Goal: Task Accomplishment & Management: Manage account settings

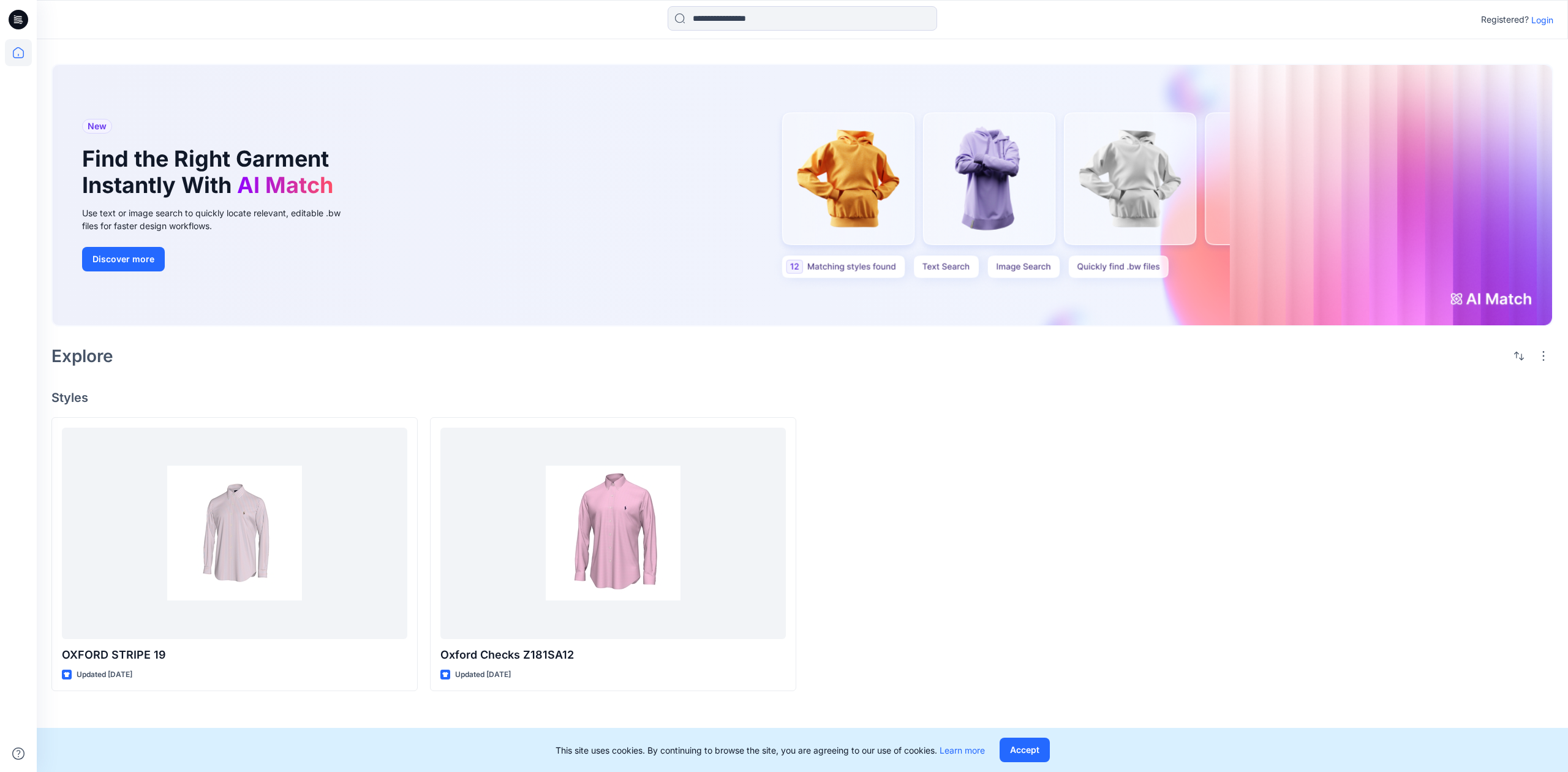
click at [999, 494] on div at bounding box center [992, 554] width 366 height 274
drag, startPoint x: 771, startPoint y: 404, endPoint x: 777, endPoint y: 407, distance: 6.7
click at [772, 400] on h4 "Styles" at bounding box center [803, 398] width 1503 height 15
click at [1547, 15] on p "Login" at bounding box center [1542, 20] width 22 height 13
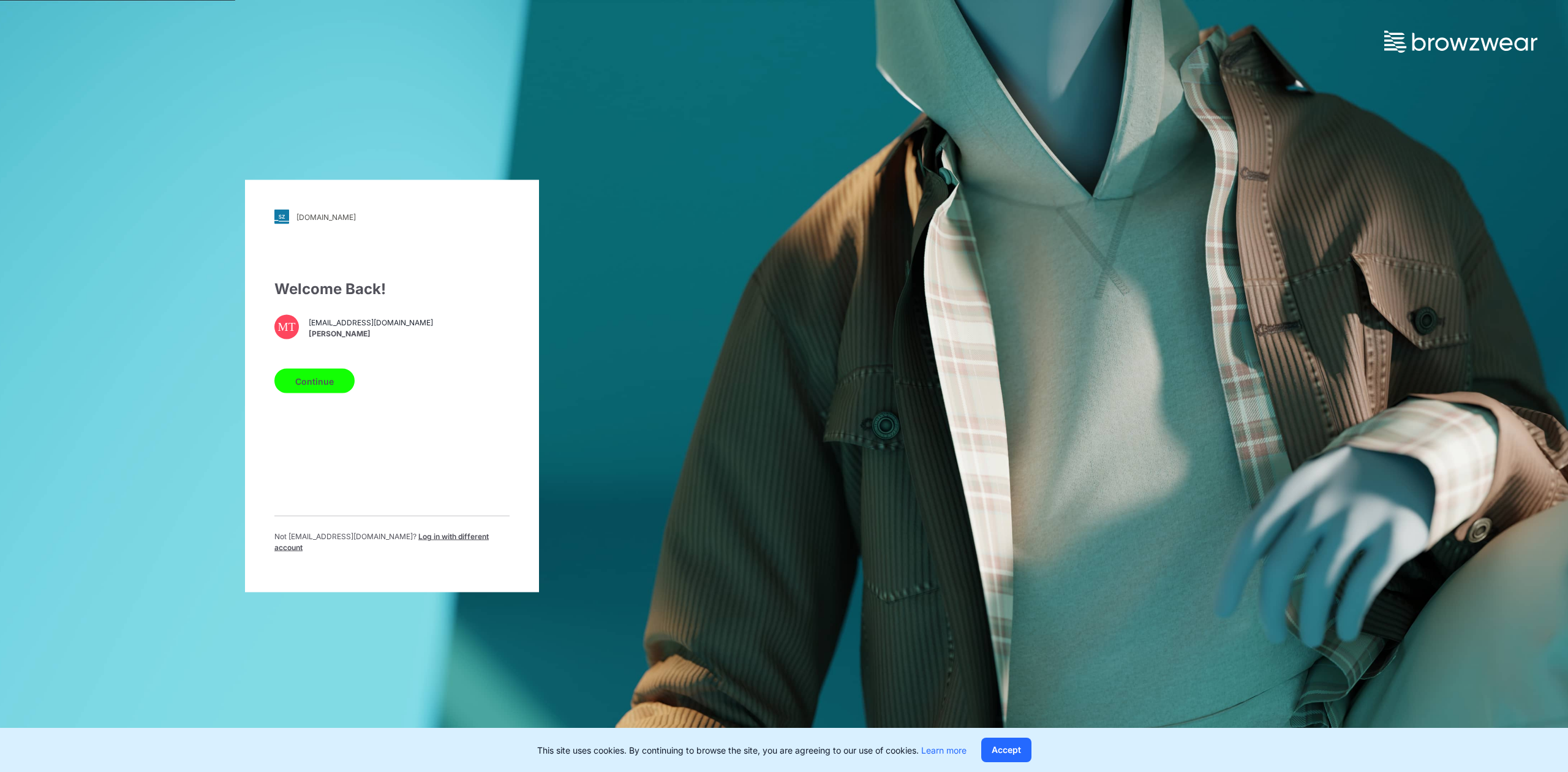
click at [307, 388] on button "Continue" at bounding box center [314, 381] width 80 height 25
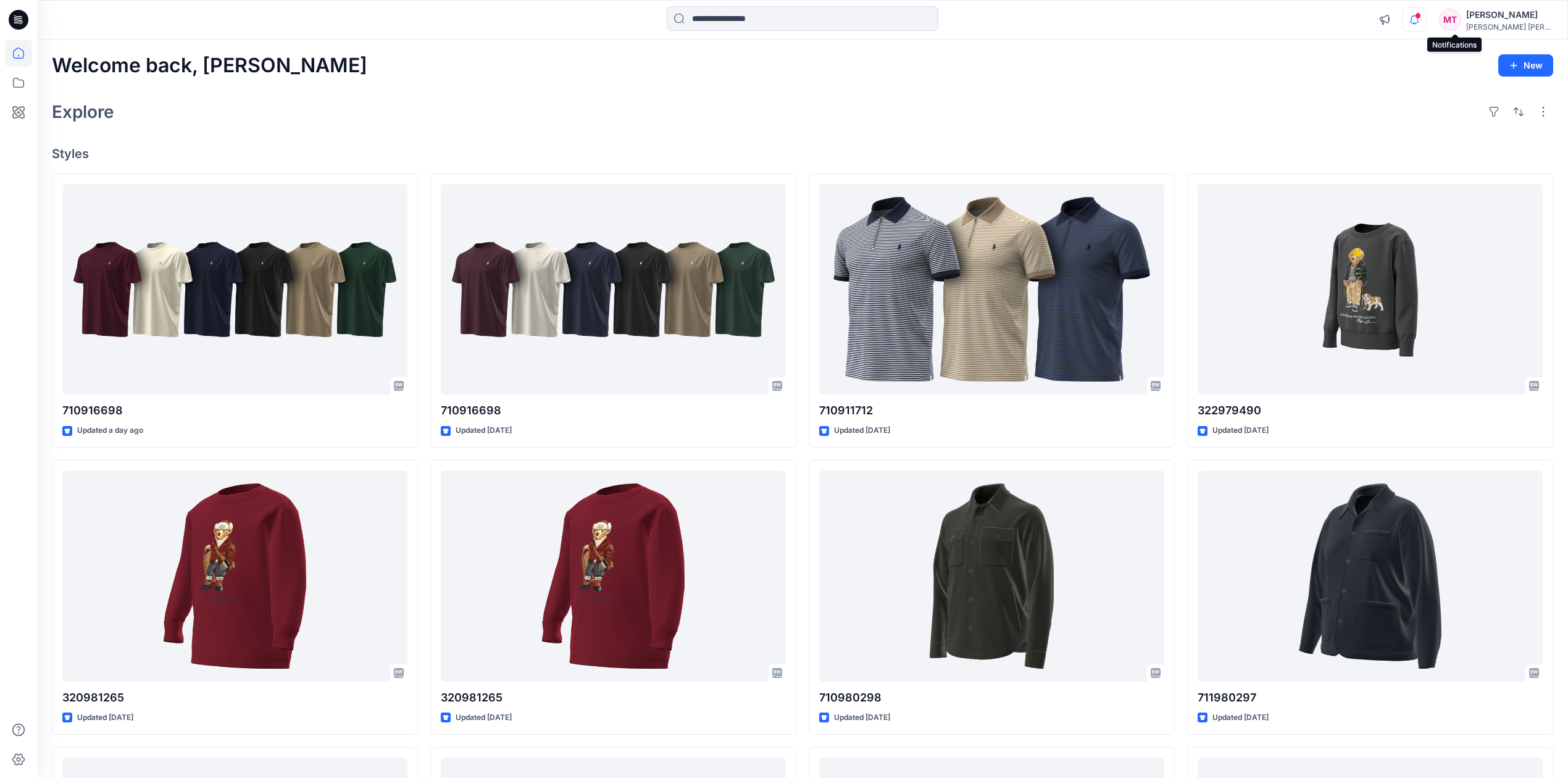
click at [1419, 21] on icon "button" at bounding box center [1414, 19] width 8 height 8
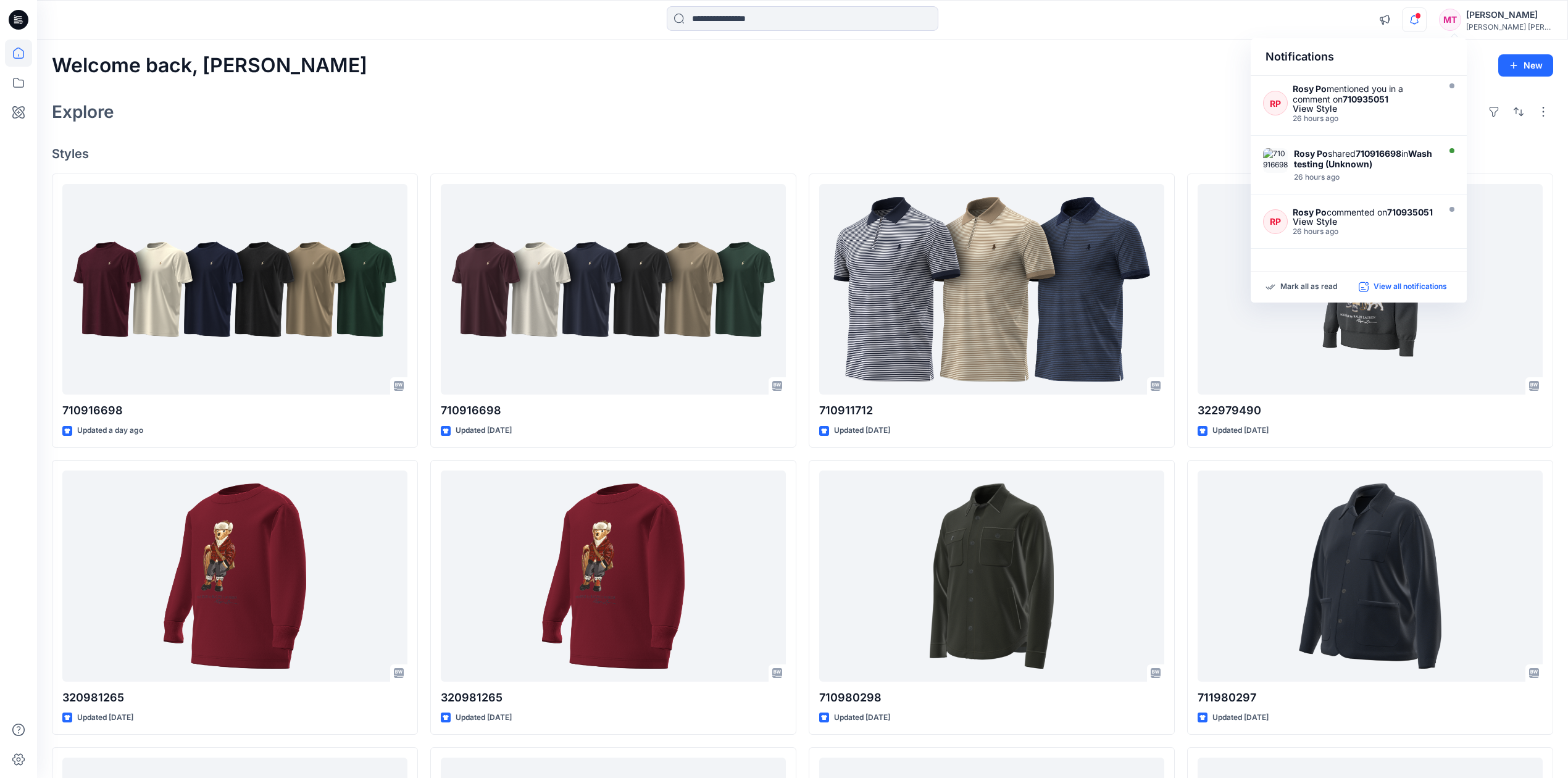
click at [1401, 291] on p "View all notifications" at bounding box center [1410, 287] width 73 height 11
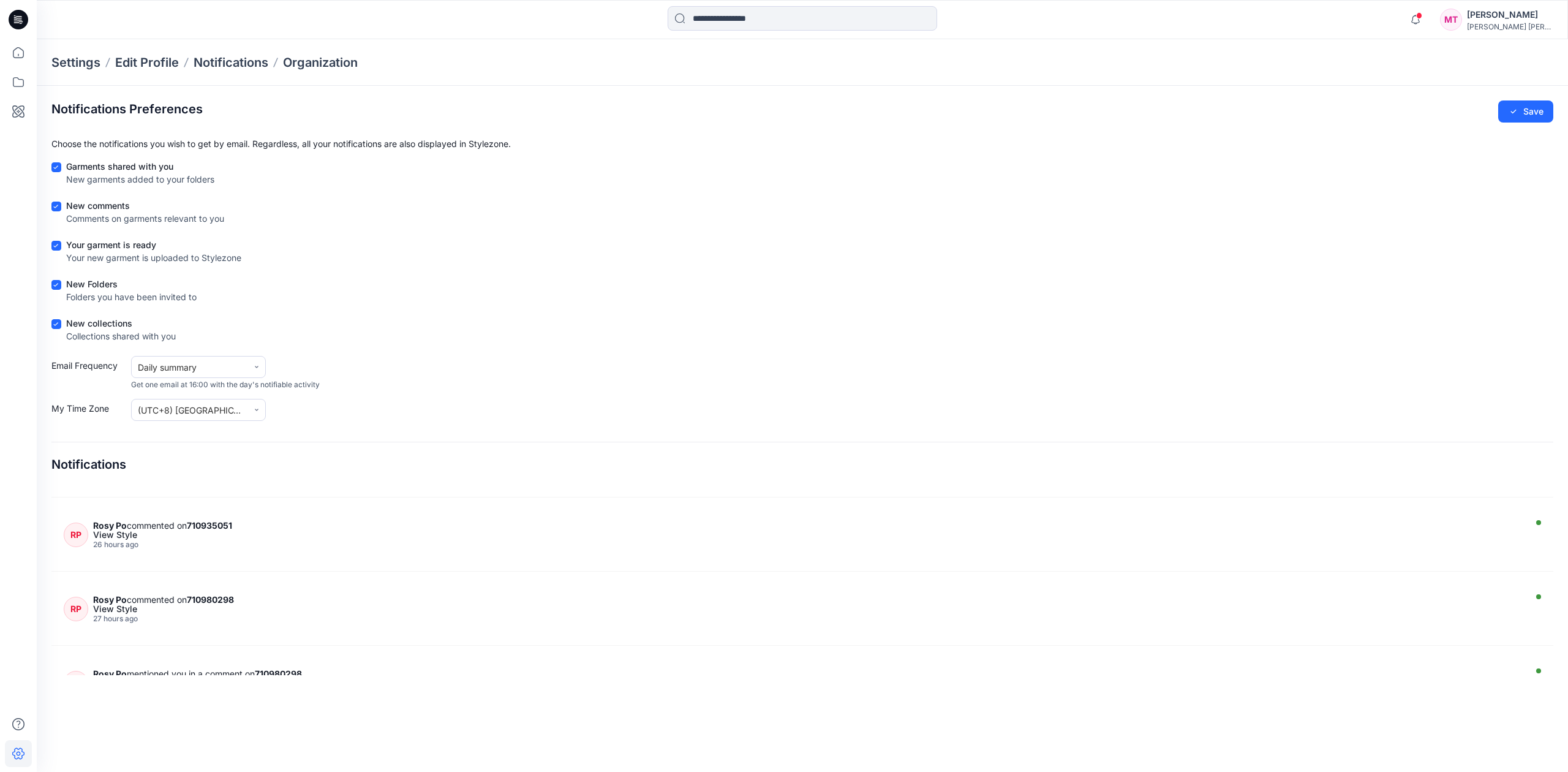
scroll to position [408, 0]
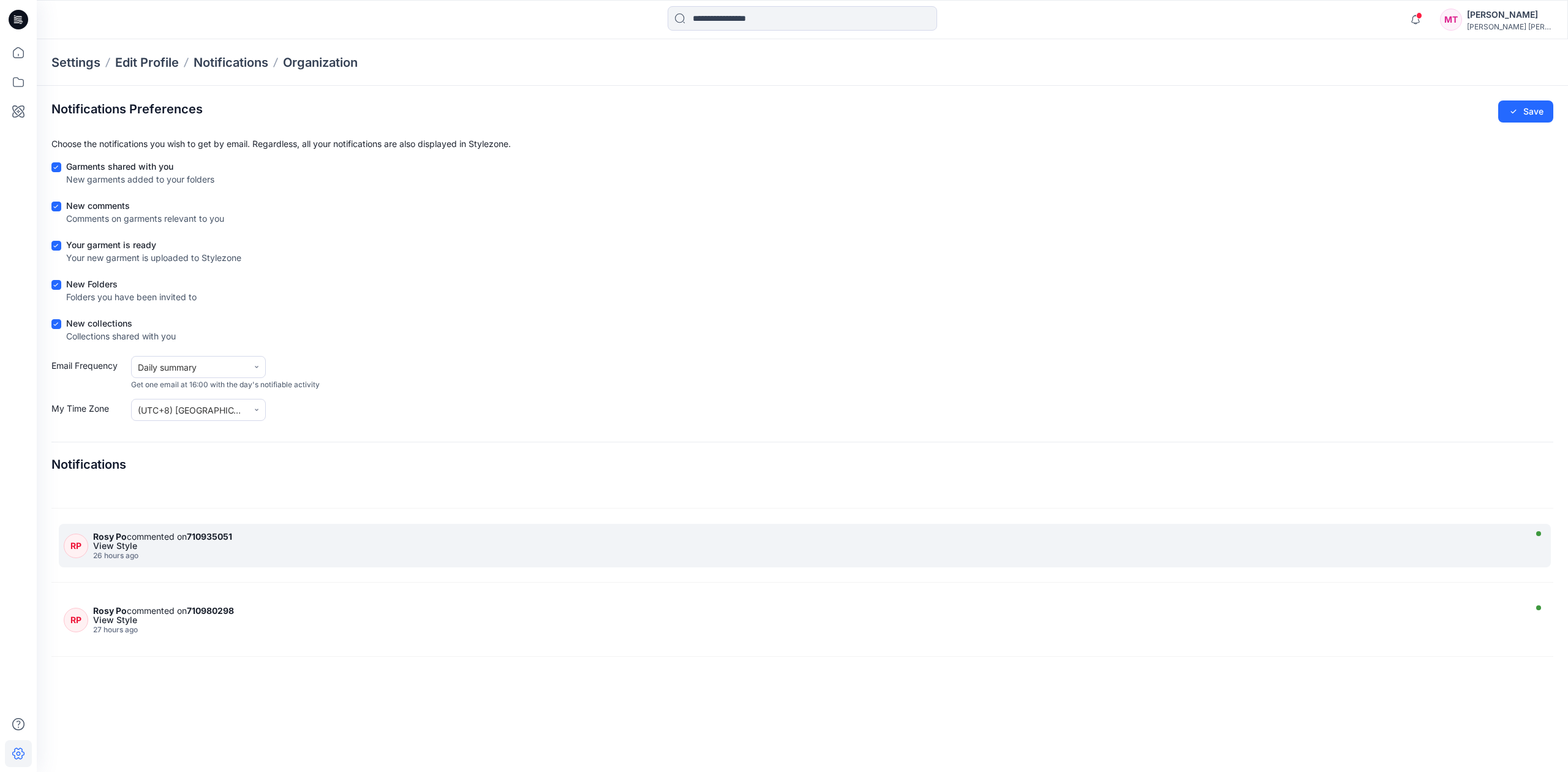
click at [275, 551] on div "View Style" at bounding box center [807, 545] width 1429 height 8
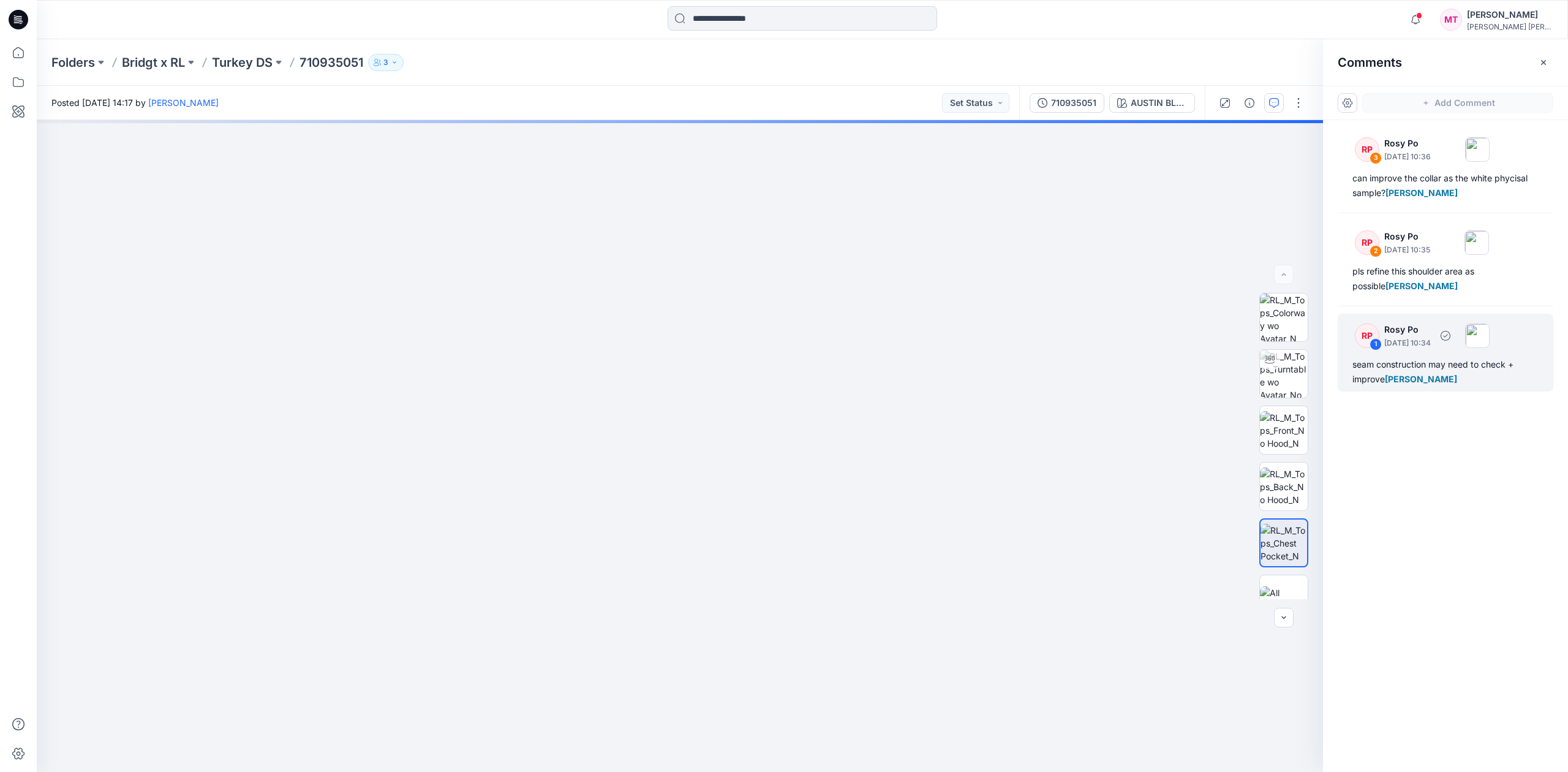
click at [1431, 339] on p "October 14, 2025 10:34" at bounding box center [1408, 343] width 47 height 12
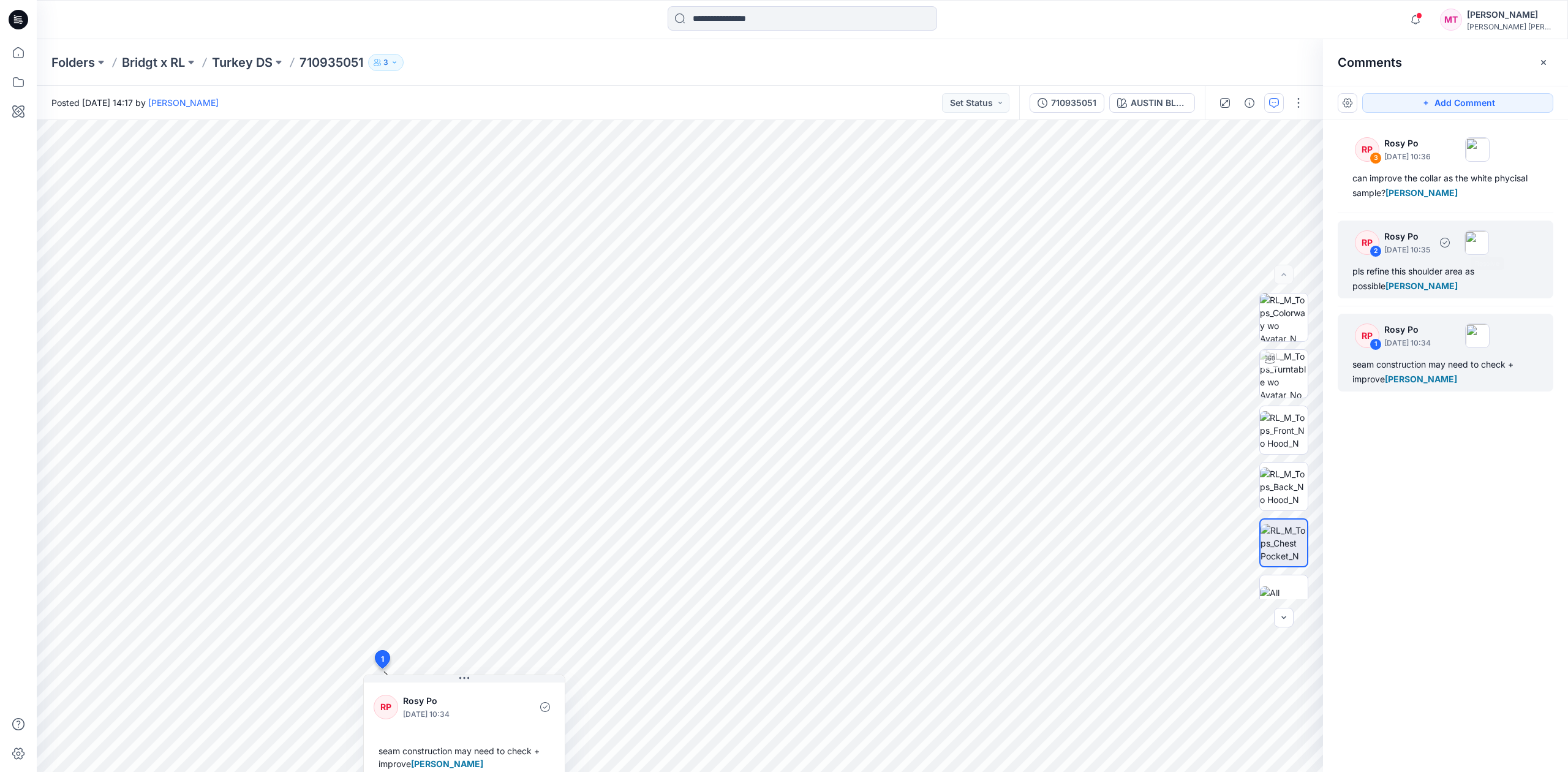
click at [1466, 266] on div "pls refine this shoulder area as possible Minh Tu" at bounding box center [1446, 279] width 186 height 29
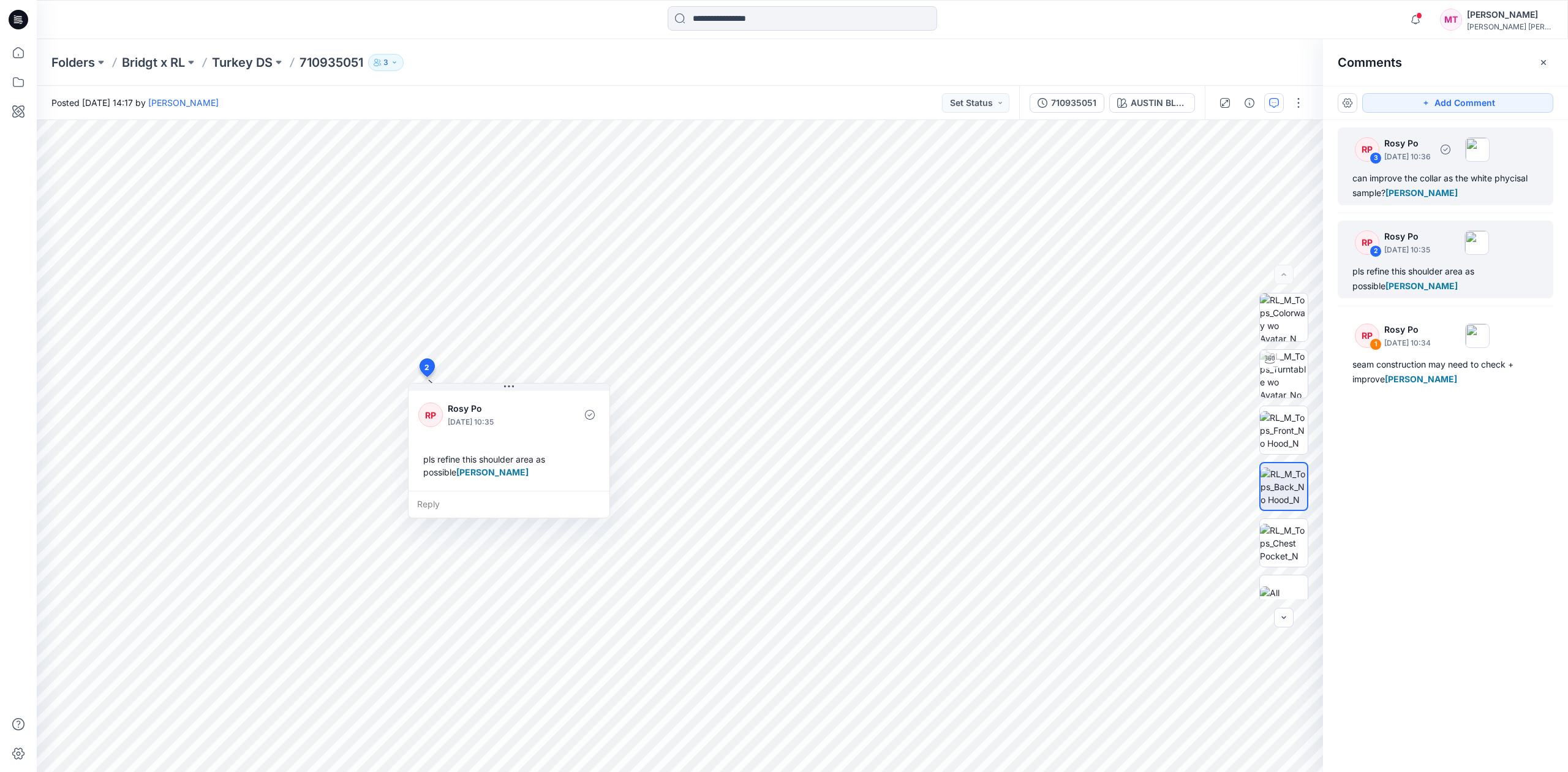
click at [1431, 157] on p "October 14, 2025 10:36" at bounding box center [1408, 157] width 47 height 12
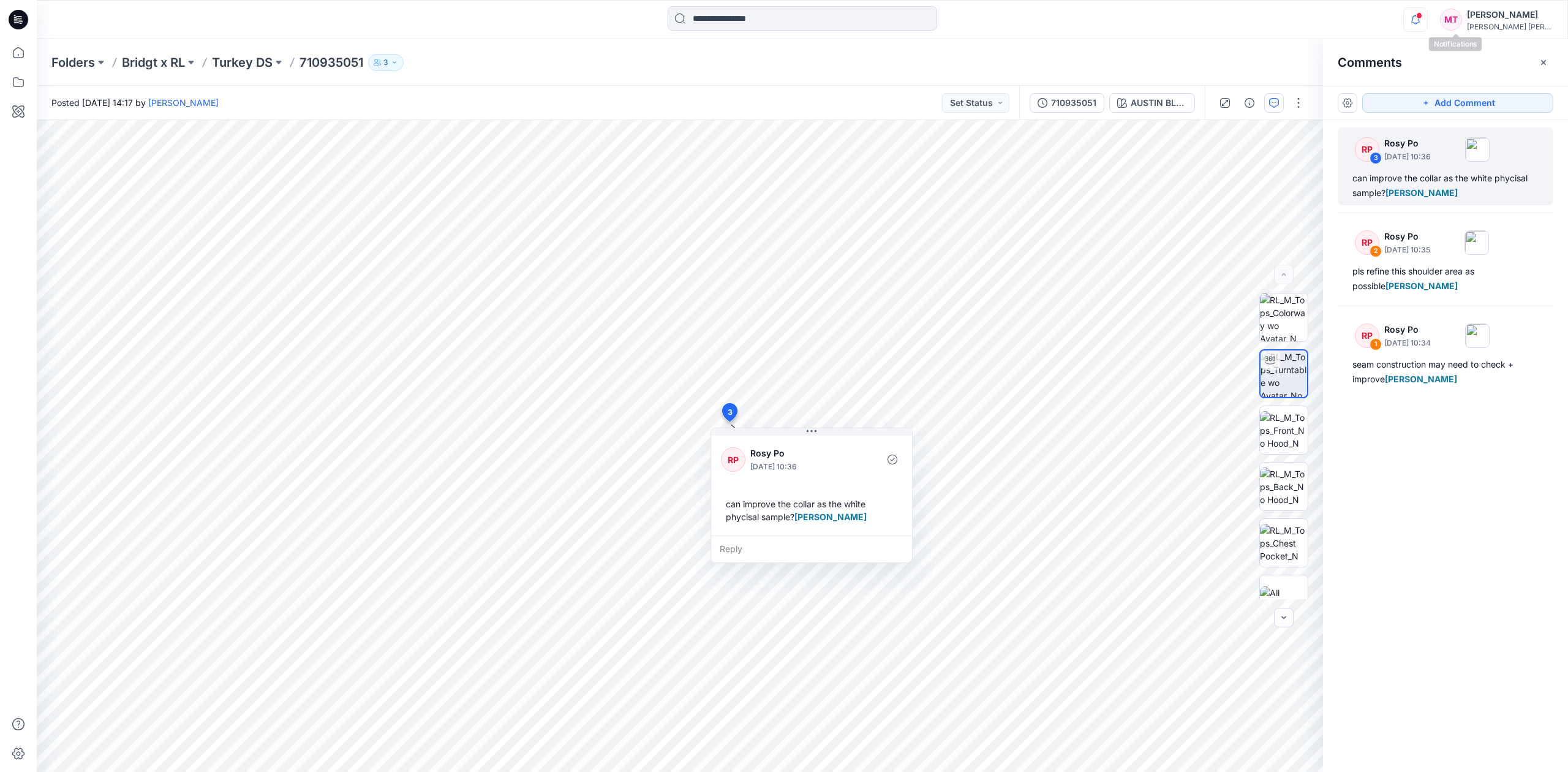
click at [1427, 29] on icon "button" at bounding box center [1415, 19] width 23 height 25
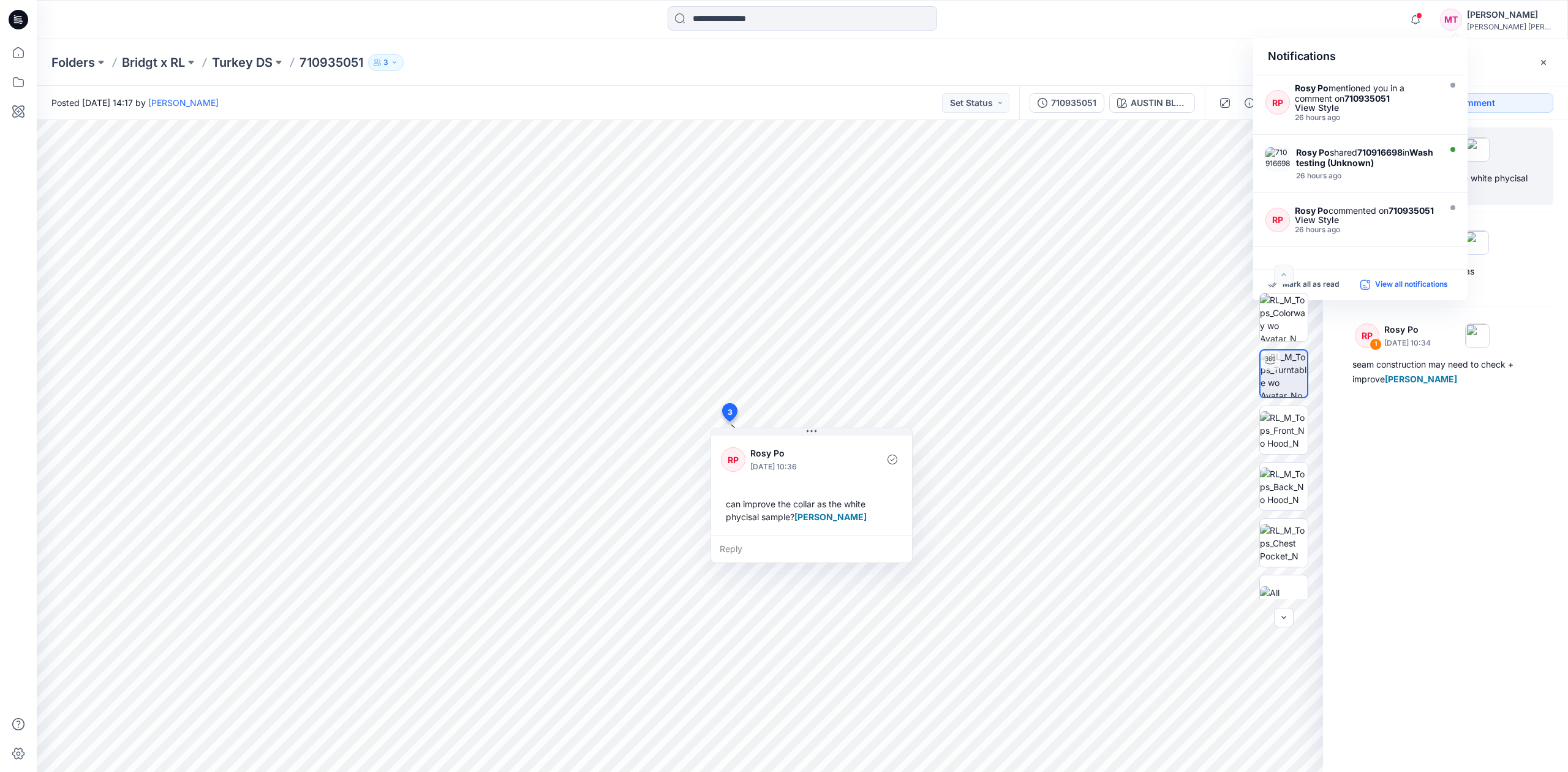
drag, startPoint x: 1388, startPoint y: 287, endPoint x: 1409, endPoint y: 285, distance: 21.1
click at [1409, 285] on p "View all notifications" at bounding box center [1411, 285] width 73 height 11
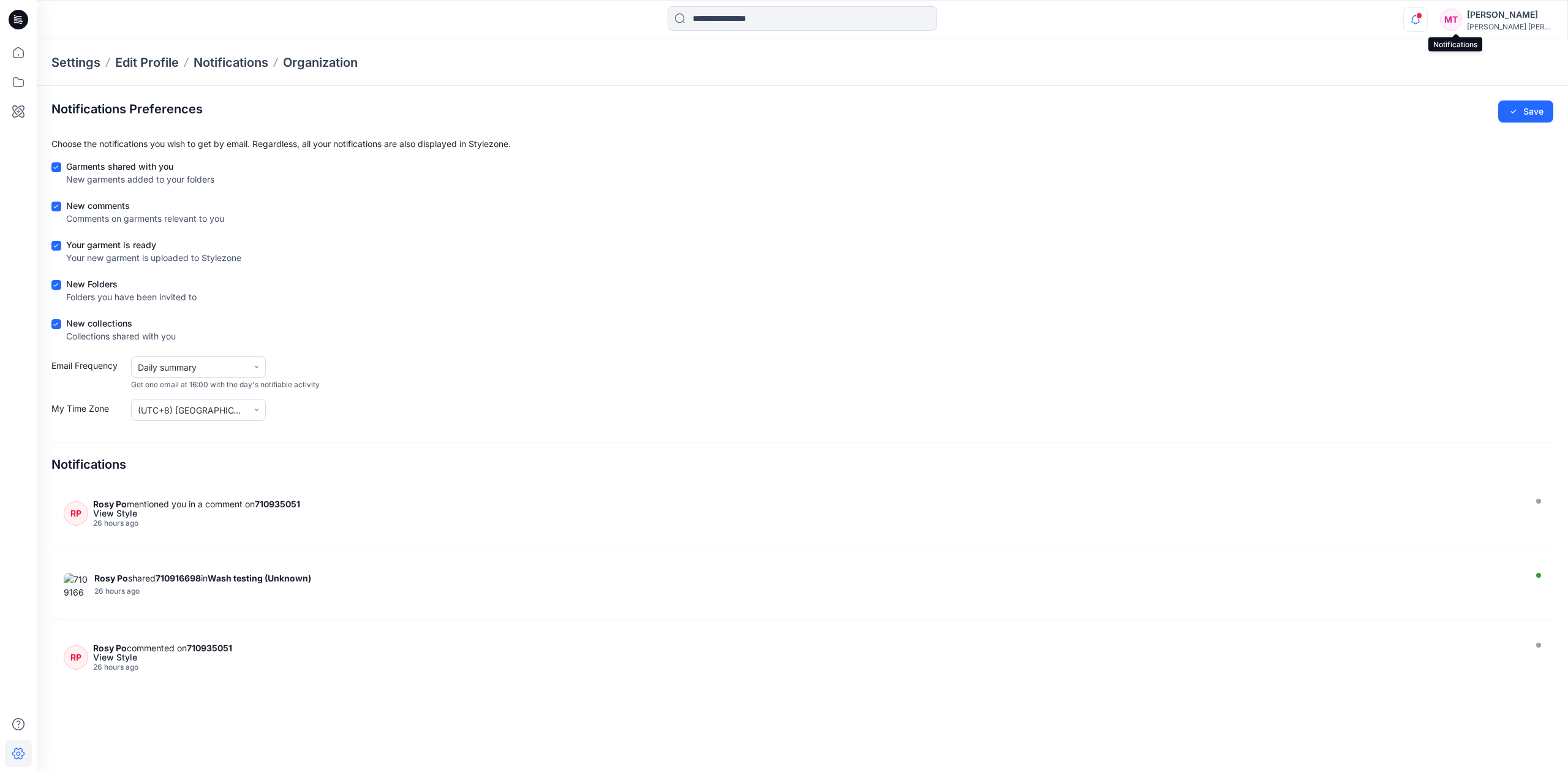
click at [1427, 18] on icon "button" at bounding box center [1415, 19] width 23 height 25
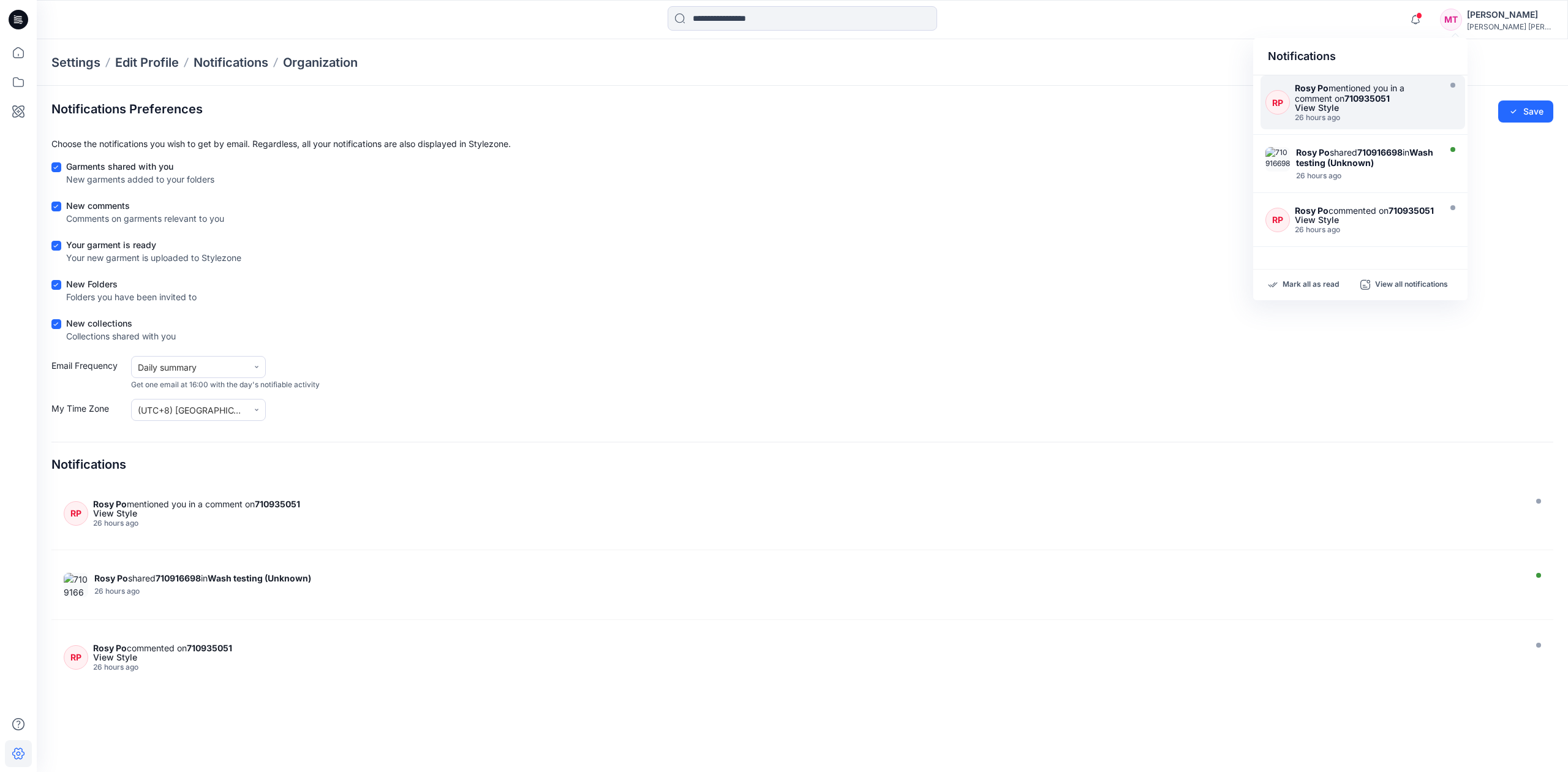
click at [1403, 119] on div "26 hours ago" at bounding box center [1366, 117] width 142 height 8
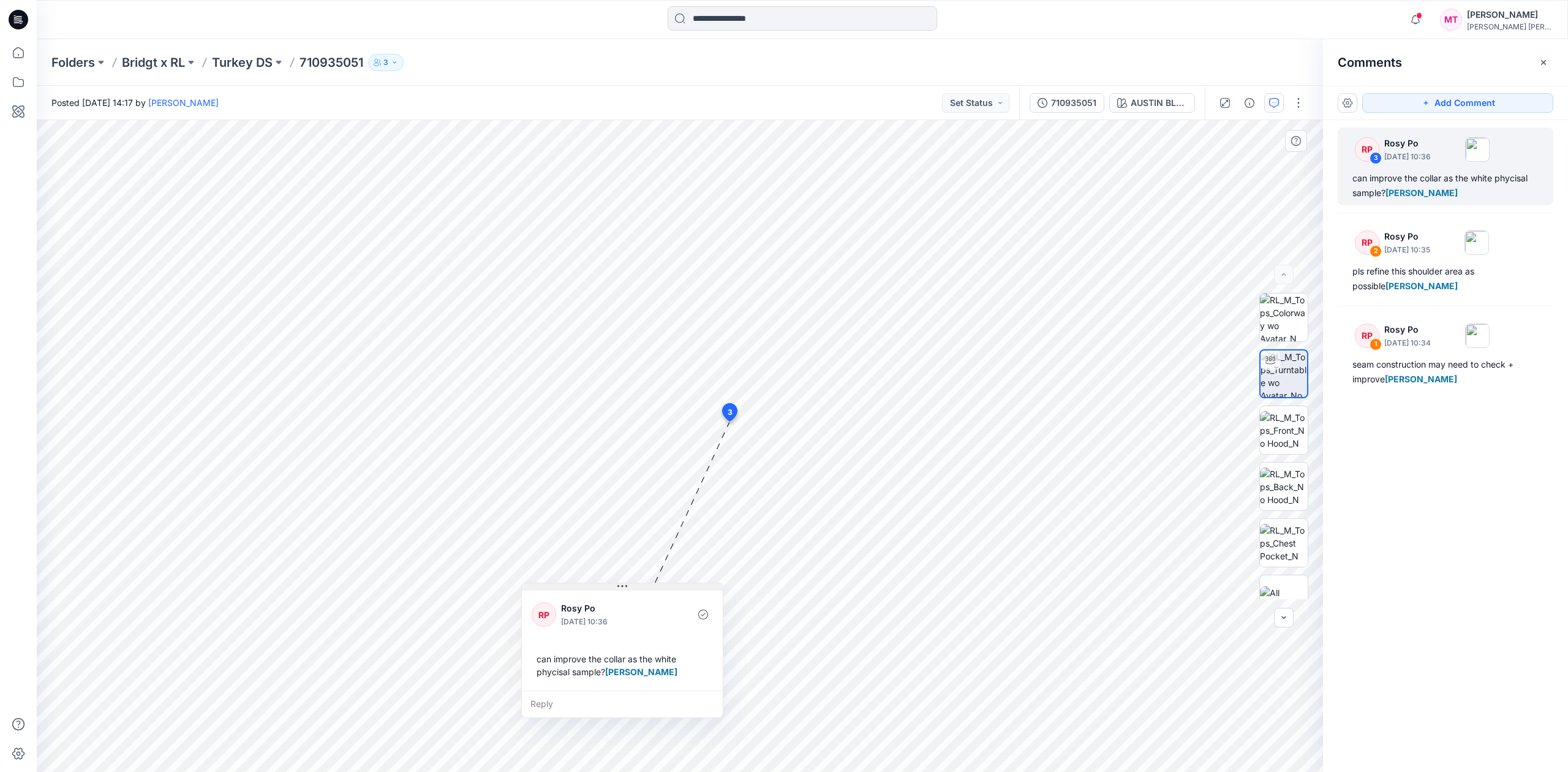
drag, startPoint x: 805, startPoint y: 435, endPoint x: 761, endPoint y: 509, distance: 86.1
click at [723, 583] on button at bounding box center [622, 587] width 201 height 7
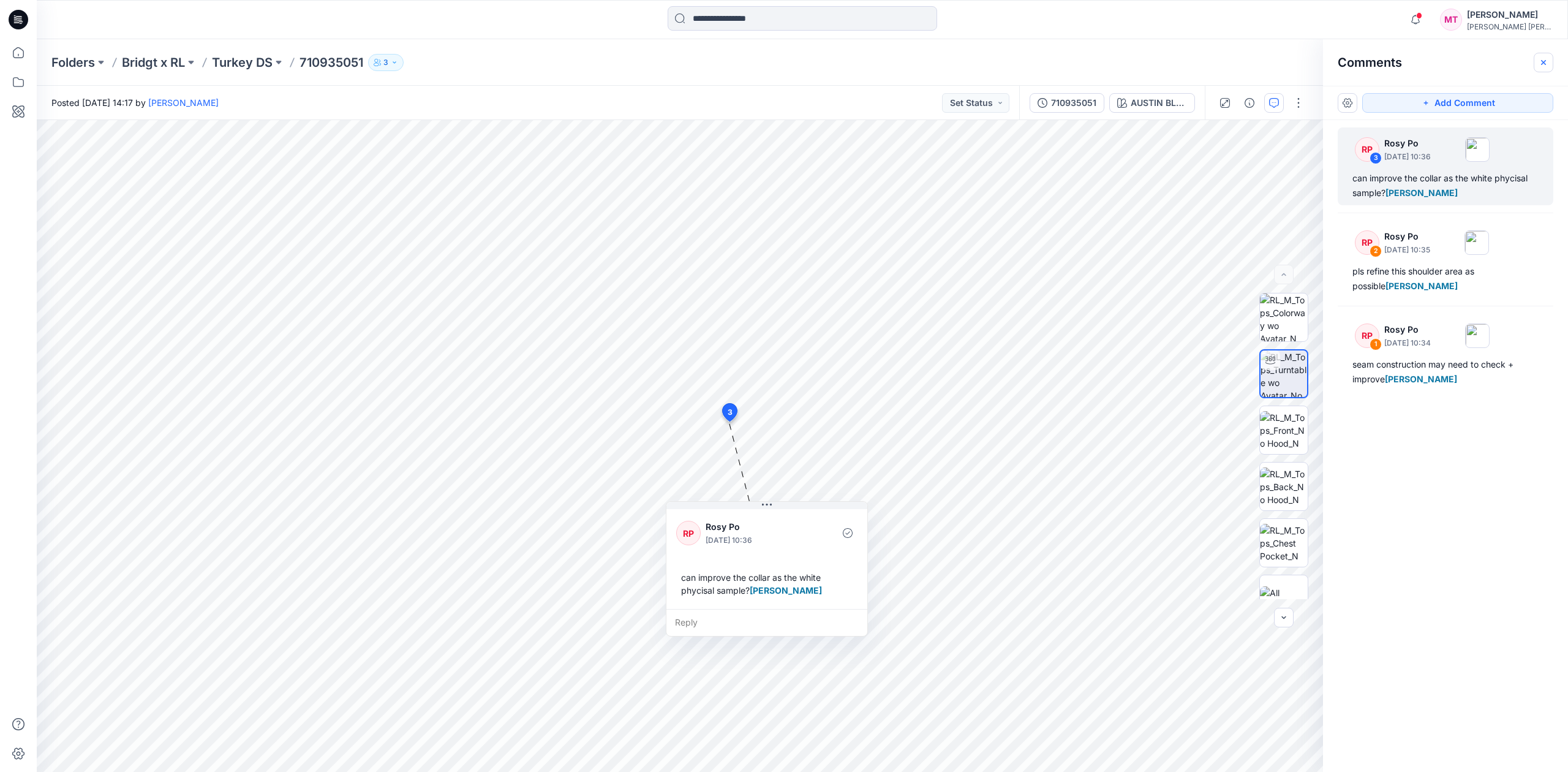
click at [1542, 64] on icon "button" at bounding box center [1543, 63] width 10 height 10
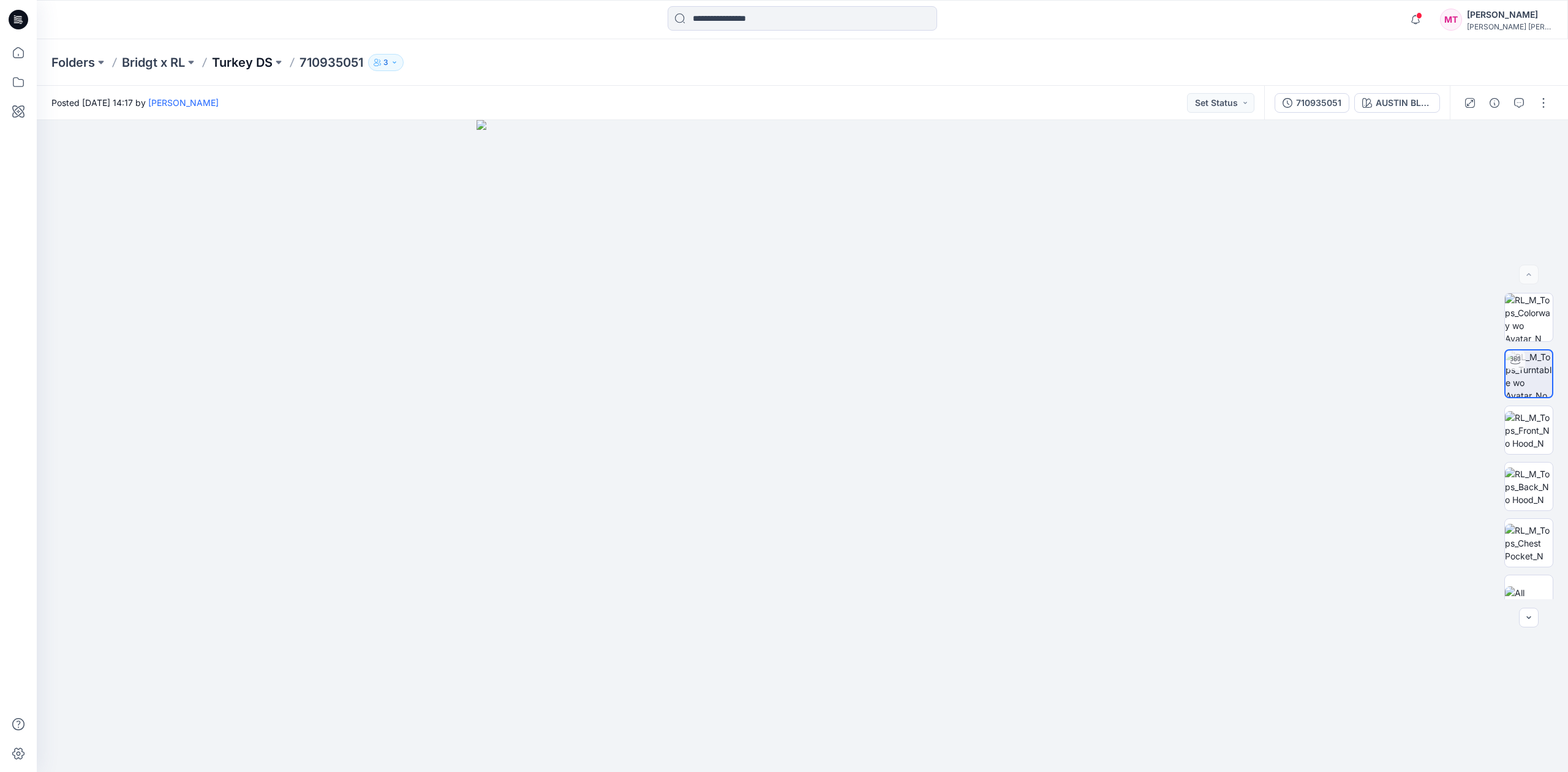
click at [236, 64] on p "Turkey DS" at bounding box center [242, 63] width 61 height 18
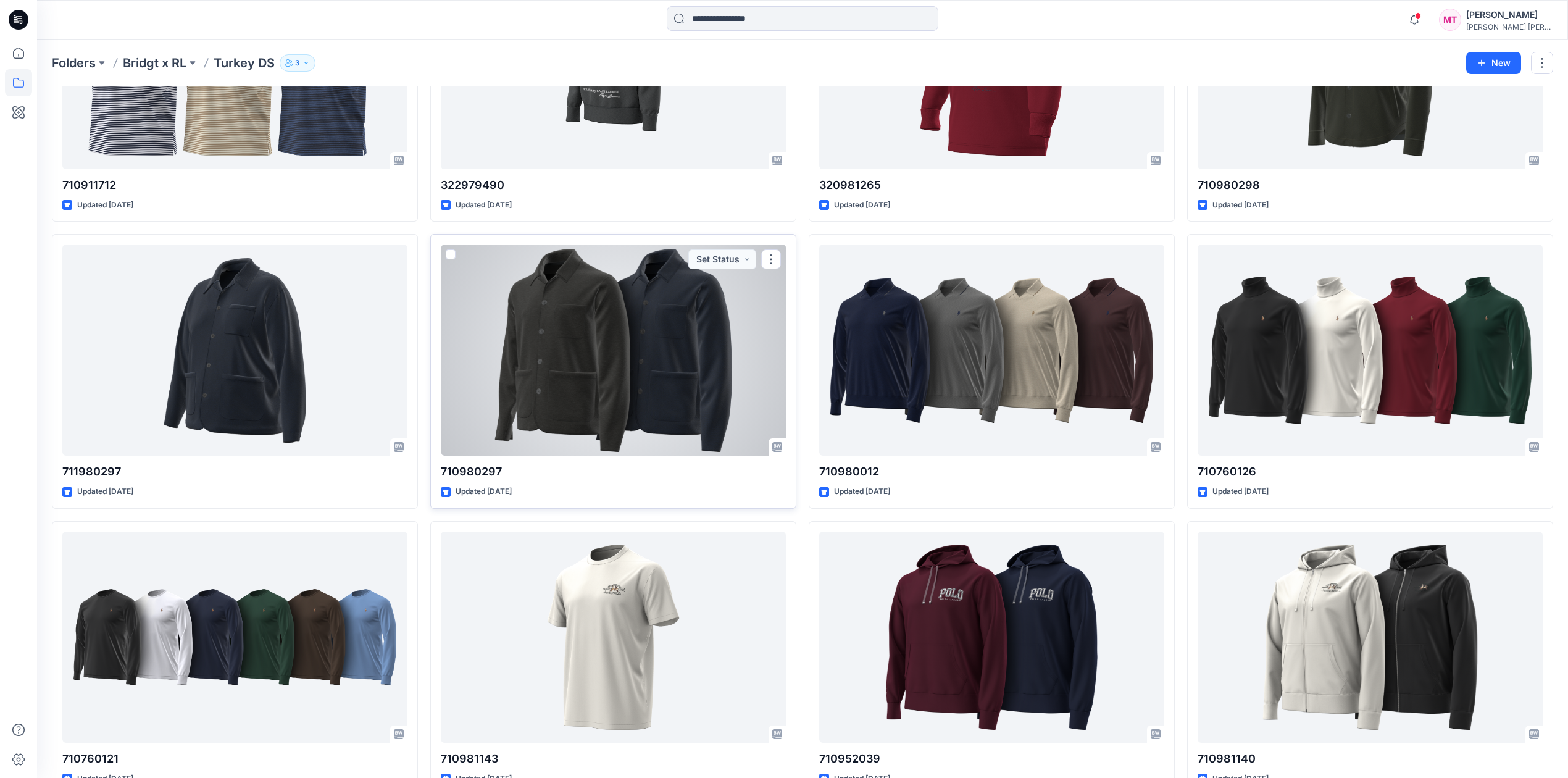
scroll to position [186, 0]
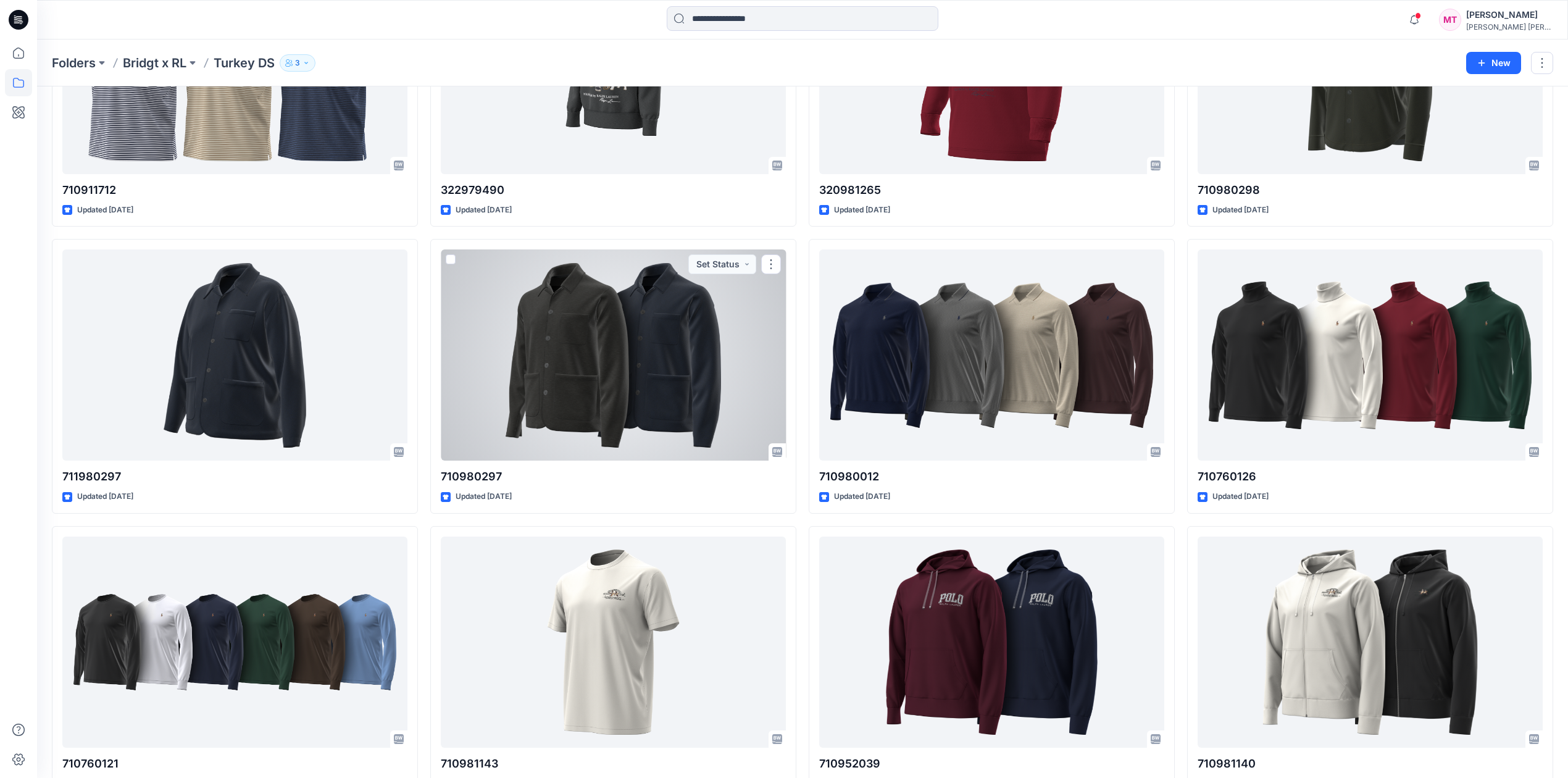
click at [612, 433] on div at bounding box center [613, 356] width 345 height 212
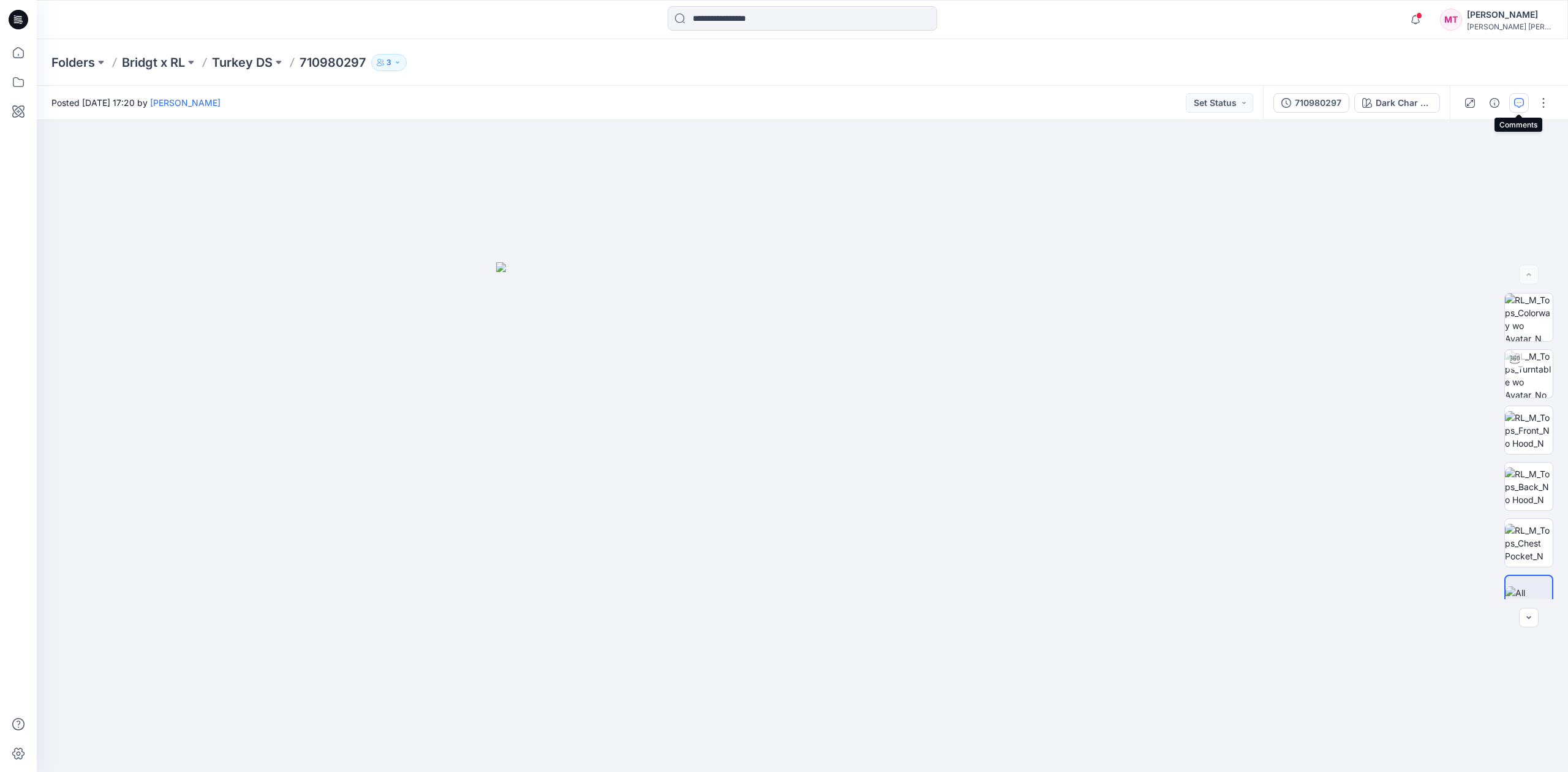
click at [1525, 100] on button "button" at bounding box center [1519, 102] width 19 height 19
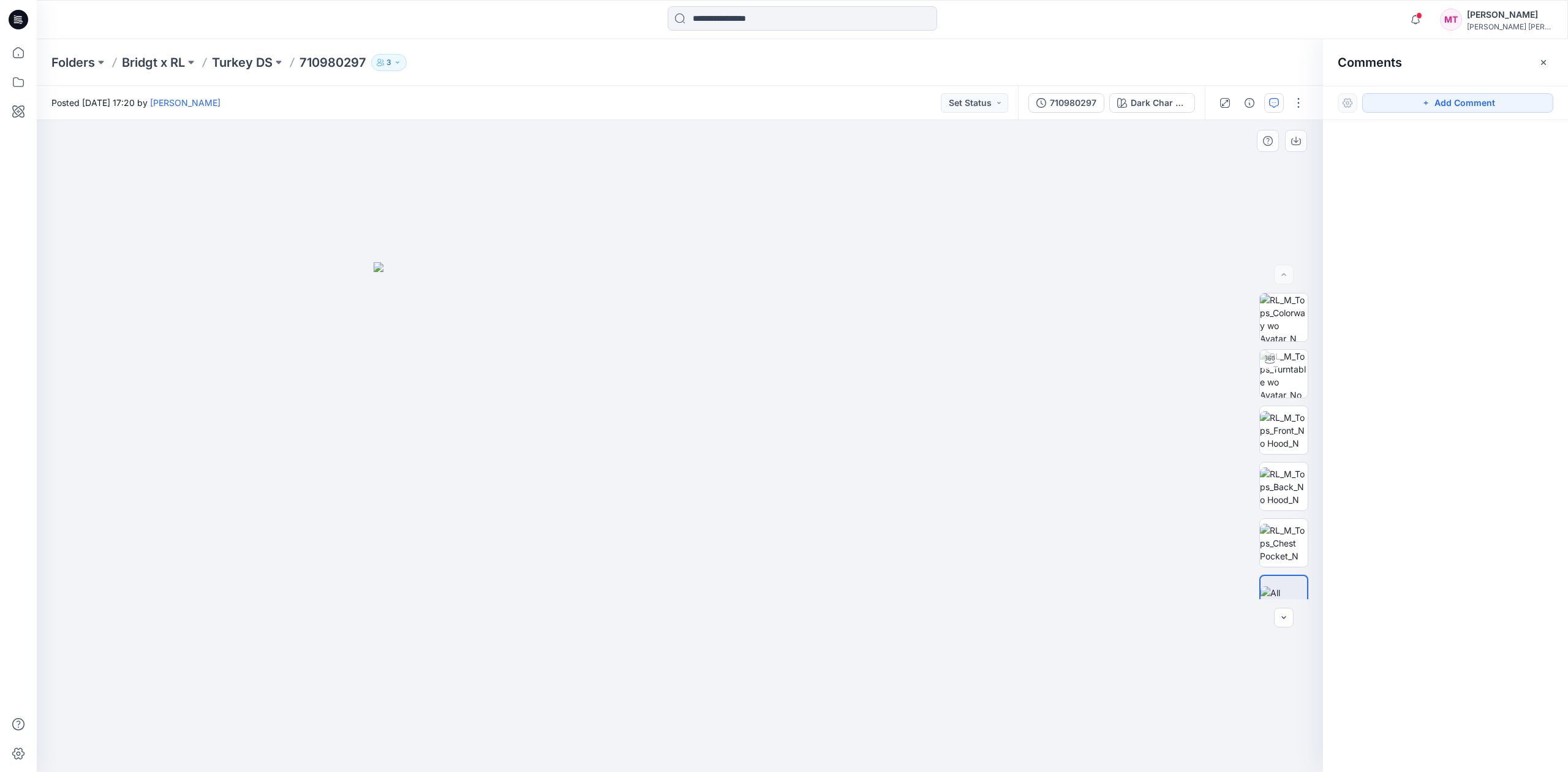
click at [761, 391] on img at bounding box center [679, 518] width 612 height 510
click at [1268, 318] on img at bounding box center [1284, 318] width 48 height 48
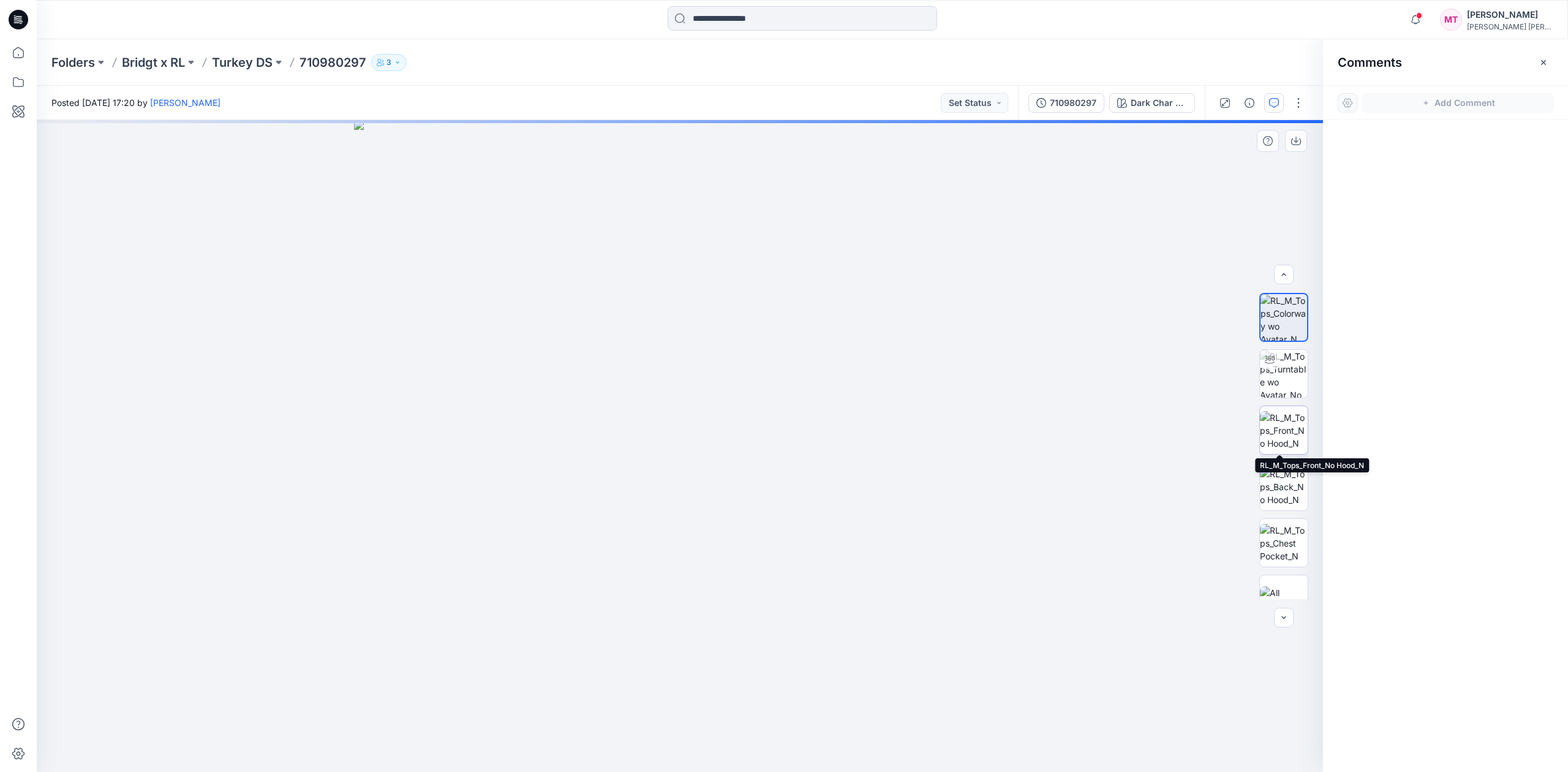
scroll to position [25, 0]
drag, startPoint x: 618, startPoint y: 168, endPoint x: 606, endPoint y: 166, distance: 12.2
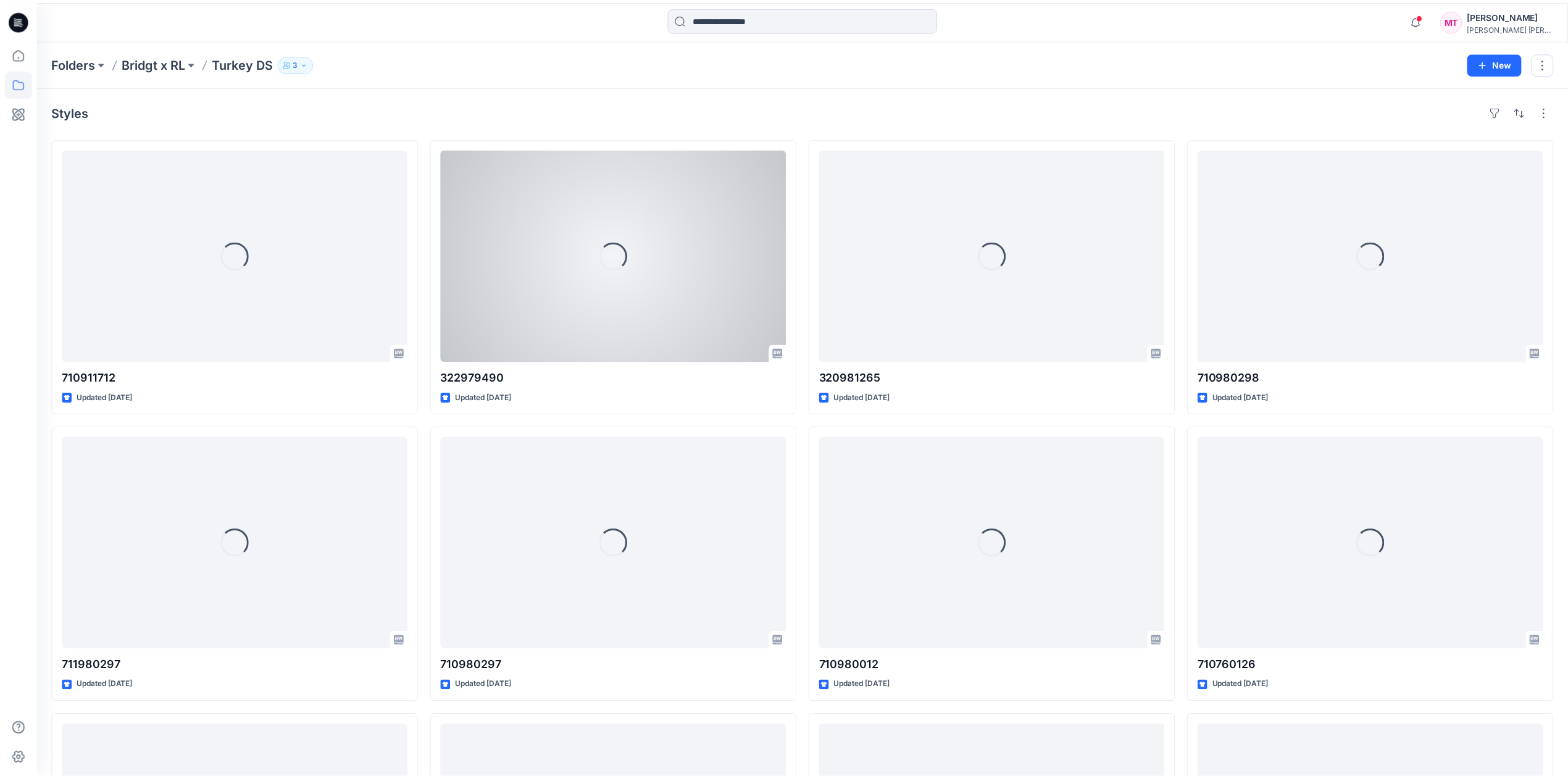
scroll to position [186, 0]
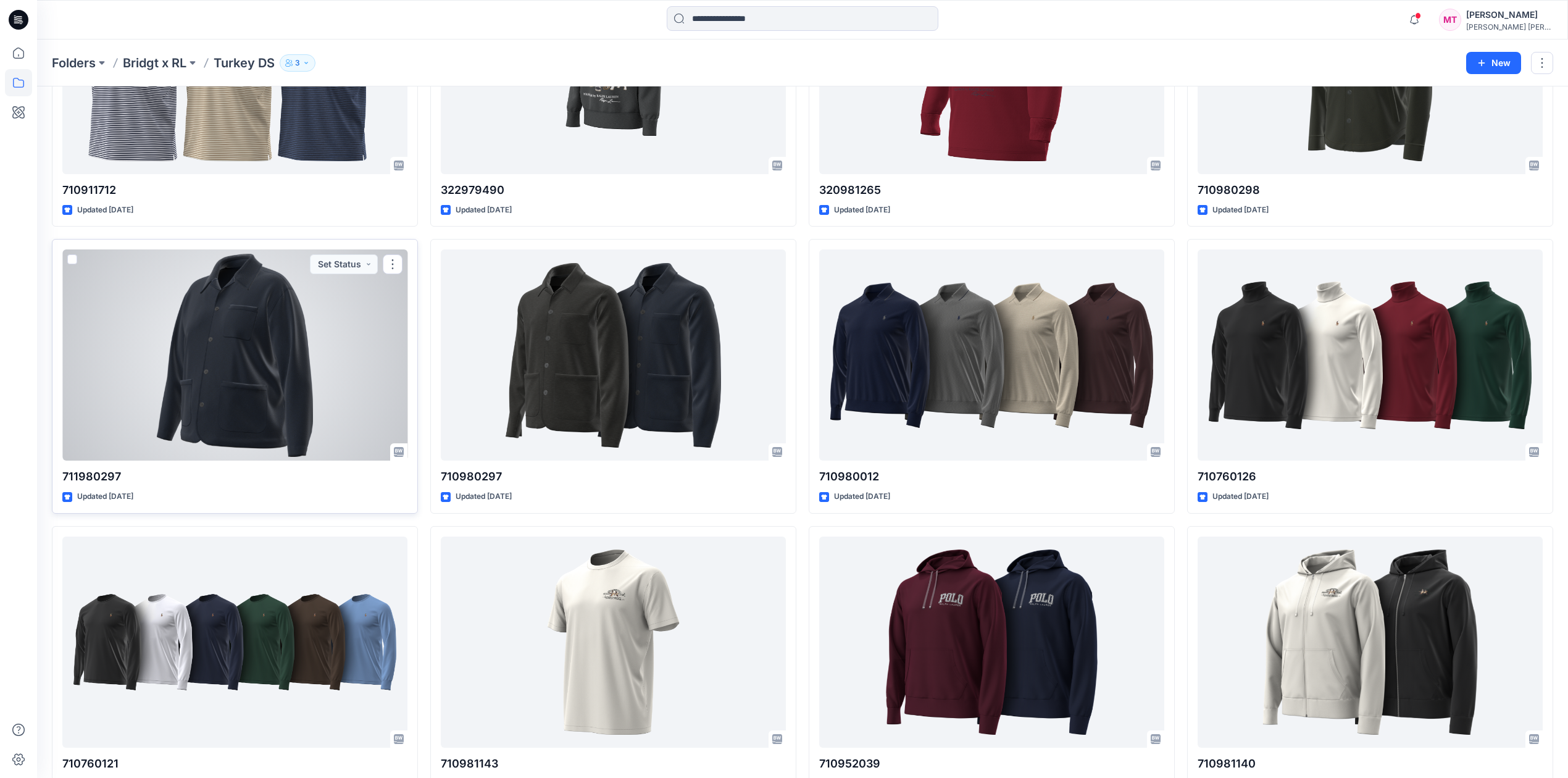
click at [267, 367] on div at bounding box center [235, 356] width 345 height 212
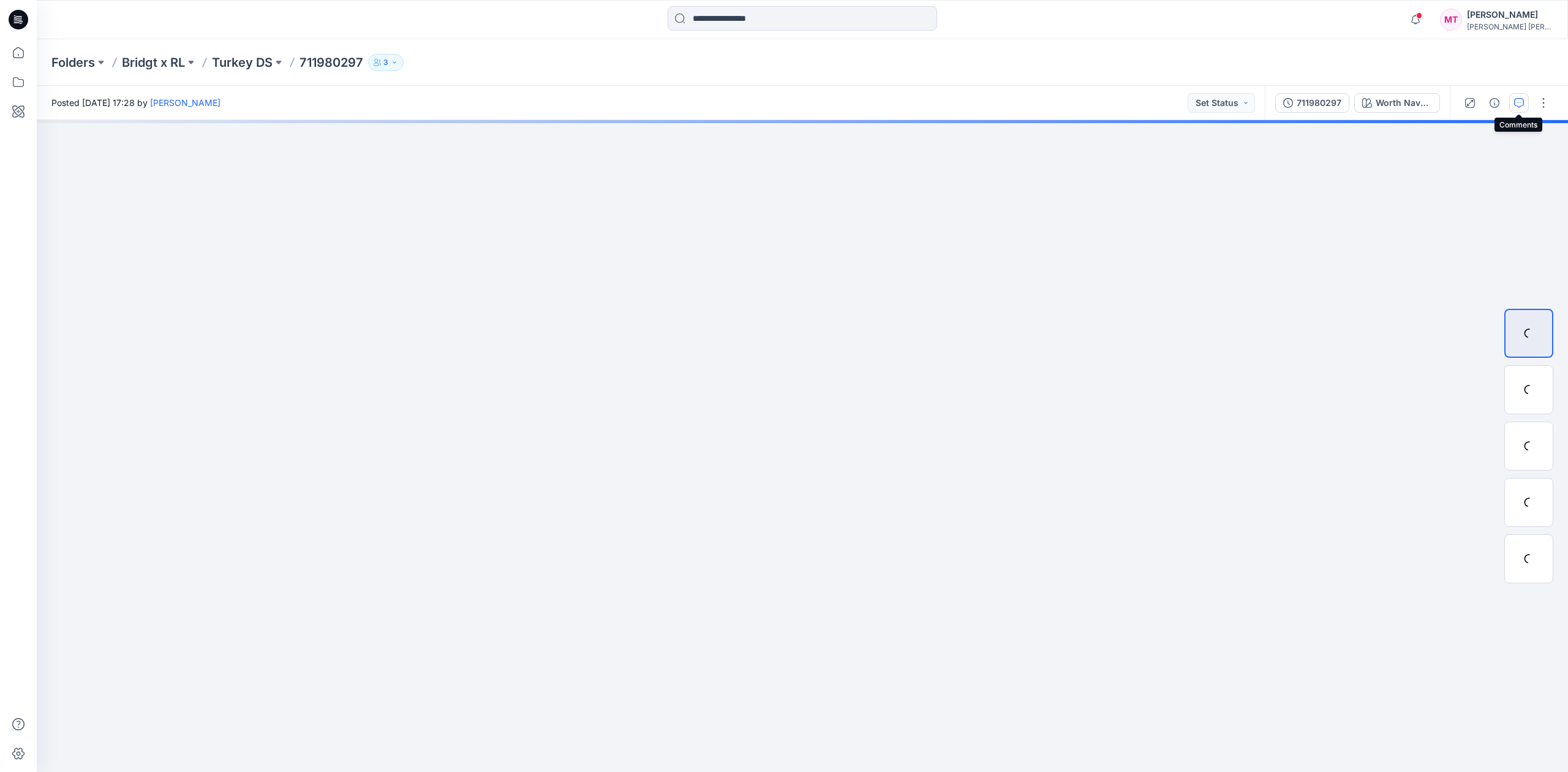
click at [1518, 109] on button "button" at bounding box center [1519, 102] width 19 height 19
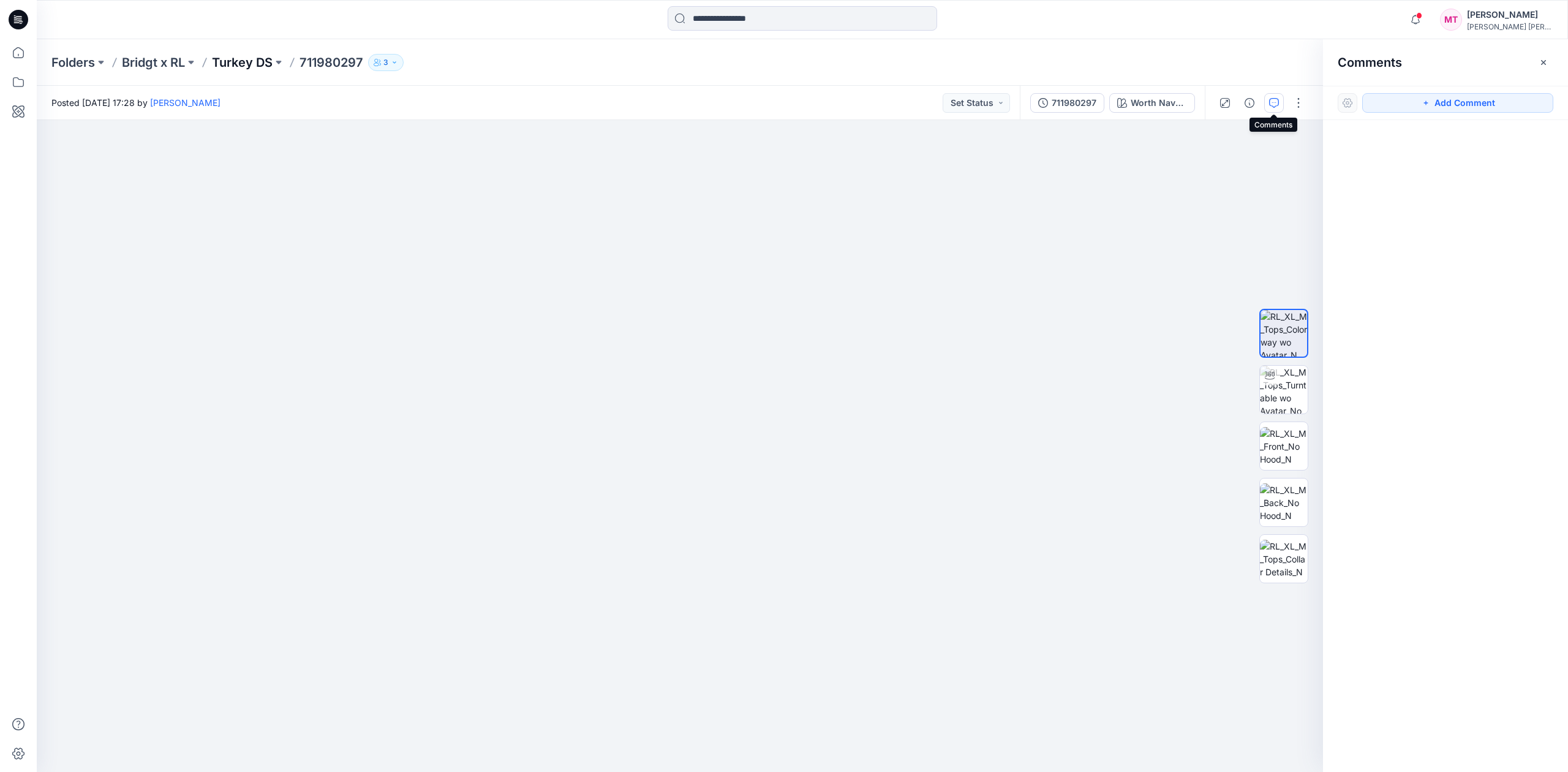
click at [234, 65] on p "Turkey DS" at bounding box center [242, 63] width 61 height 18
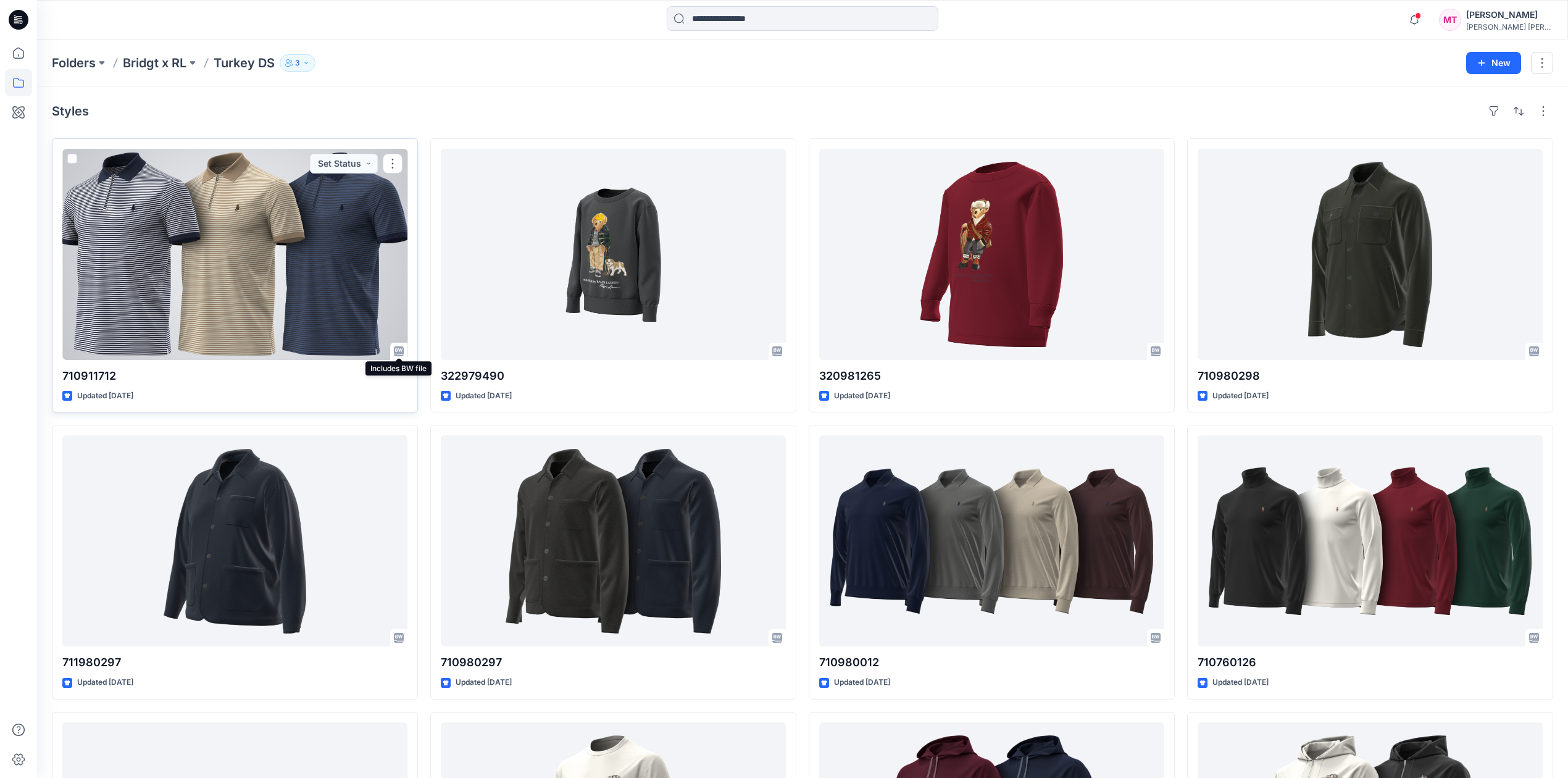
click at [402, 350] on icon at bounding box center [399, 351] width 10 height 10
click at [396, 351] on icon at bounding box center [396, 350] width 1 height 1
click at [350, 344] on div at bounding box center [235, 254] width 345 height 212
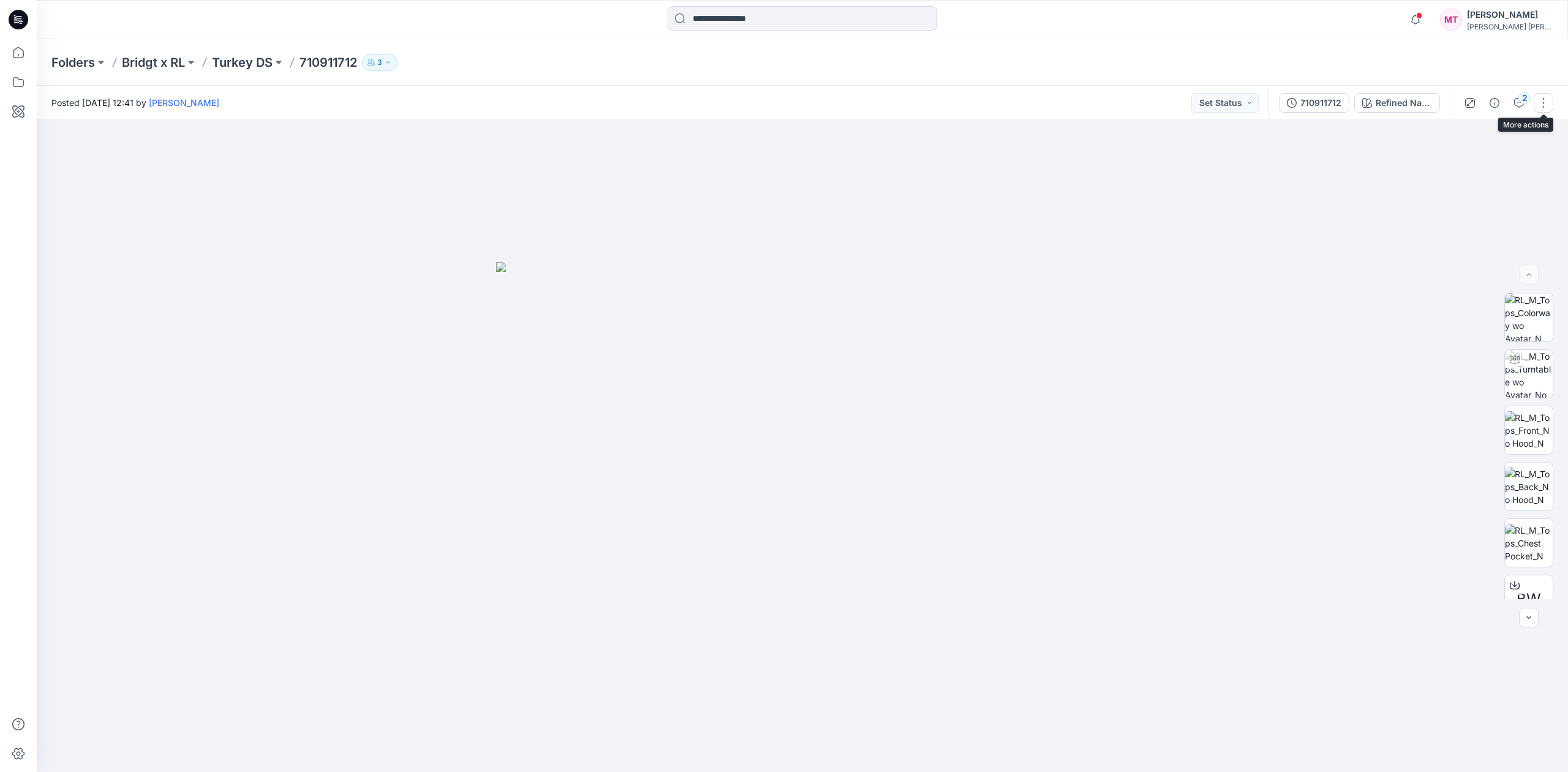
click at [1544, 104] on button "button" at bounding box center [1543, 102] width 19 height 19
click at [1474, 168] on button "Edit" at bounding box center [1493, 166] width 112 height 23
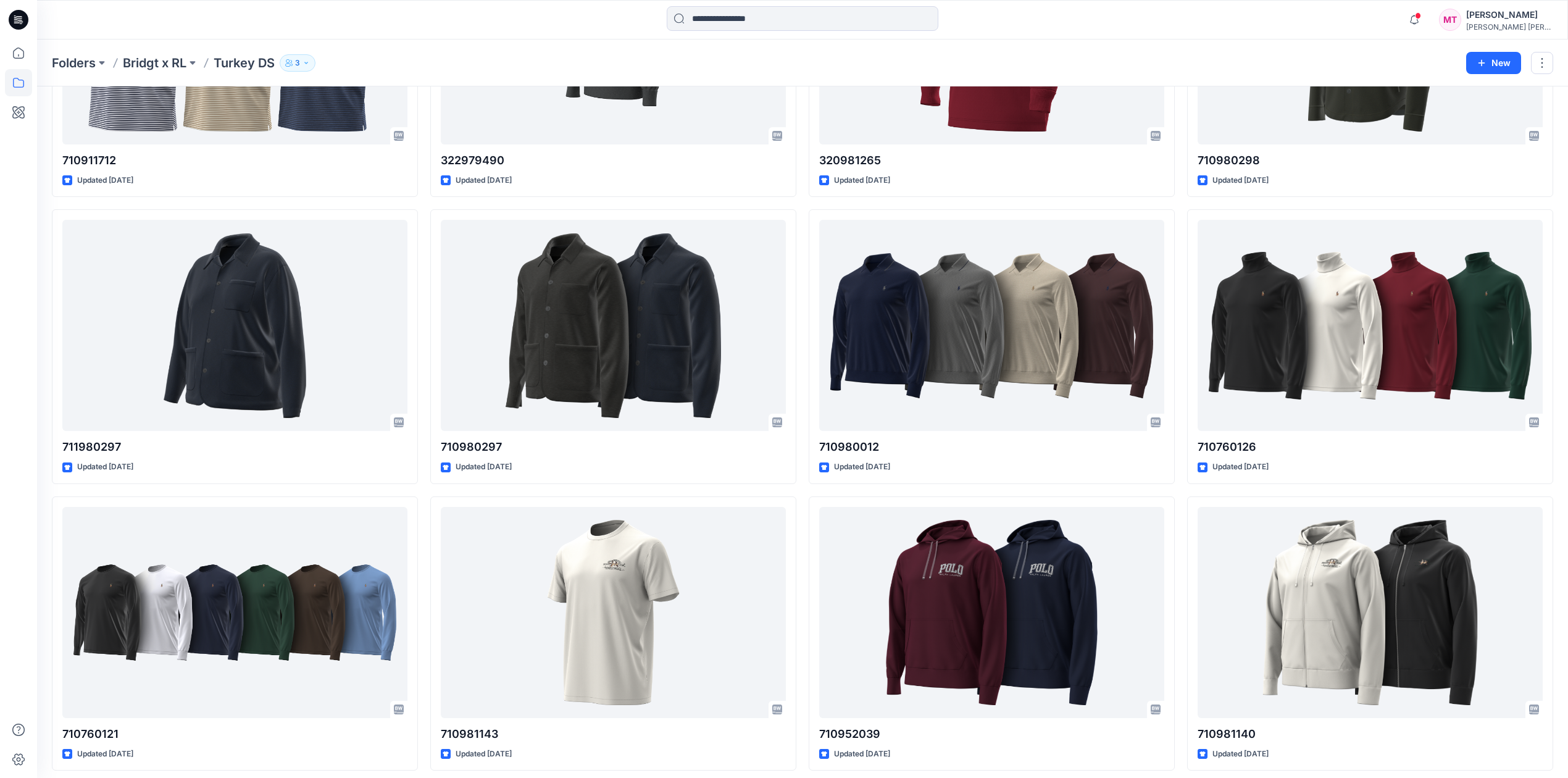
scroll to position [186, 0]
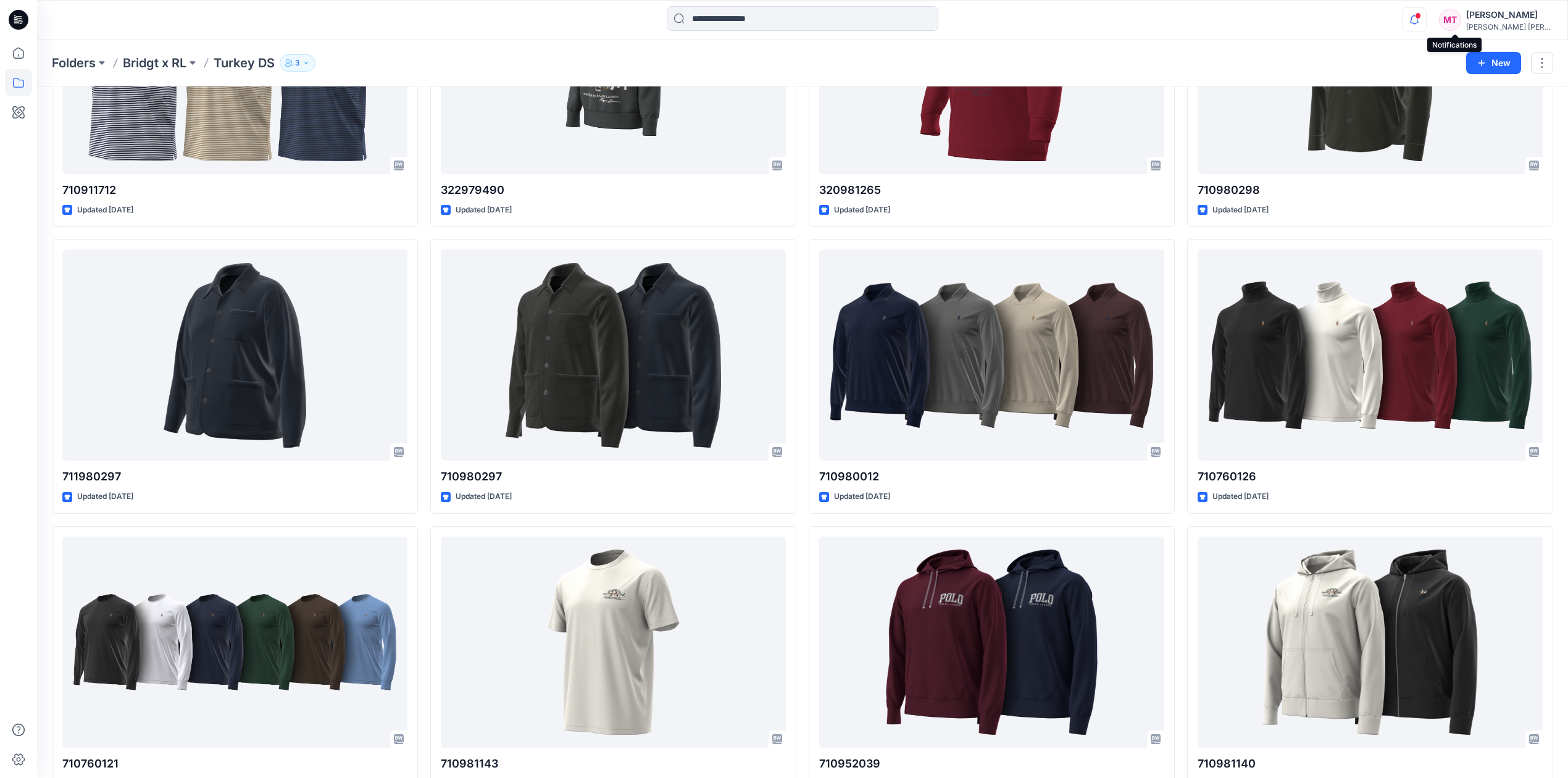
click at [1426, 16] on icon "button" at bounding box center [1414, 19] width 23 height 25
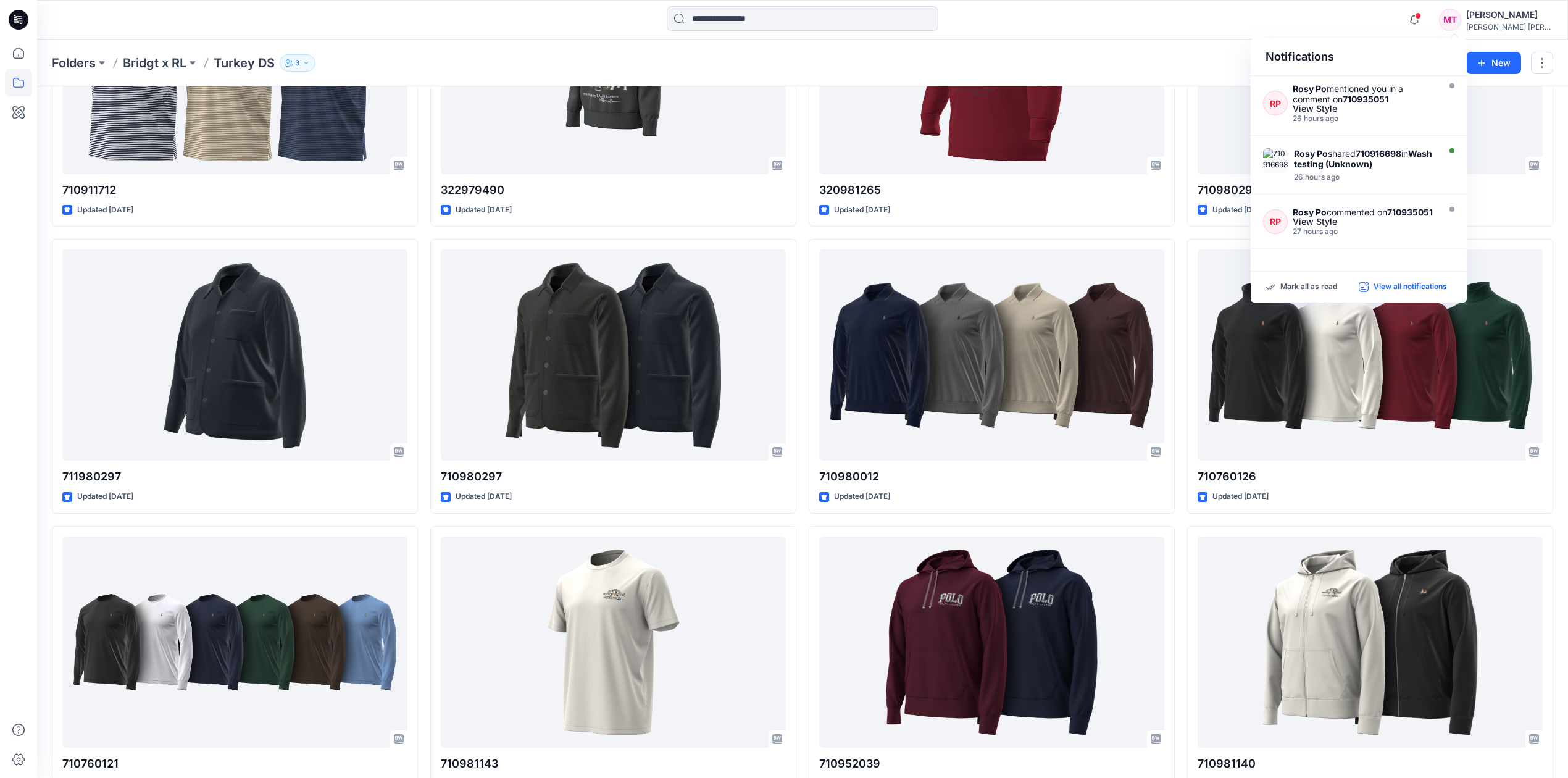
click at [1412, 287] on p "View all notifications" at bounding box center [1410, 287] width 73 height 11
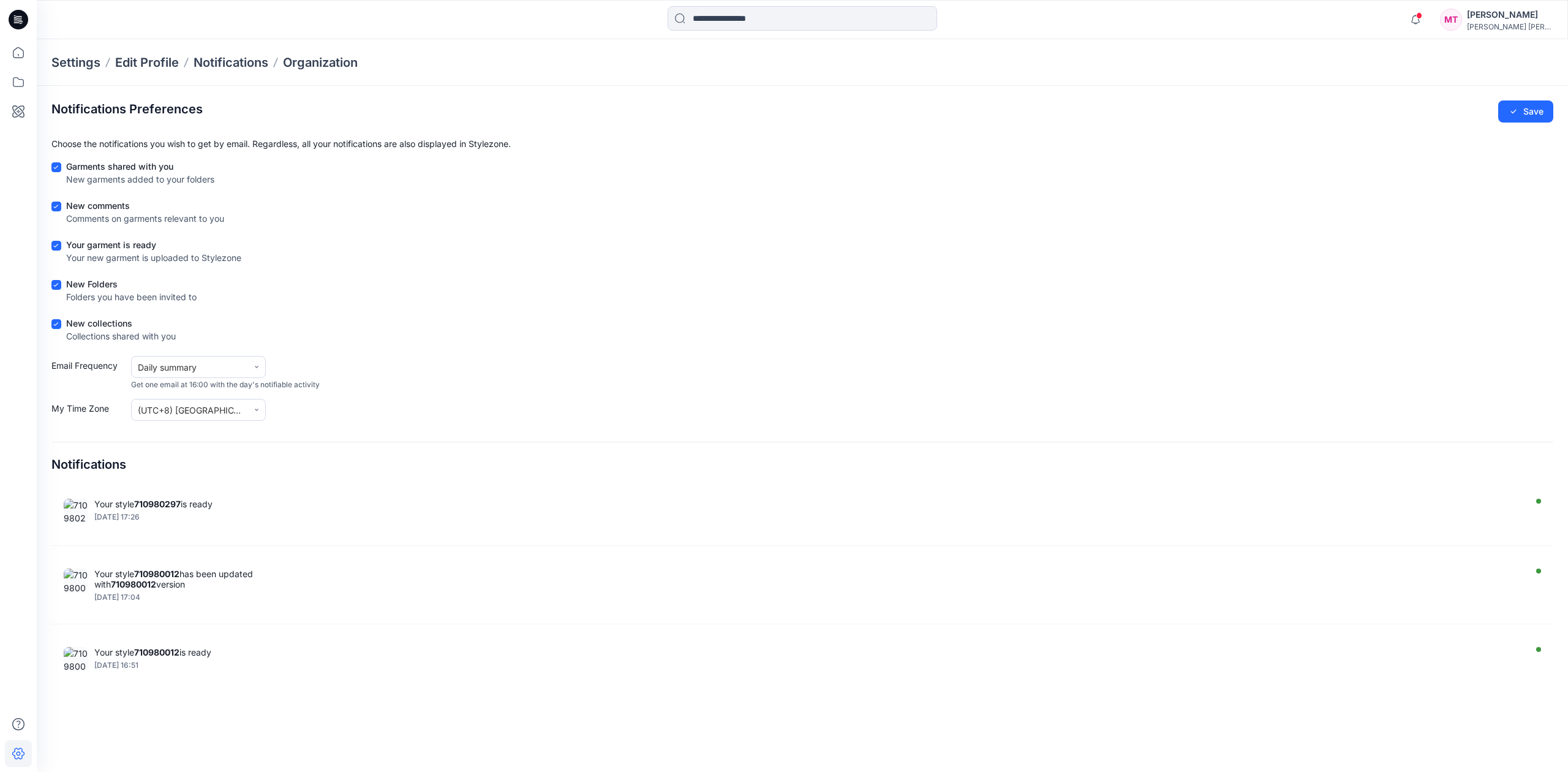
scroll to position [1798, 0]
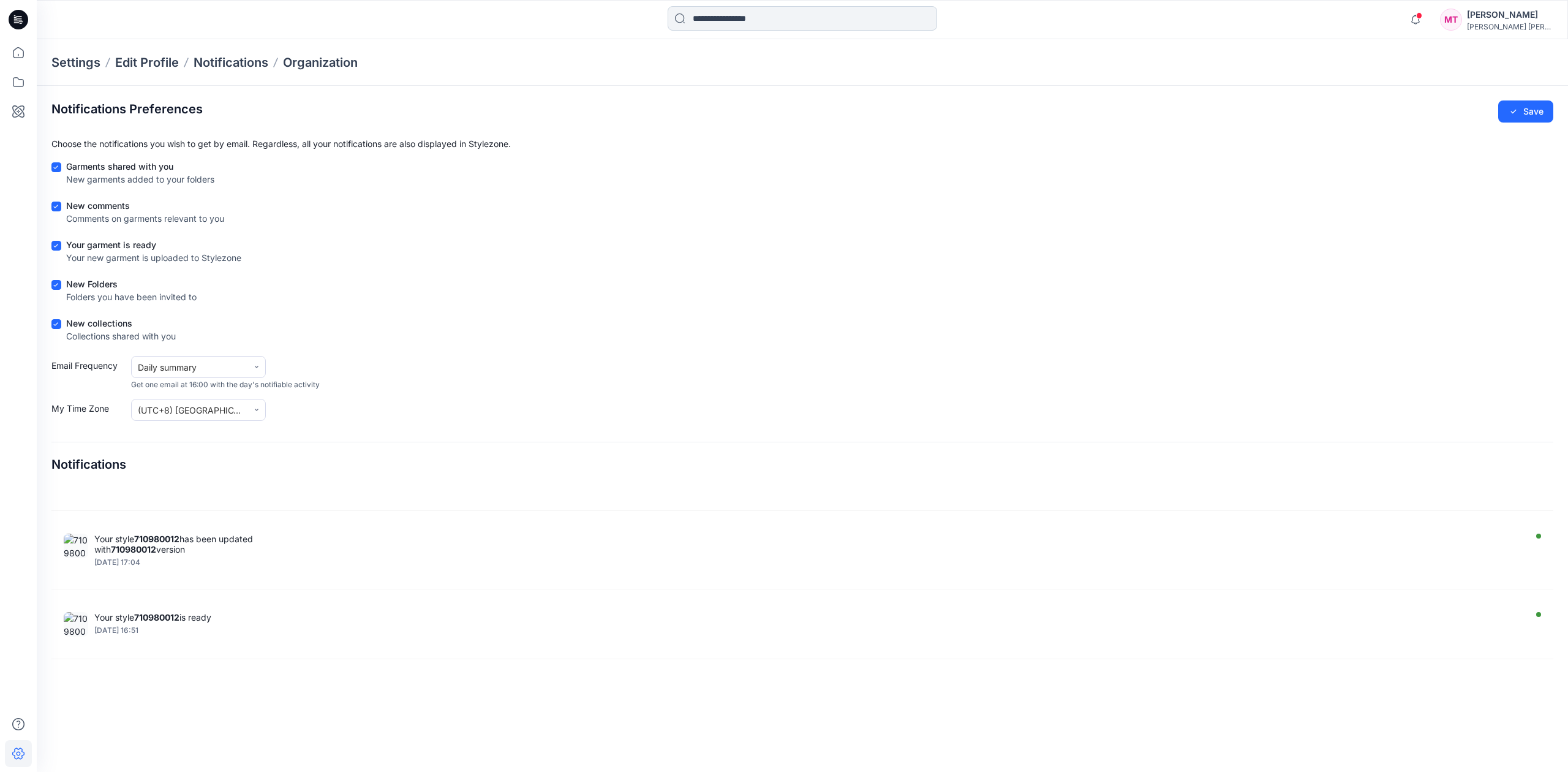
click at [784, 14] on input at bounding box center [802, 18] width 270 height 25
paste input "*********"
type input "*********"
click at [730, 71] on mark "782959768" at bounding box center [717, 66] width 52 height 14
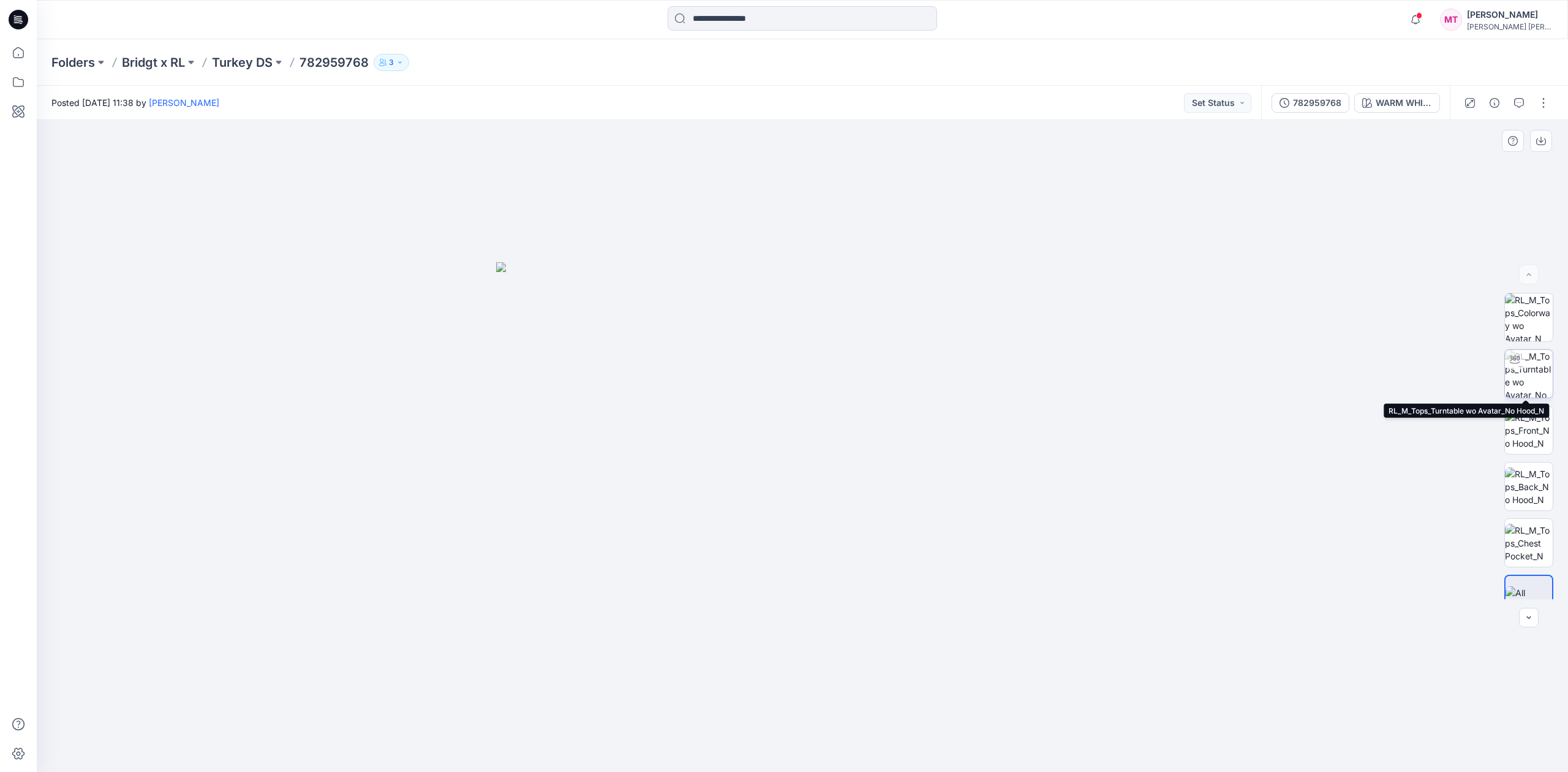
click at [1523, 368] on img at bounding box center [1529, 374] width 48 height 48
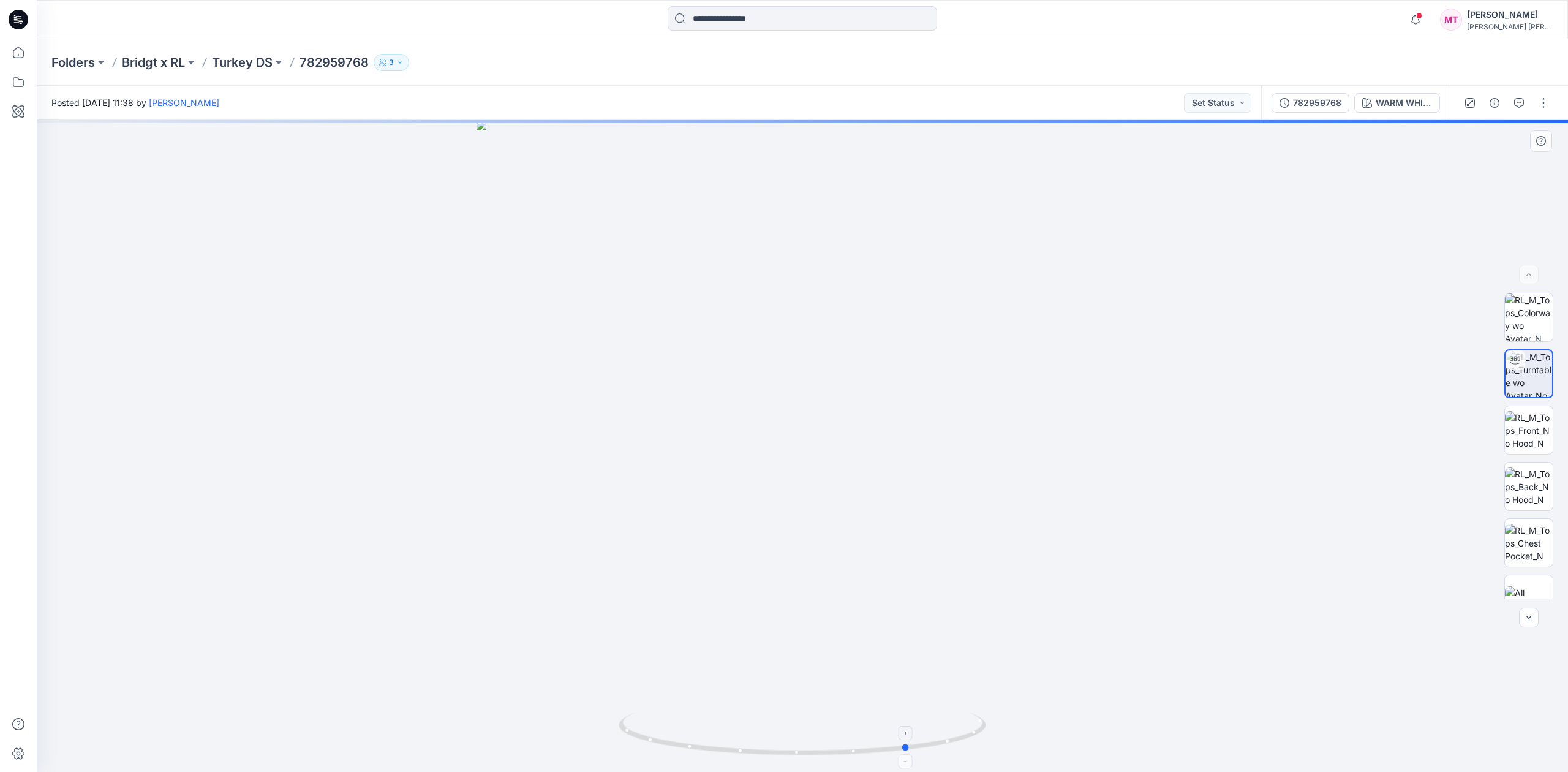
drag, startPoint x: 910, startPoint y: 752, endPoint x: 647, endPoint y: 724, distance: 264.5
click at [647, 724] on icon at bounding box center [804, 736] width 371 height 46
drag, startPoint x: 789, startPoint y: 605, endPoint x: 768, endPoint y: 410, distance: 196.1
click at [768, 415] on img at bounding box center [802, 335] width 874 height 874
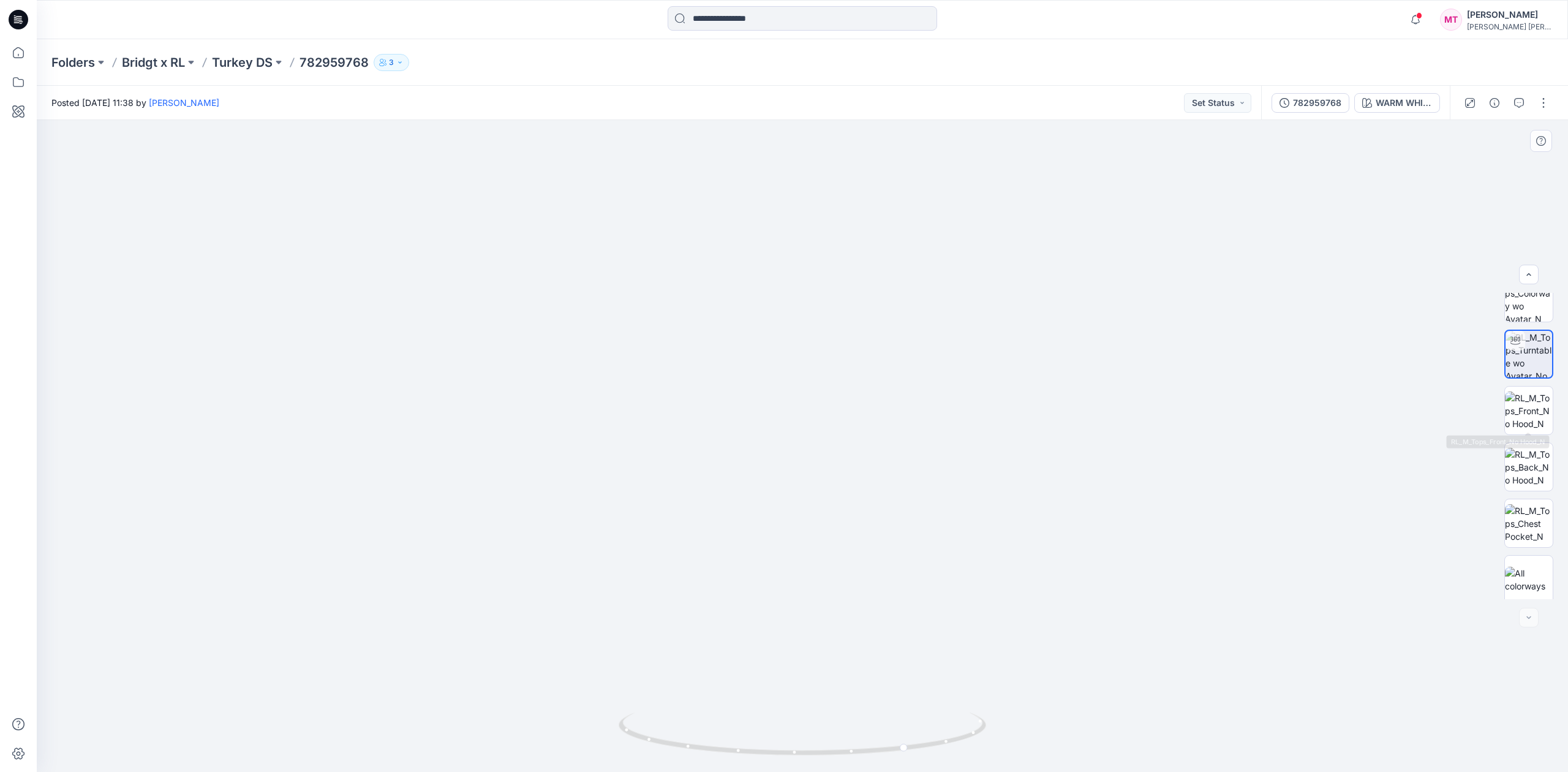
scroll to position [25, 0]
drag, startPoint x: 1368, startPoint y: 178, endPoint x: 983, endPoint y: 315, distance: 408.6
click at [993, 310] on div at bounding box center [802, 446] width 1531 height 652
click at [1539, 101] on button "button" at bounding box center [1543, 102] width 19 height 19
click at [1486, 171] on button "Edit" at bounding box center [1493, 166] width 112 height 23
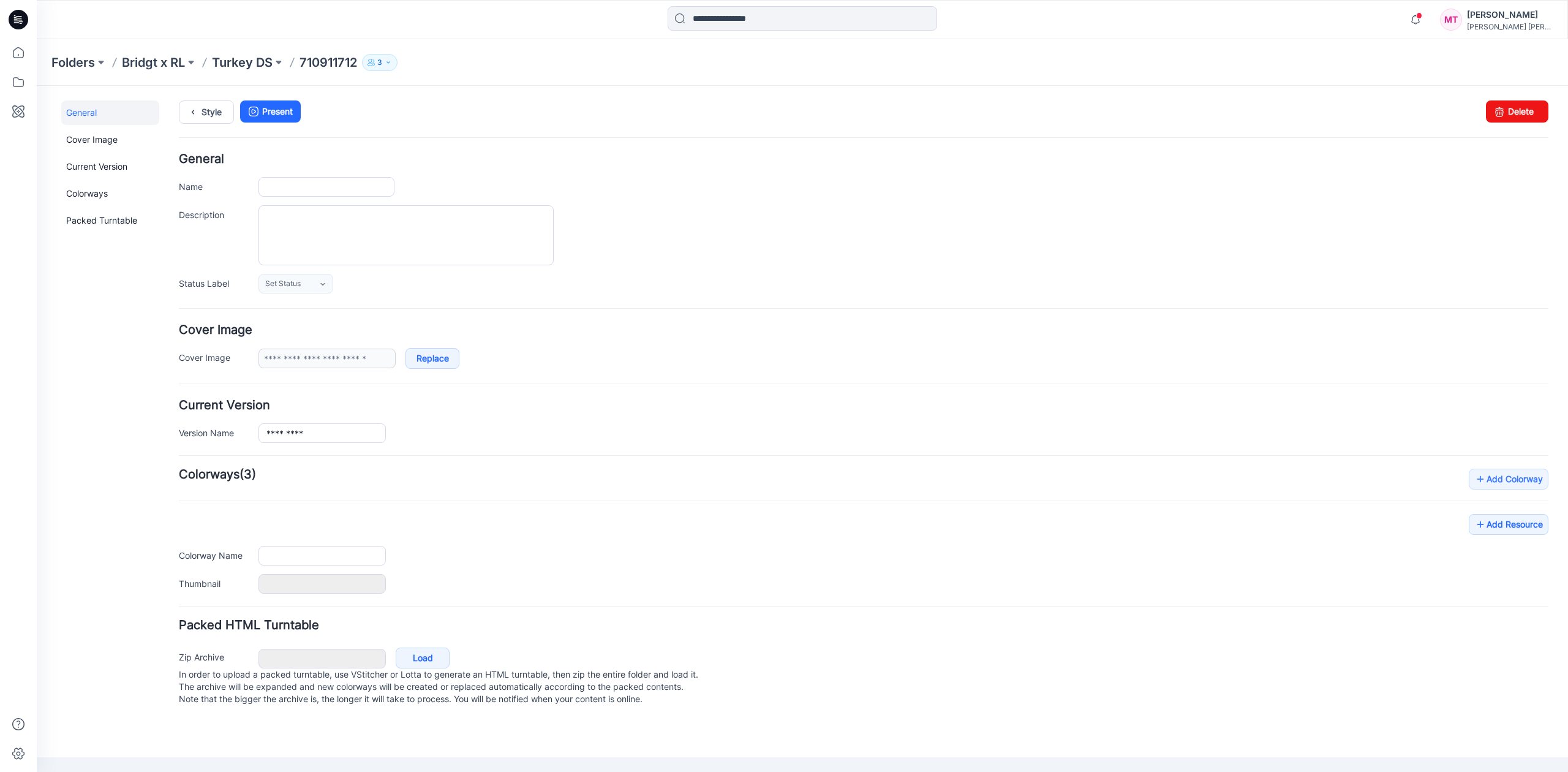
type input "*********"
type input "**********"
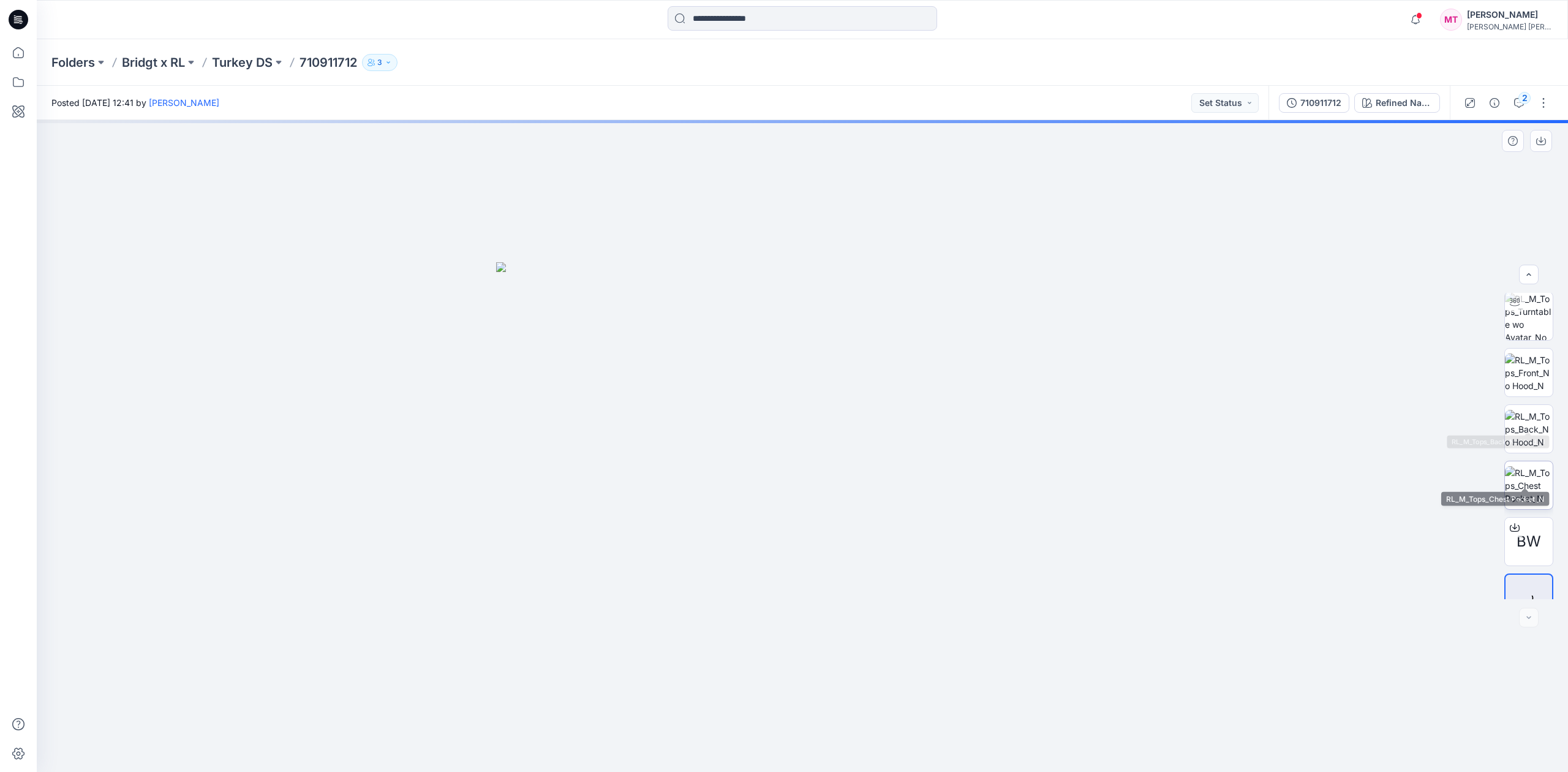
scroll to position [81, 0]
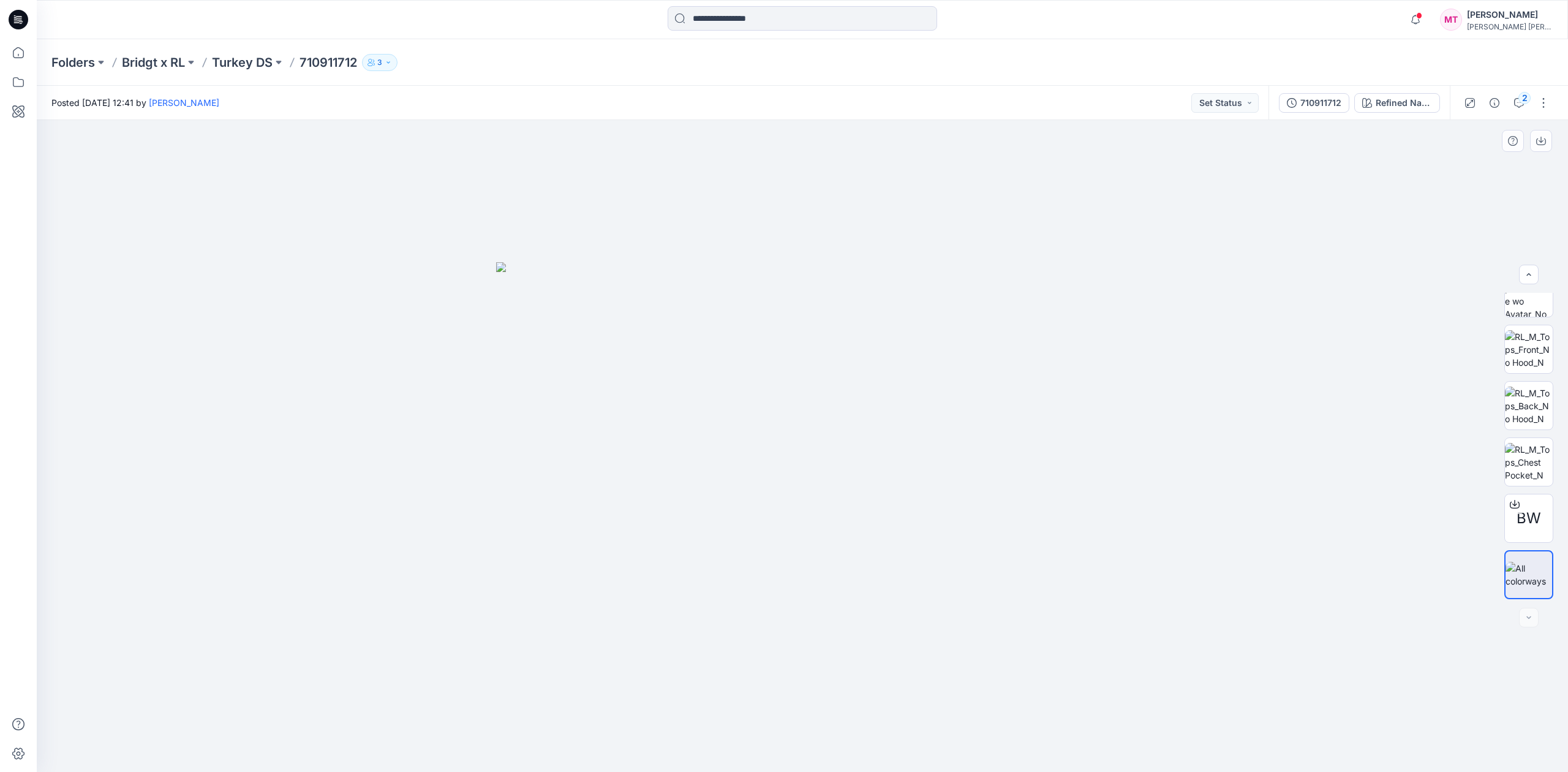
click at [560, 347] on img at bounding box center [802, 518] width 612 height 510
click at [1537, 111] on button "button" at bounding box center [1543, 102] width 19 height 19
click at [1479, 166] on button "Edit" at bounding box center [1493, 166] width 112 height 23
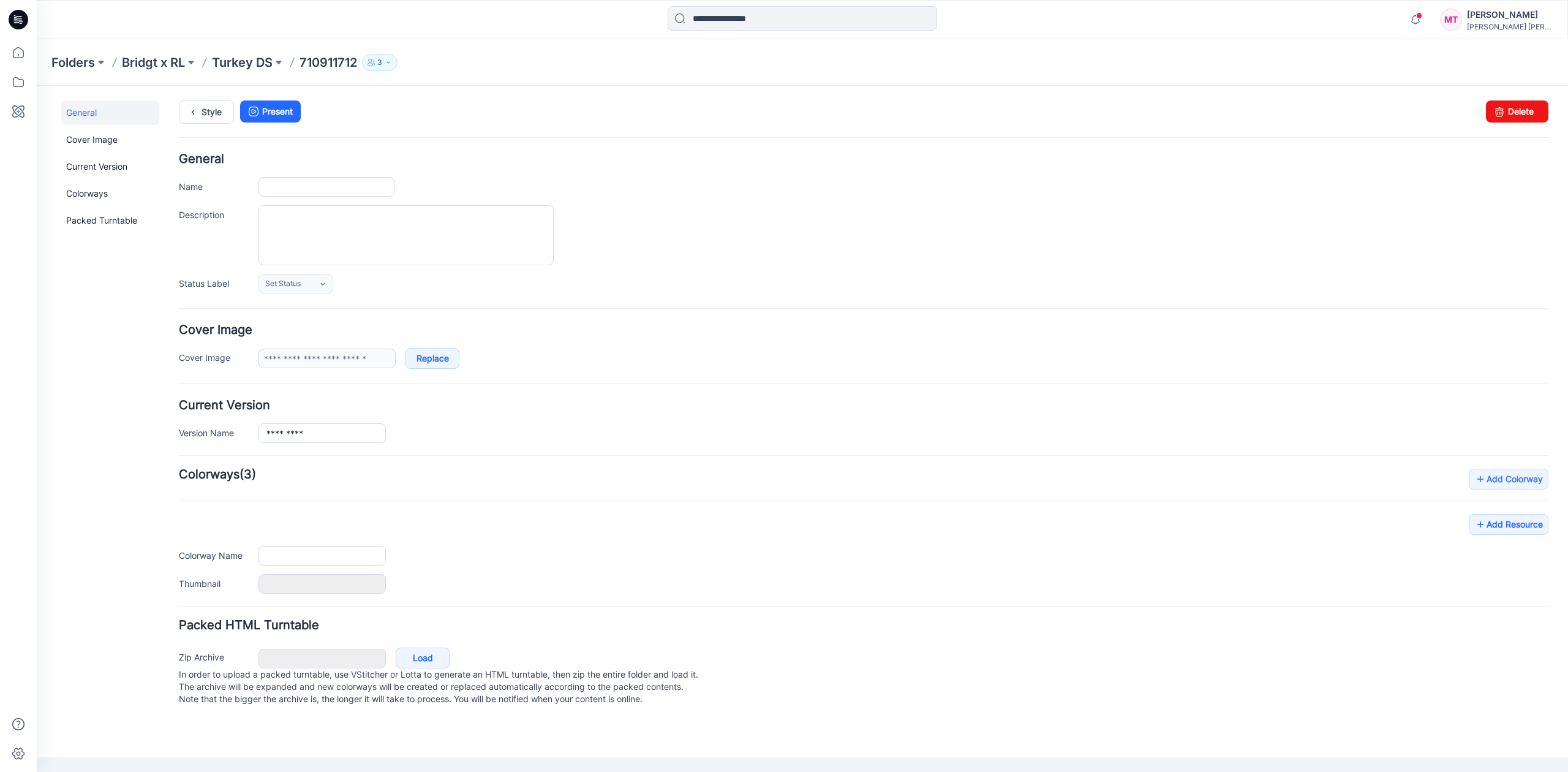
type input "*********"
type input "**********"
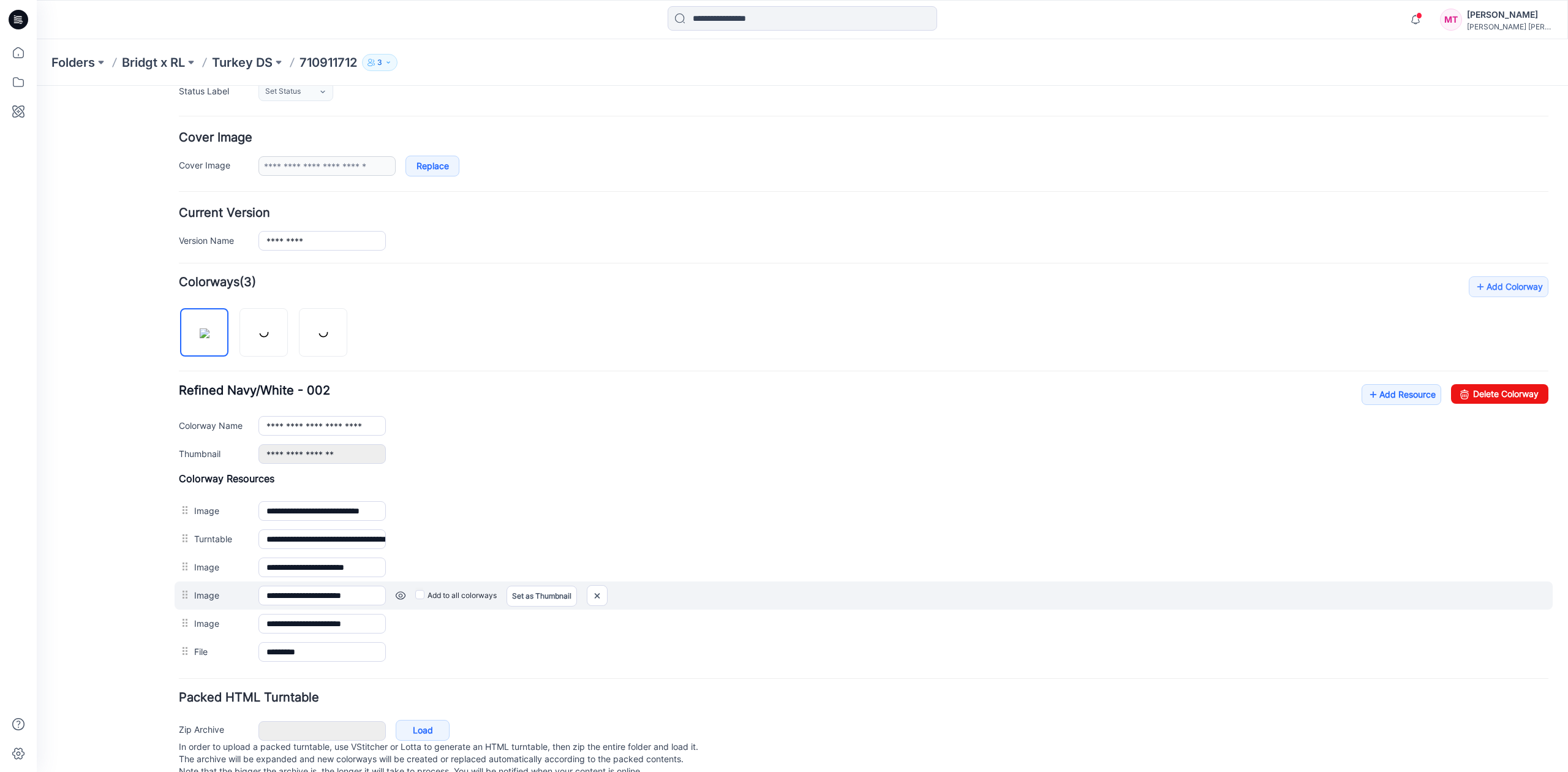
scroll to position [234, 0]
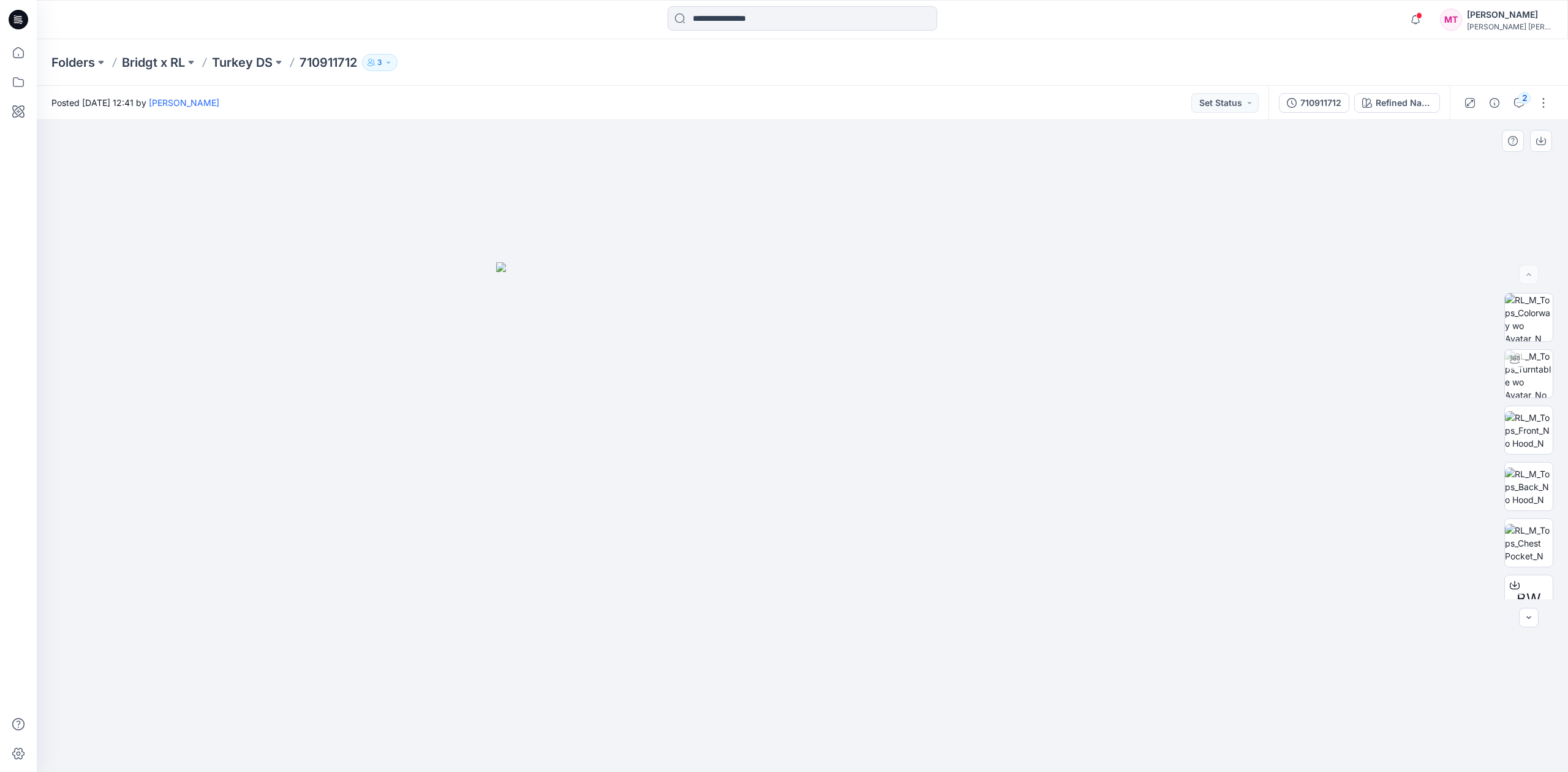
drag, startPoint x: 1426, startPoint y: 339, endPoint x: 1394, endPoint y: 324, distance: 35.3
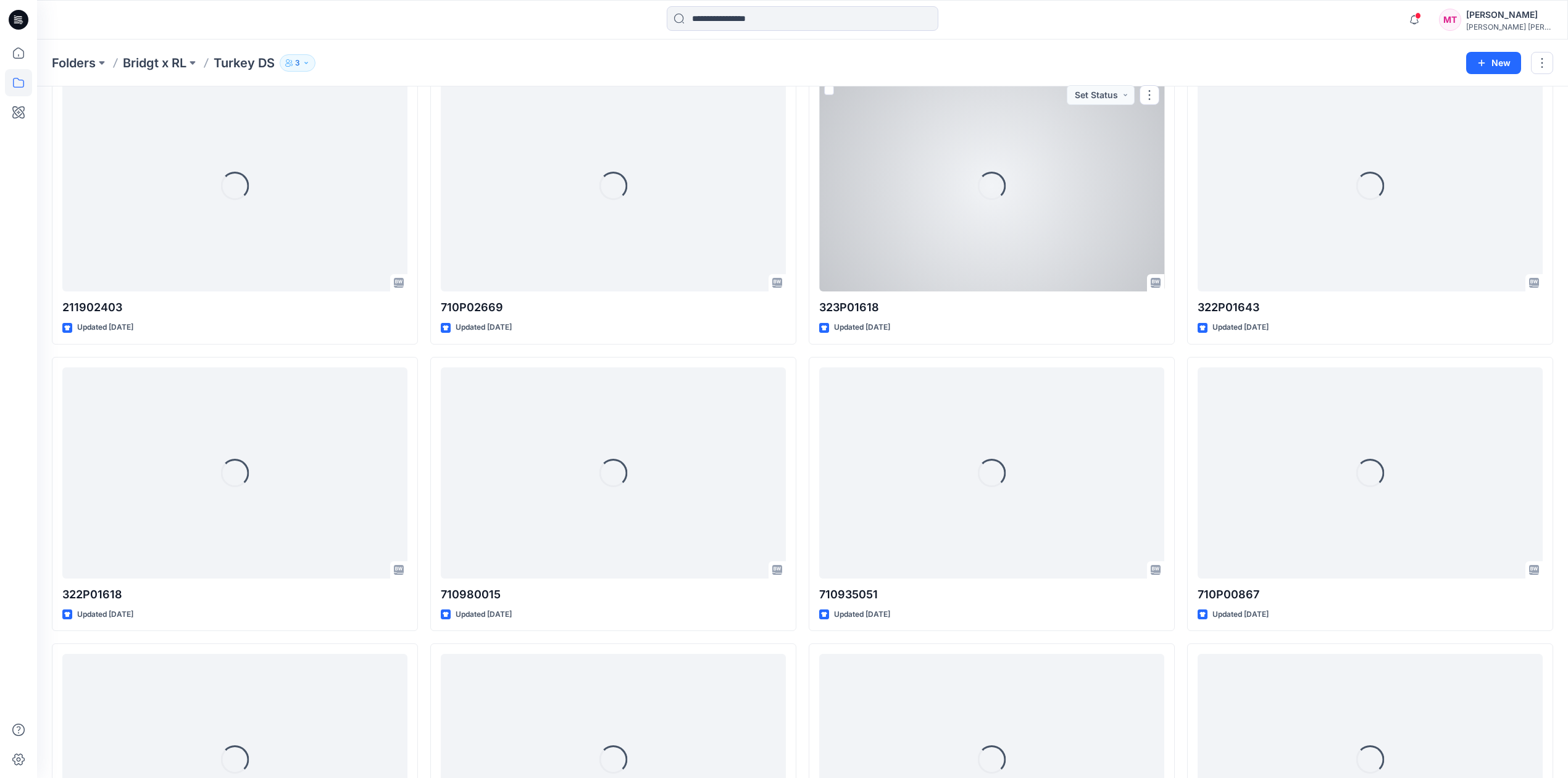
scroll to position [1130, 0]
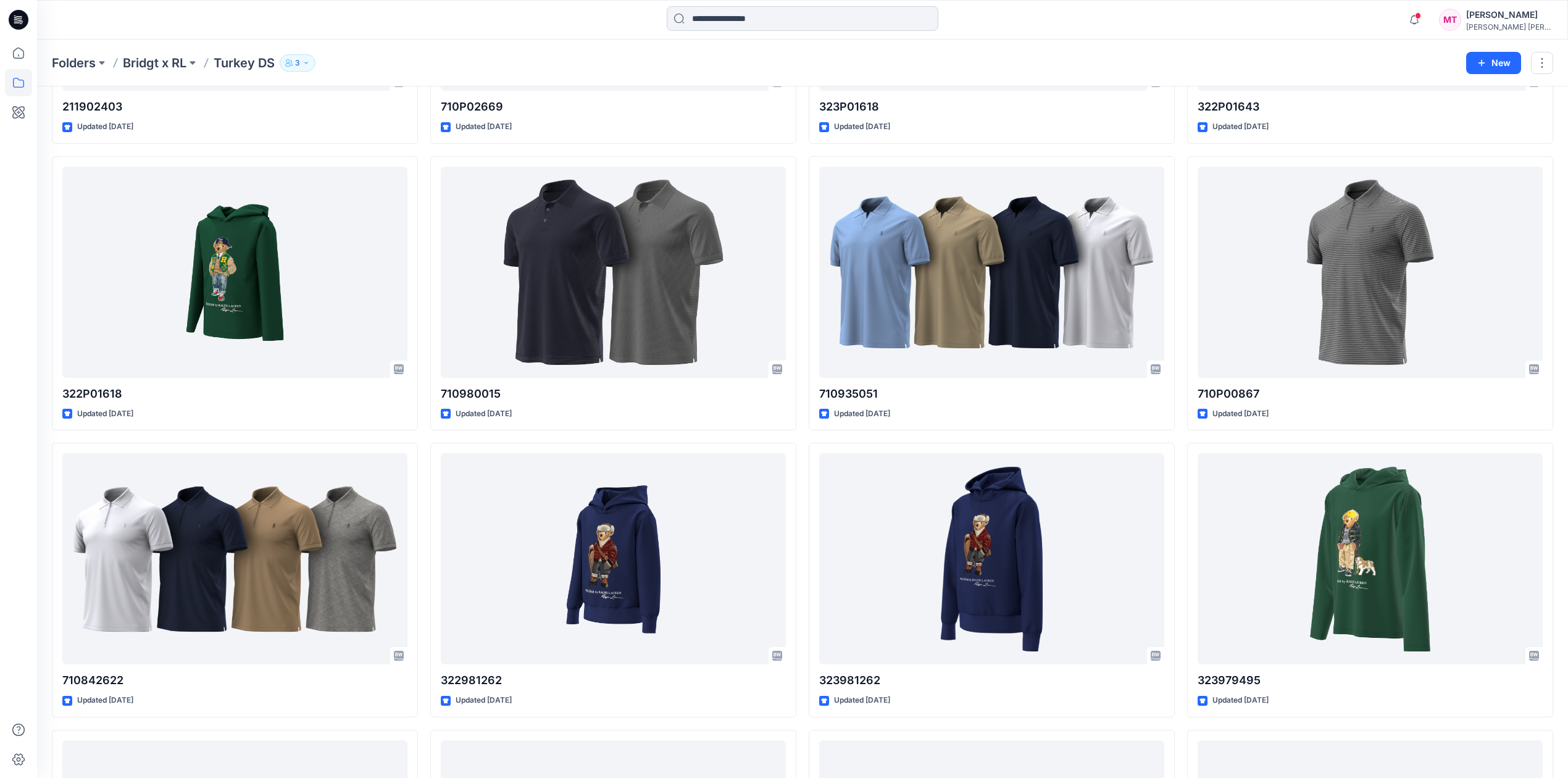
click at [731, 21] on input at bounding box center [803, 19] width 272 height 25
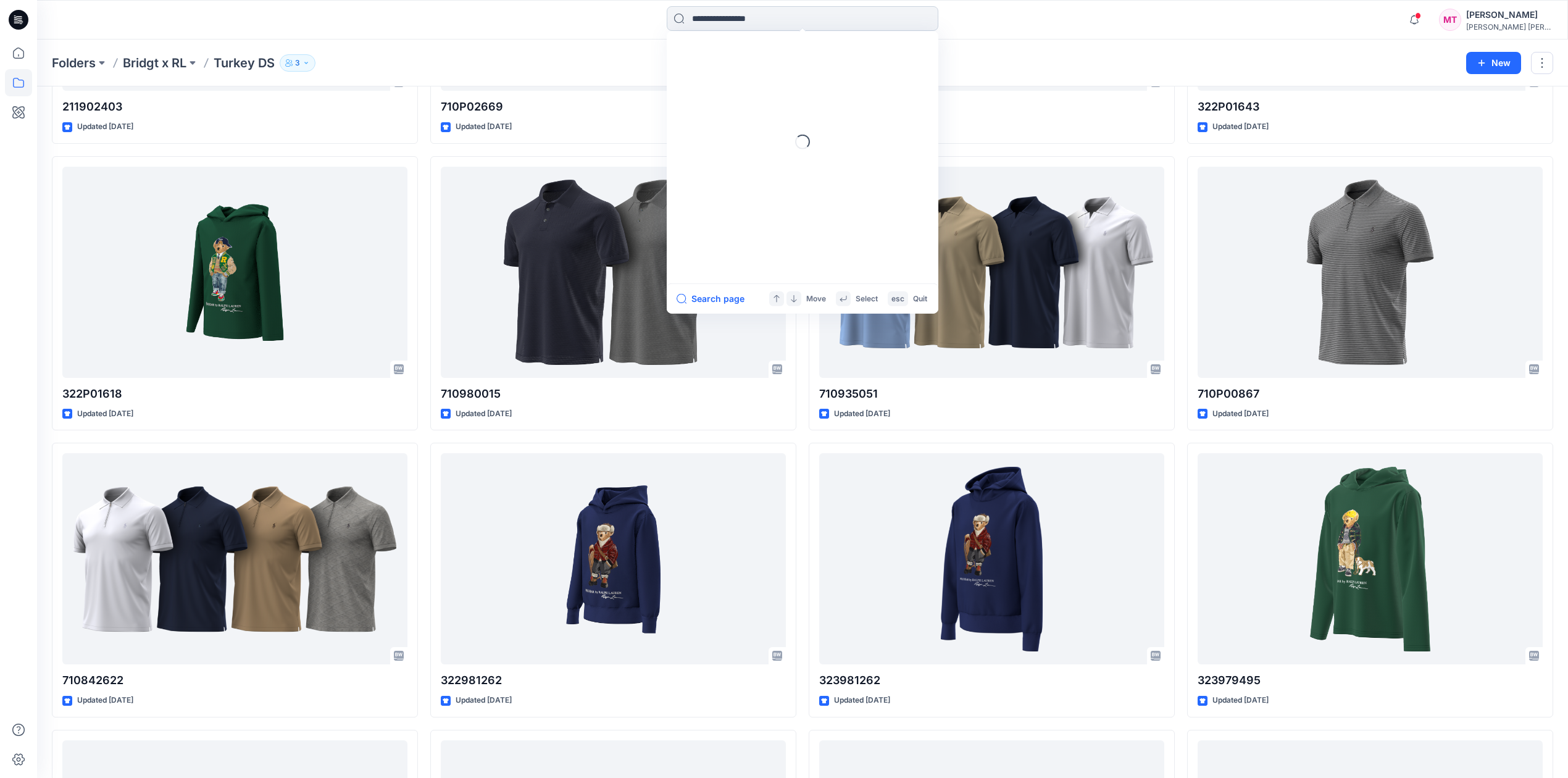
paste input "*********"
type input "*********"
click at [923, 18] on icon at bounding box center [926, 19] width 10 height 10
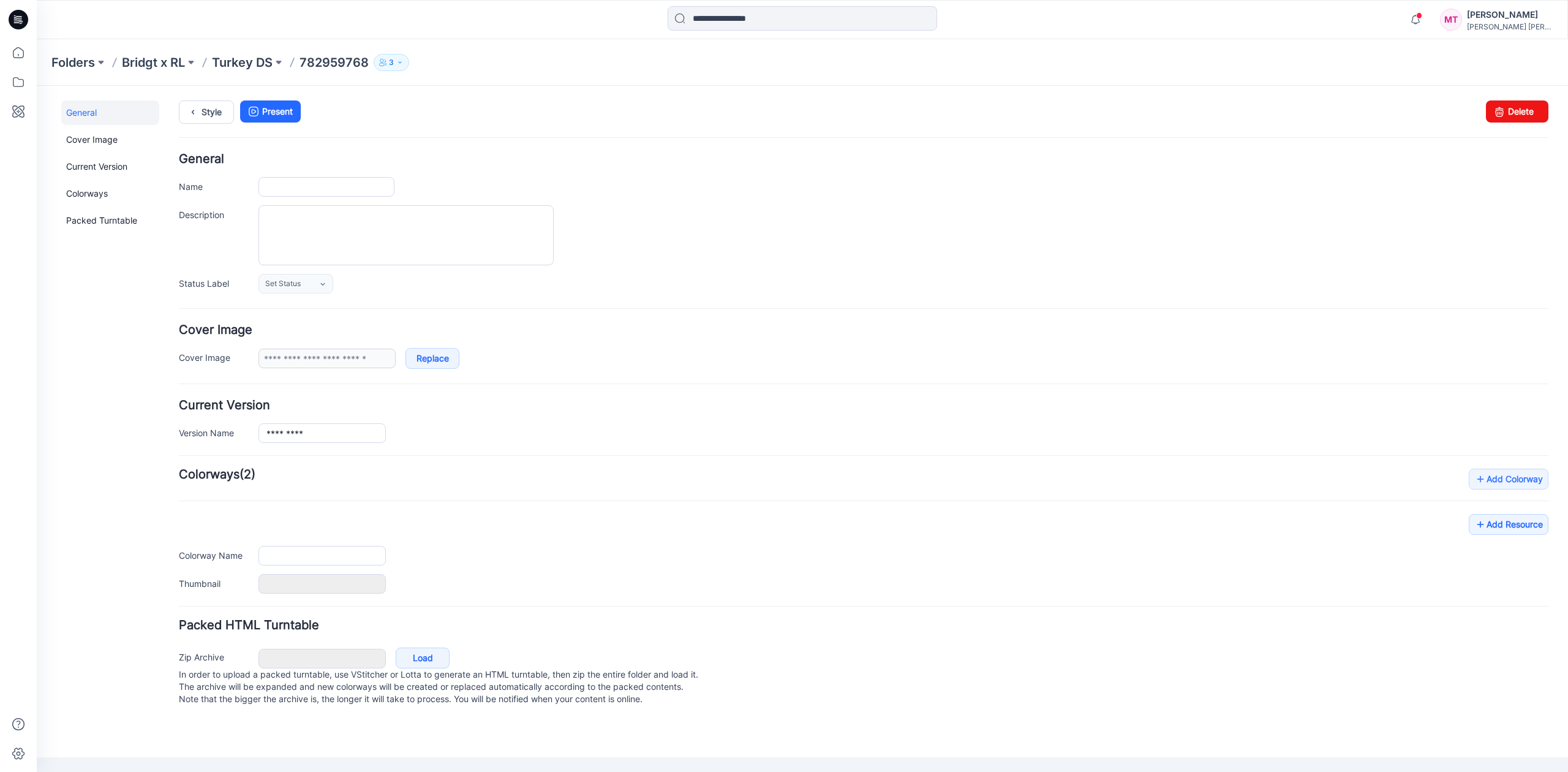
type input "*********"
type input "**********"
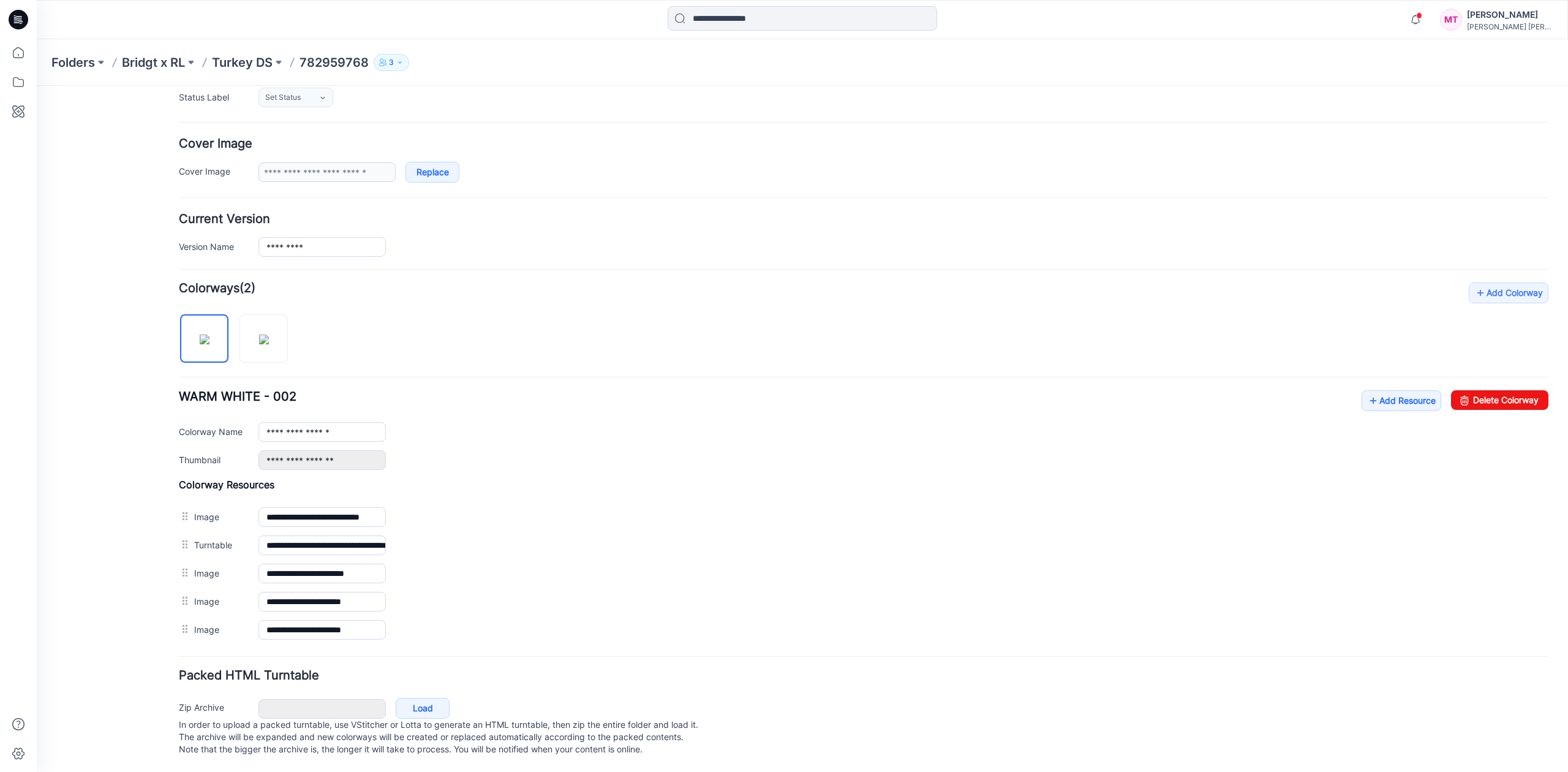
scroll to position [206, 0]
click at [1367, 392] on icon at bounding box center [1373, 401] width 12 height 19
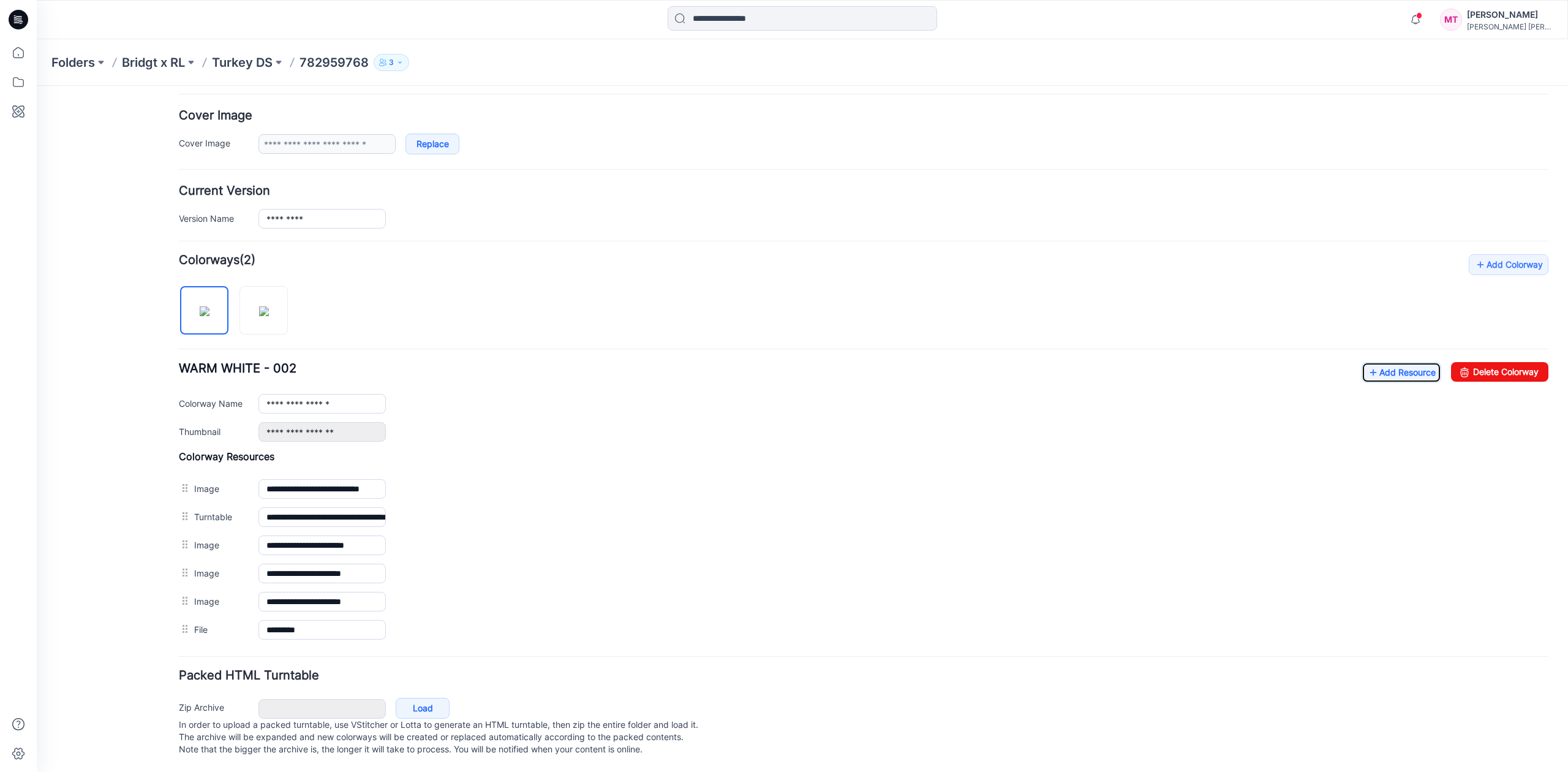
scroll to position [234, 0]
click at [269, 307] on img at bounding box center [263, 311] width 10 height 10
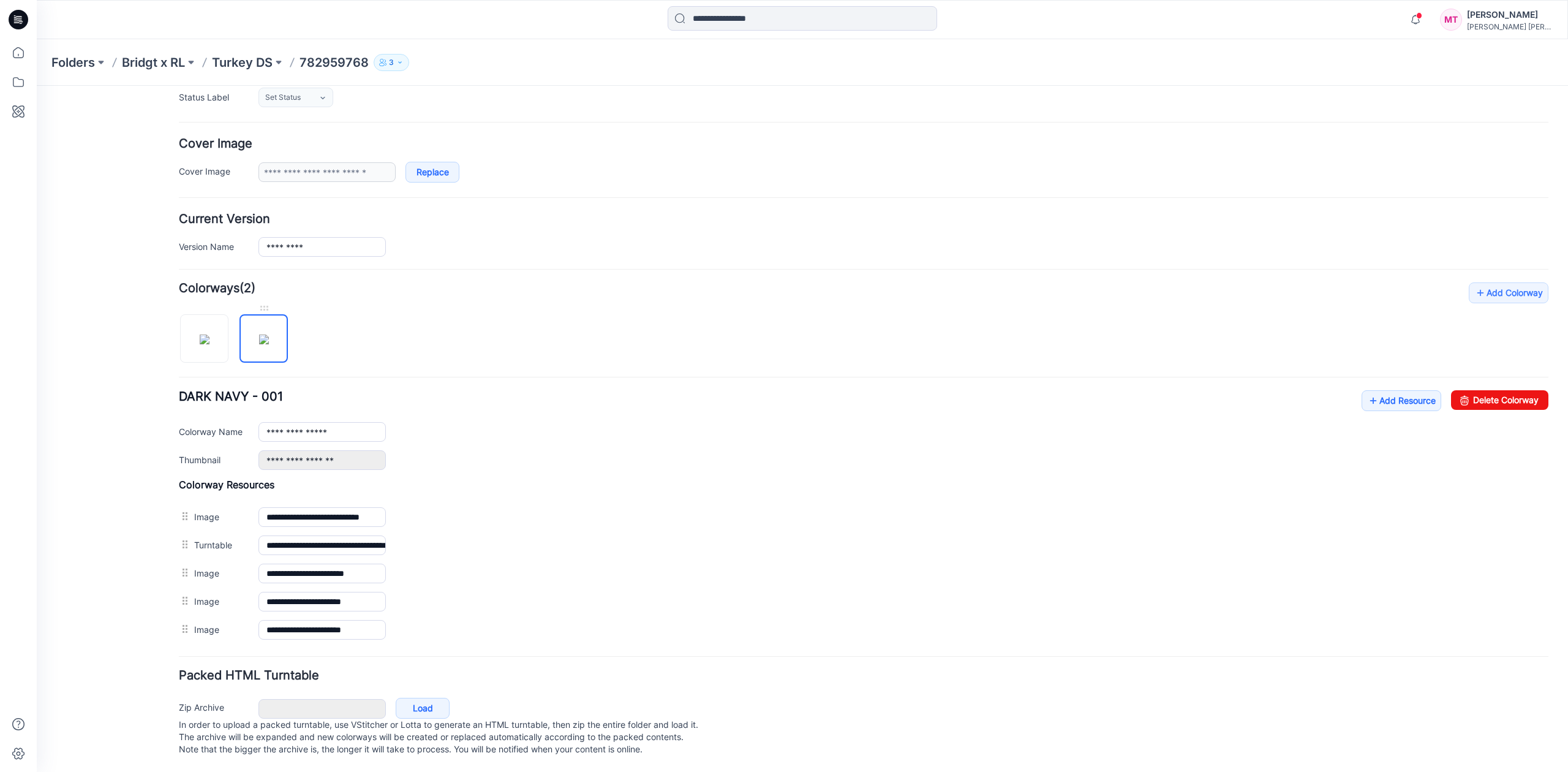
scroll to position [206, 0]
click at [204, 334] on img at bounding box center [204, 339] width 10 height 10
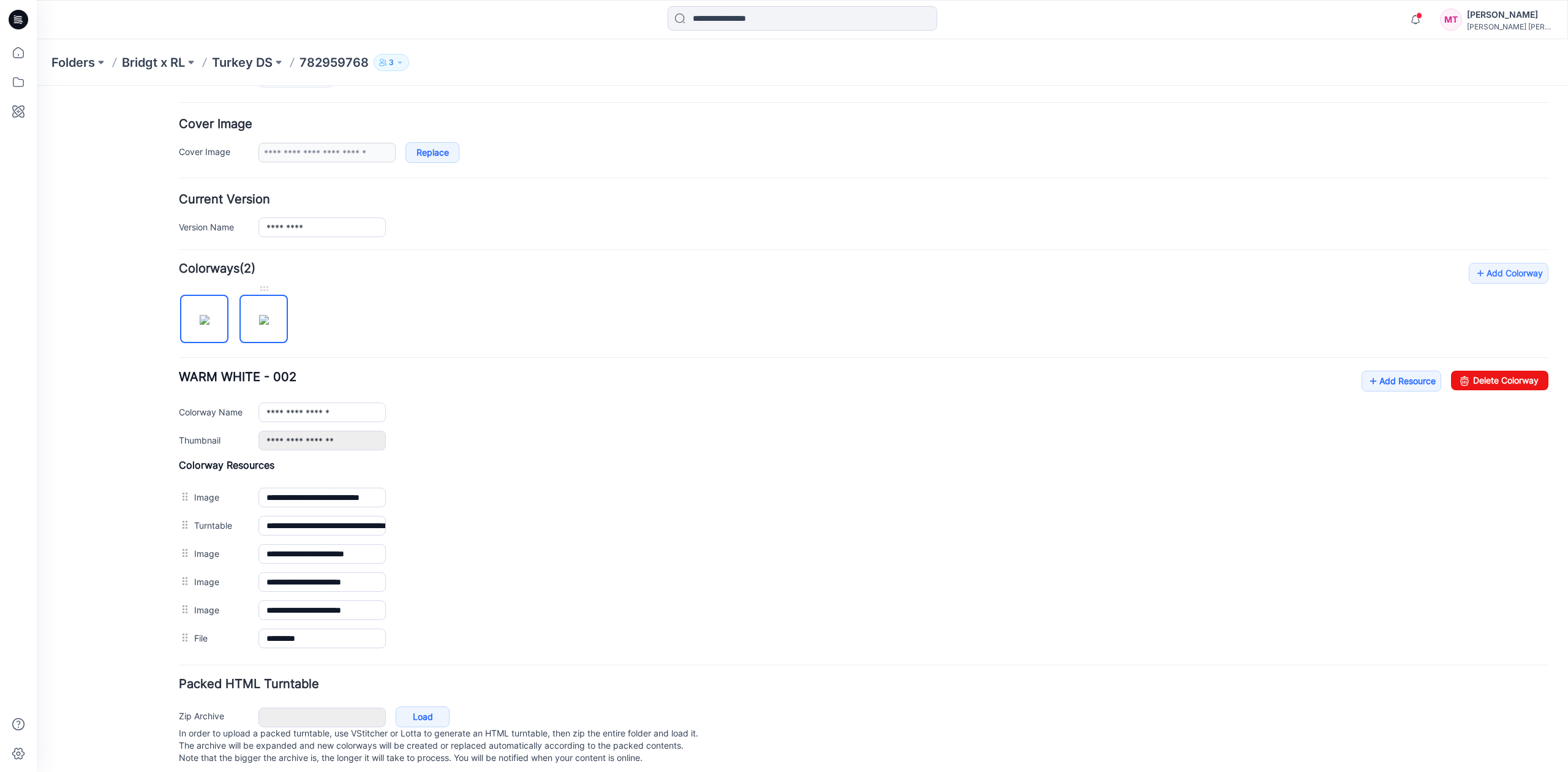
click at [261, 324] on img at bounding box center [263, 320] width 10 height 10
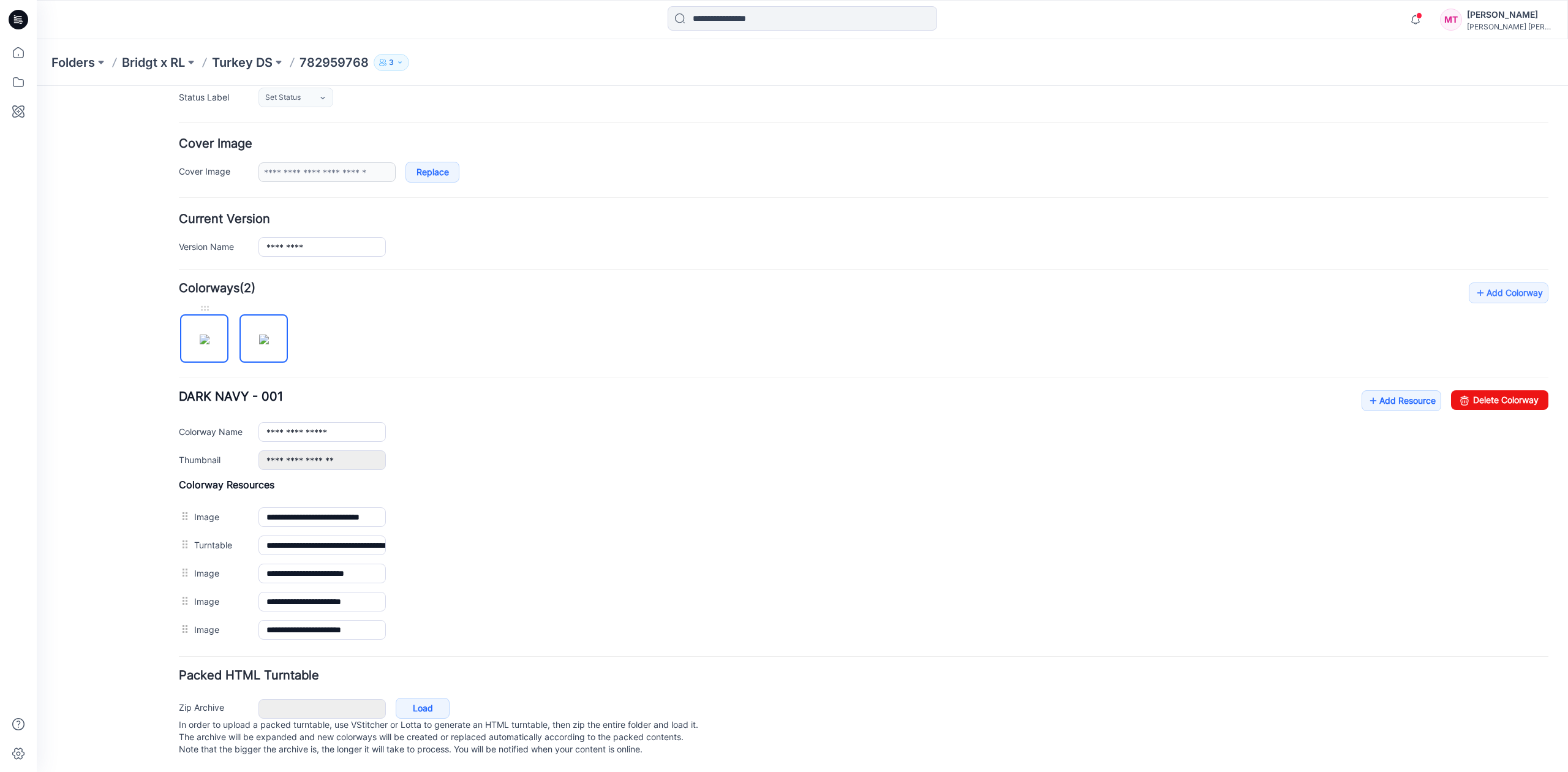
click at [210, 334] on img at bounding box center [204, 339] width 10 height 10
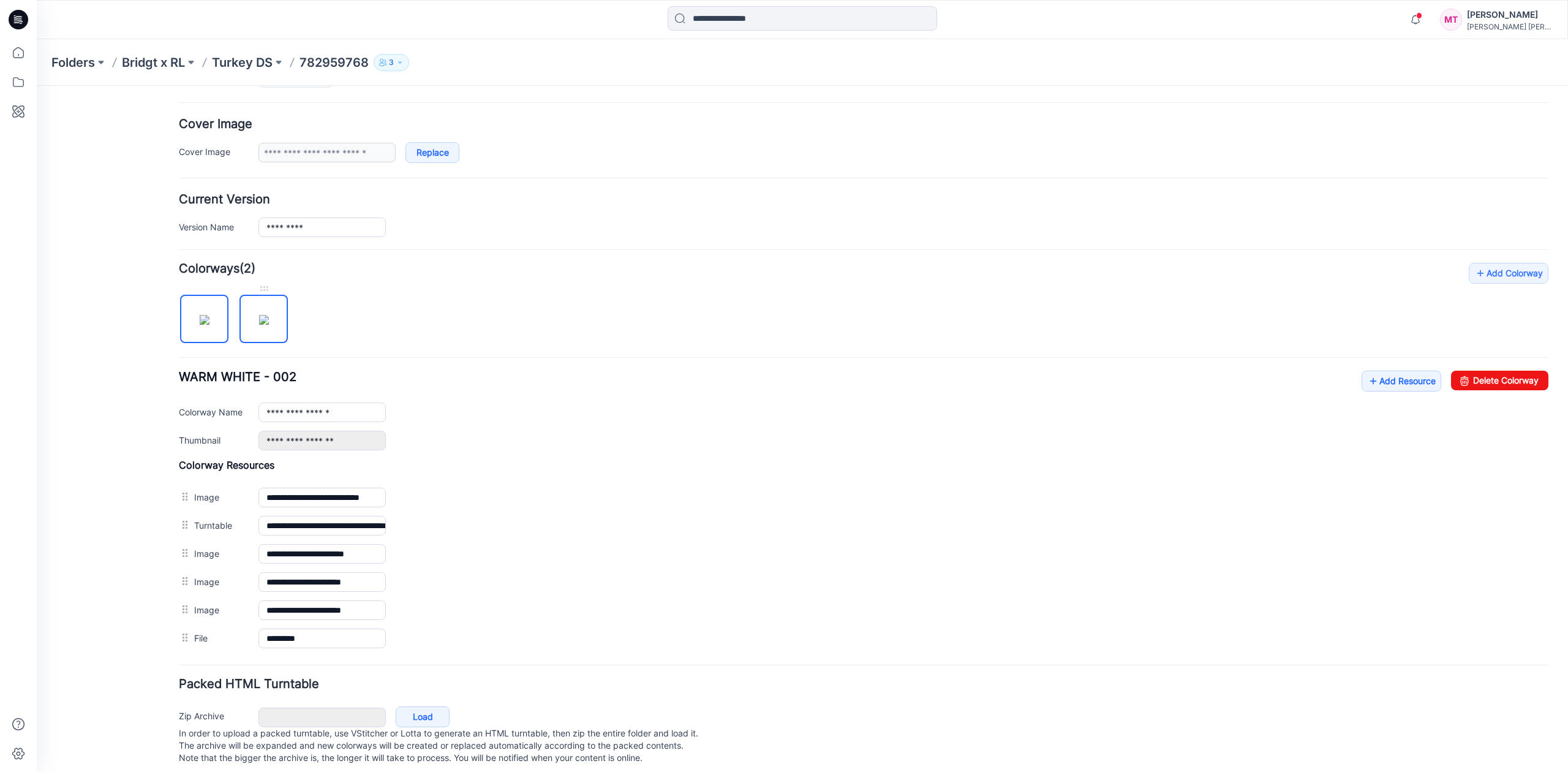
click at [261, 325] on img at bounding box center [263, 320] width 10 height 10
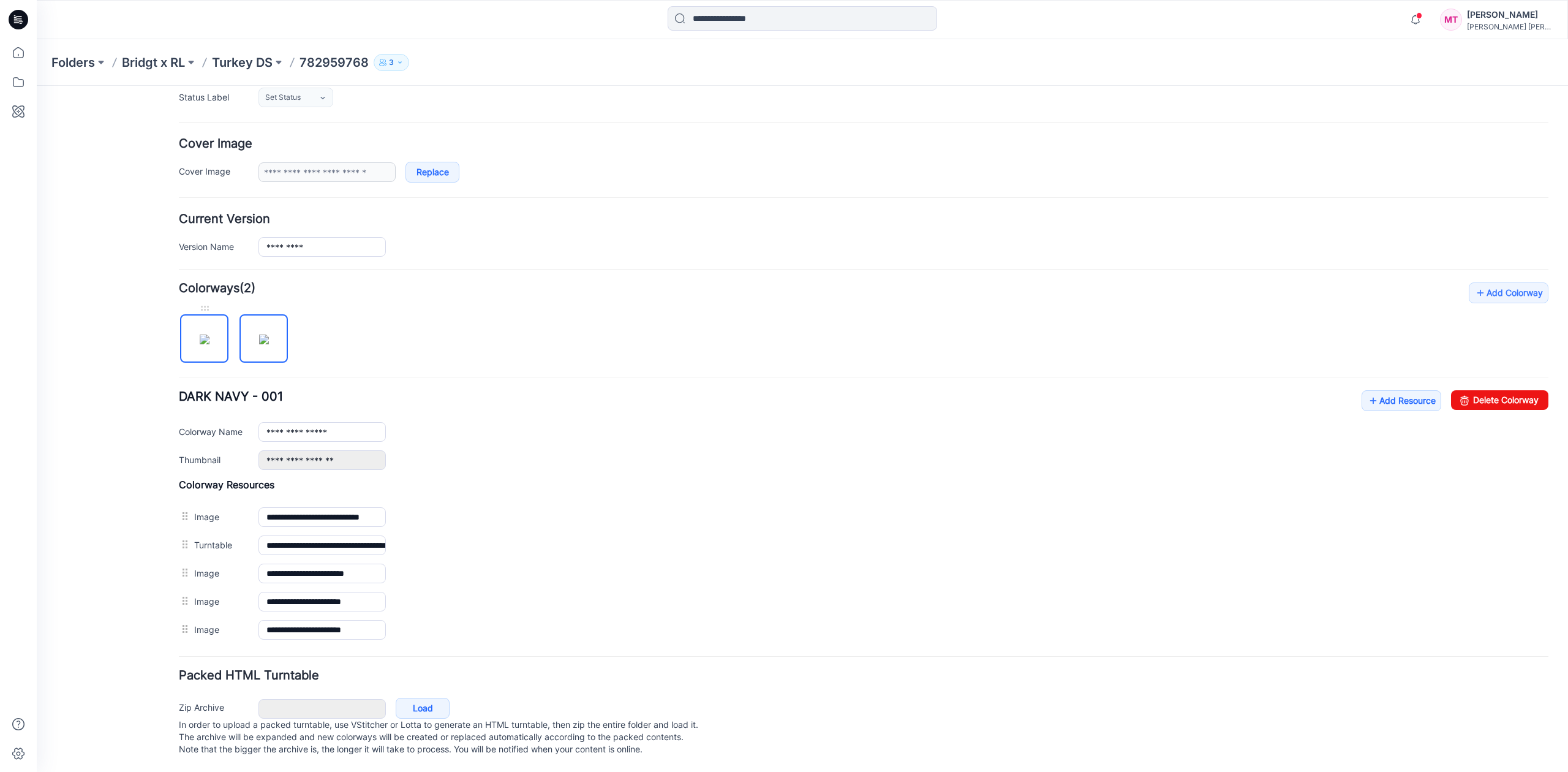
click at [208, 334] on img at bounding box center [204, 339] width 10 height 10
type input "**********"
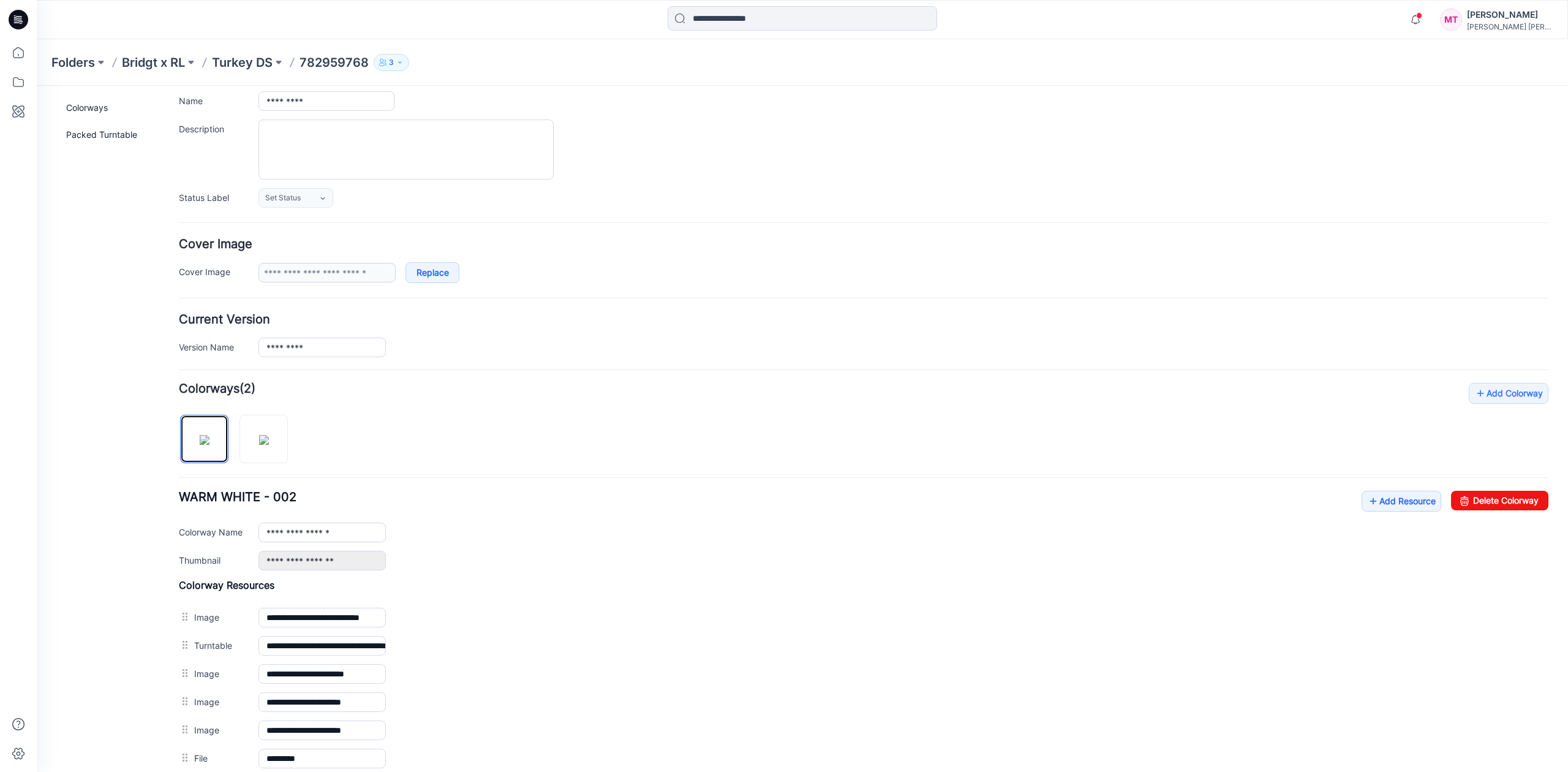
scroll to position [0, 0]
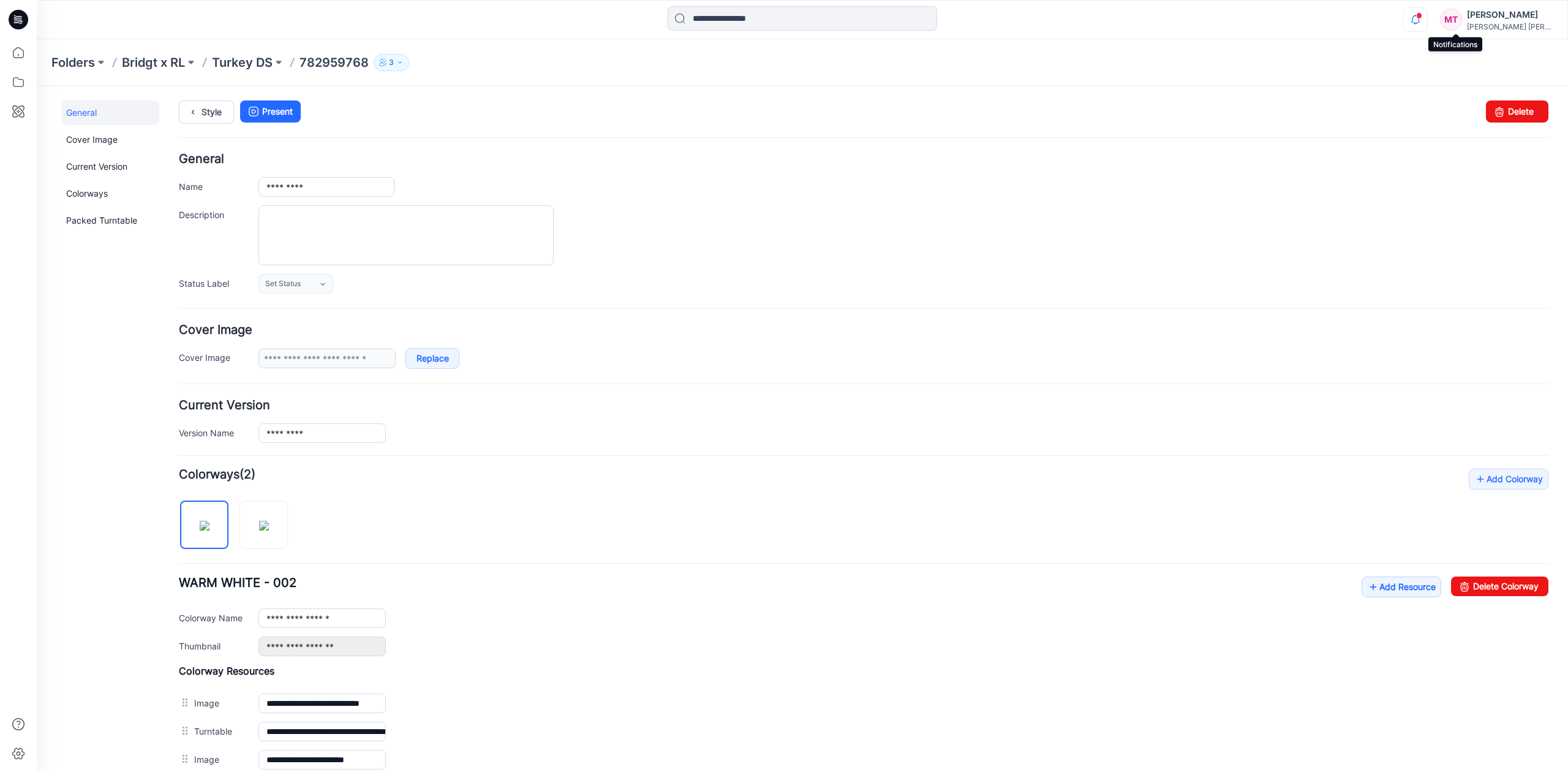
click at [1427, 21] on icon "button" at bounding box center [1415, 19] width 23 height 25
click at [327, 60] on p "782959768" at bounding box center [333, 63] width 69 height 18
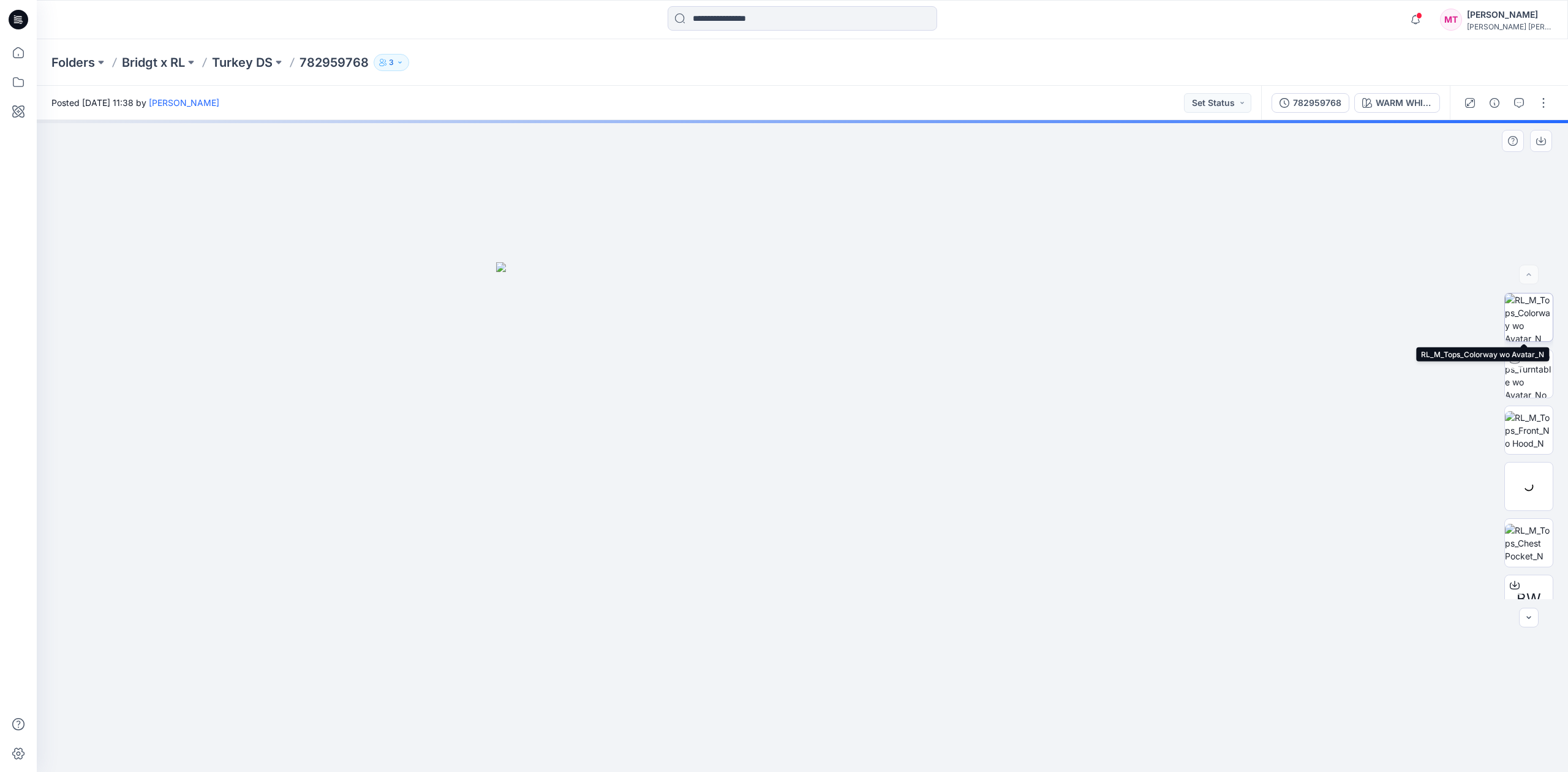
click at [1527, 332] on img at bounding box center [1529, 318] width 48 height 48
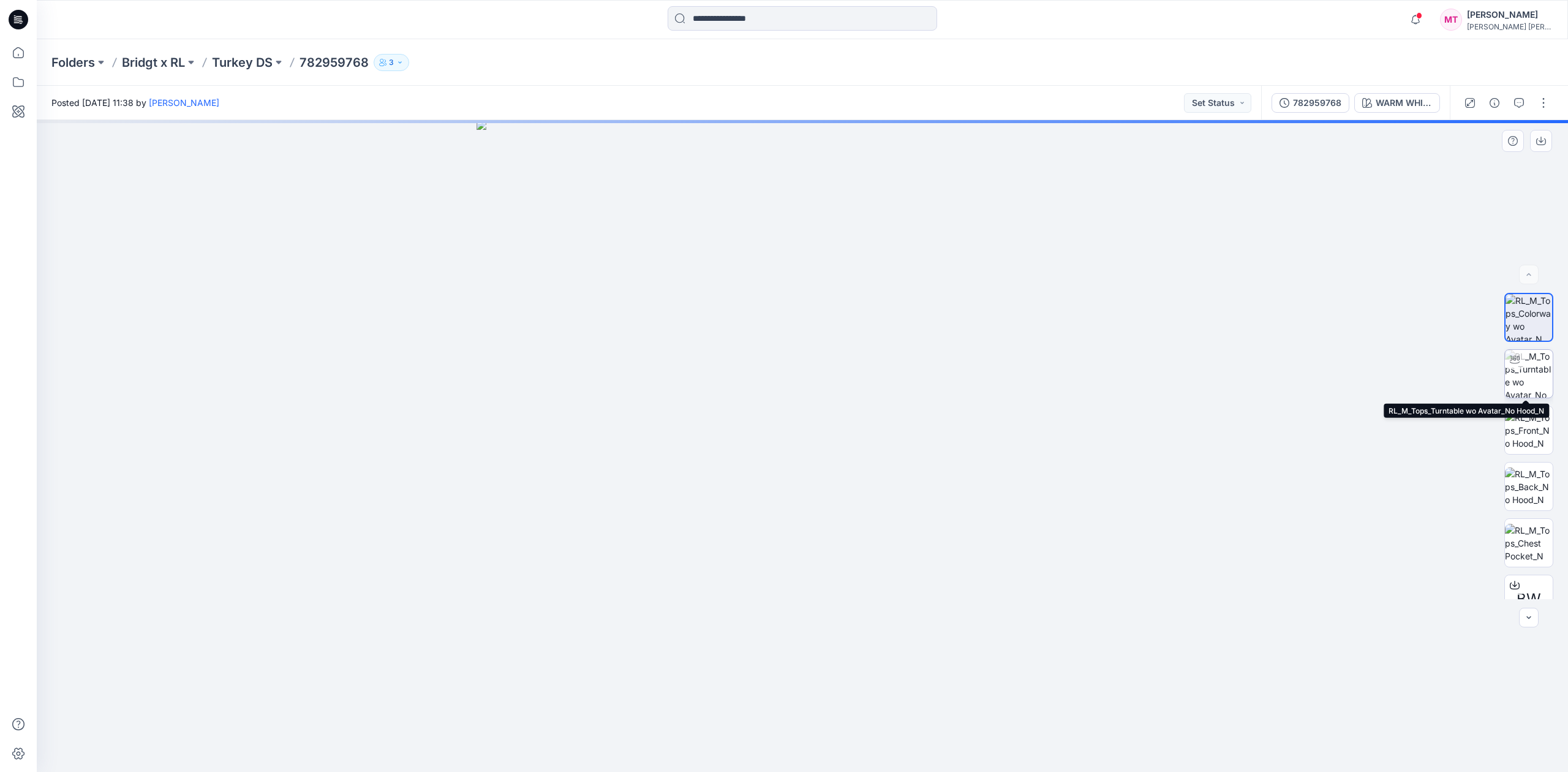
click at [1516, 388] on img at bounding box center [1529, 374] width 48 height 48
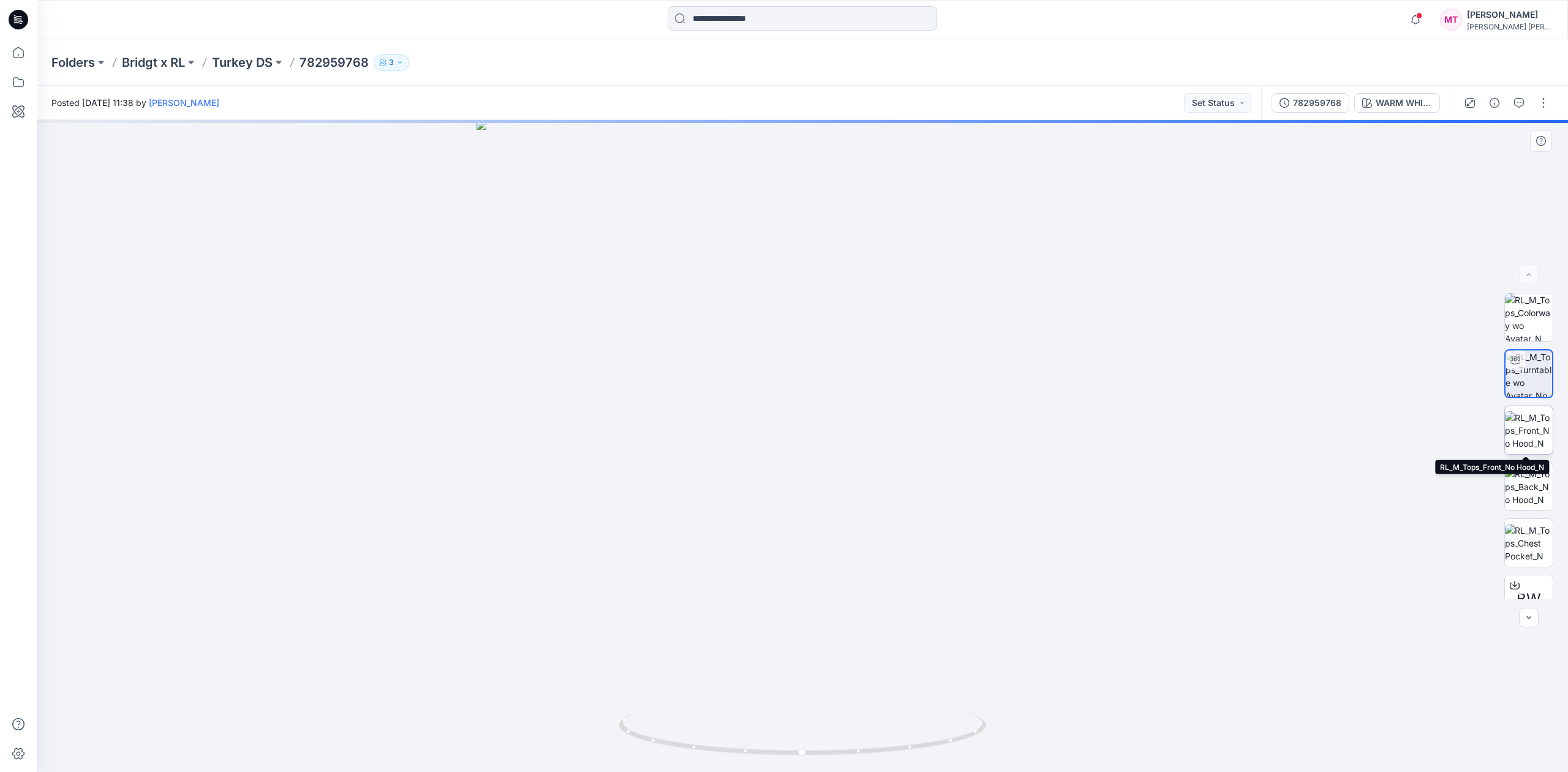
click at [1517, 435] on img at bounding box center [1529, 430] width 48 height 39
drag, startPoint x: 907, startPoint y: 673, endPoint x: 686, endPoint y: 685, distance: 221.3
click at [686, 685] on img at bounding box center [803, 446] width 652 height 652
click at [1521, 375] on img at bounding box center [1529, 374] width 48 height 48
drag, startPoint x: 931, startPoint y: 746, endPoint x: 770, endPoint y: 734, distance: 161.4
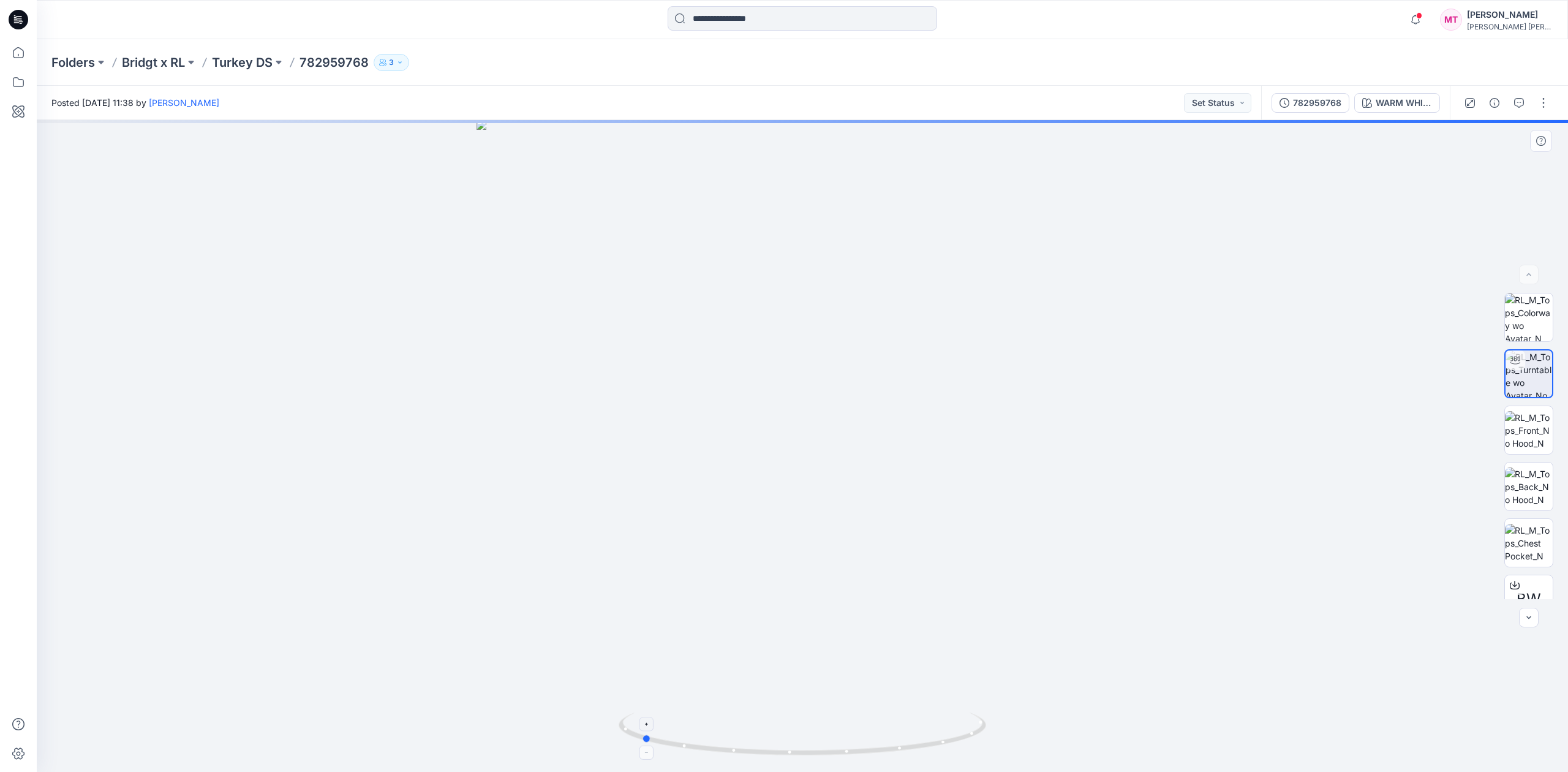
click at [770, 734] on icon at bounding box center [804, 736] width 371 height 46
drag, startPoint x: 726, startPoint y: 751, endPoint x: 812, endPoint y: 764, distance: 87.0
click at [812, 764] on div at bounding box center [802, 446] width 1531 height 652
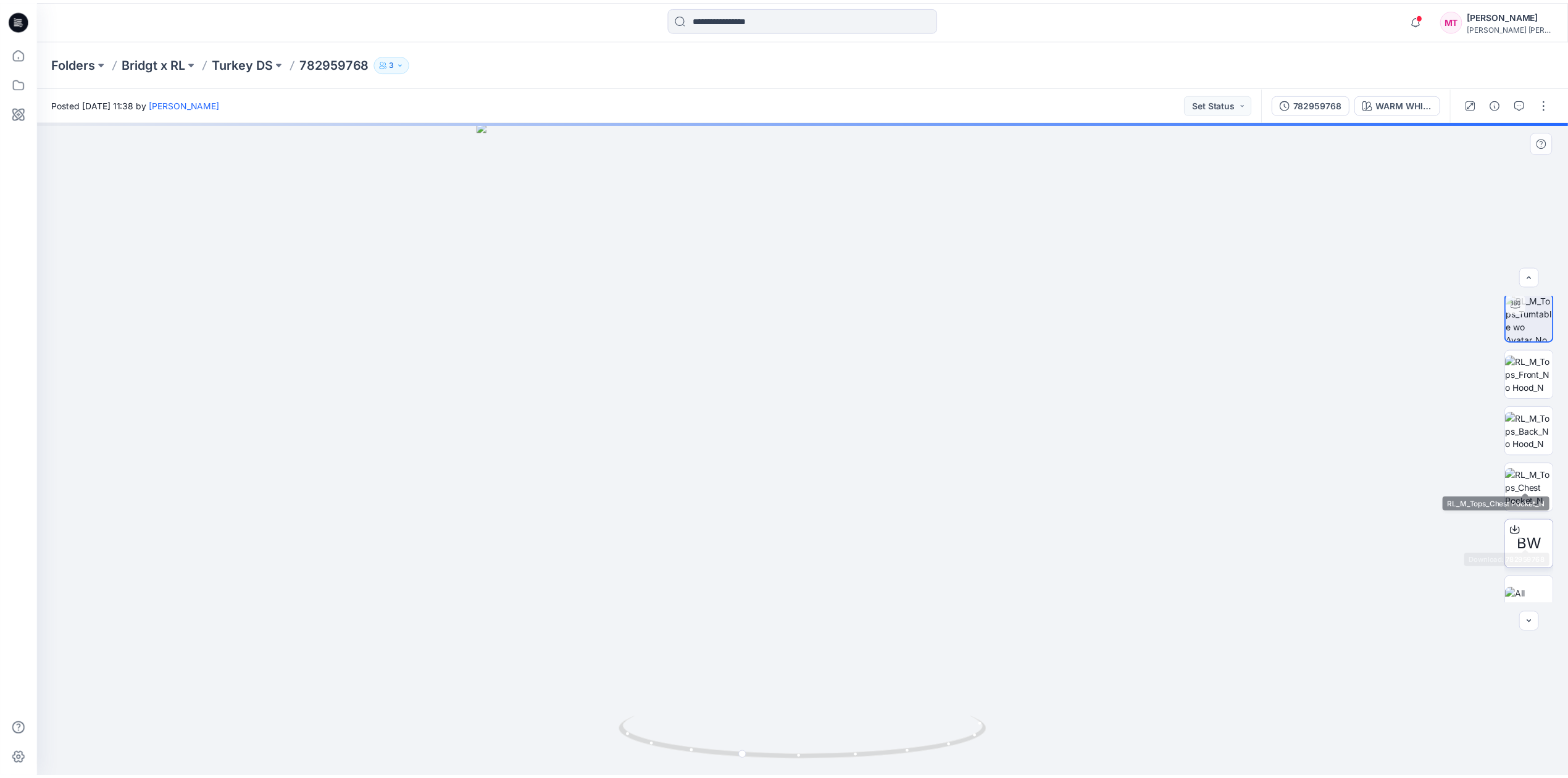
scroll to position [82, 0]
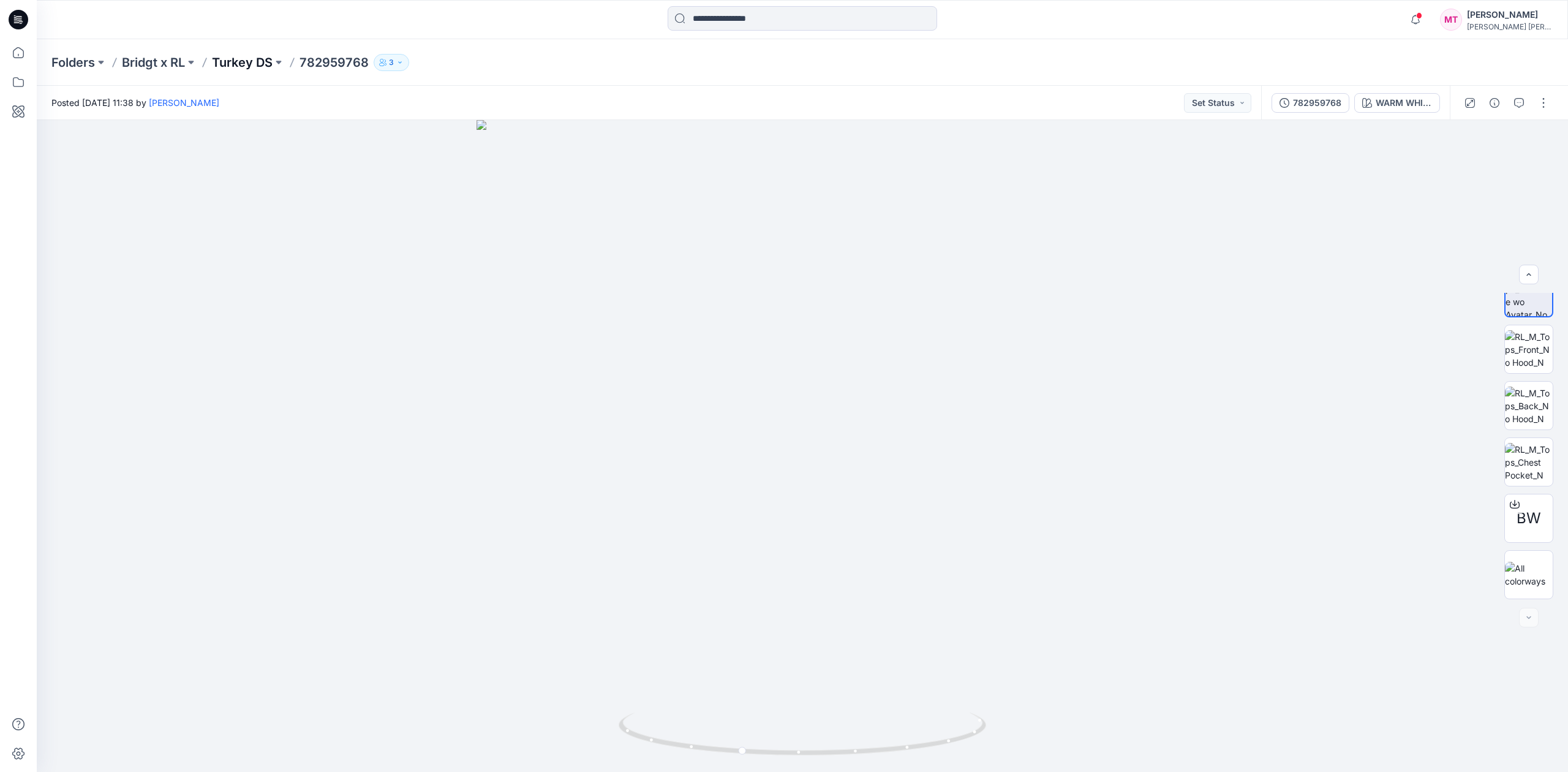
click at [251, 65] on p "Turkey DS" at bounding box center [242, 63] width 61 height 18
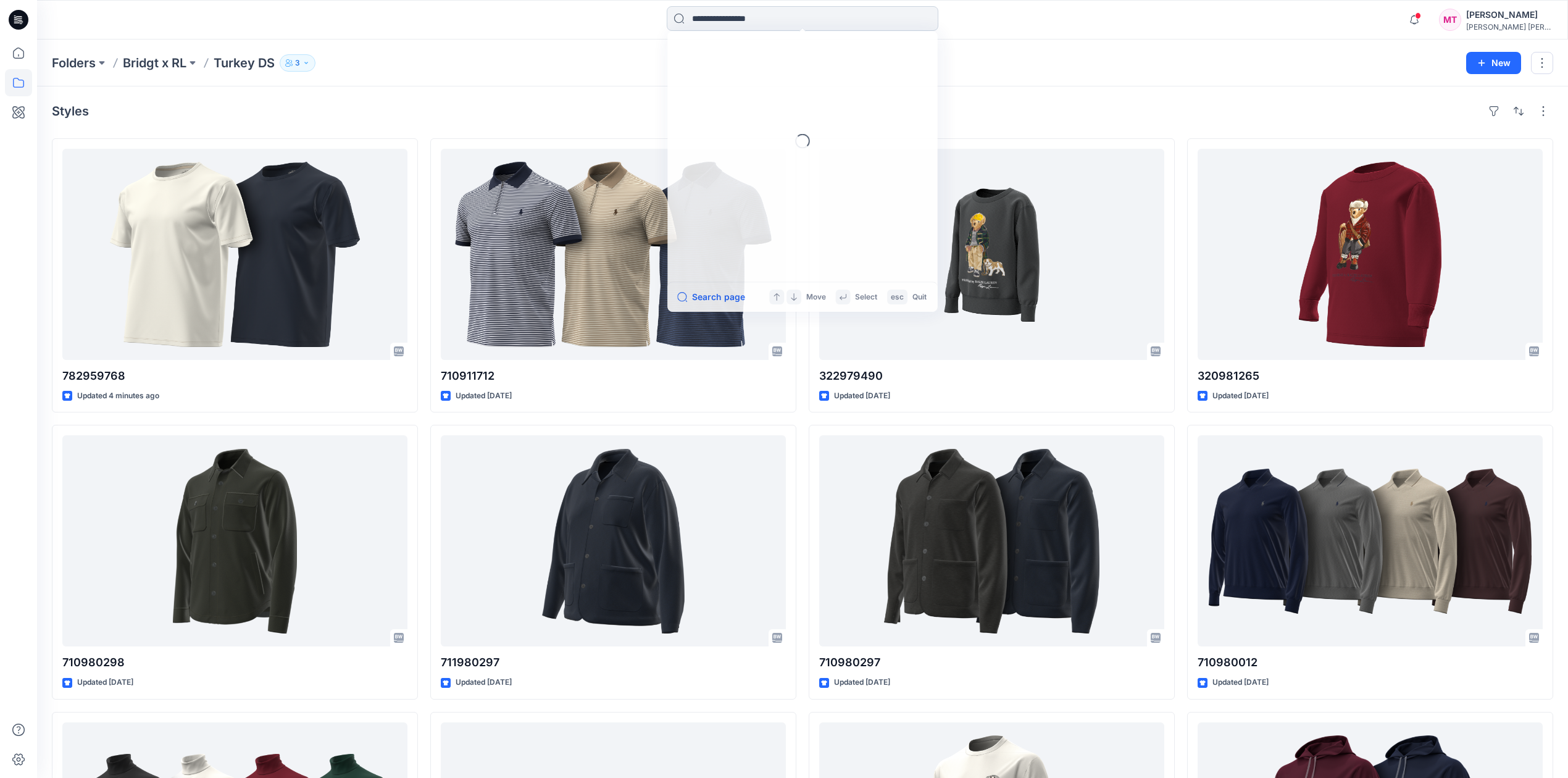
click at [713, 22] on input at bounding box center [803, 19] width 272 height 25
paste input "*********"
type input "*********"
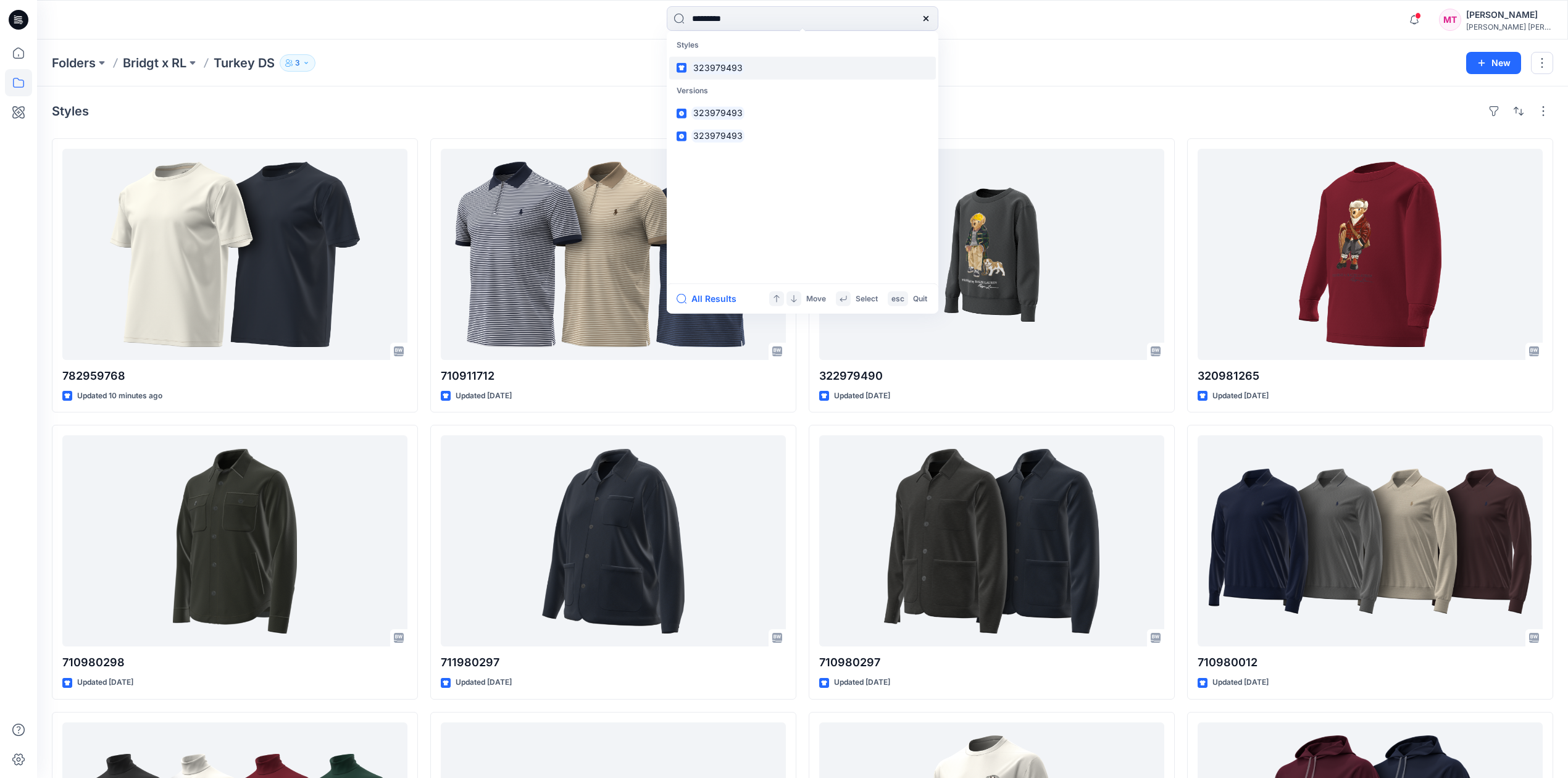
click at [747, 58] on link "323979493" at bounding box center [802, 68] width 266 height 23
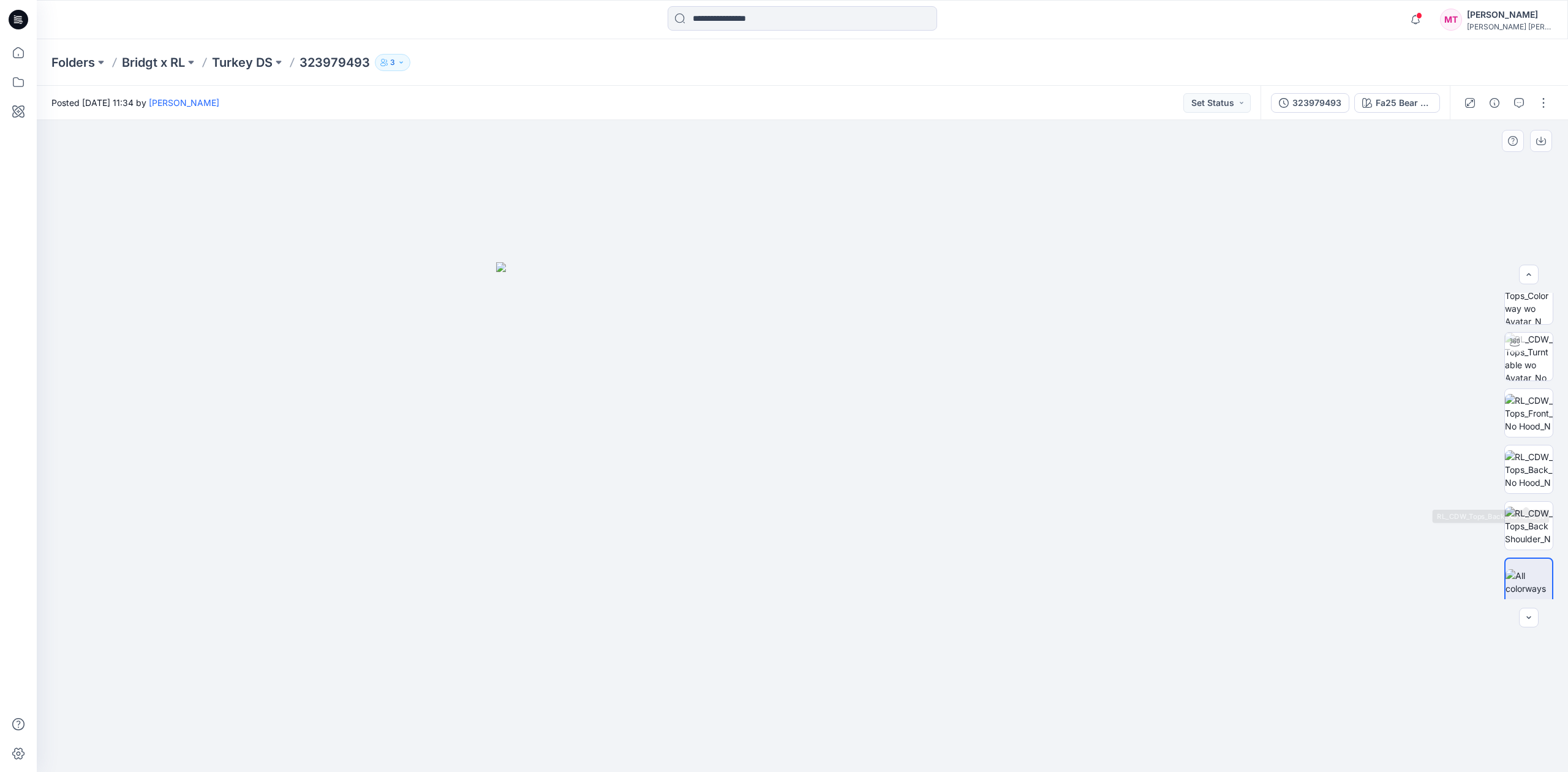
scroll to position [25, 0]
click at [1535, 501] on img at bounding box center [1529, 519] width 48 height 39
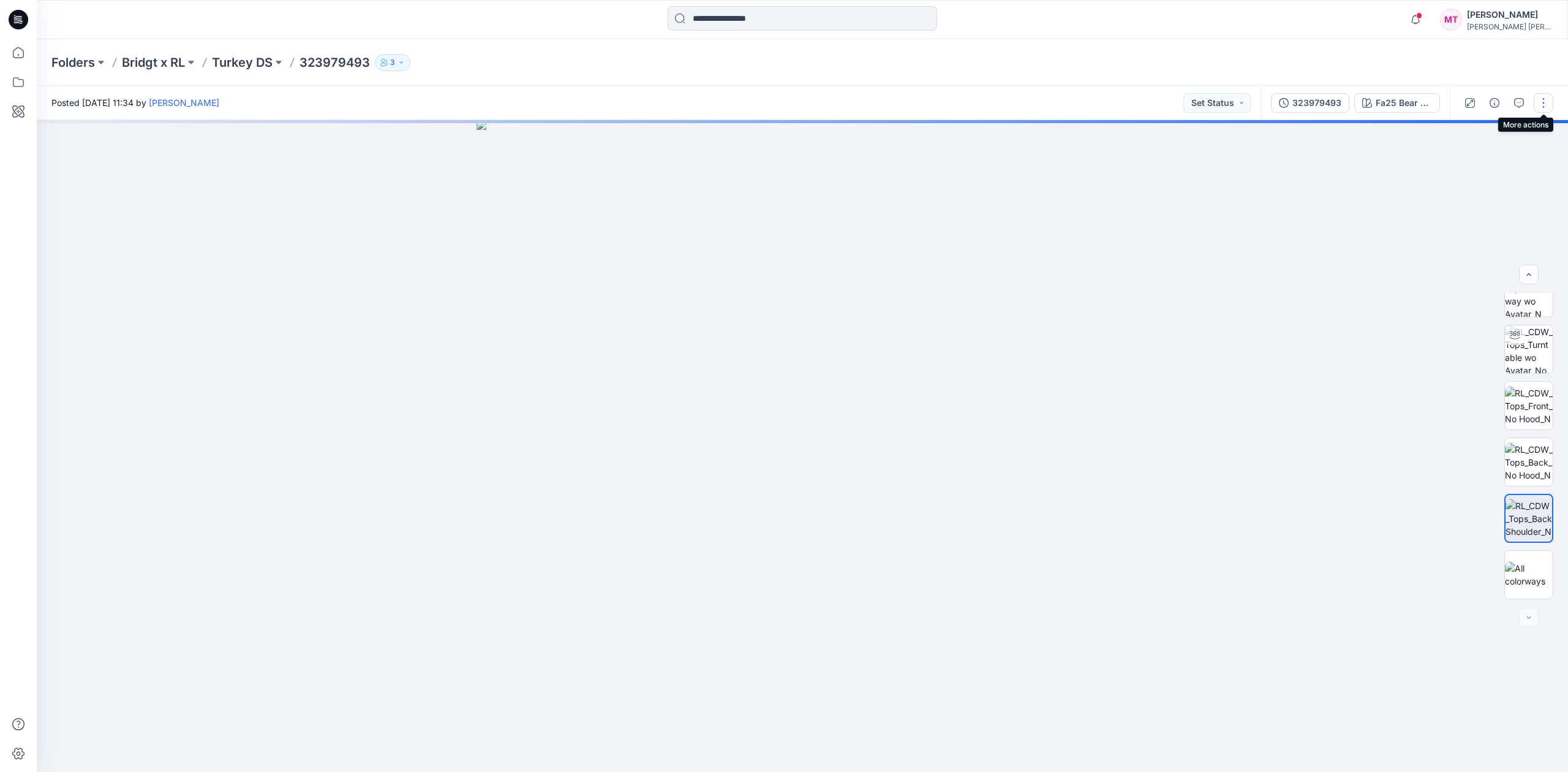
click at [1547, 103] on button "button" at bounding box center [1543, 102] width 19 height 19
click at [1493, 166] on button "Edit" at bounding box center [1493, 166] width 112 height 23
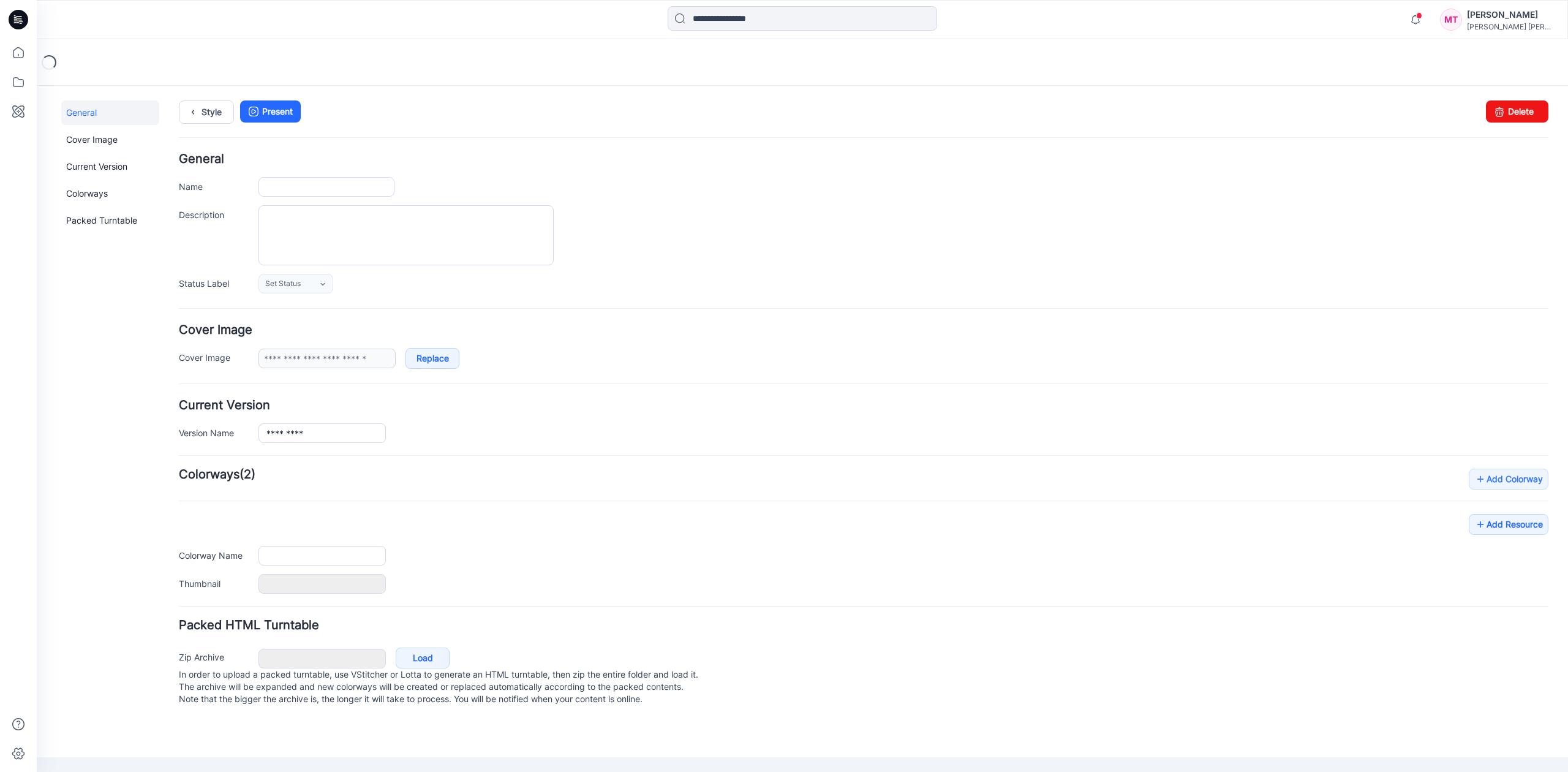
type input "*********"
type input "**********"
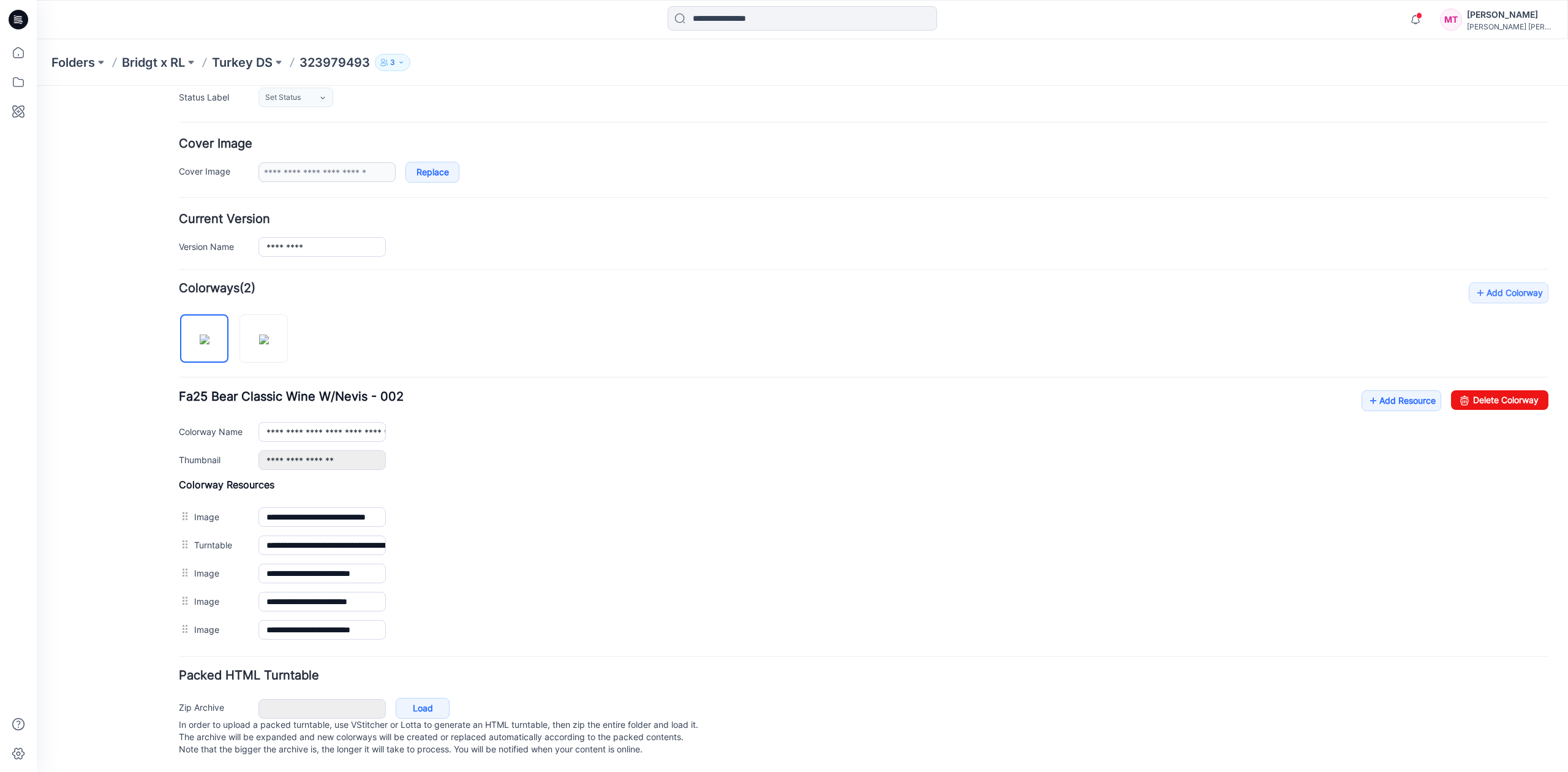
scroll to position [206, 0]
click at [1377, 393] on link "Add Resource" at bounding box center [1401, 401] width 80 height 21
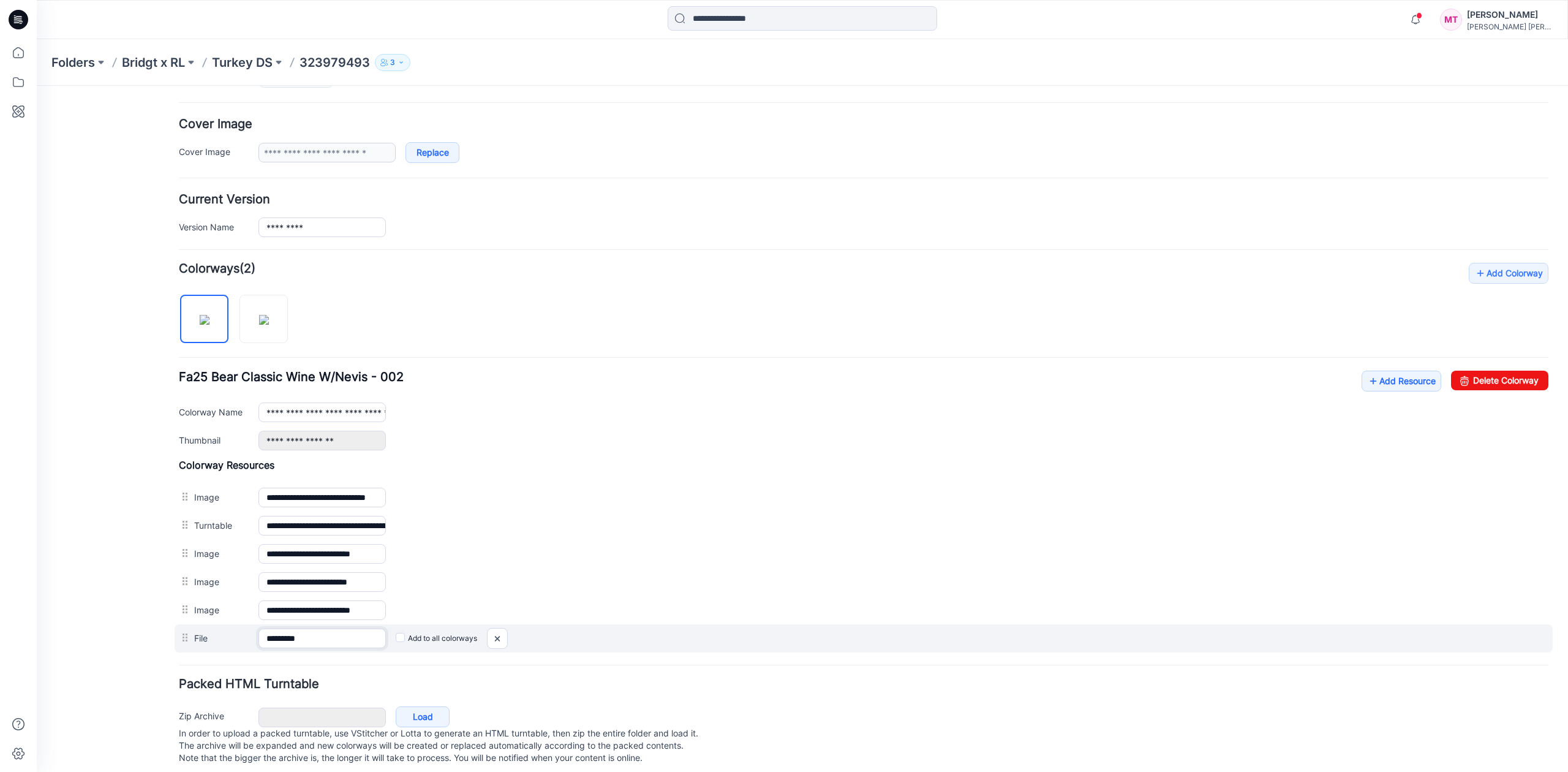
click at [351, 643] on input "*********" at bounding box center [322, 638] width 127 height 19
click at [403, 649] on label "Add to all colorways" at bounding box center [436, 638] width 81 height 19
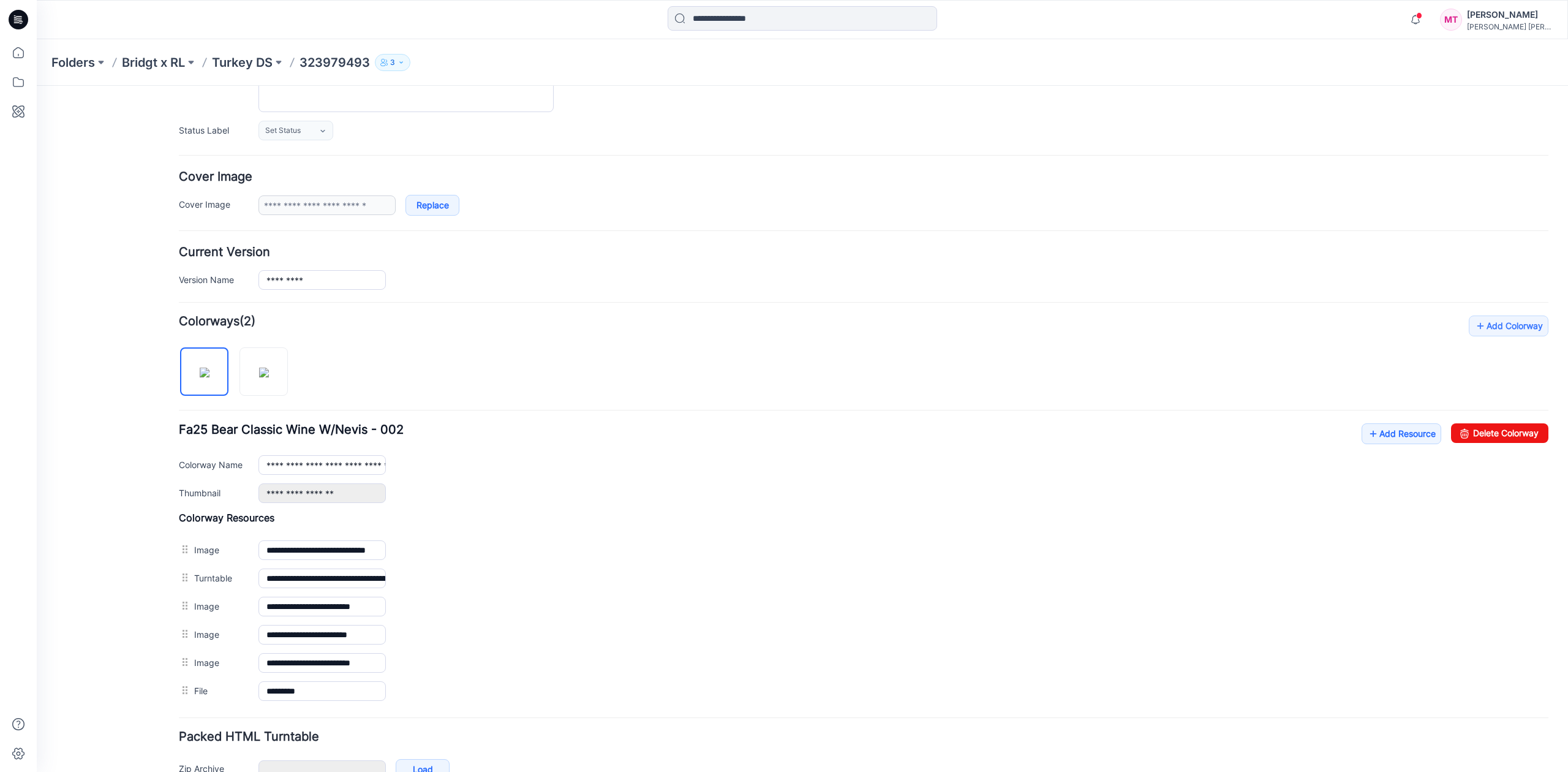
scroll to position [123, 0]
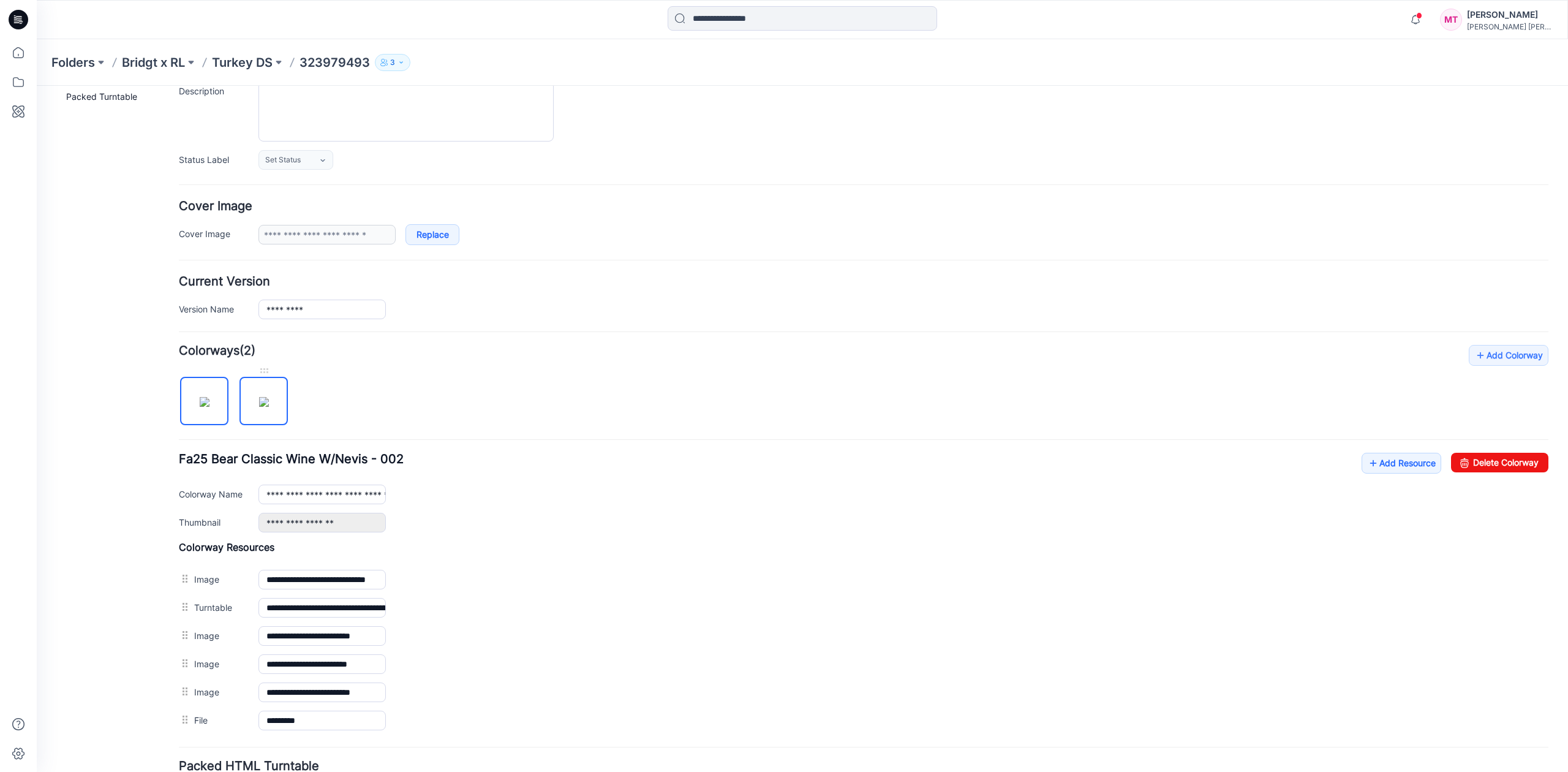
click at [259, 397] on img at bounding box center [263, 402] width 10 height 10
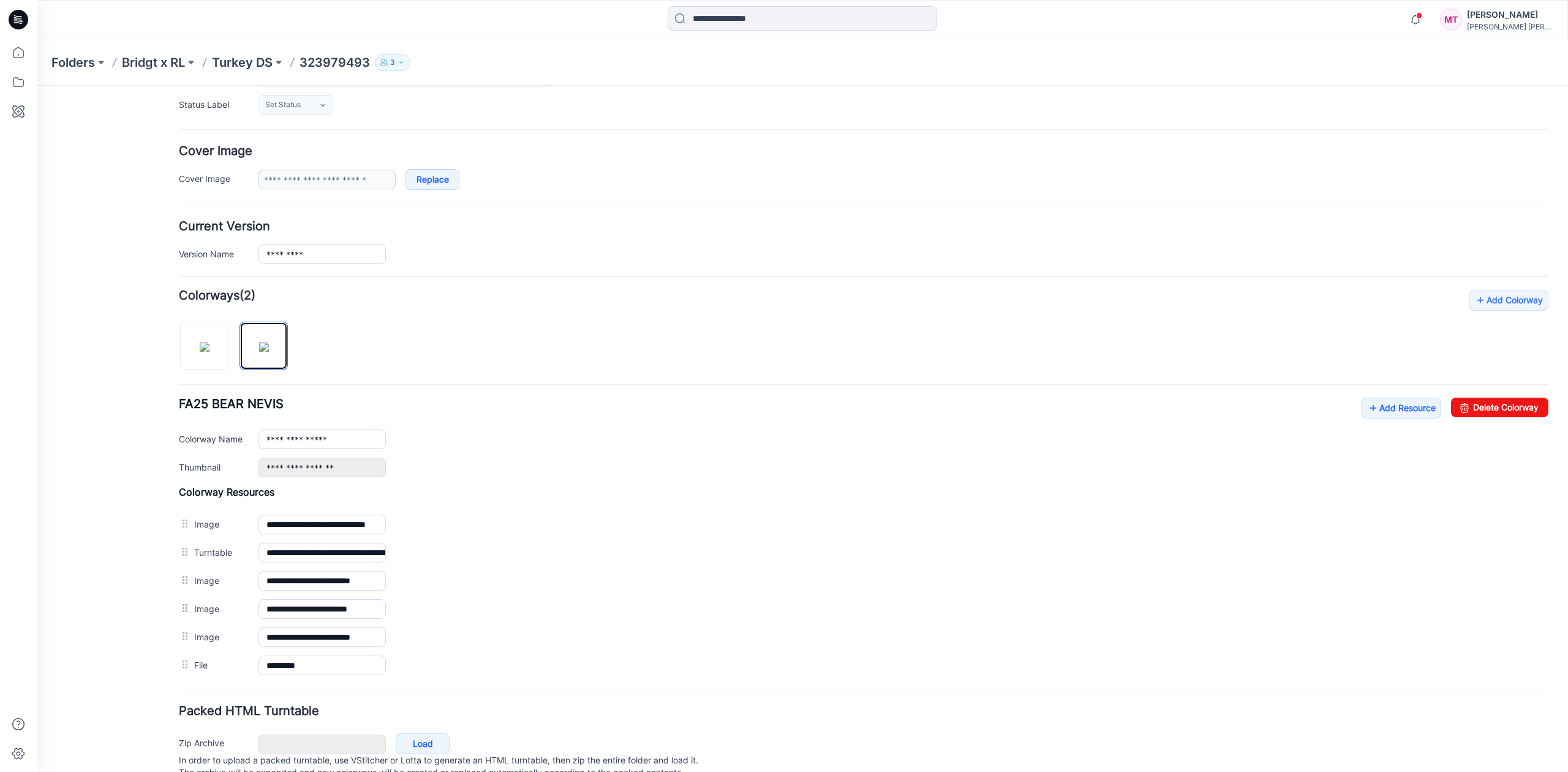
scroll to position [234, 0]
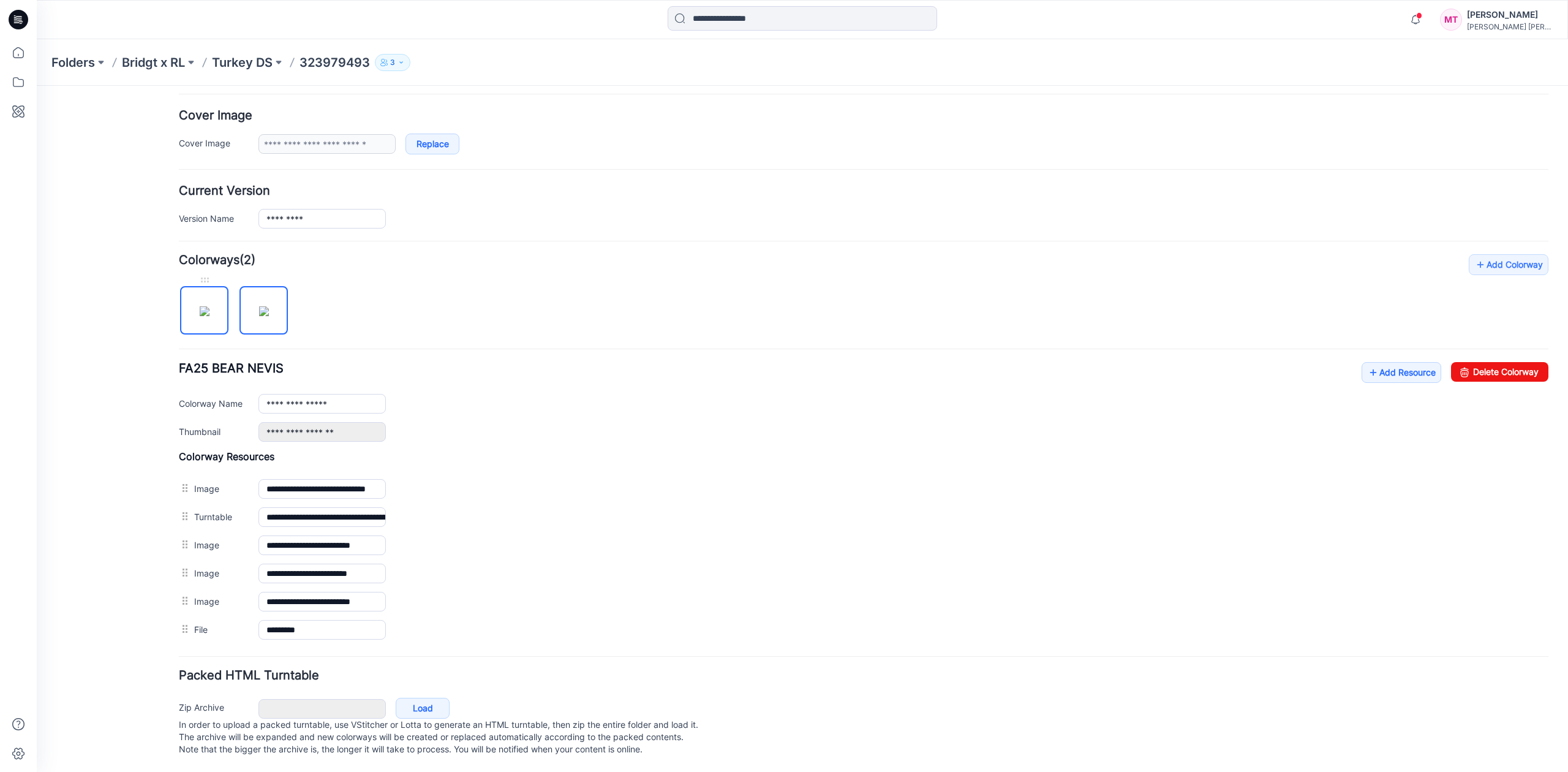
click at [210, 307] on img at bounding box center [204, 311] width 10 height 10
type input "**********"
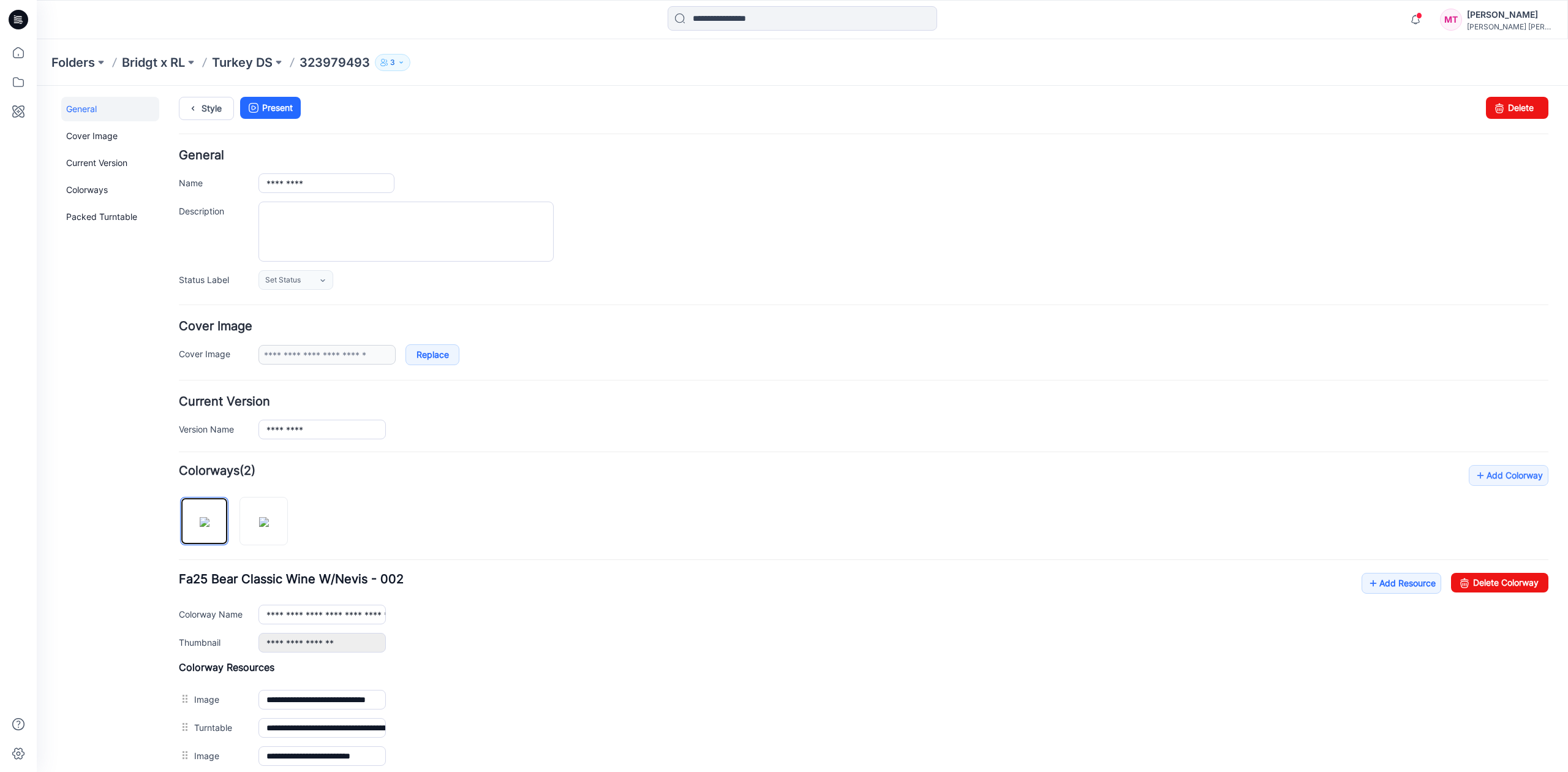
scroll to position [0, 0]
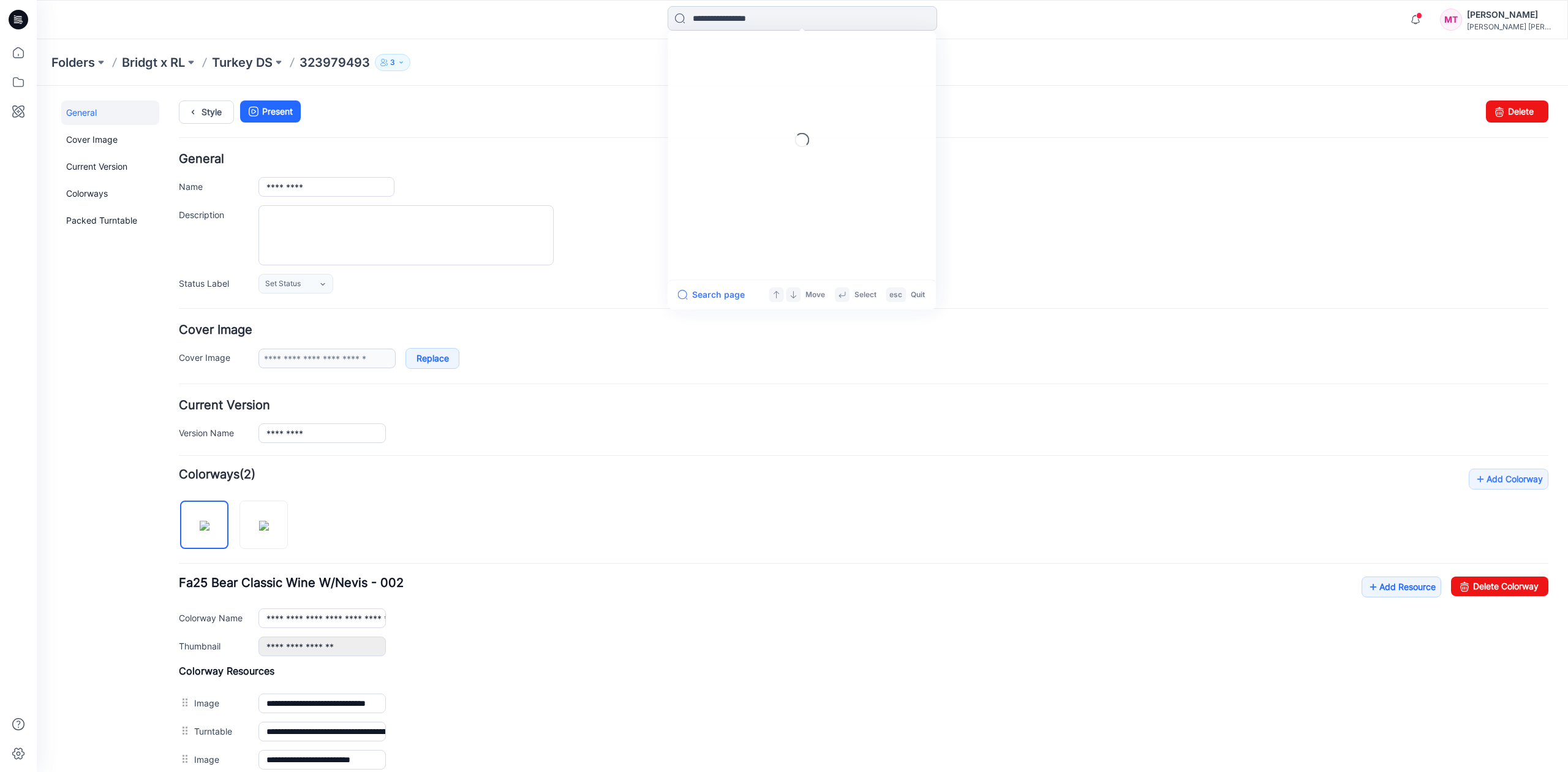
click at [890, 15] on input at bounding box center [802, 18] width 270 height 25
type input "*********"
click at [729, 63] on mark "322979493" at bounding box center [717, 66] width 52 height 14
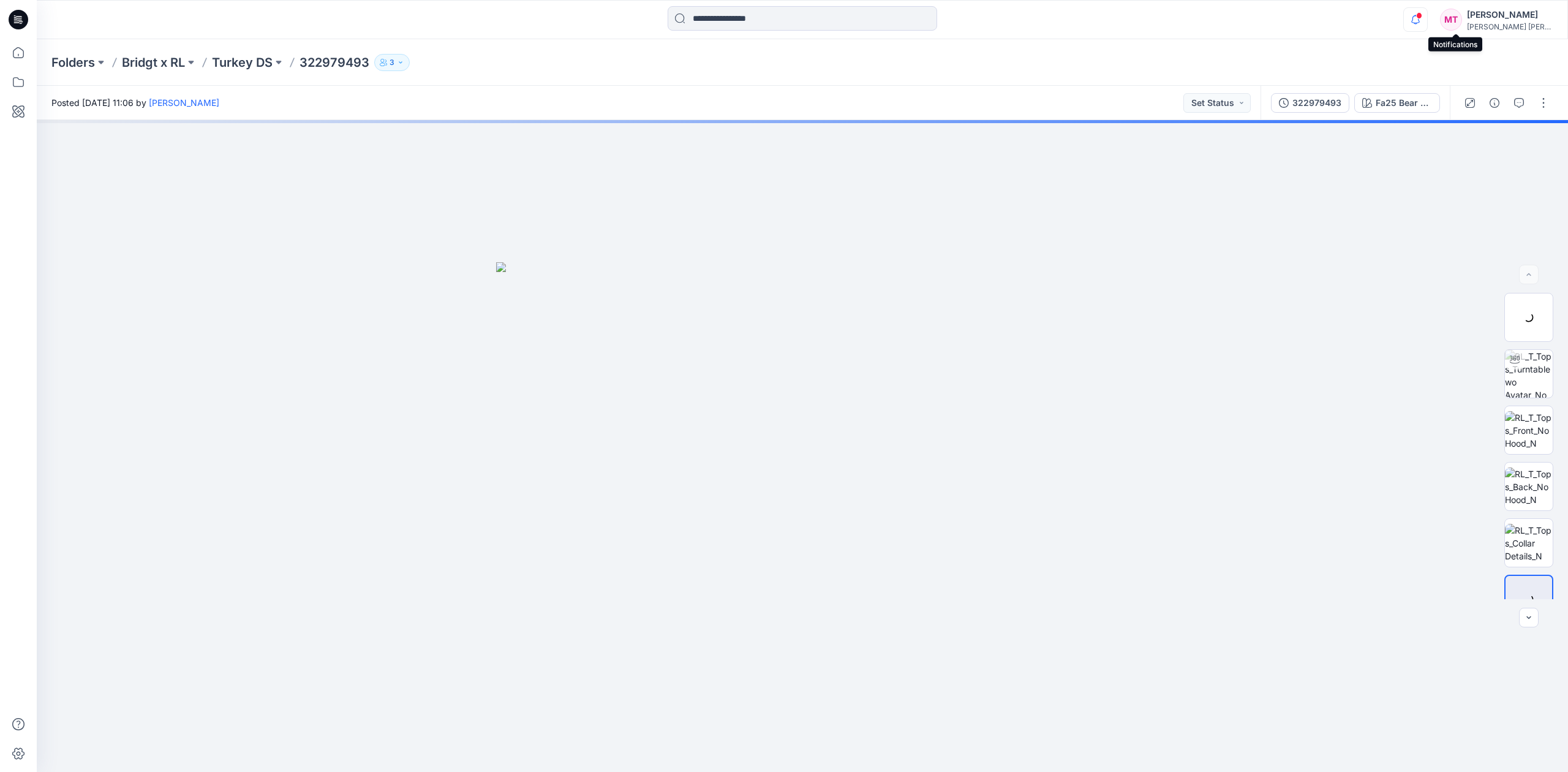
click at [1427, 22] on icon "button" at bounding box center [1415, 19] width 23 height 25
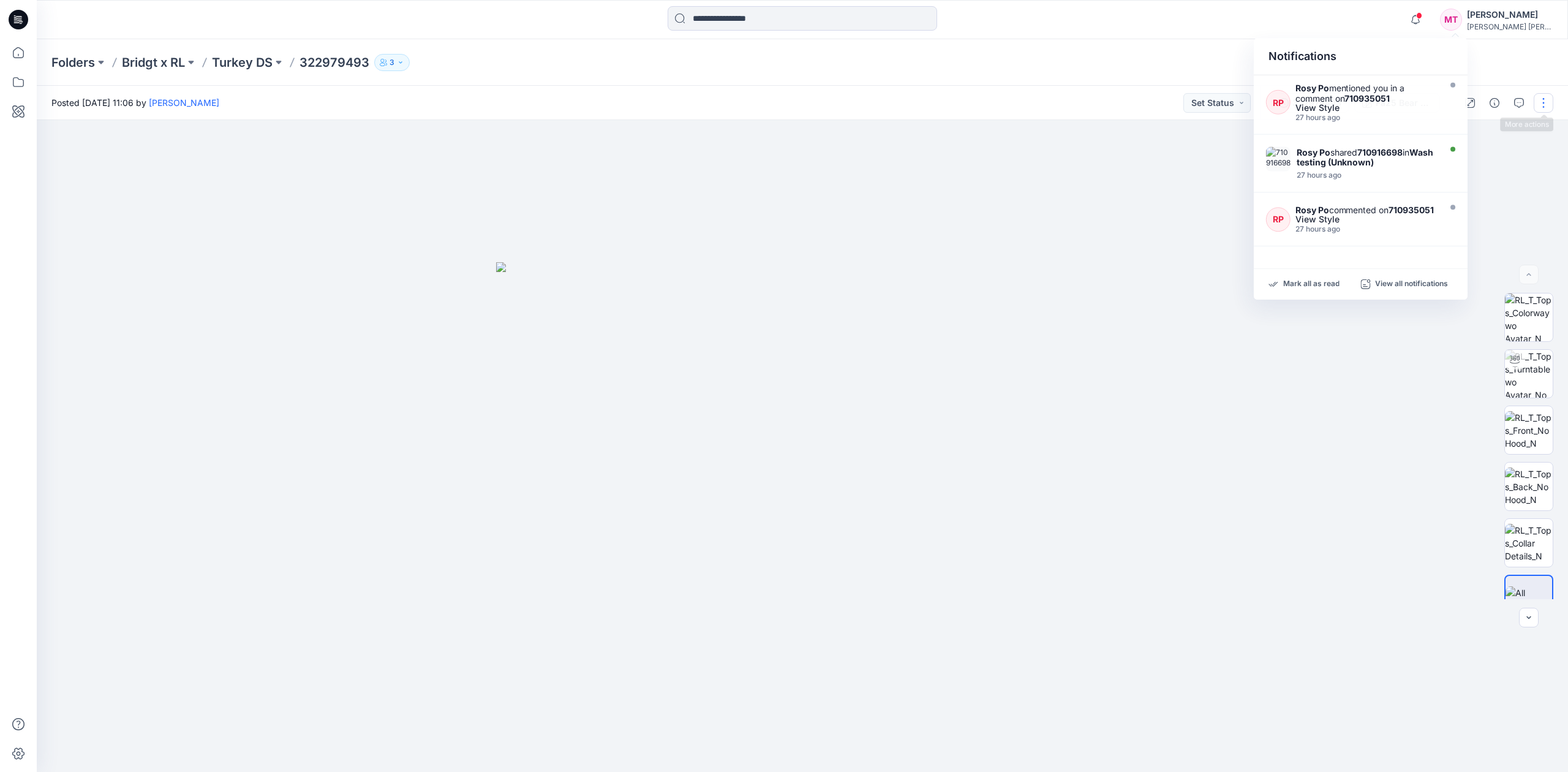
click at [1546, 104] on button "button" at bounding box center [1543, 102] width 19 height 19
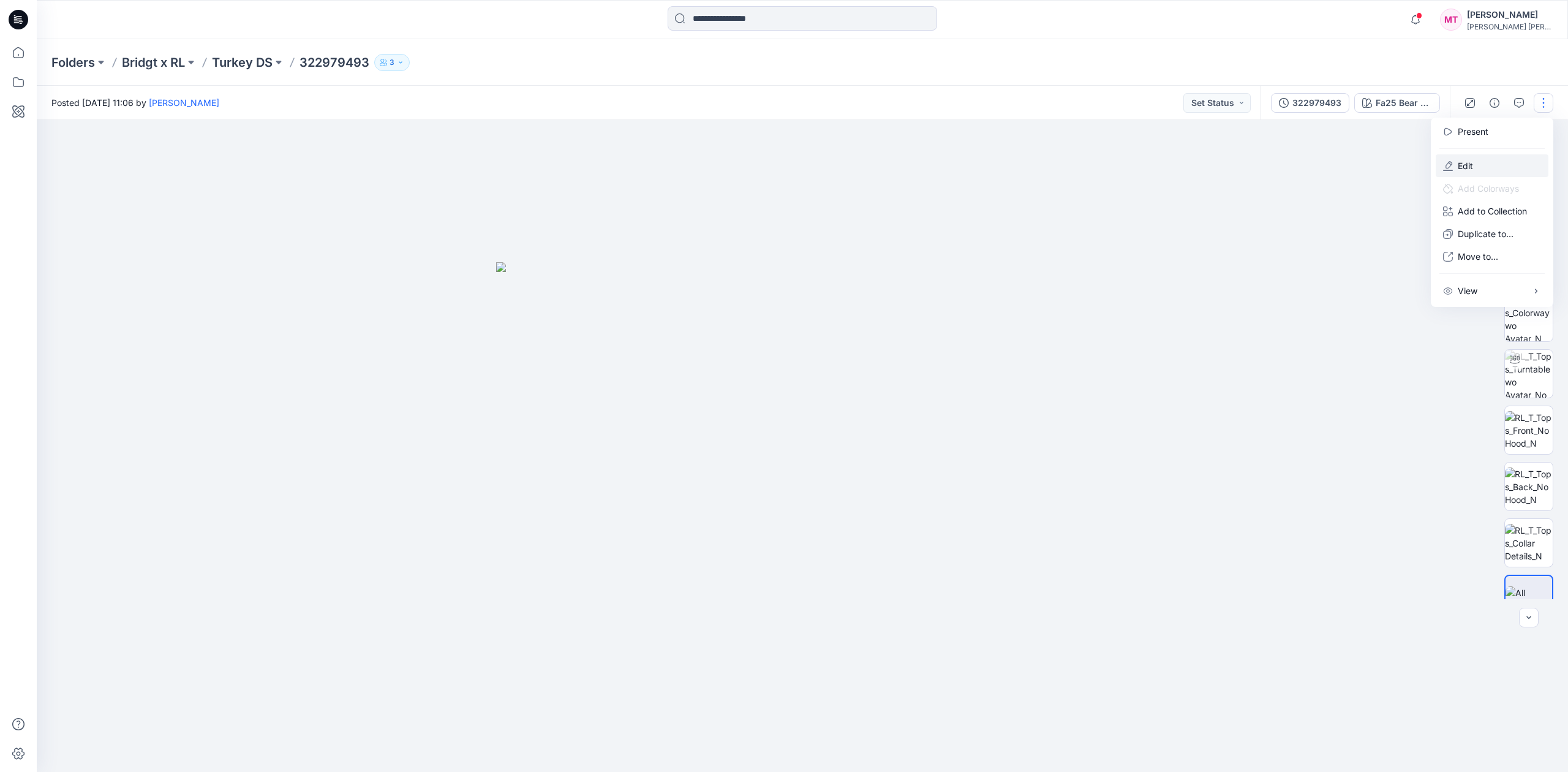
click at [1477, 167] on button "Edit" at bounding box center [1493, 166] width 112 height 23
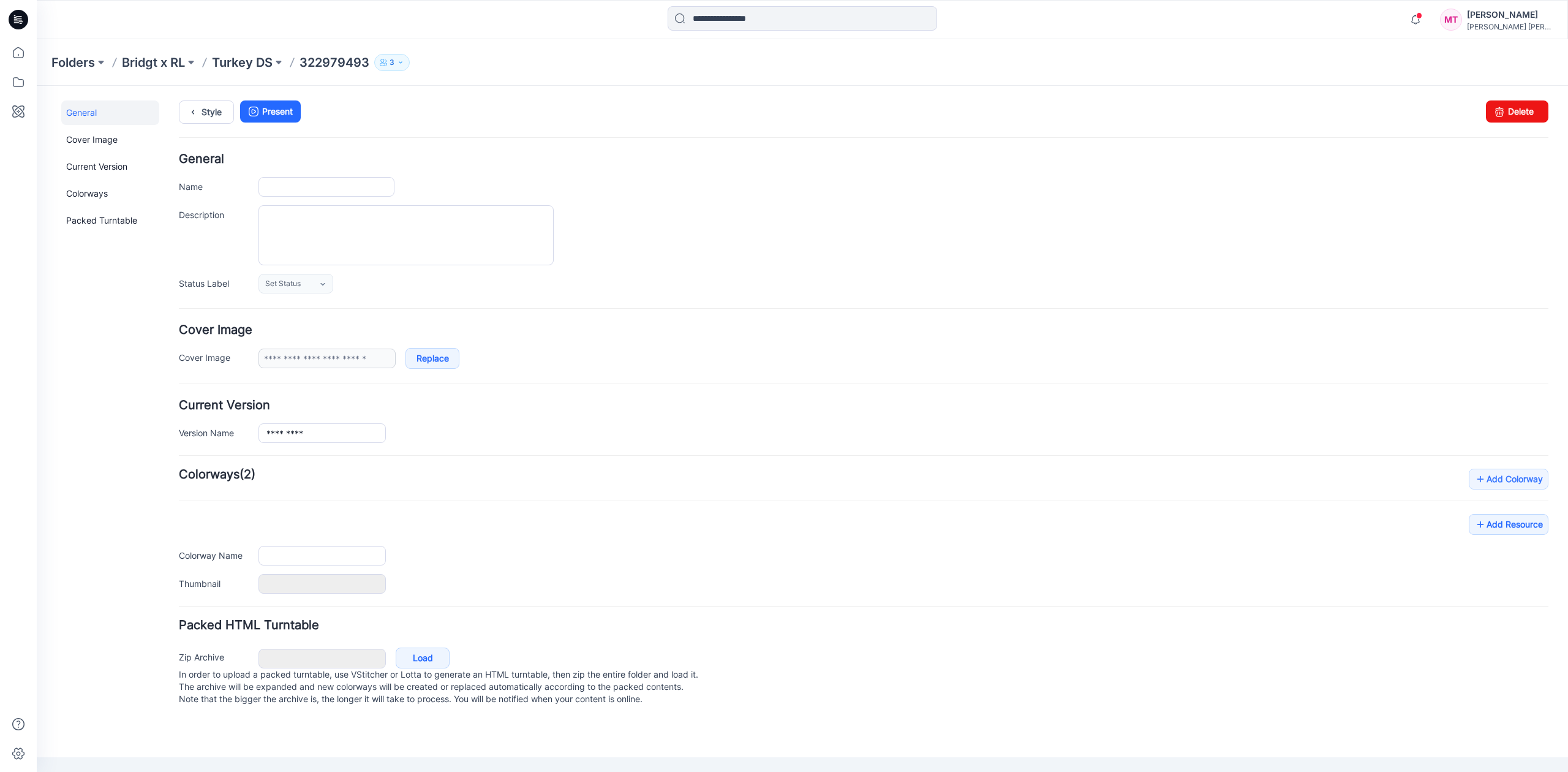
type input "*********"
type input "**********"
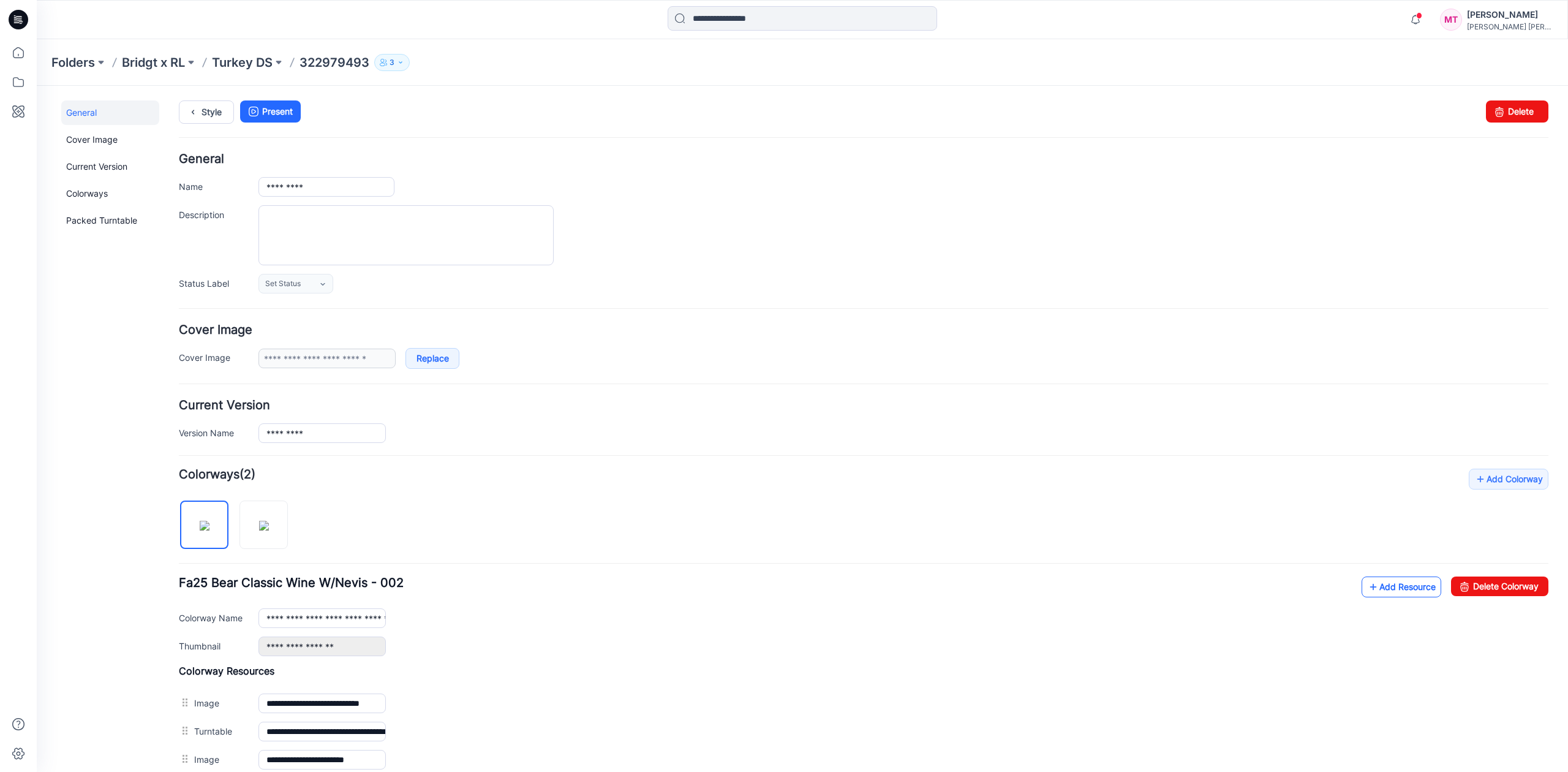
click at [1379, 587] on link "Add Resource" at bounding box center [1401, 587] width 80 height 21
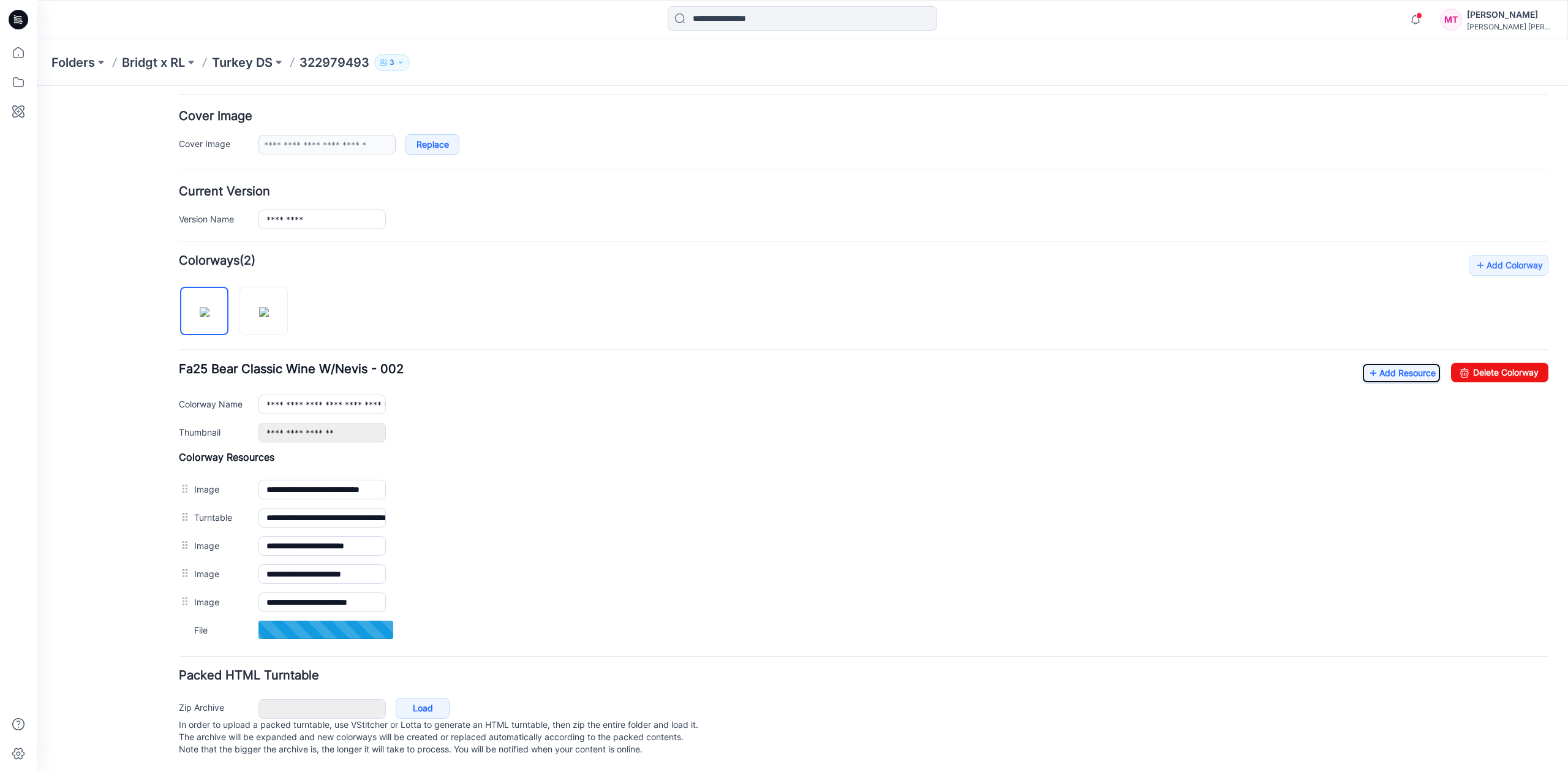
scroll to position [234, 0]
click at [342, 59] on p "322979493" at bounding box center [334, 63] width 70 height 18
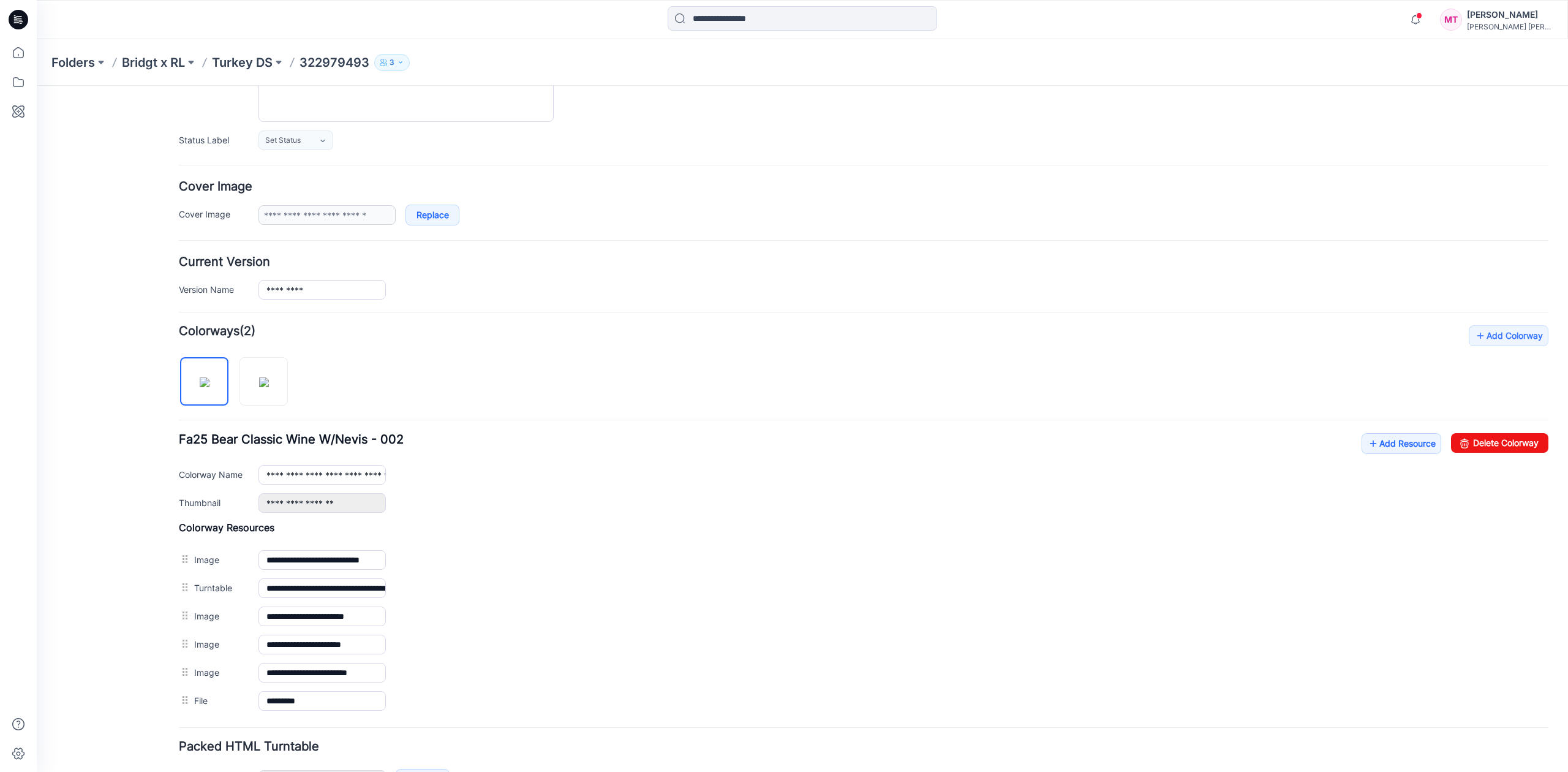
scroll to position [0, 0]
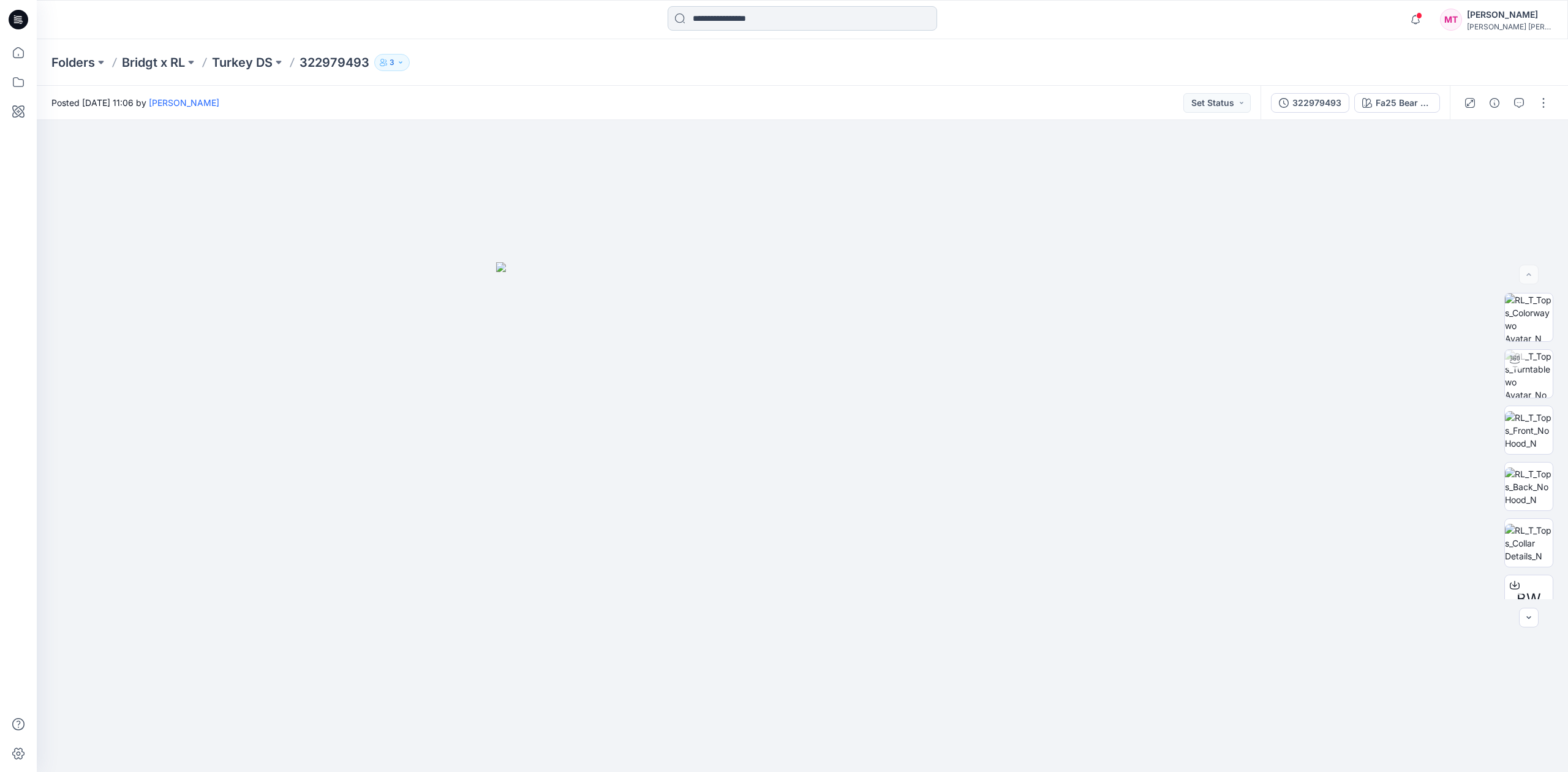
click at [742, 20] on input at bounding box center [802, 18] width 270 height 25
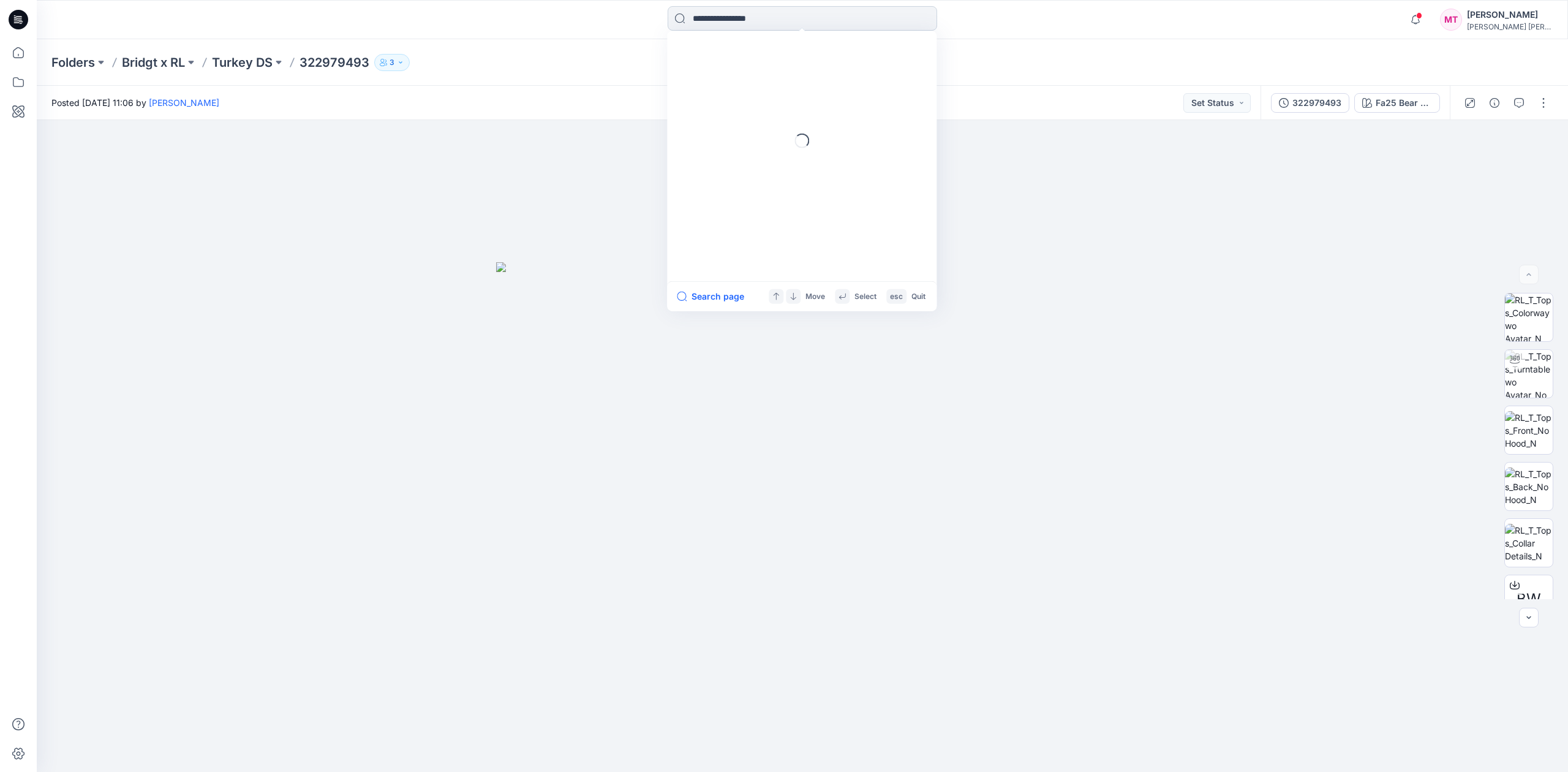
paste input "*********"
type input "*********"
click at [704, 67] on mark "322979494" at bounding box center [717, 66] width 52 height 14
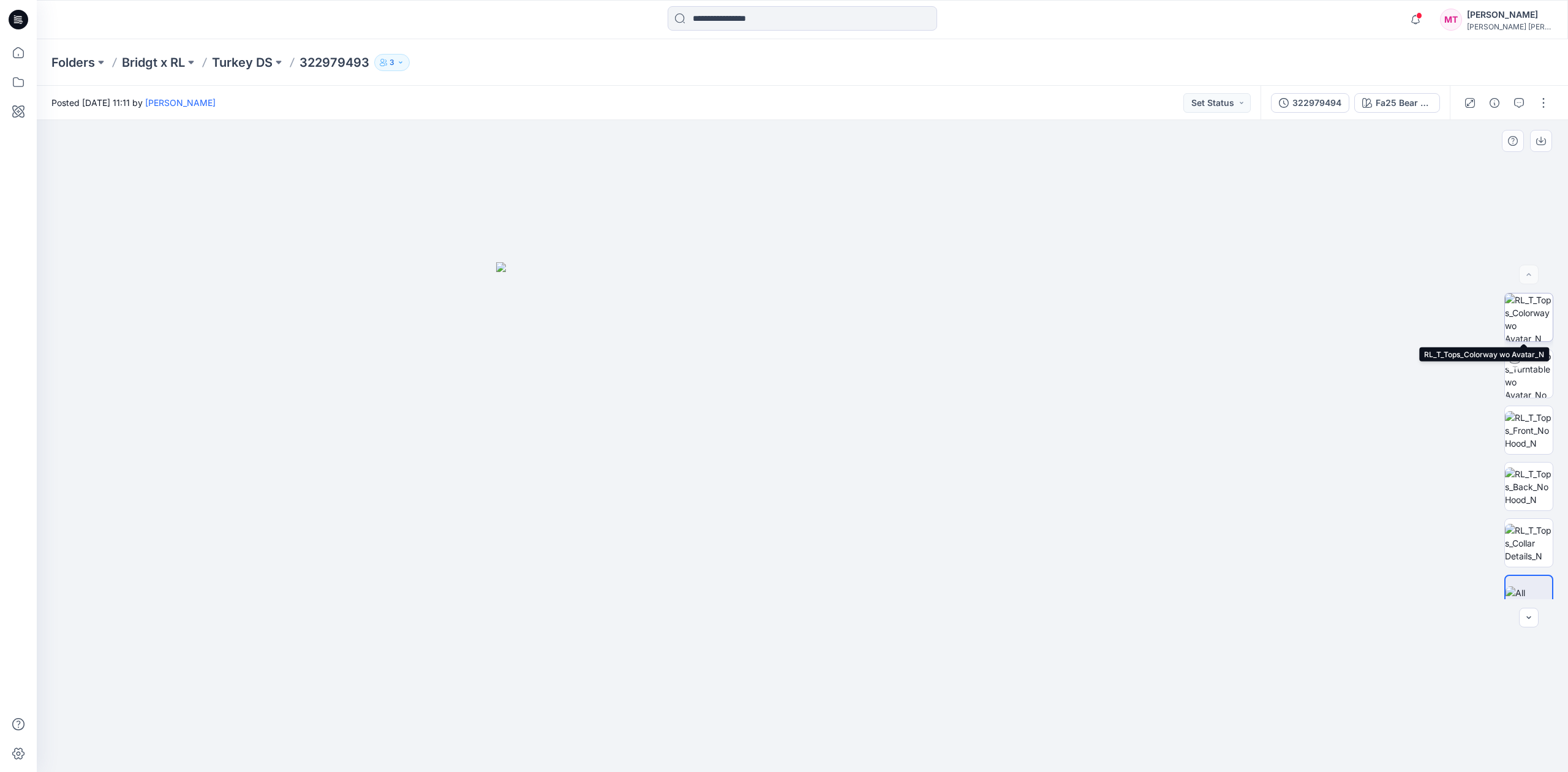
click at [1544, 337] on img at bounding box center [1529, 318] width 48 height 48
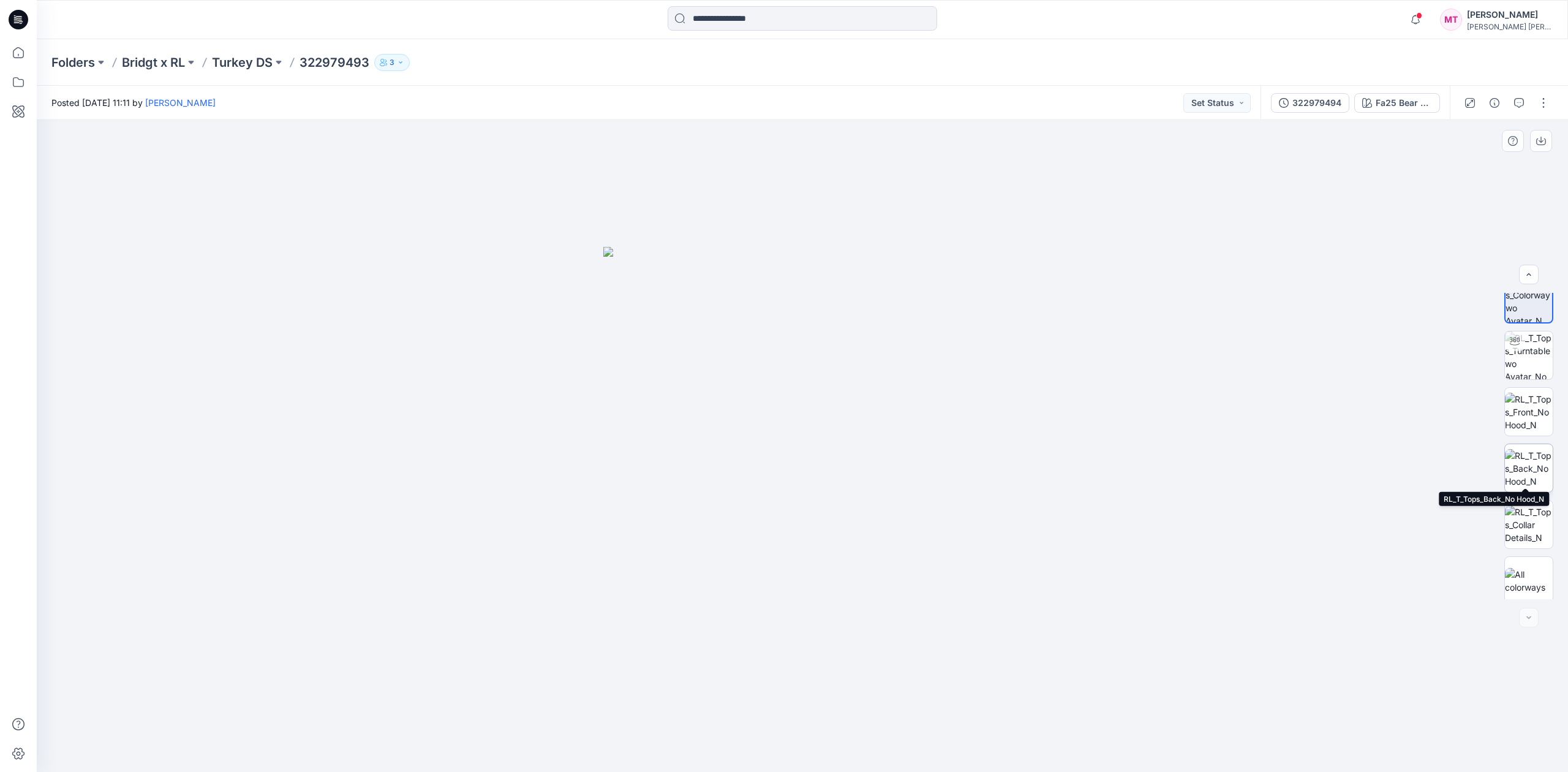
scroll to position [25, 0]
click at [1542, 574] on img at bounding box center [1529, 575] width 48 height 26
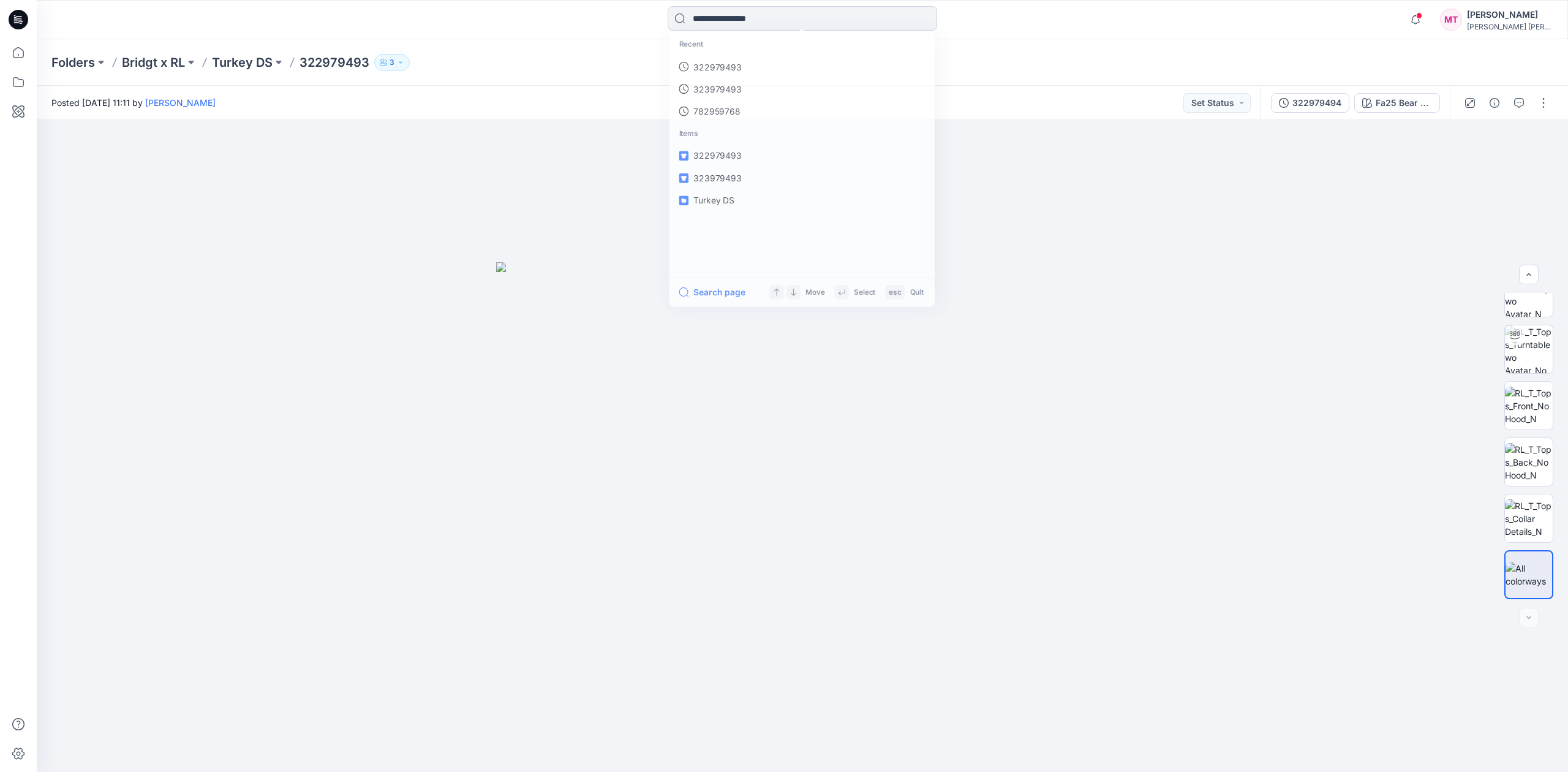
click at [777, 30] on input at bounding box center [802, 18] width 270 height 25
paste input "*********"
type input "*********"
click at [1539, 532] on img at bounding box center [1529, 519] width 48 height 39
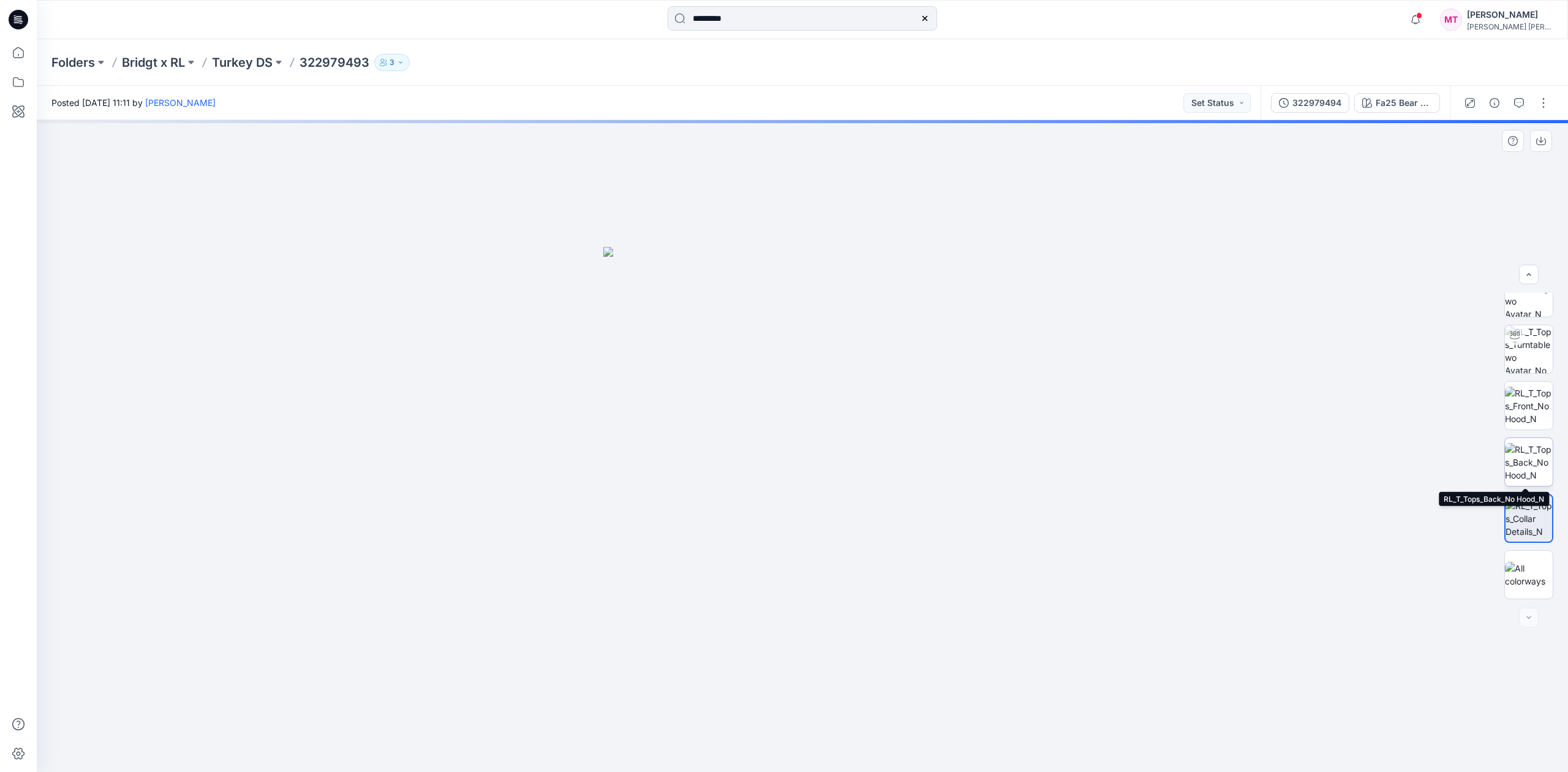
click at [1517, 477] on img at bounding box center [1529, 462] width 48 height 39
click at [1526, 405] on img at bounding box center [1529, 406] width 48 height 39
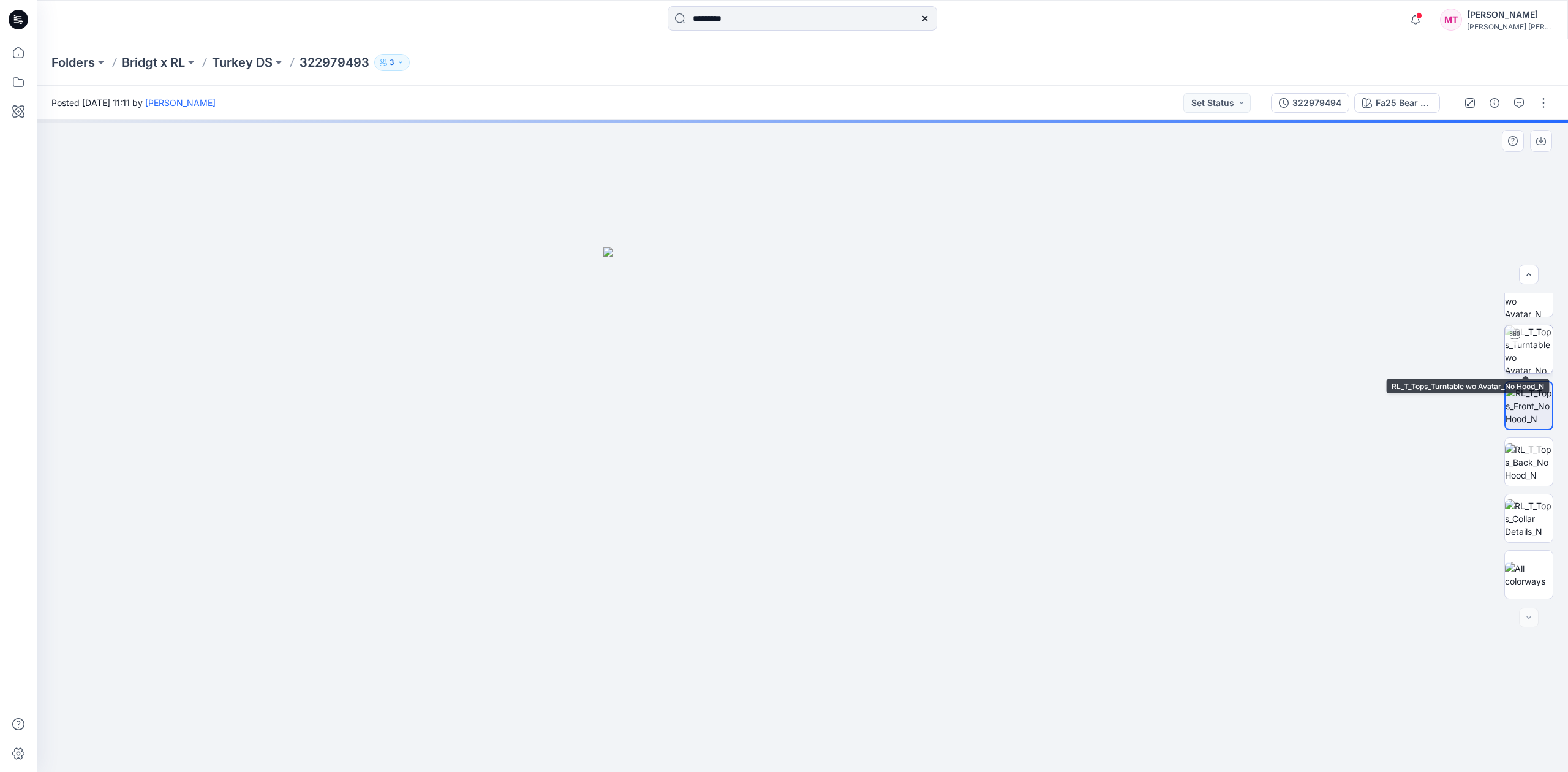
click at [1525, 352] on img at bounding box center [1529, 349] width 48 height 48
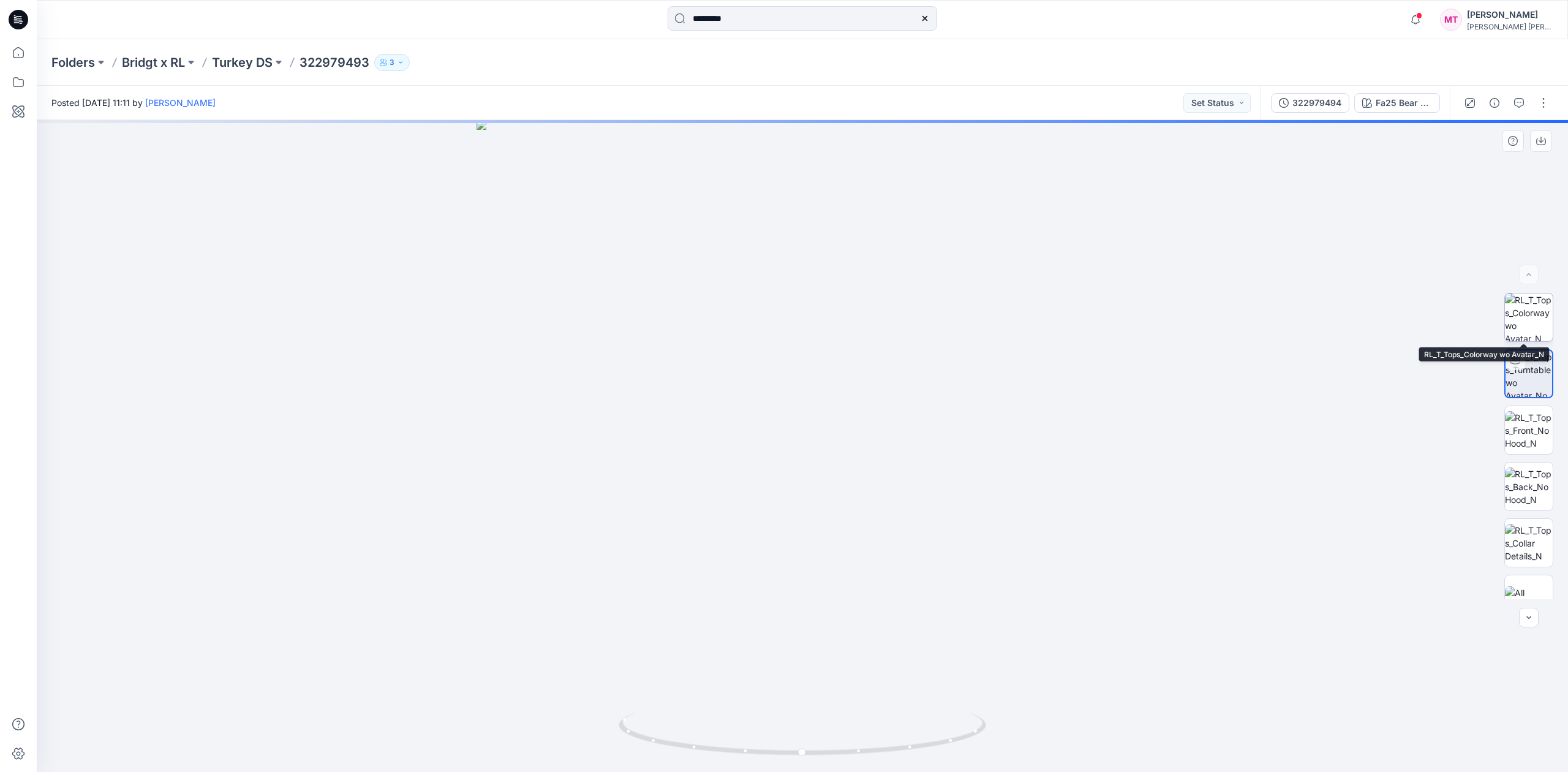
click at [1525, 336] on img at bounding box center [1529, 318] width 48 height 48
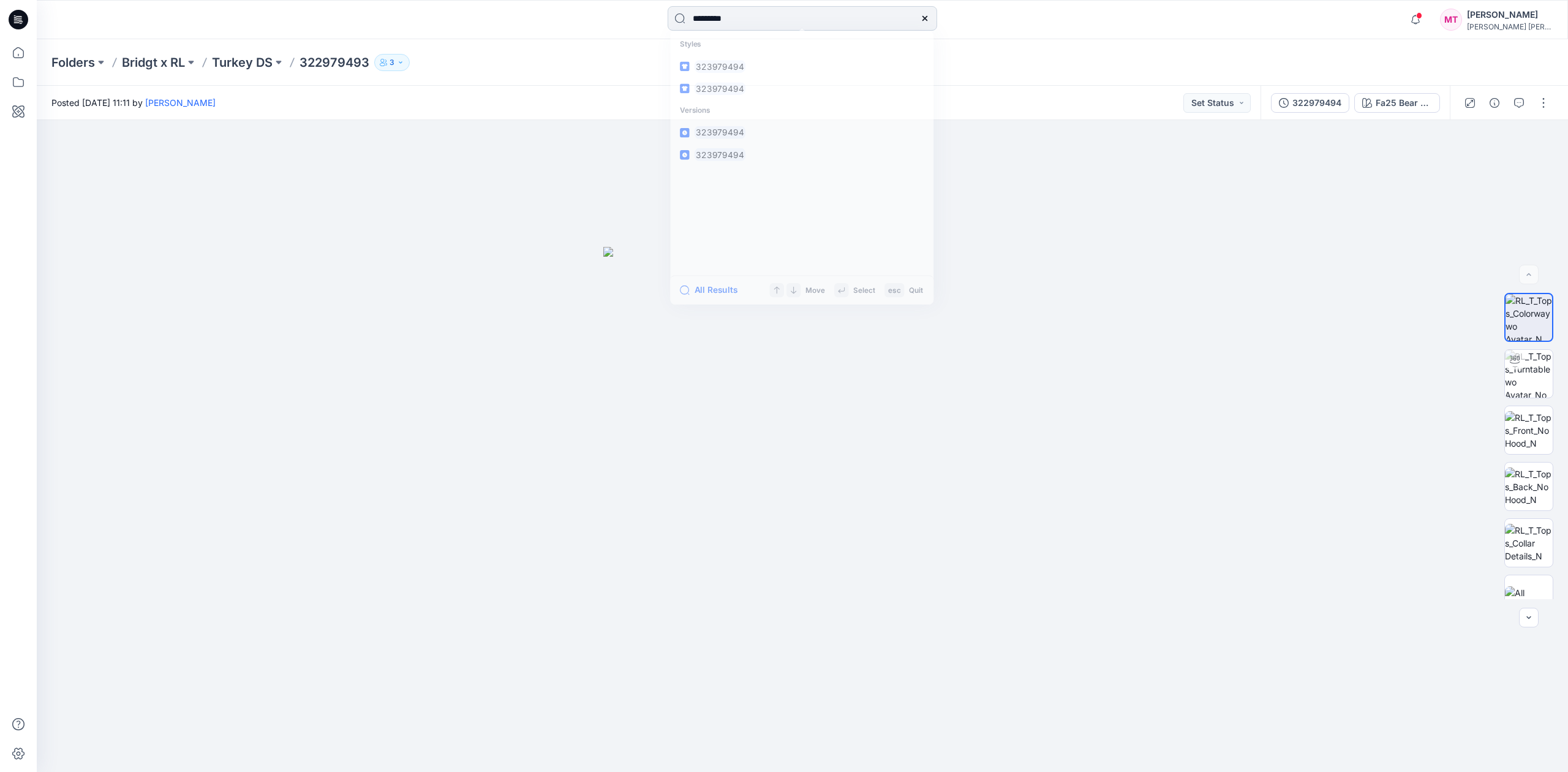
click at [762, 23] on input "*********" at bounding box center [802, 18] width 270 height 25
click at [719, 69] on mark "323979494" at bounding box center [717, 66] width 52 height 14
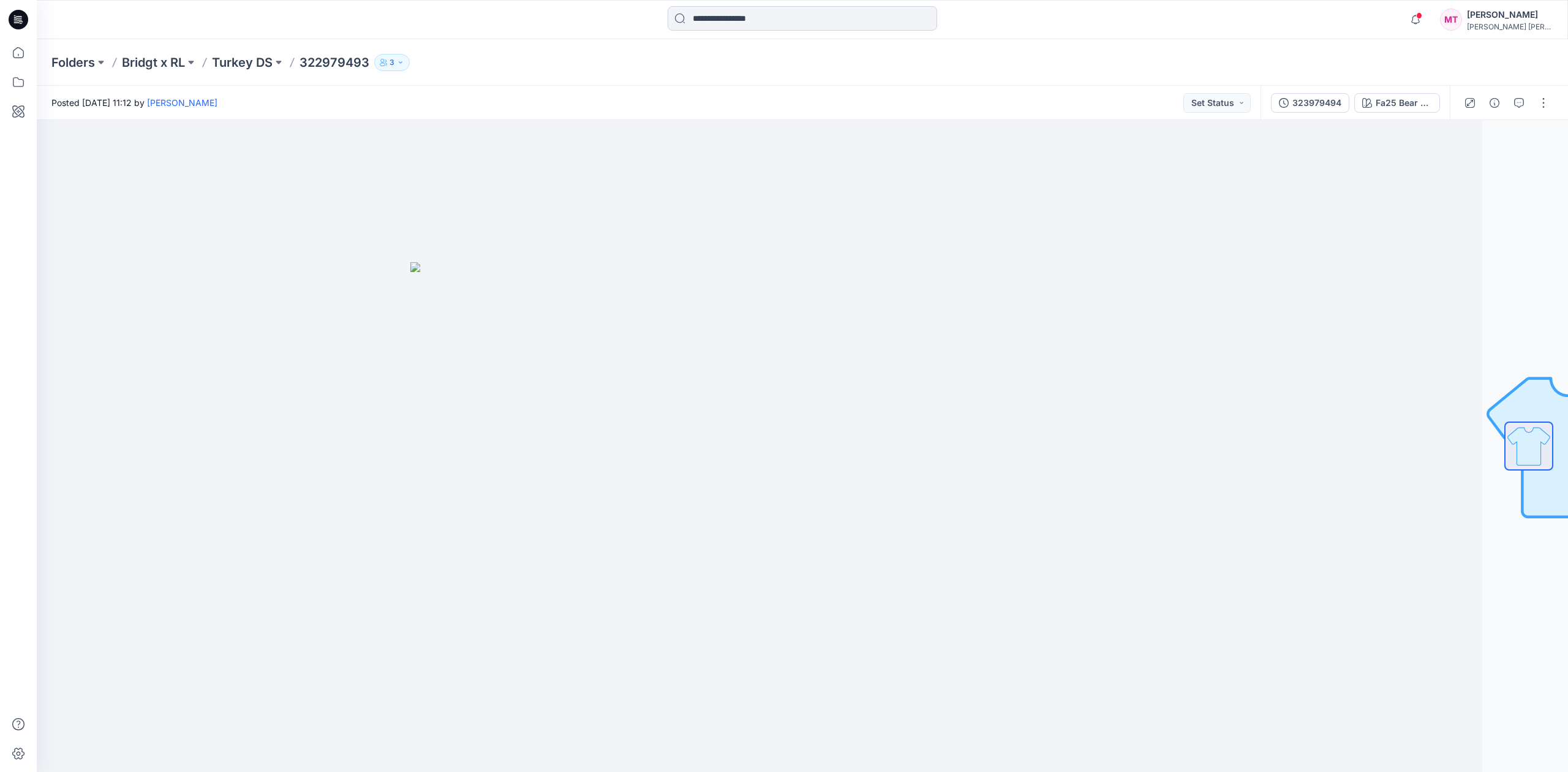
click at [797, 29] on input at bounding box center [802, 18] width 270 height 25
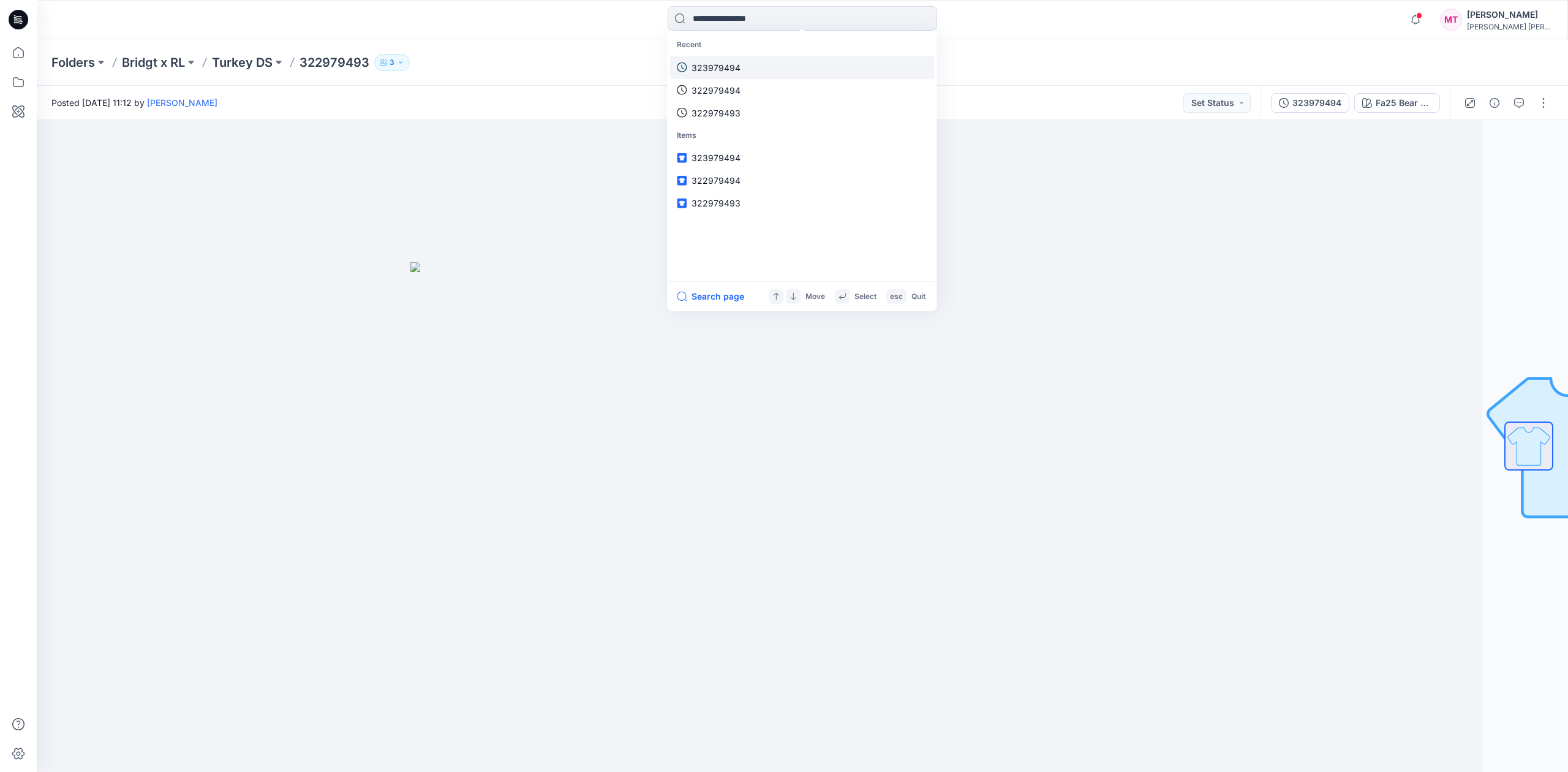
click at [761, 71] on link "323979494" at bounding box center [801, 67] width 264 height 23
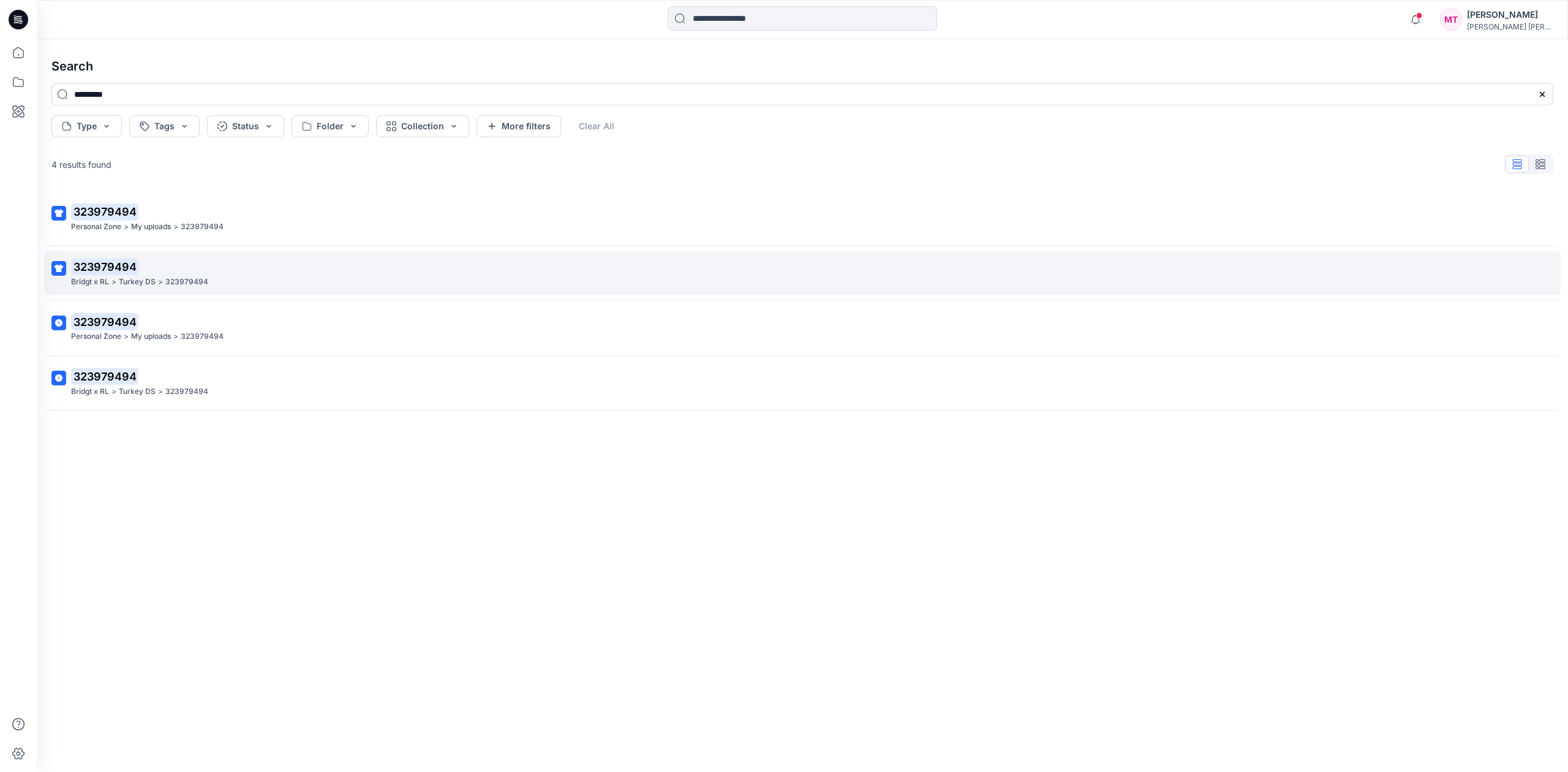
click at [234, 268] on p "323979494" at bounding box center [801, 267] width 1460 height 18
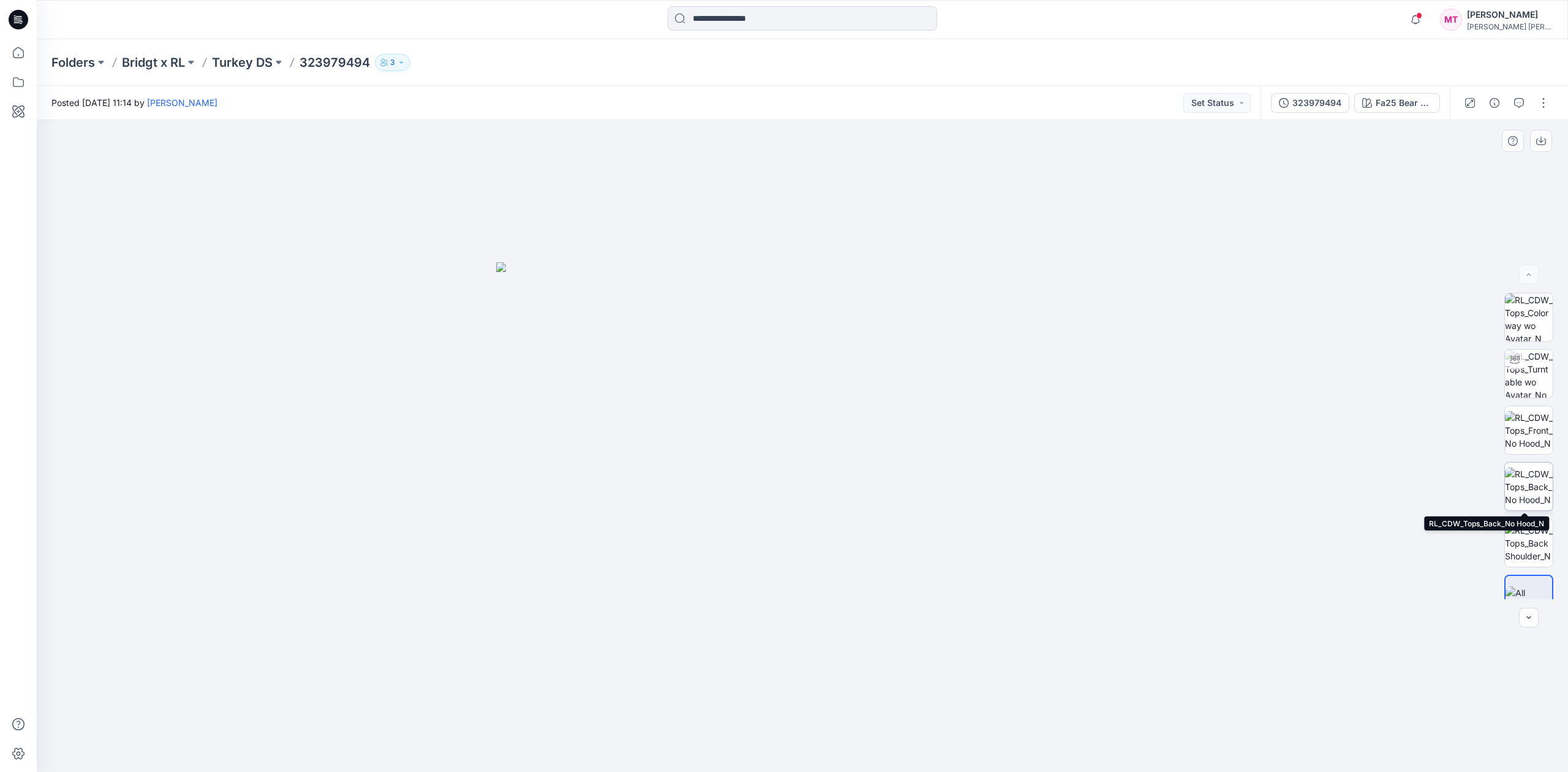
click at [1529, 481] on img at bounding box center [1529, 487] width 48 height 39
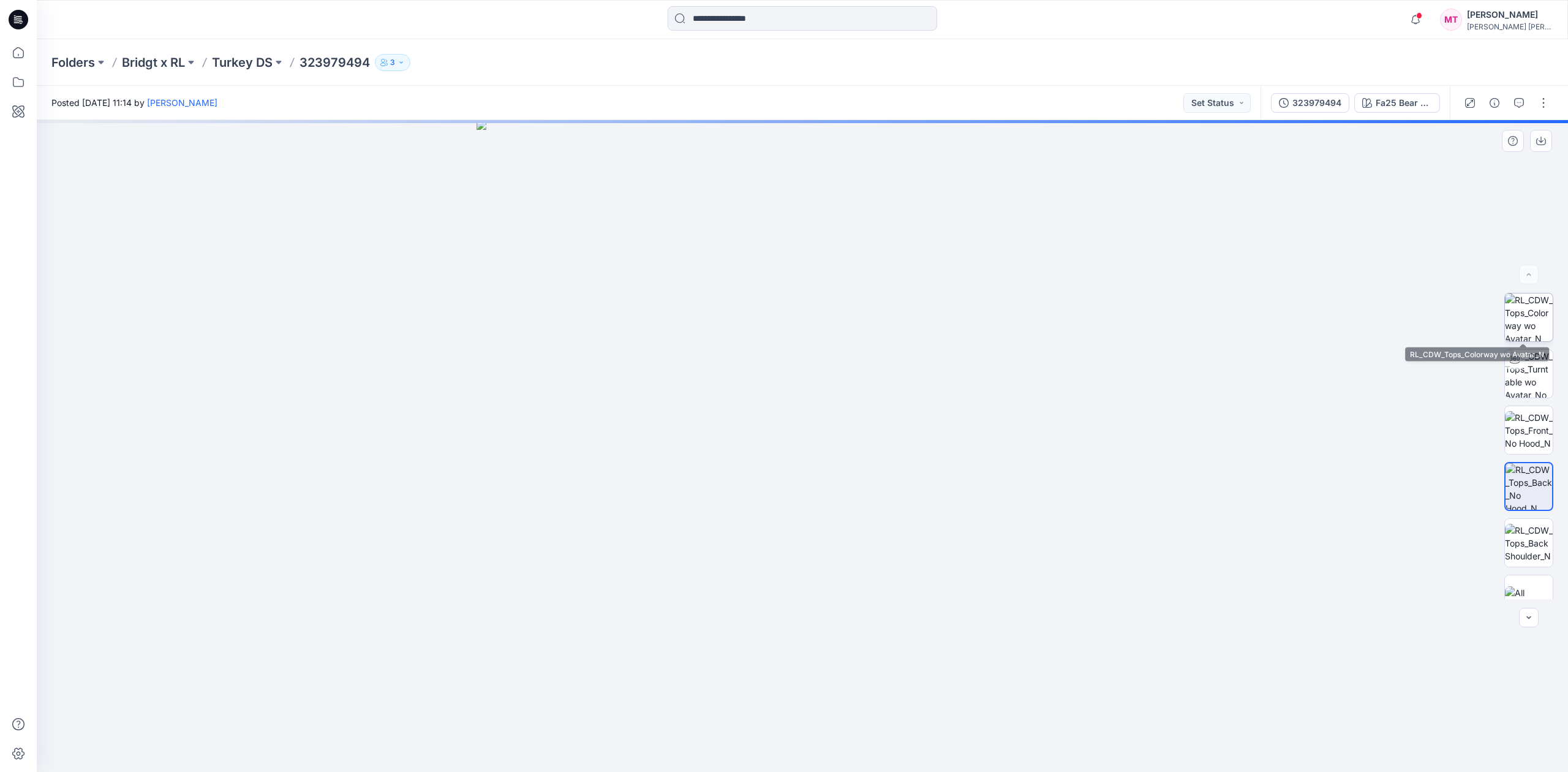
click at [1527, 320] on img at bounding box center [1529, 318] width 48 height 48
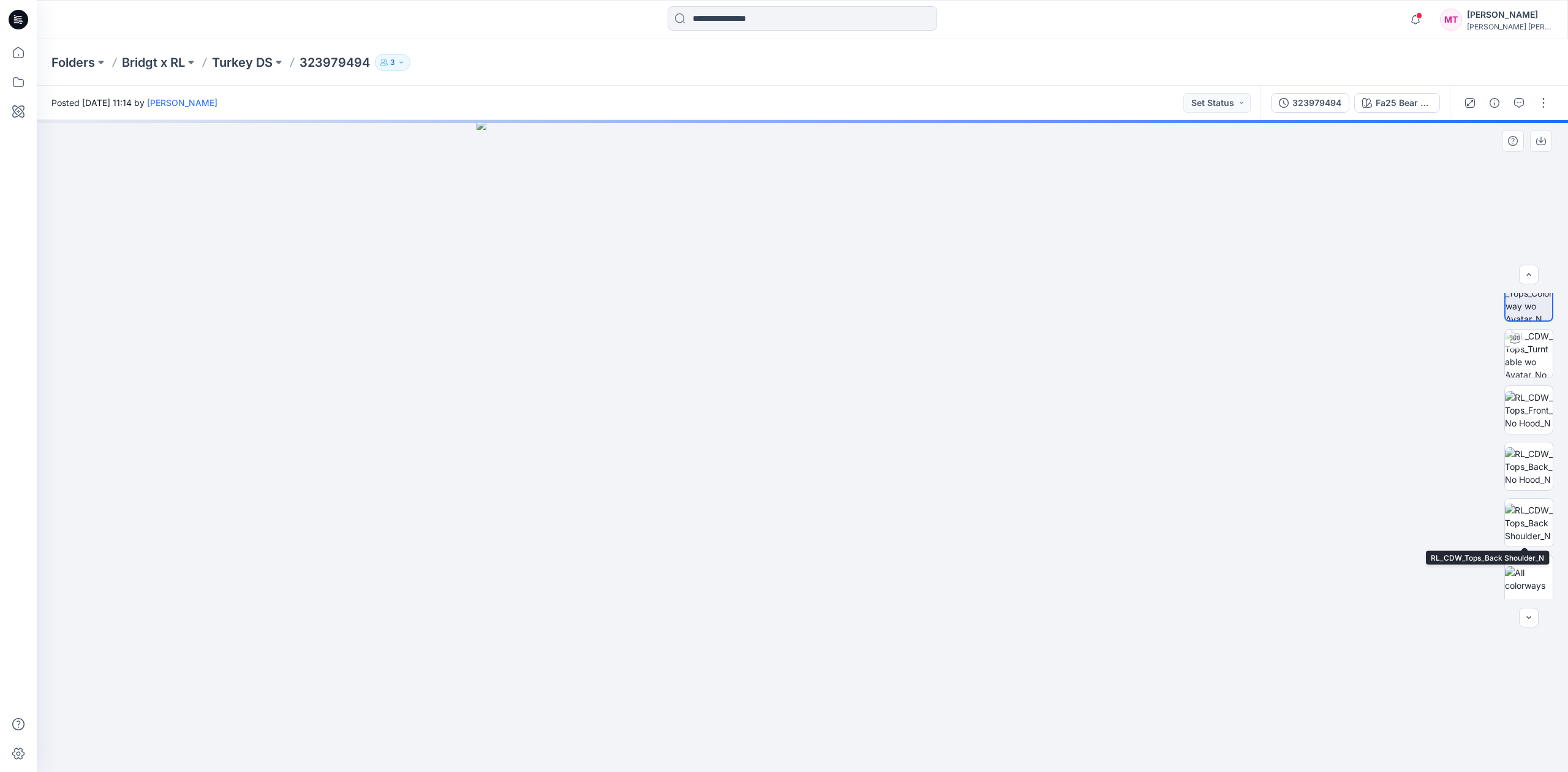
scroll to position [25, 0]
click at [1523, 582] on img at bounding box center [1529, 575] width 48 height 26
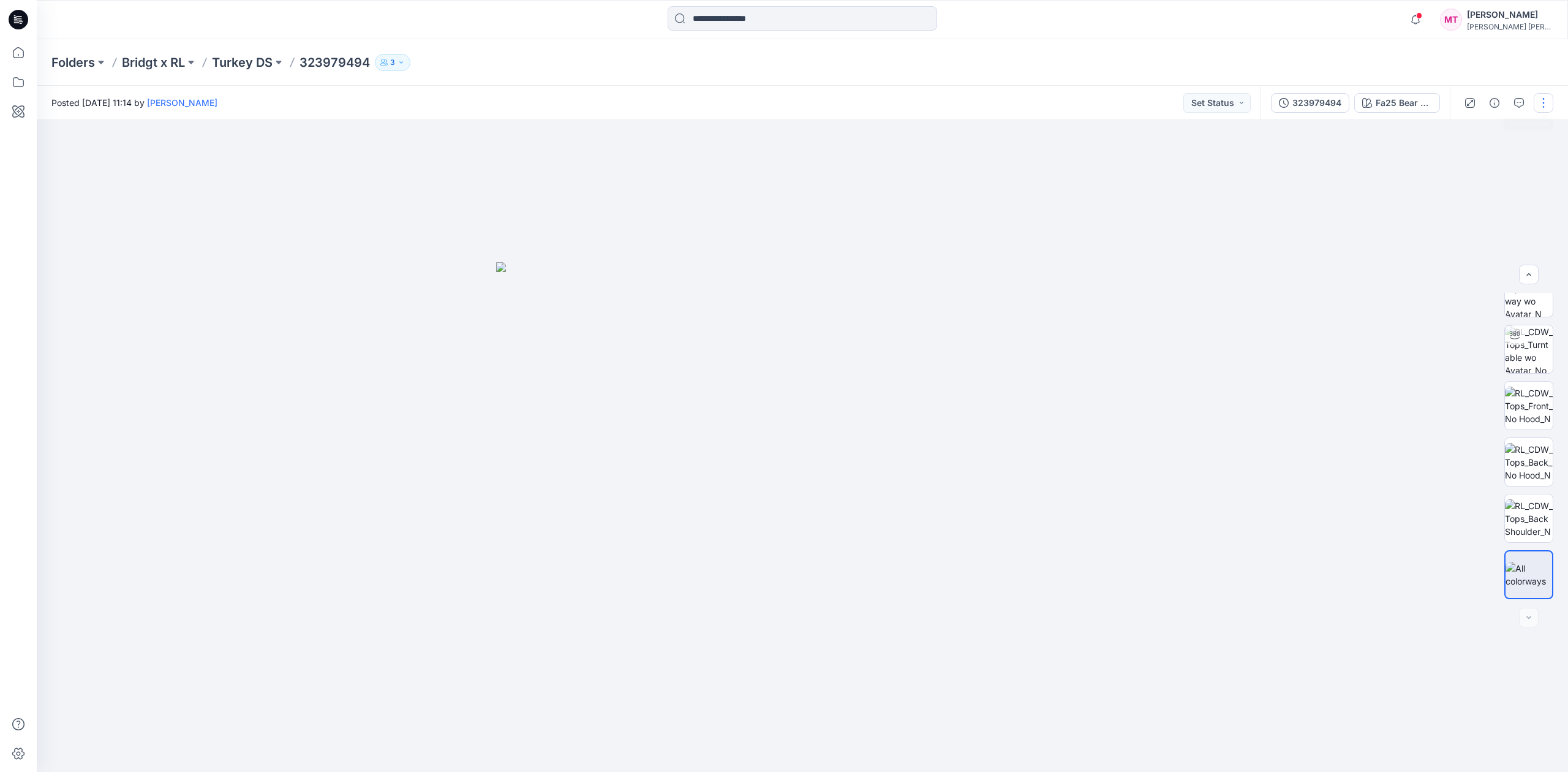
click at [1544, 100] on button "button" at bounding box center [1543, 102] width 19 height 19
click at [1495, 164] on button "Edit" at bounding box center [1493, 166] width 112 height 23
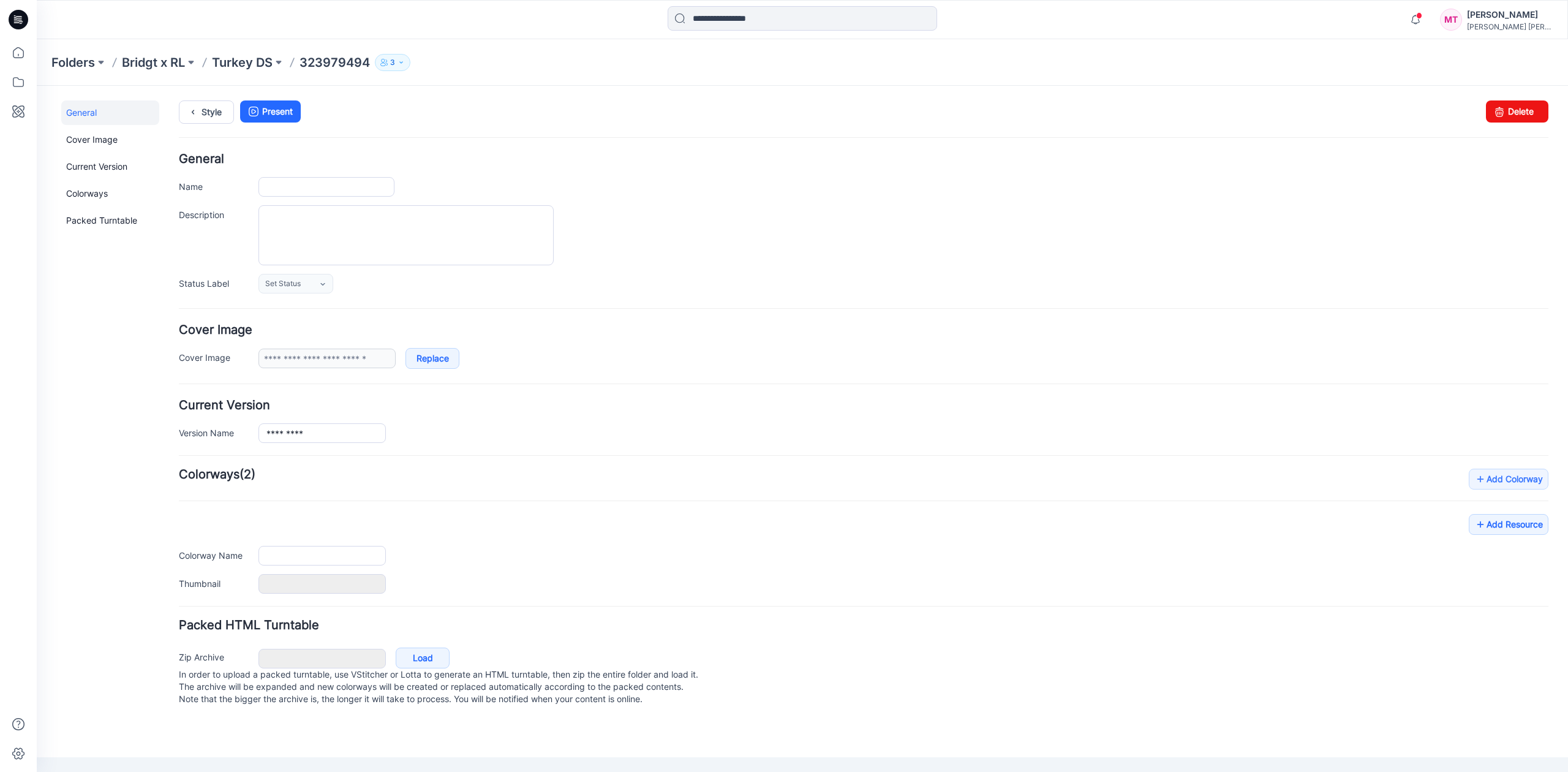
type input "*********"
type input "**********"
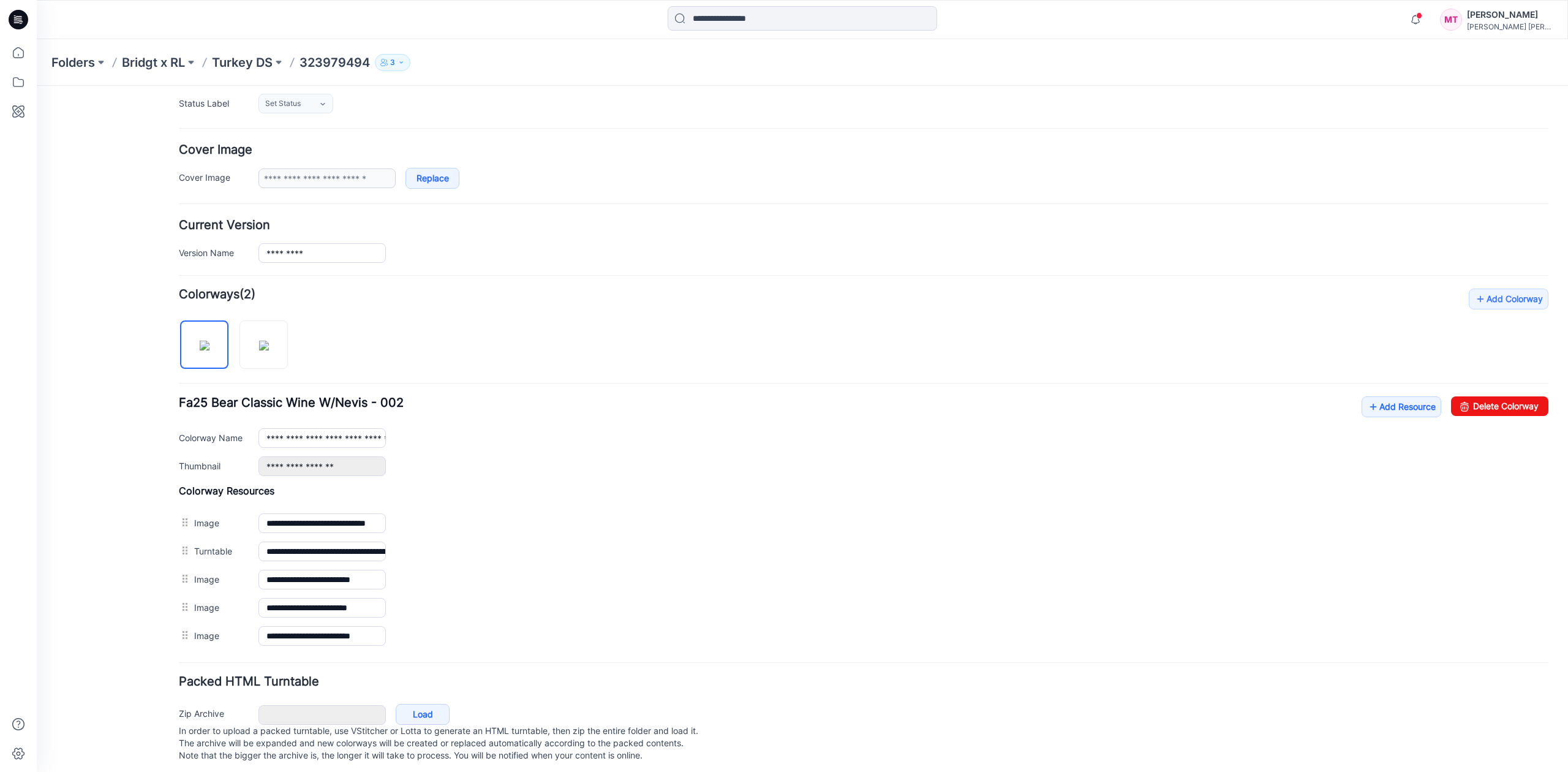
scroll to position [206, 0]
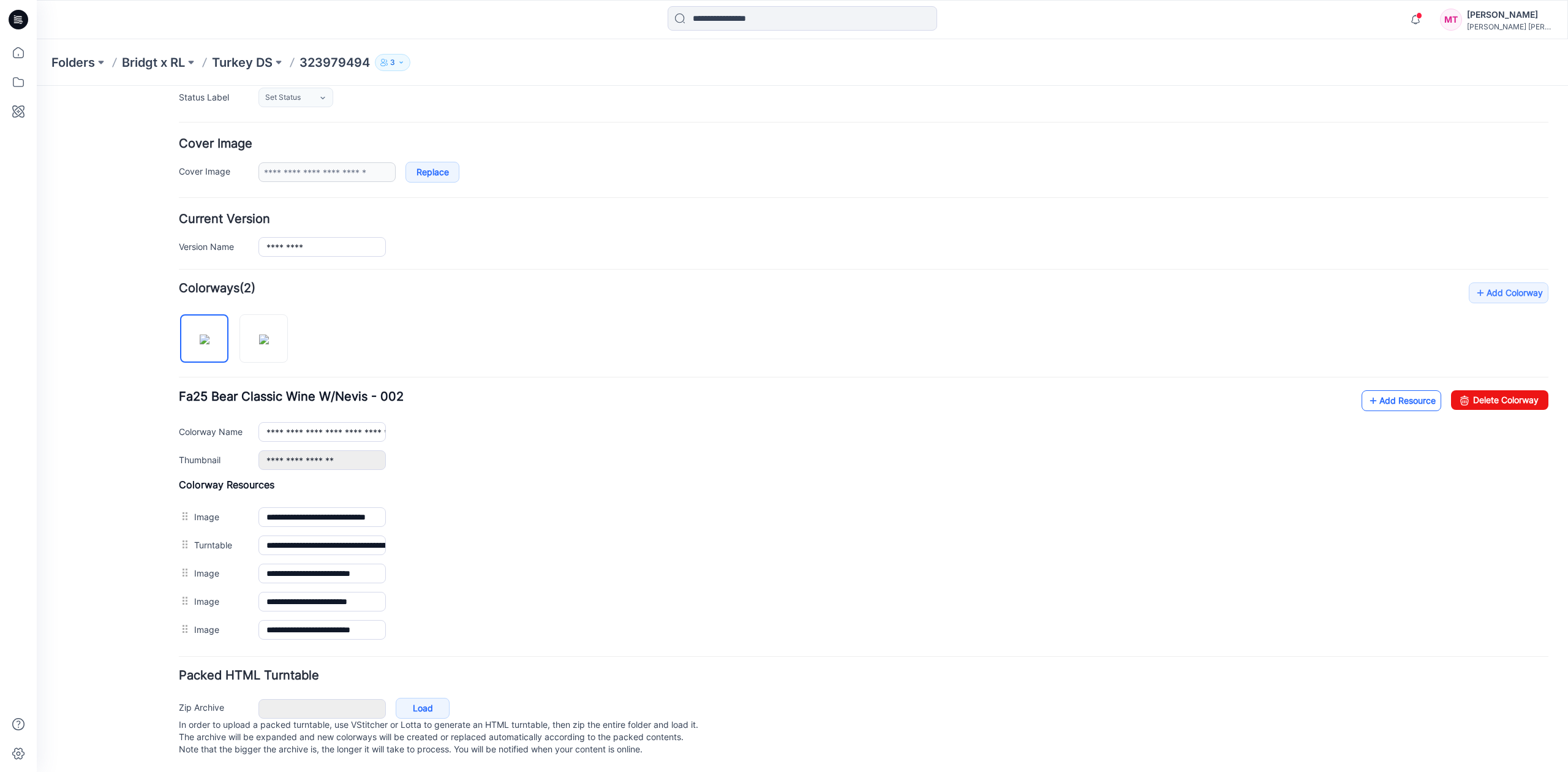
click at [1375, 391] on link "Add Resource" at bounding box center [1401, 401] width 80 height 21
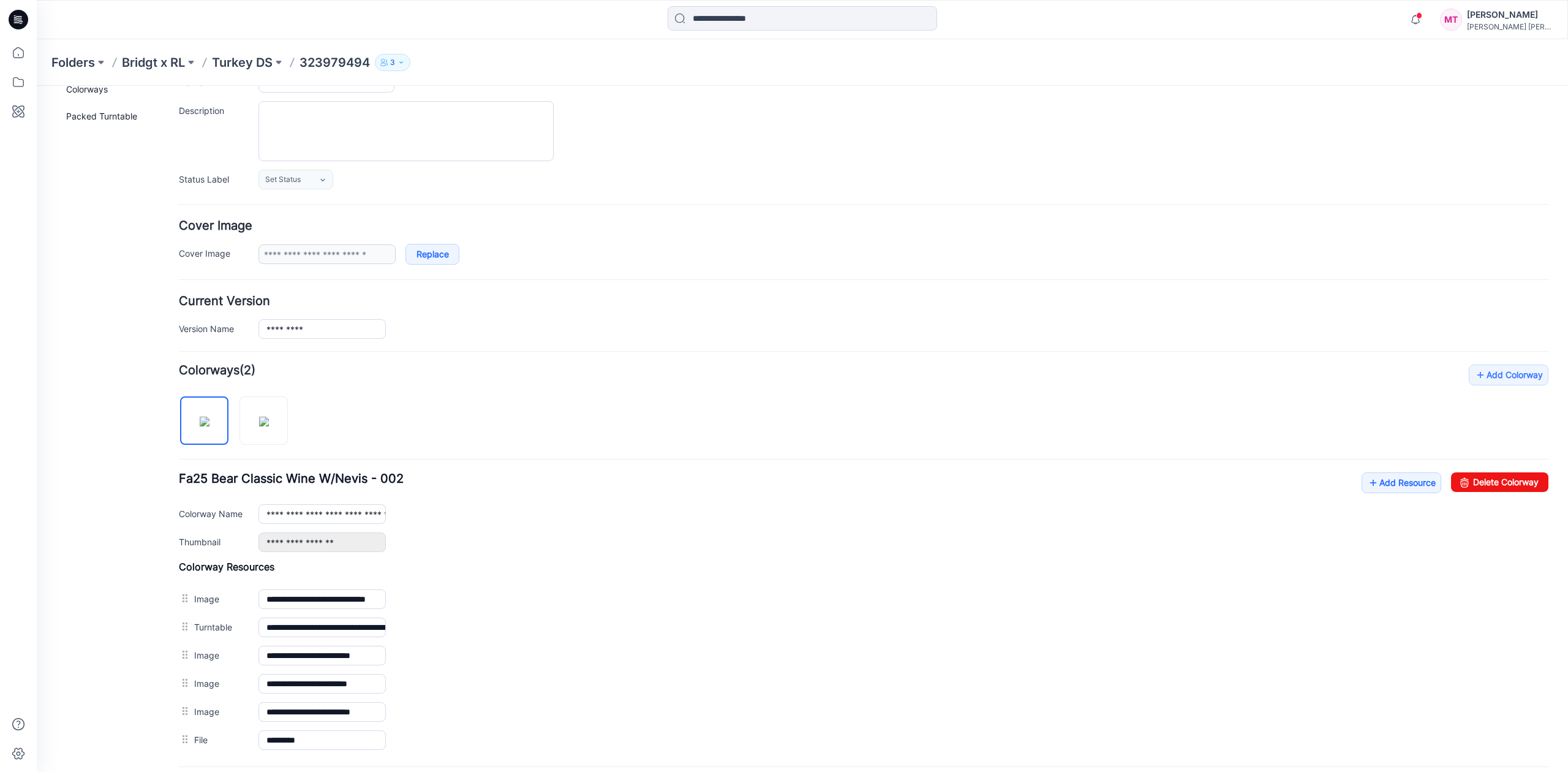
scroll to position [0, 0]
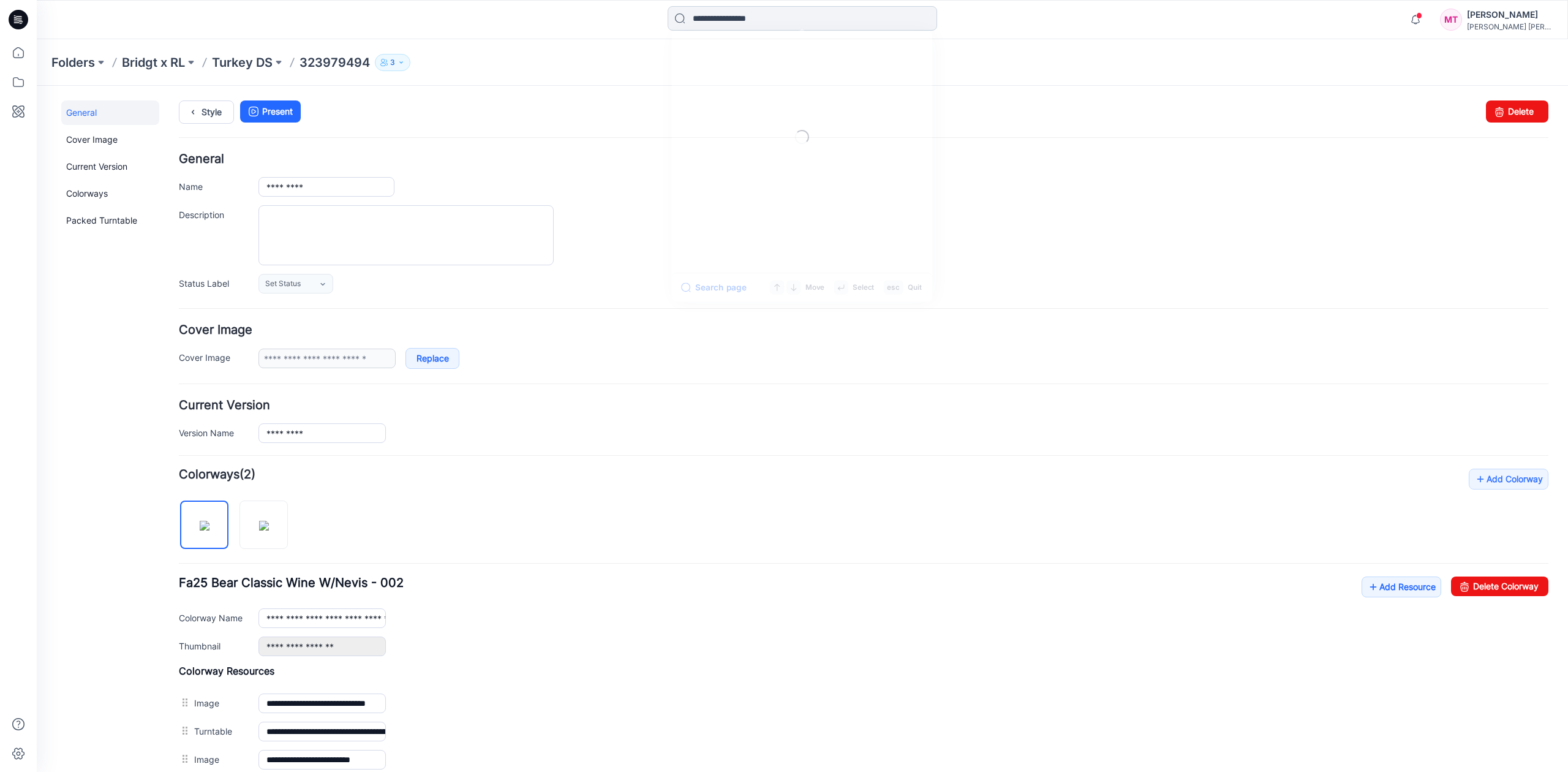
click at [759, 18] on input at bounding box center [802, 18] width 270 height 25
paste input "*********"
type input "*********"
click at [729, 69] on mark "322981260" at bounding box center [717, 66] width 52 height 14
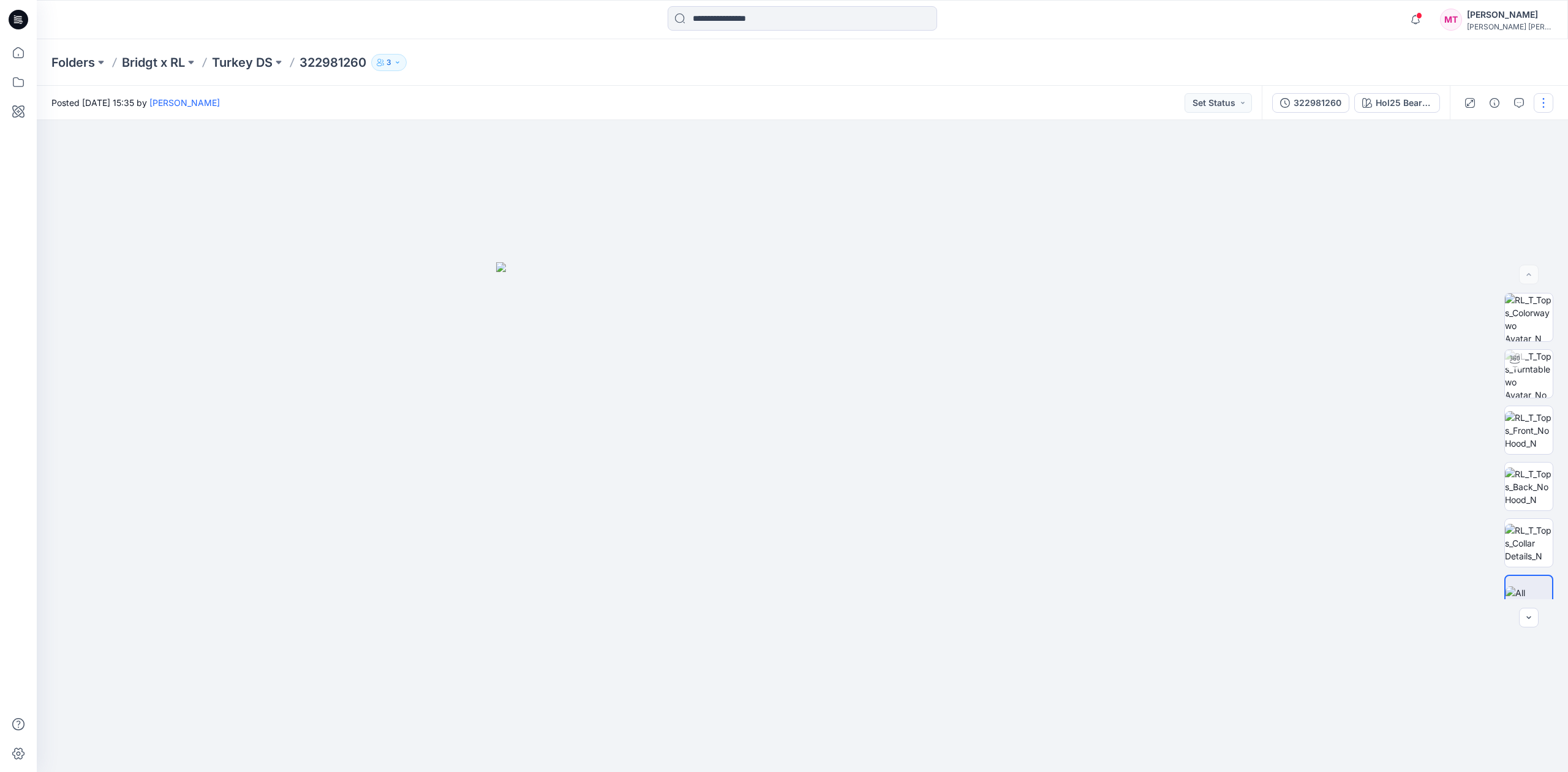
click at [1550, 109] on button "button" at bounding box center [1543, 102] width 19 height 19
click at [1473, 163] on button "Edit" at bounding box center [1493, 166] width 112 height 23
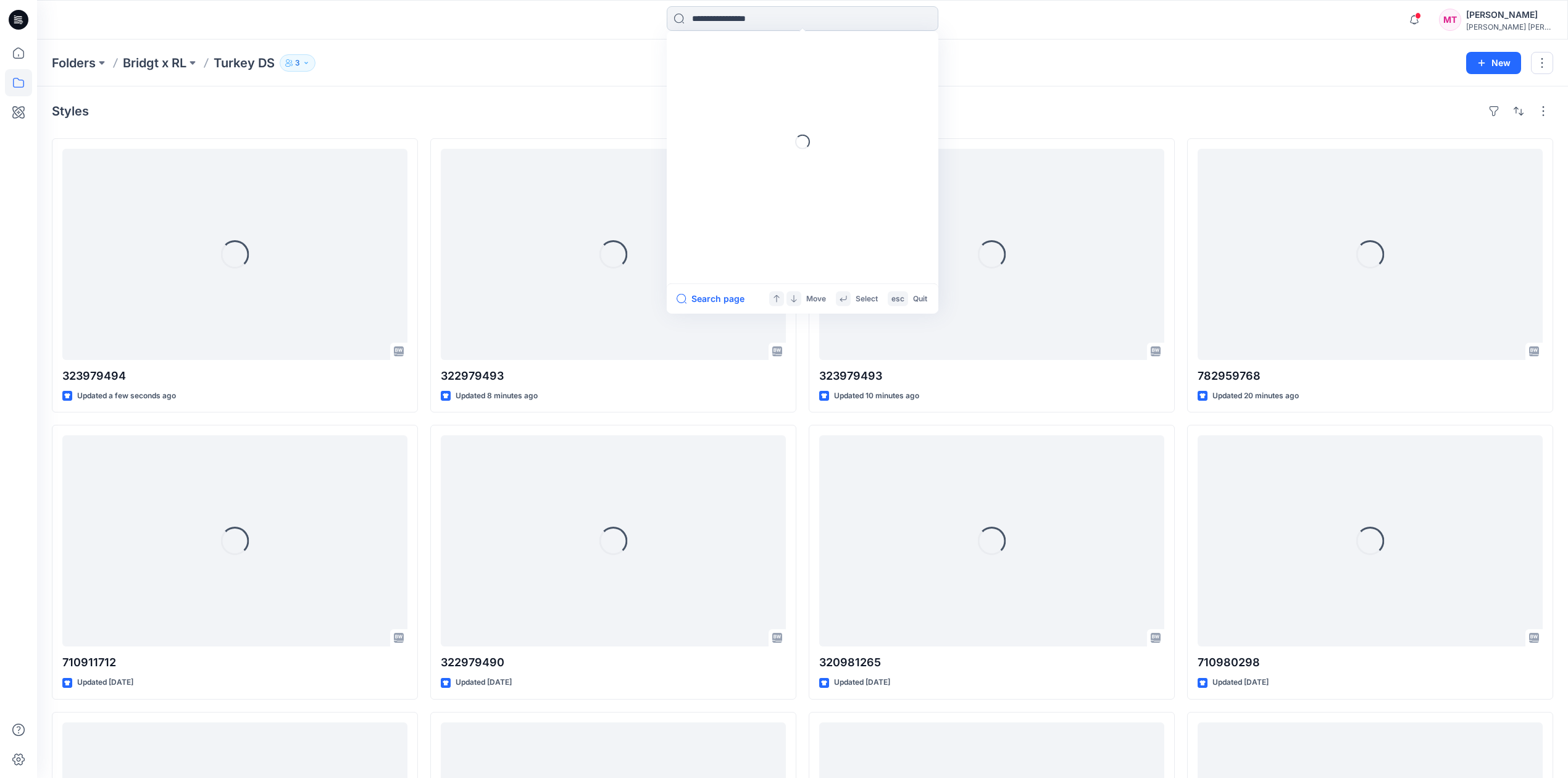
click at [753, 19] on input at bounding box center [803, 19] width 272 height 25
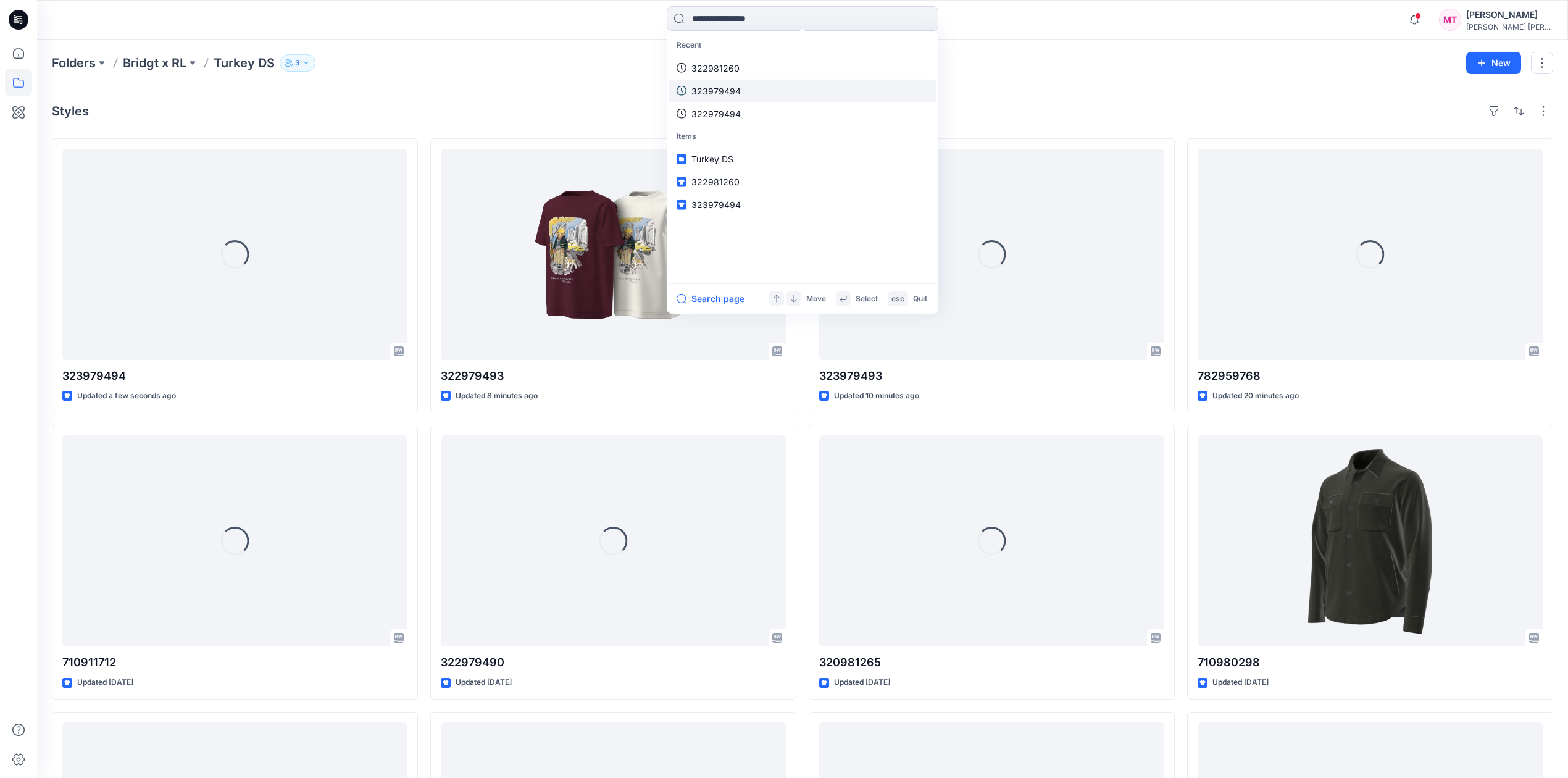
click at [710, 87] on p "323979494" at bounding box center [715, 90] width 49 height 13
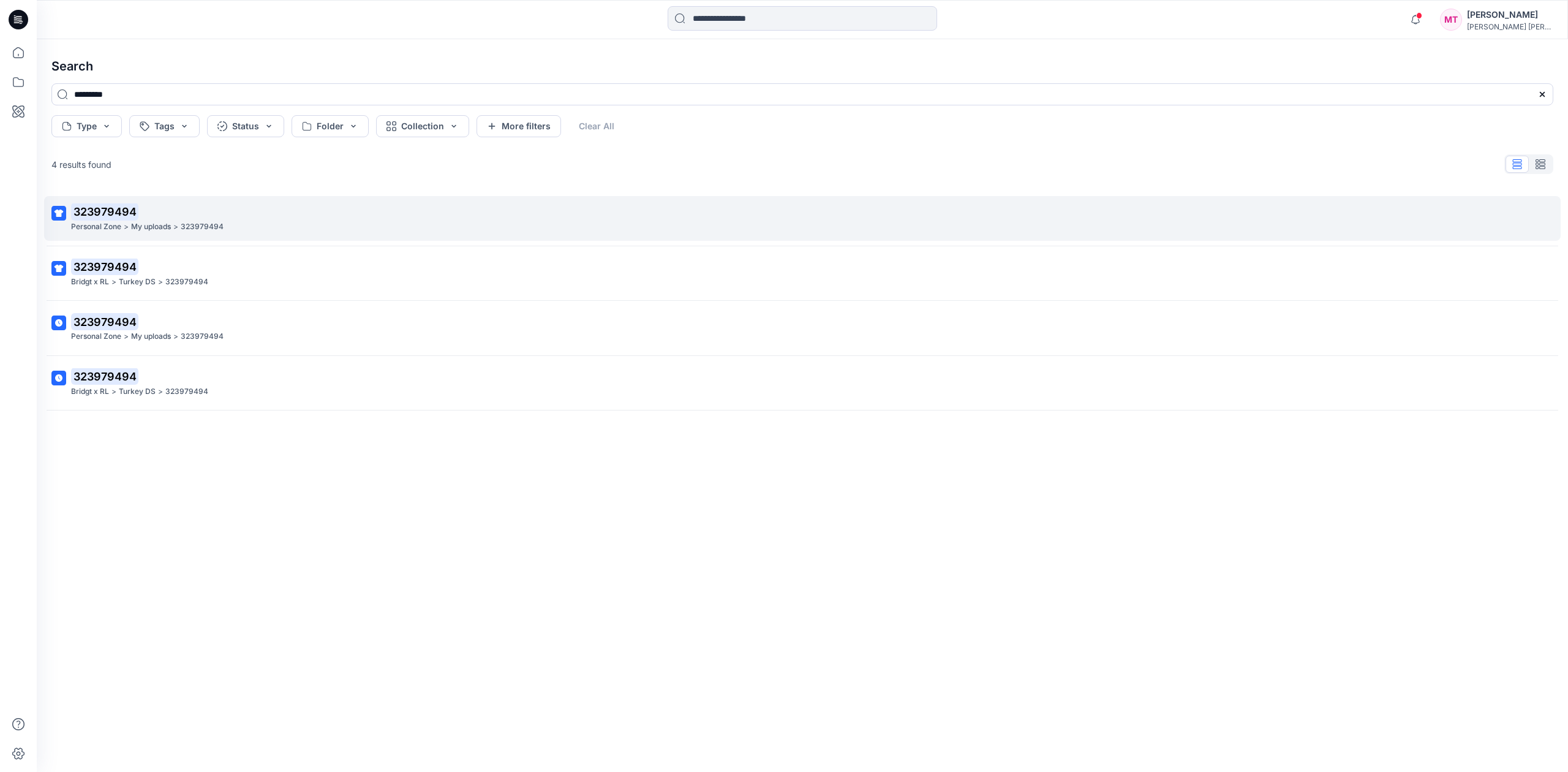
click at [991, 228] on div "Personal Zone > My uploads > 323979494" at bounding box center [801, 228] width 1460 height 13
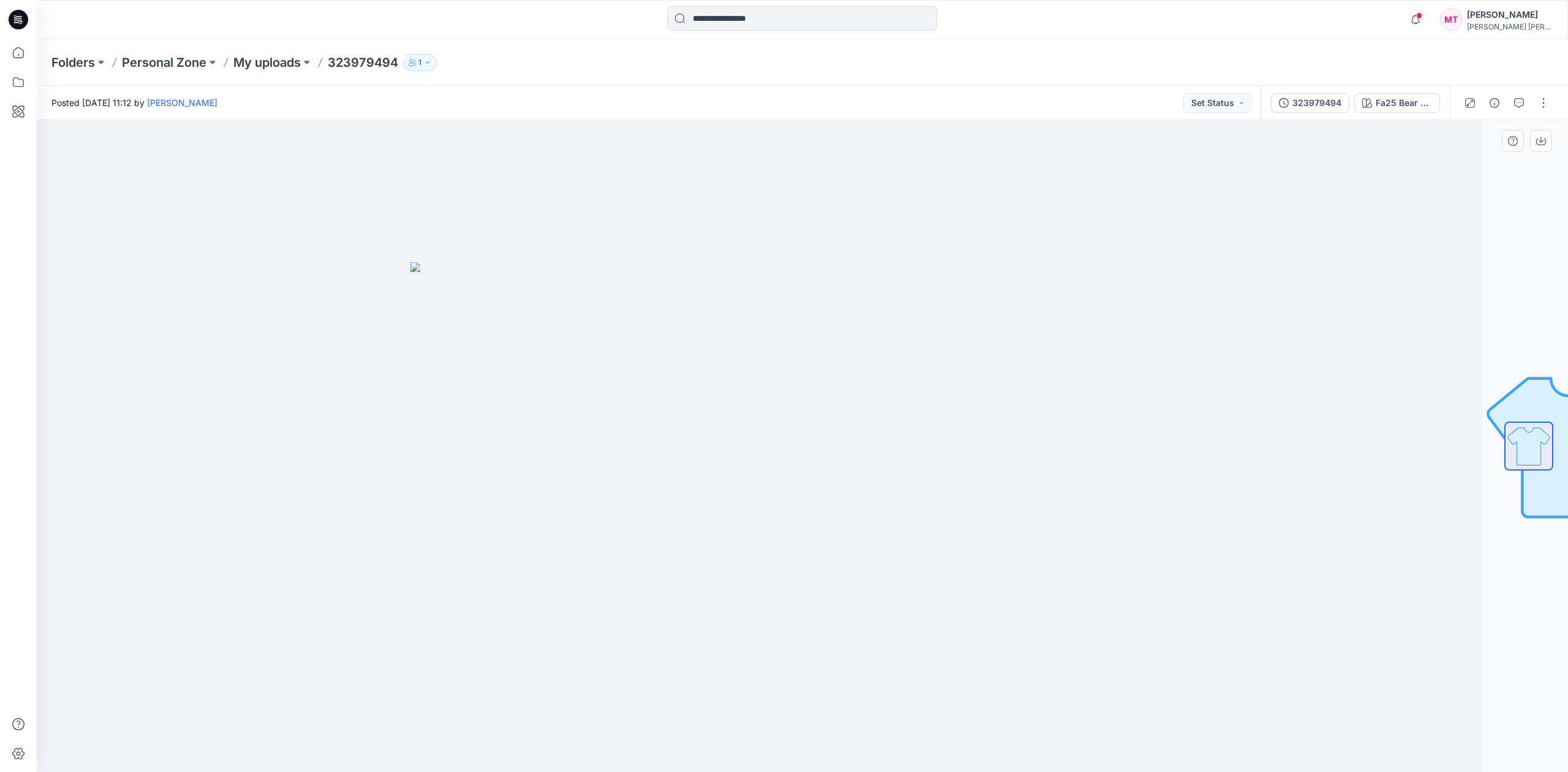
drag, startPoint x: 1410, startPoint y: 251, endPoint x: 1398, endPoint y: 238, distance: 17.7
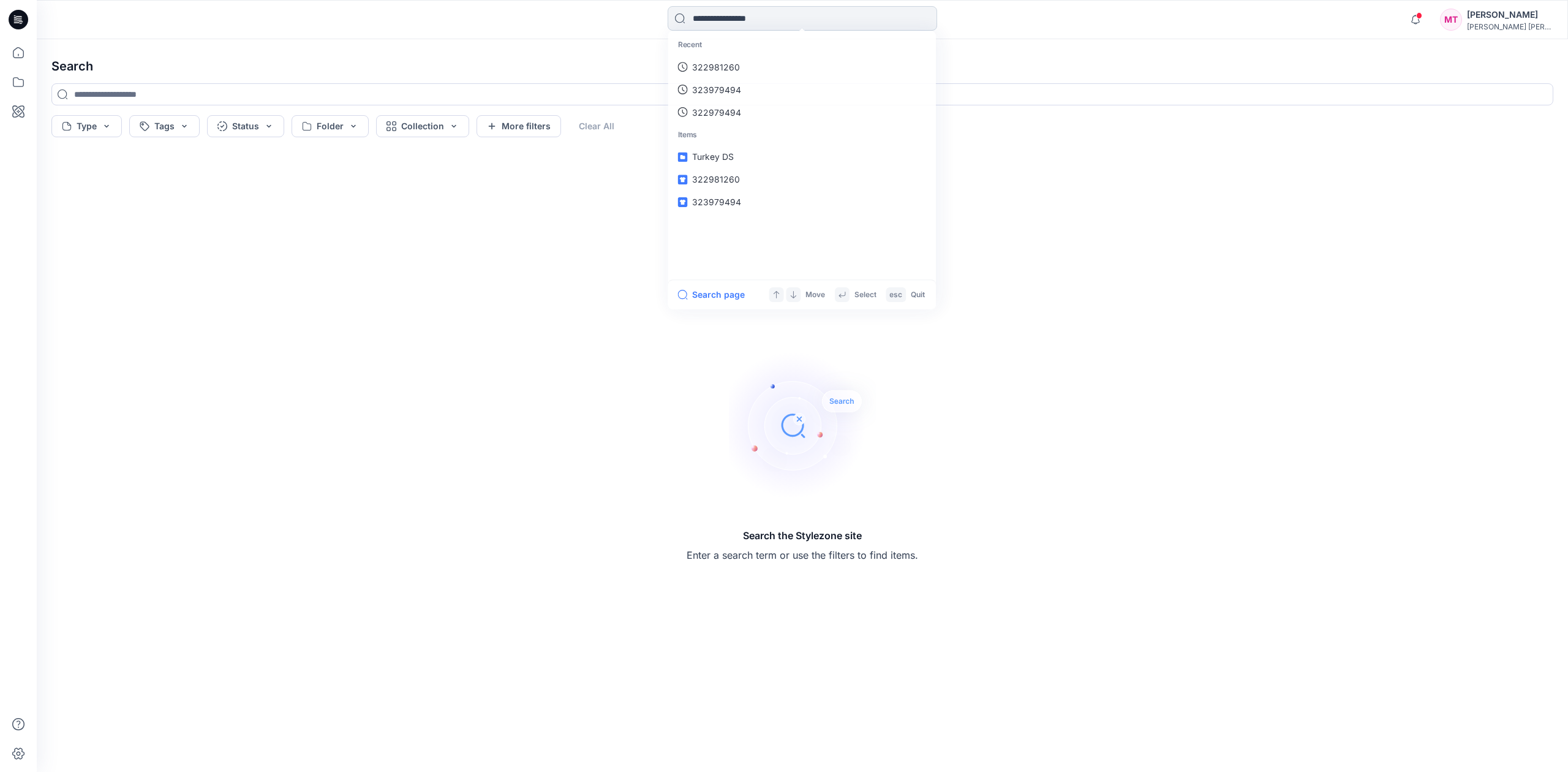
click at [738, 20] on input at bounding box center [802, 18] width 270 height 25
click at [743, 64] on link "323979494" at bounding box center [801, 67] width 264 height 23
type input "*********"
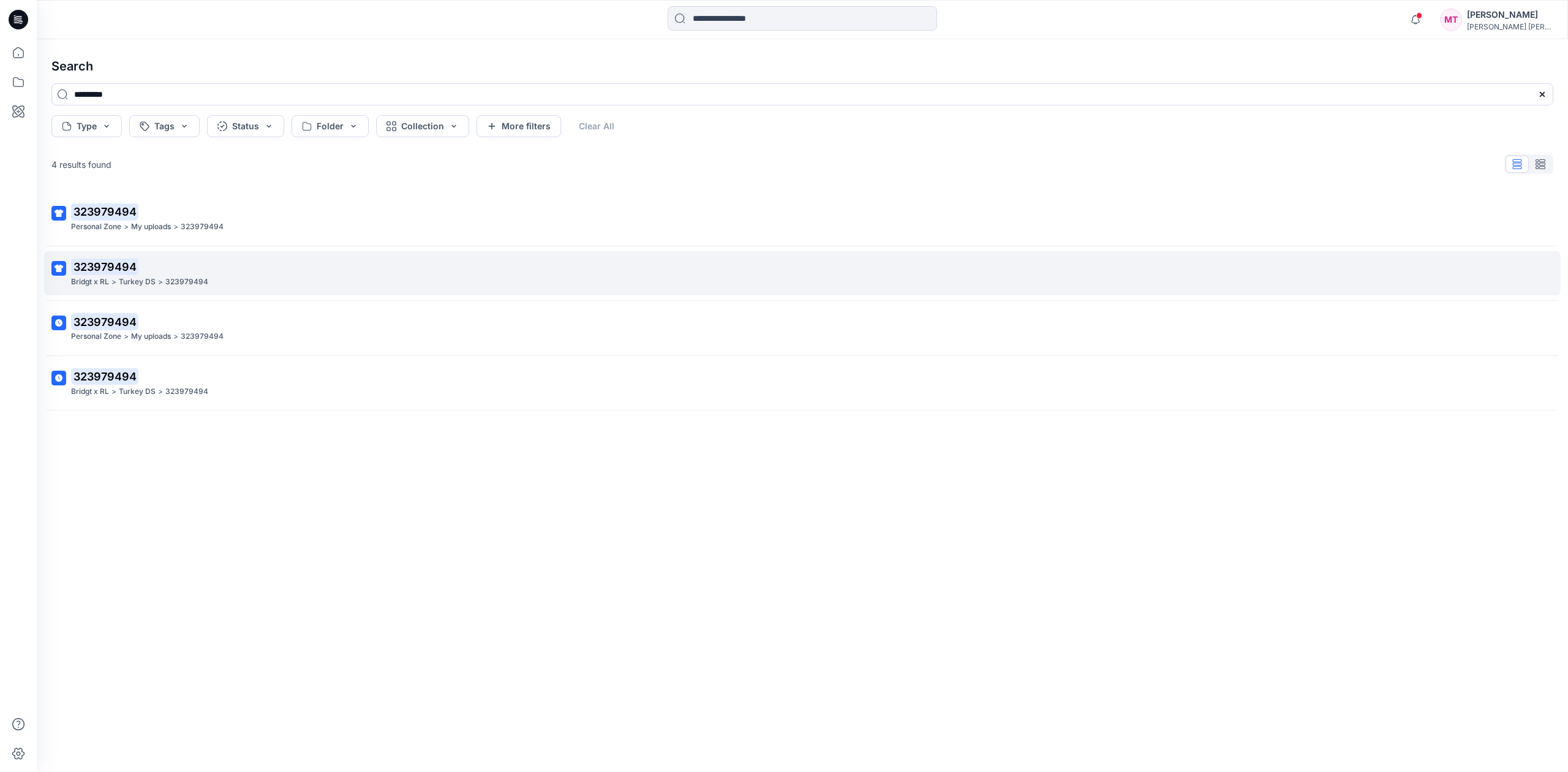
click at [226, 285] on div "Bridgt x RL > Turkey DS > 323979494" at bounding box center [801, 282] width 1460 height 13
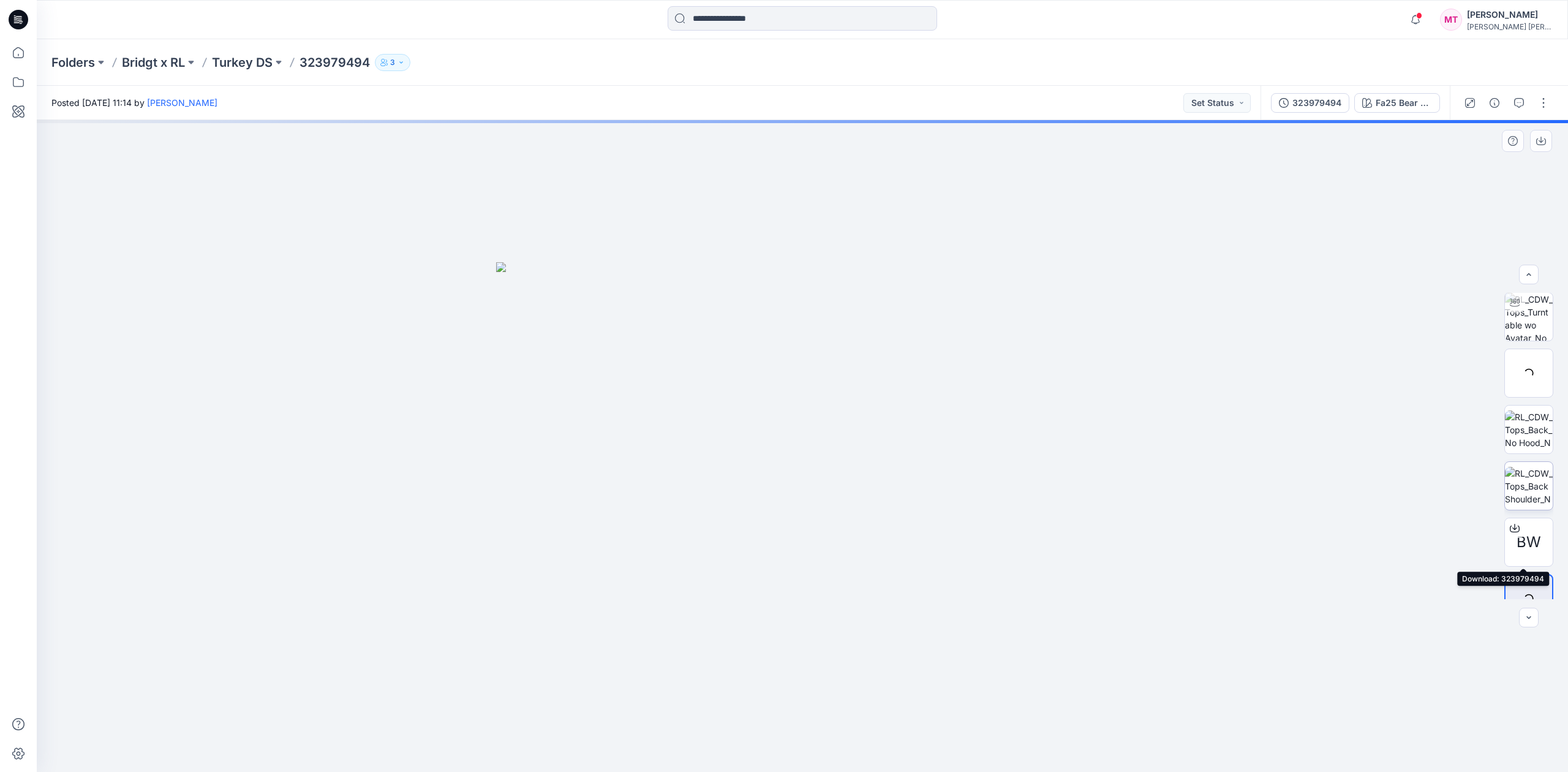
scroll to position [81, 0]
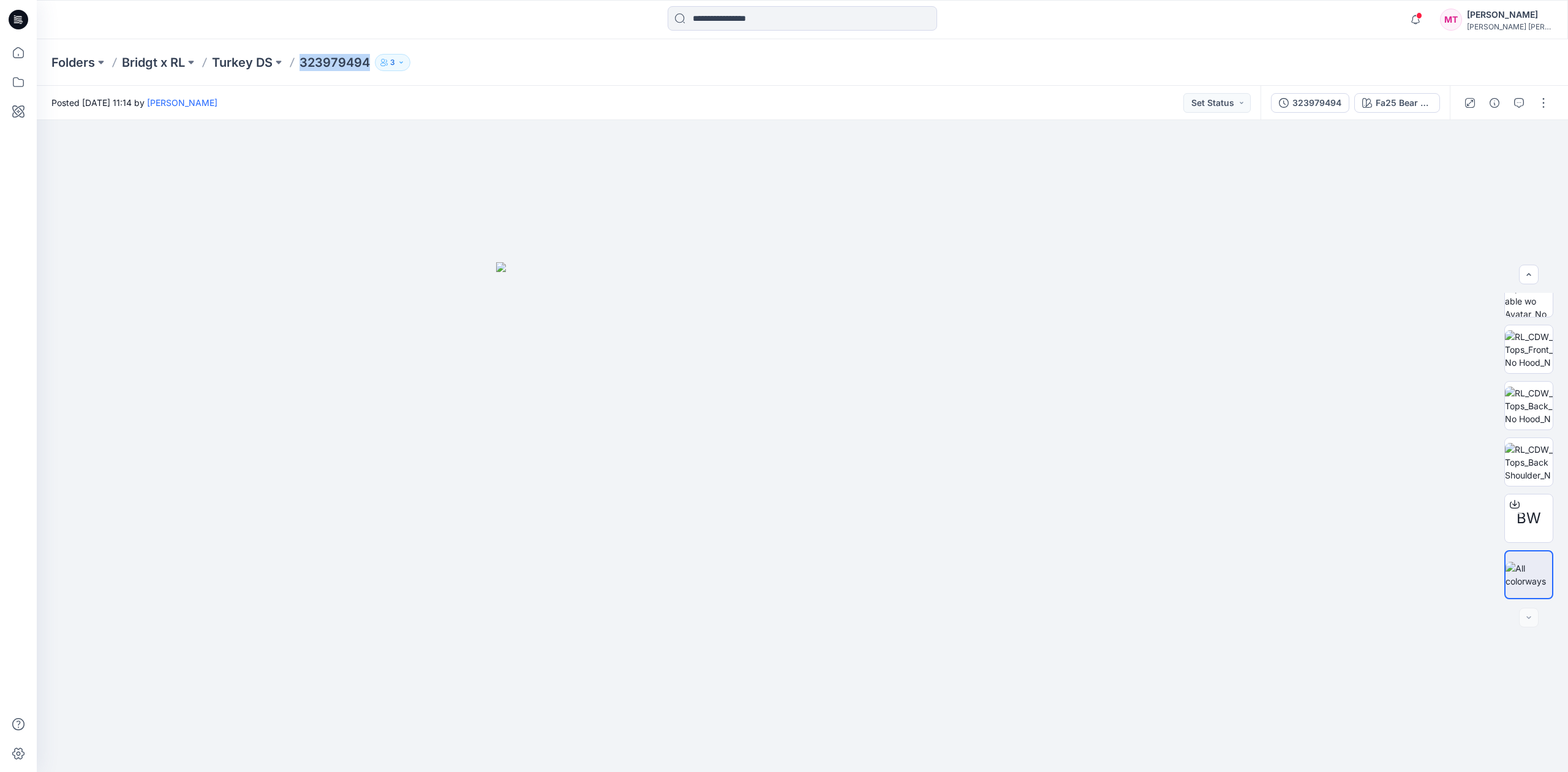
drag, startPoint x: 302, startPoint y: 76, endPoint x: 368, endPoint y: 74, distance: 66.0
click at [368, 74] on div "Folders Bridgt x RL Turkey DS 323979494 3" at bounding box center [802, 63] width 1531 height 47
copy p "323979494"
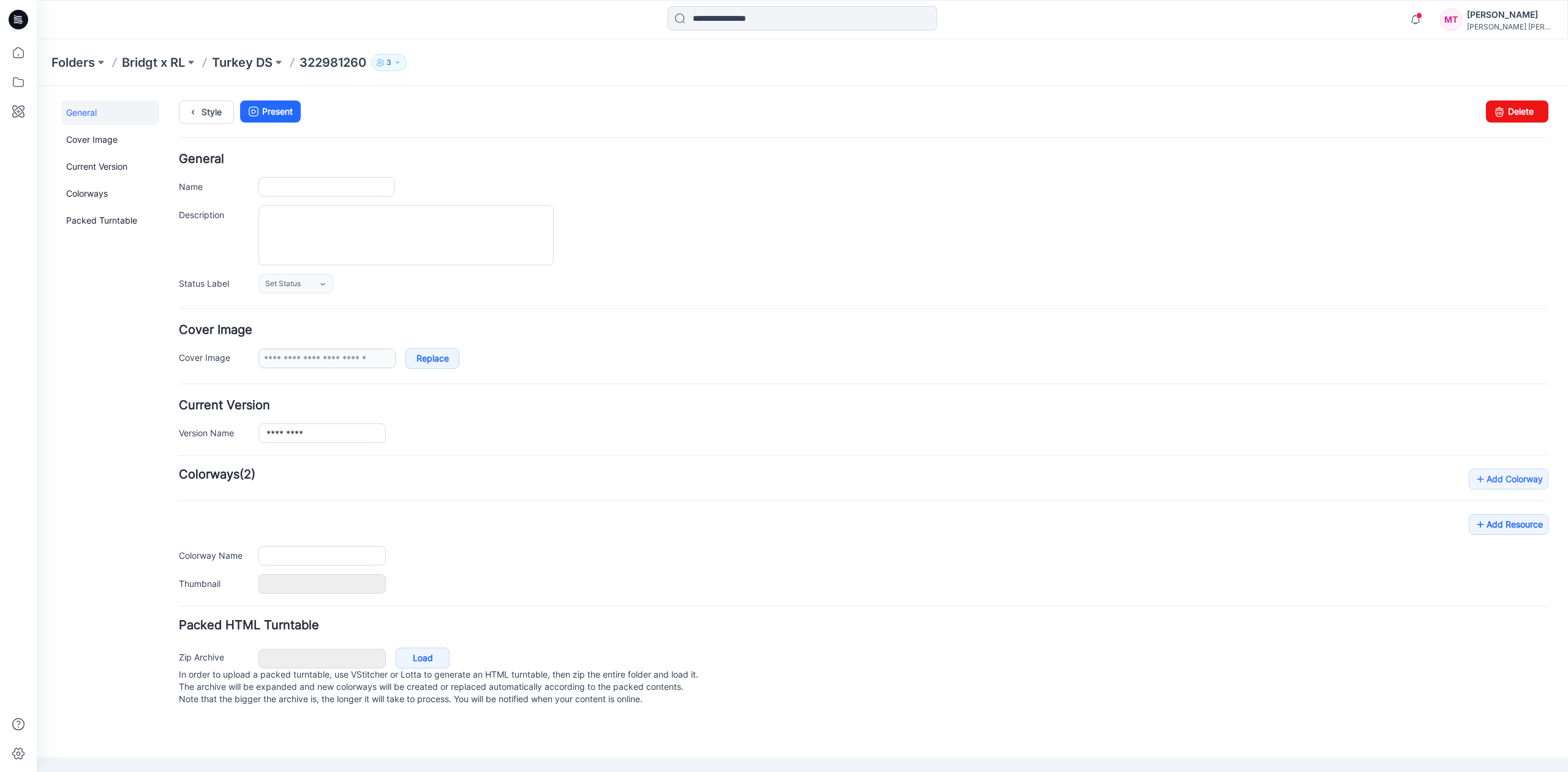
type input "*********"
type input "**********"
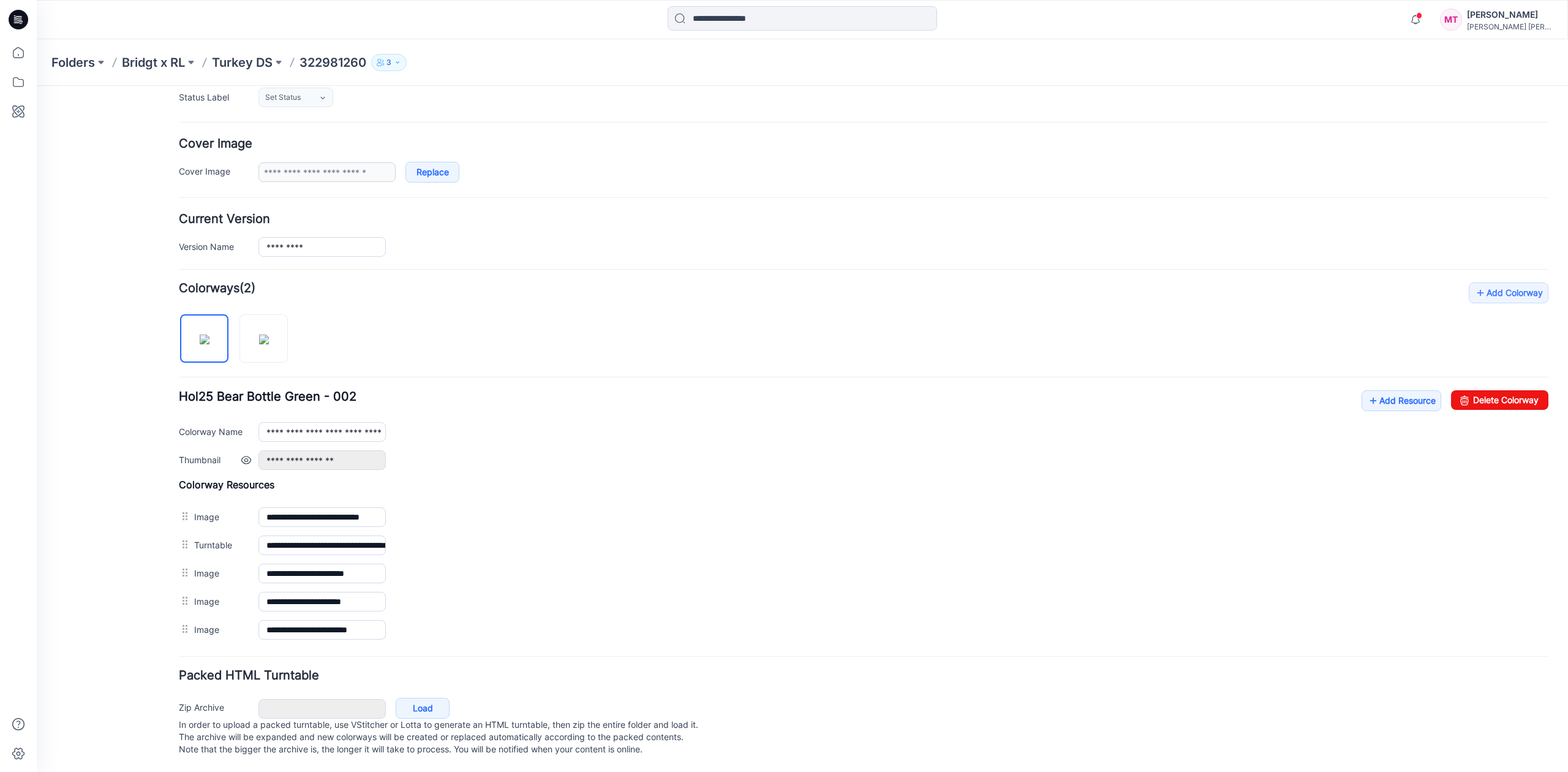
scroll to position [206, 0]
click at [1366, 391] on link "Add Resource" at bounding box center [1401, 401] width 80 height 21
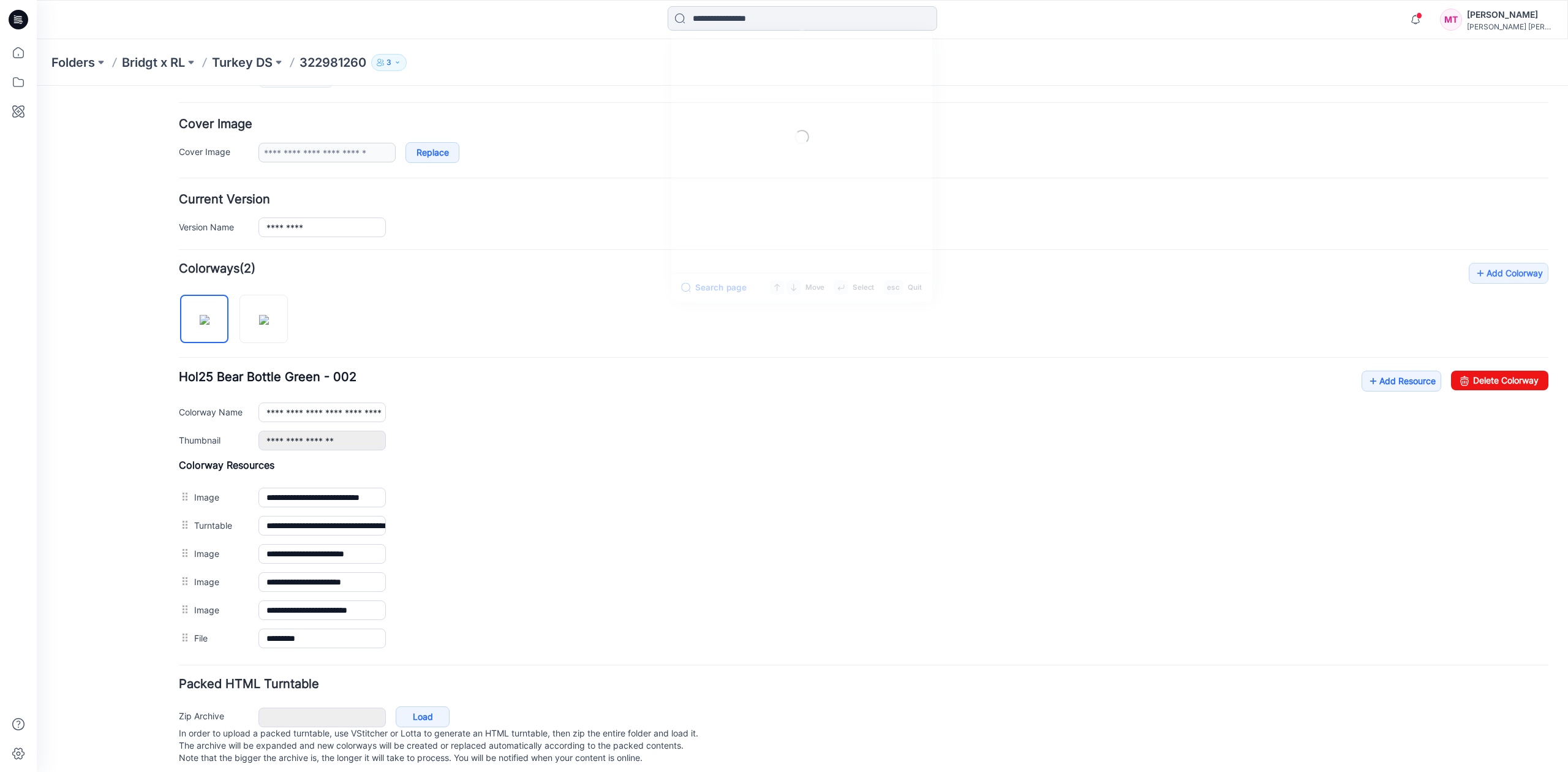
click at [762, 18] on input at bounding box center [802, 18] width 270 height 25
paste input "*********"
type input "*********"
click at [726, 295] on button "All Results" at bounding box center [710, 297] width 67 height 15
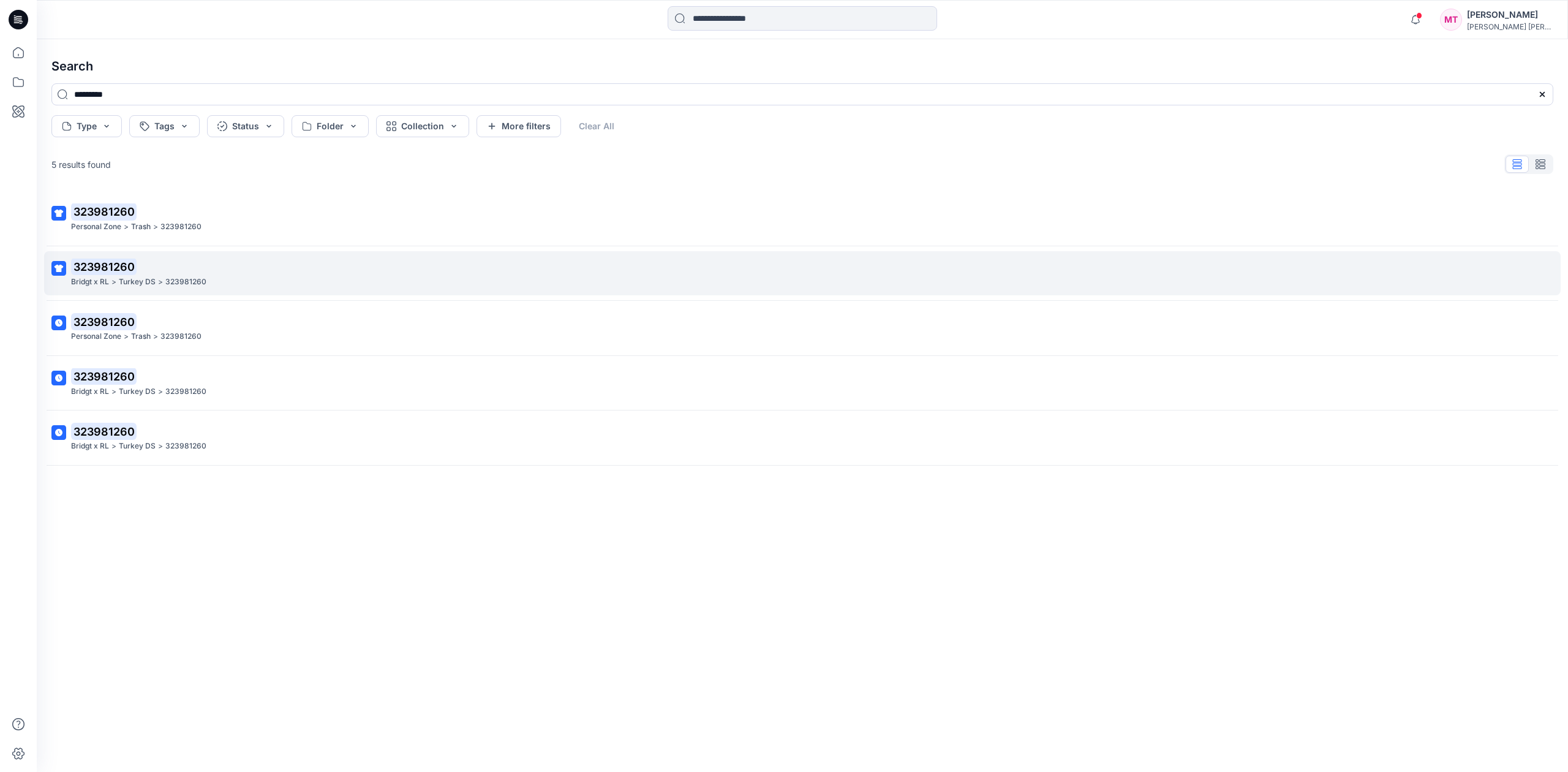
click at [94, 270] on mark "323981260" at bounding box center [103, 266] width 65 height 18
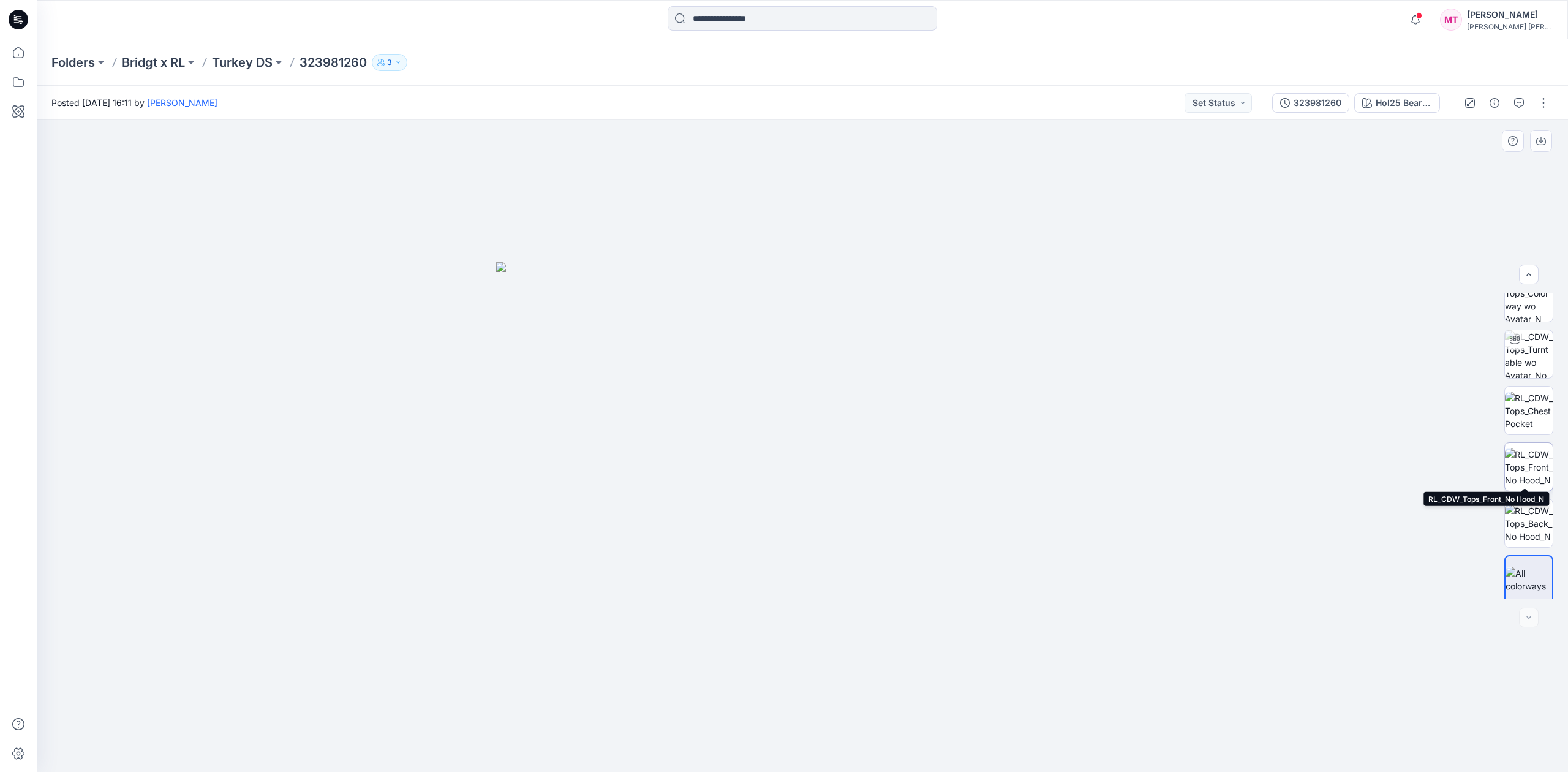
scroll to position [25, 0]
click at [1547, 100] on button "button" at bounding box center [1543, 102] width 19 height 19
click at [1486, 165] on button "Edit" at bounding box center [1493, 166] width 112 height 23
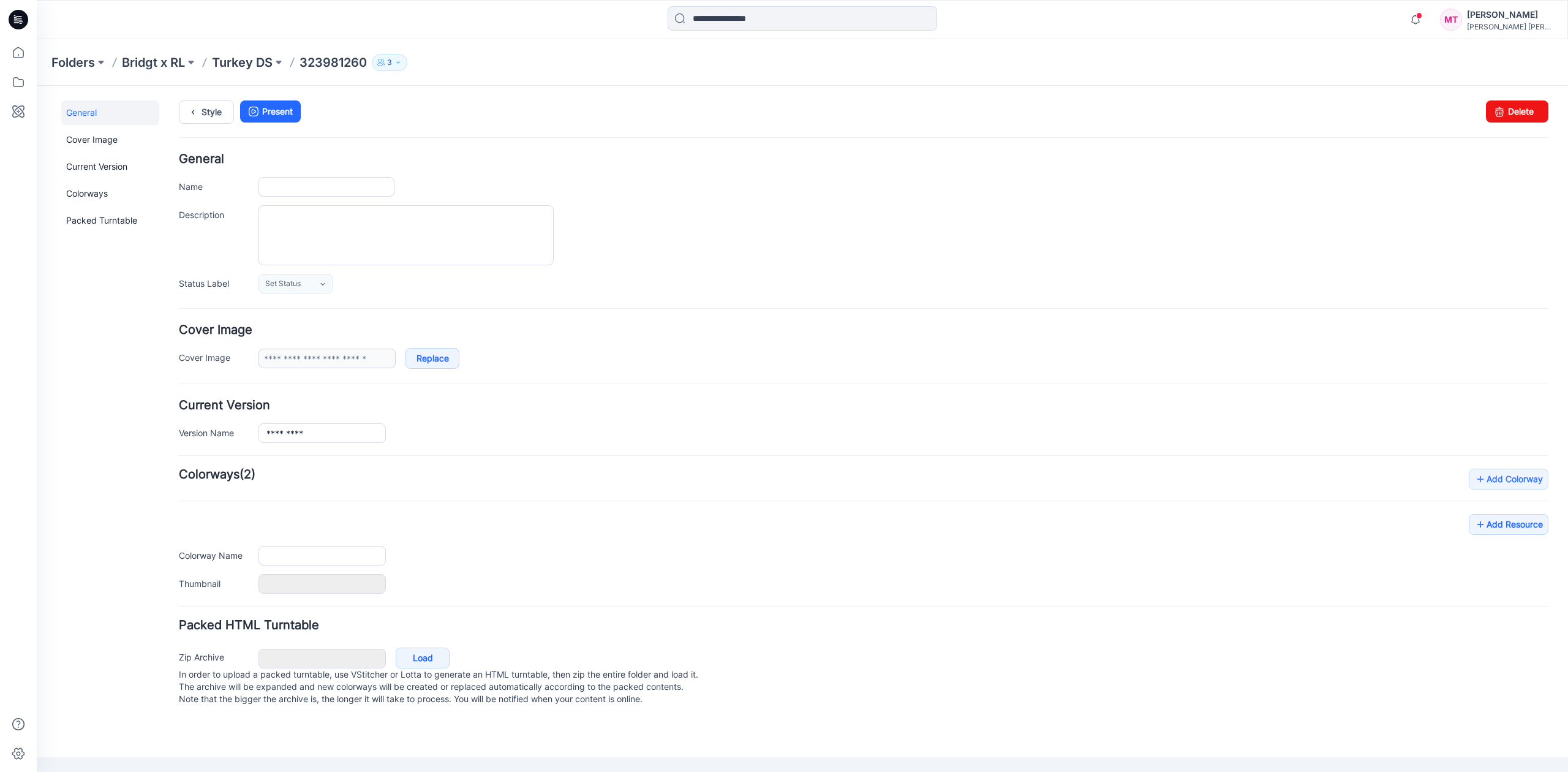
type input "*********"
type input "**********"
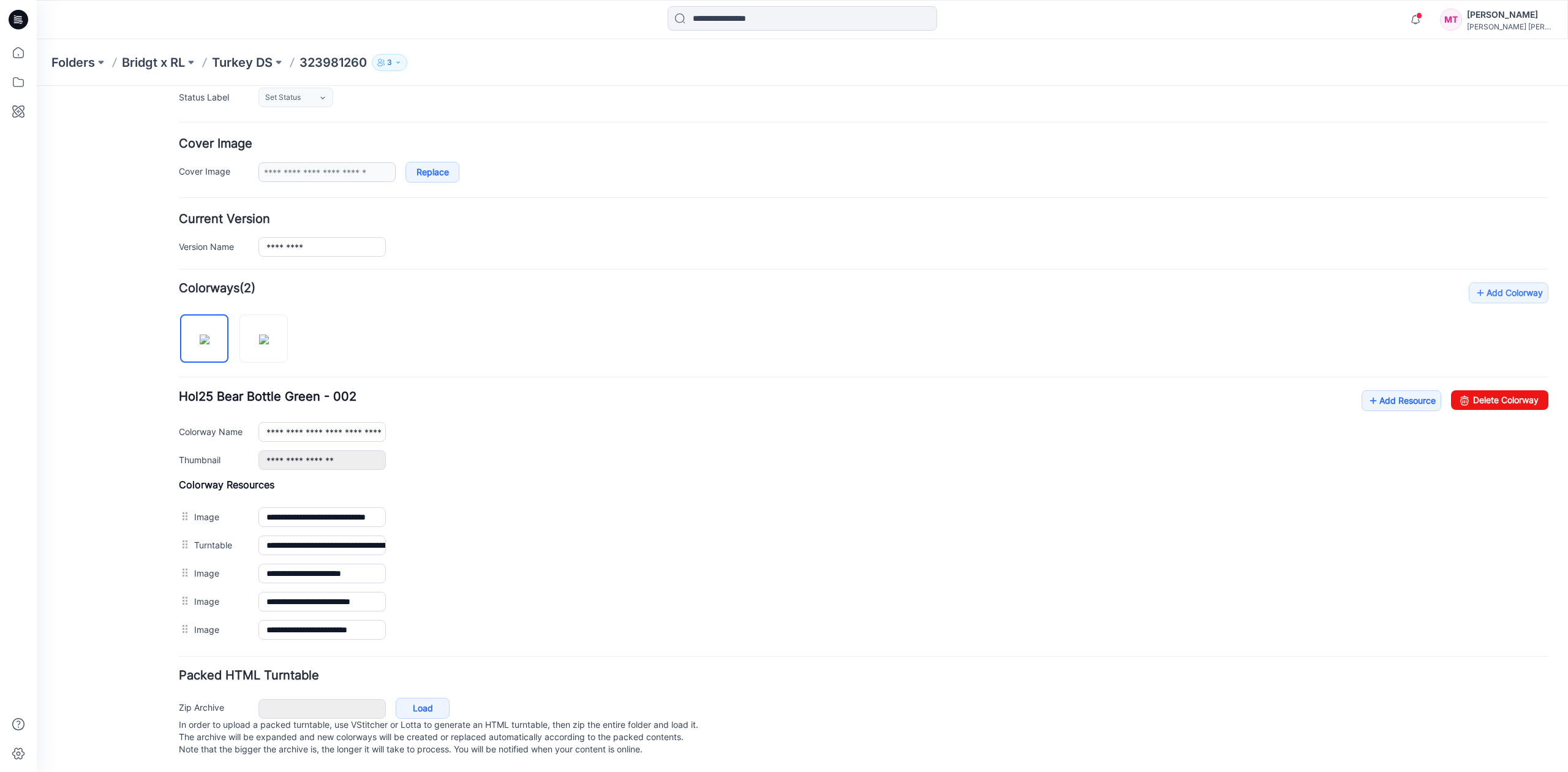
scroll to position [206, 0]
click at [1385, 391] on link "Add Resource" at bounding box center [1401, 401] width 80 height 21
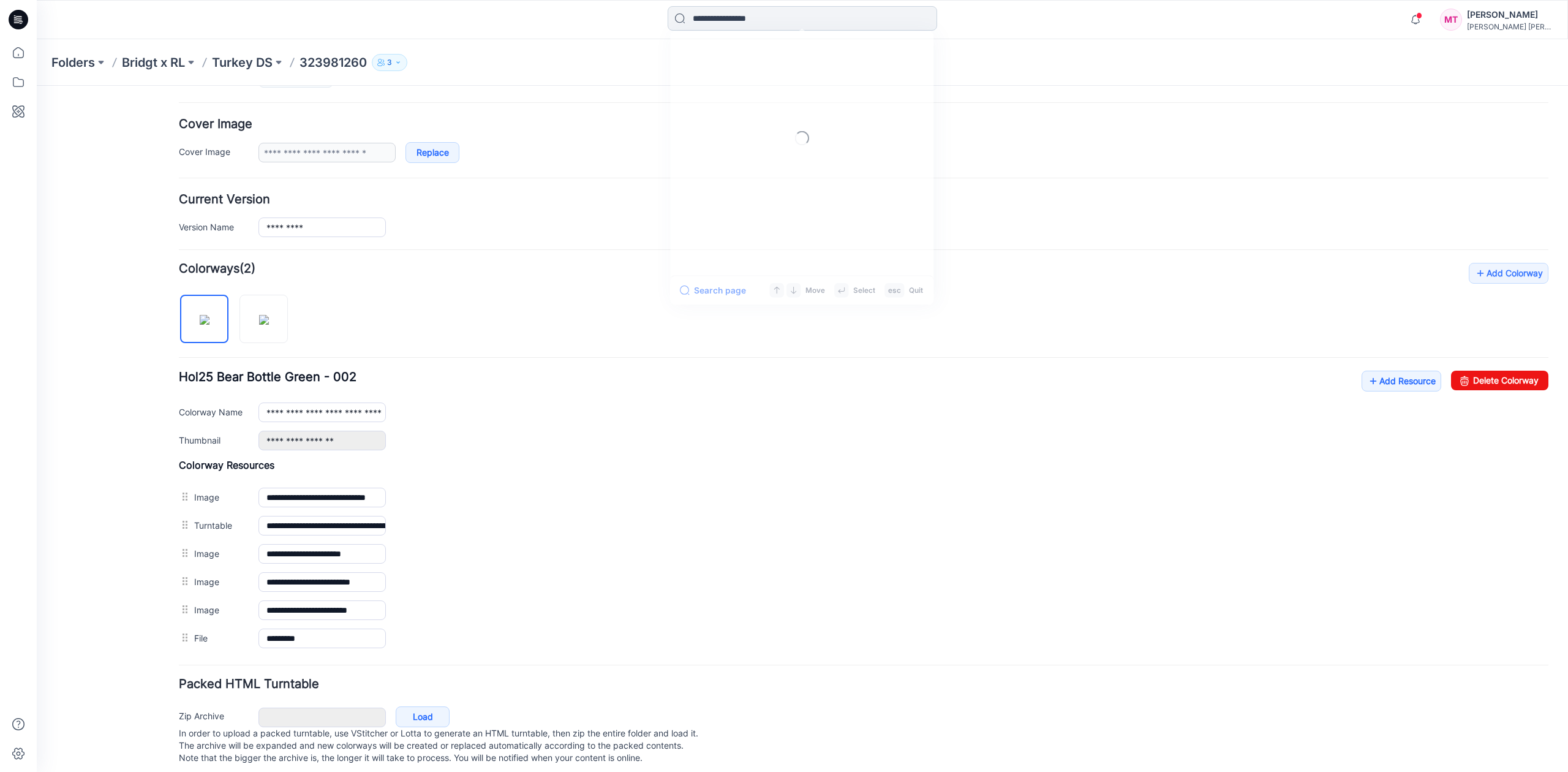
click at [733, 11] on input at bounding box center [802, 18] width 270 height 25
paste input "*********"
type input "*********"
click at [728, 76] on link "710907741" at bounding box center [801, 67] width 264 height 23
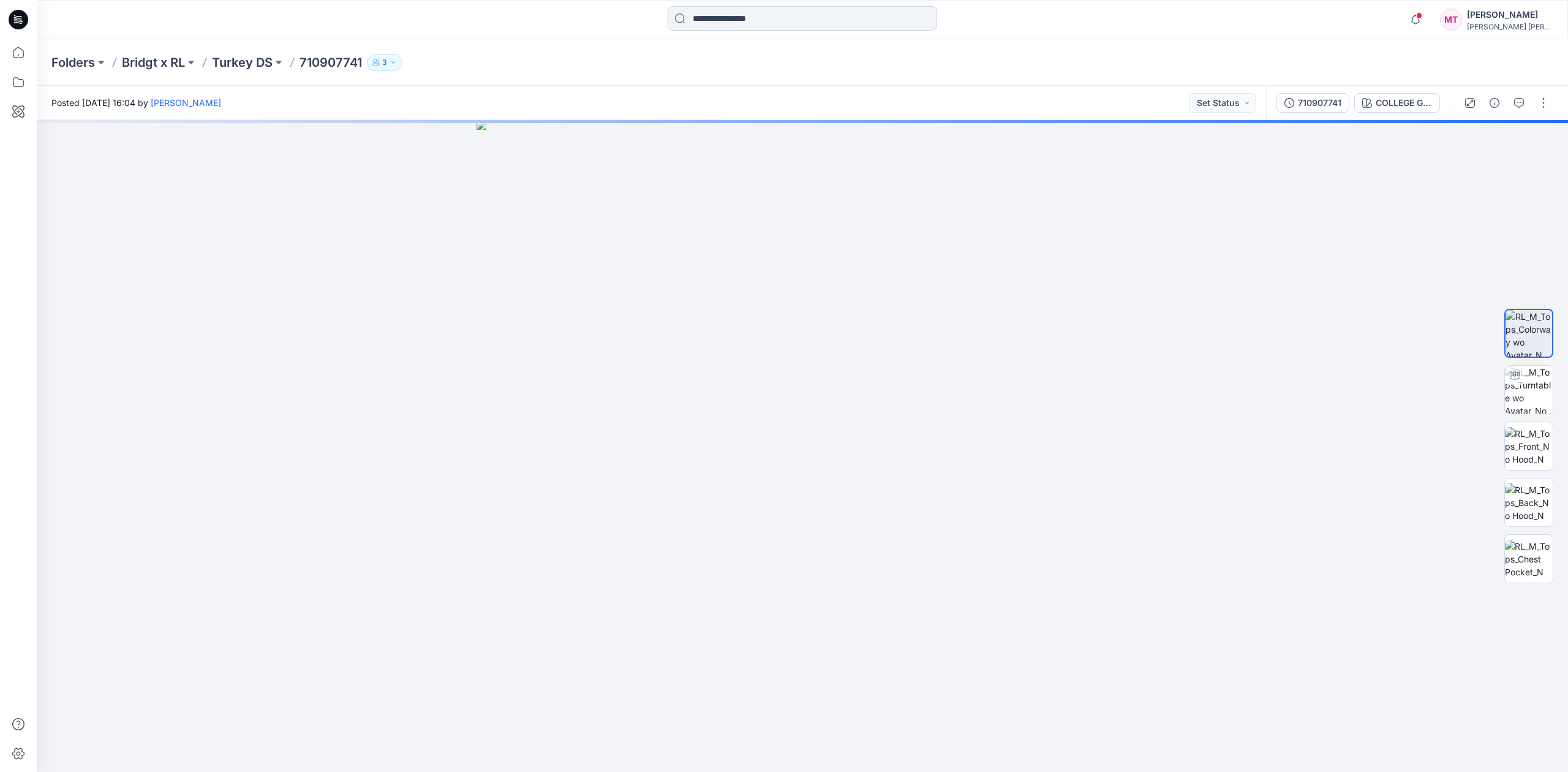
click at [843, 18] on input at bounding box center [802, 18] width 270 height 25
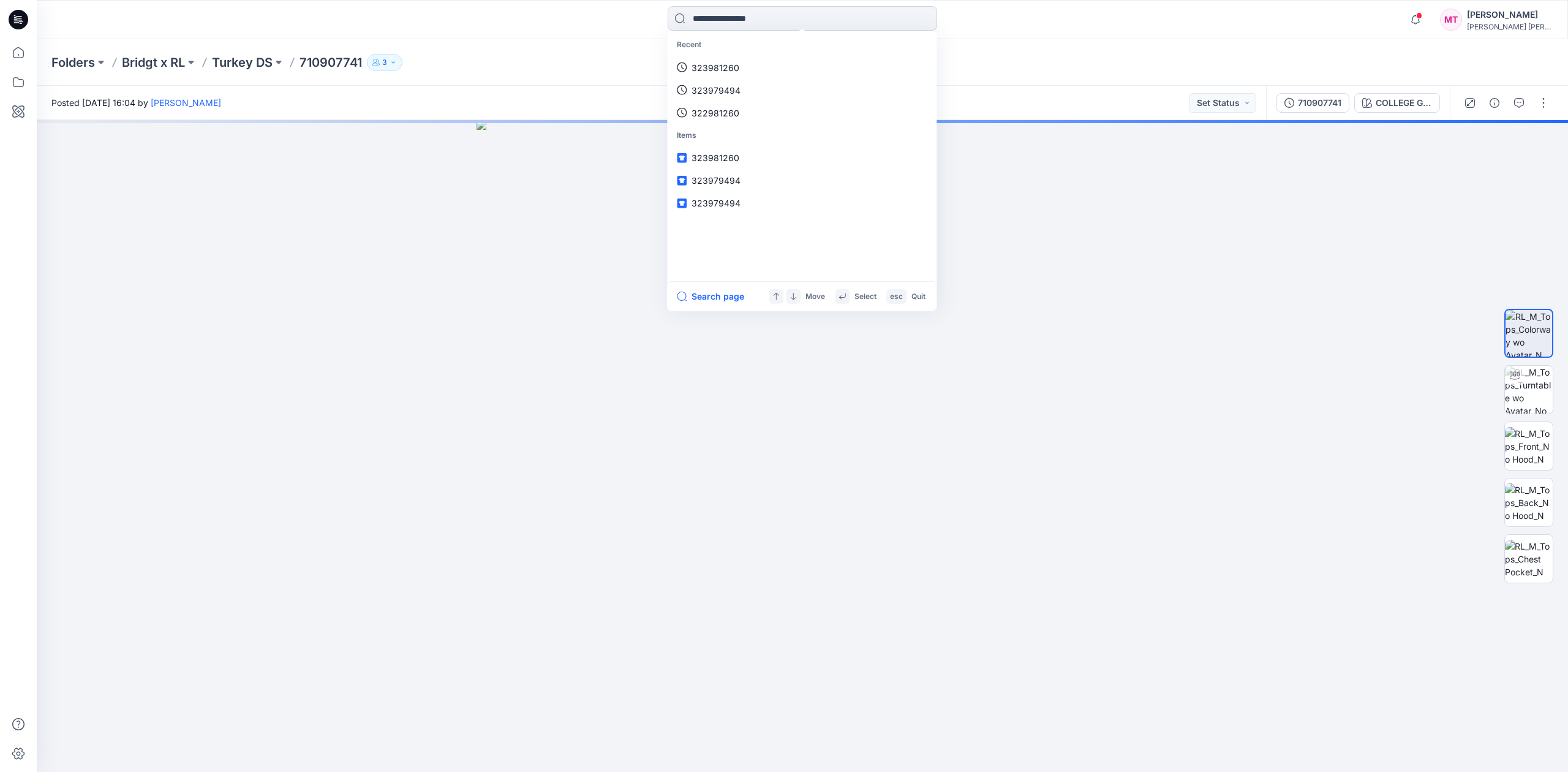
paste input "**********"
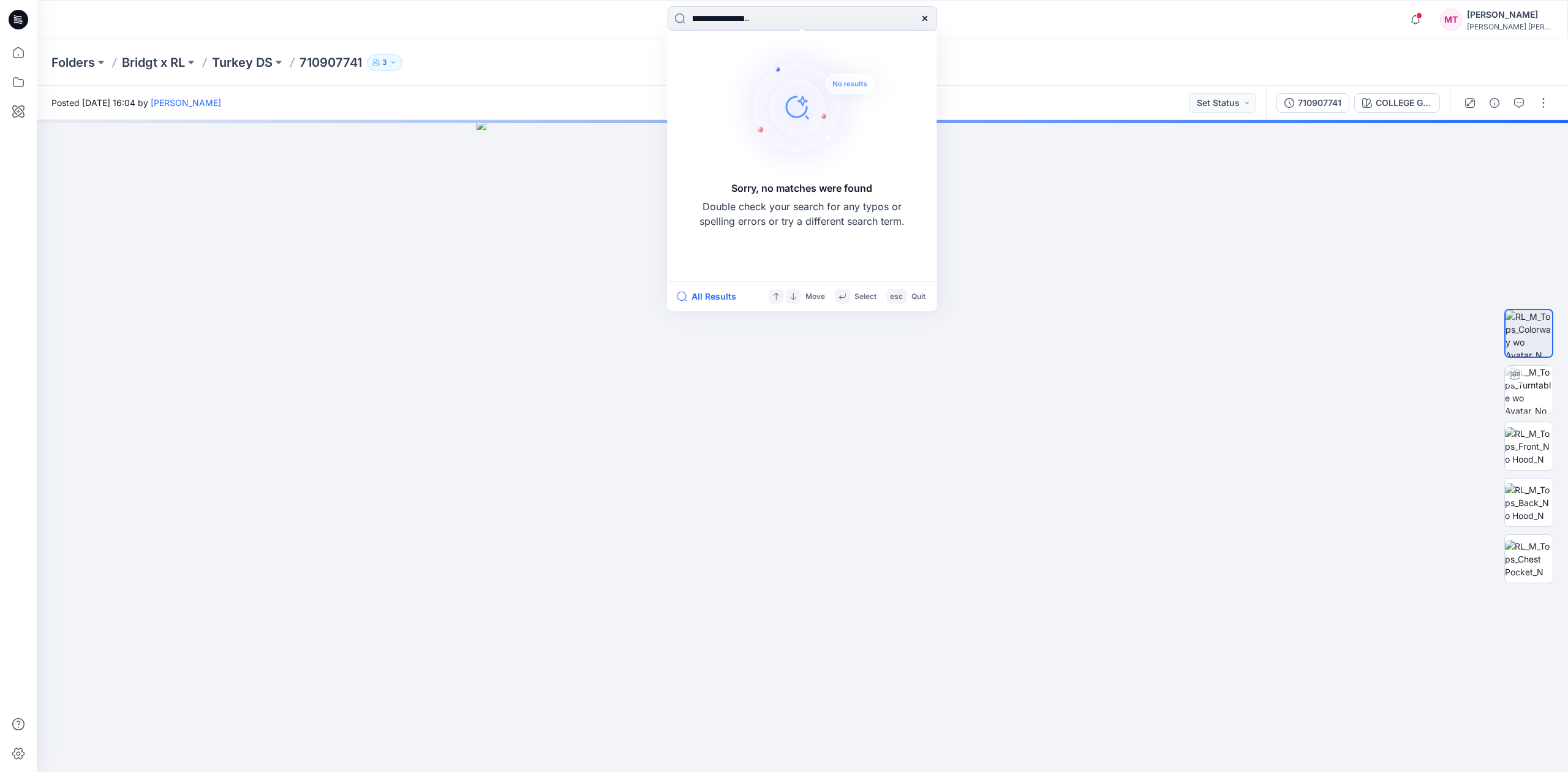
type input "**********"
click at [929, 18] on div at bounding box center [924, 18] width 25 height 25
click at [923, 18] on icon at bounding box center [923, 18] width 5 height 5
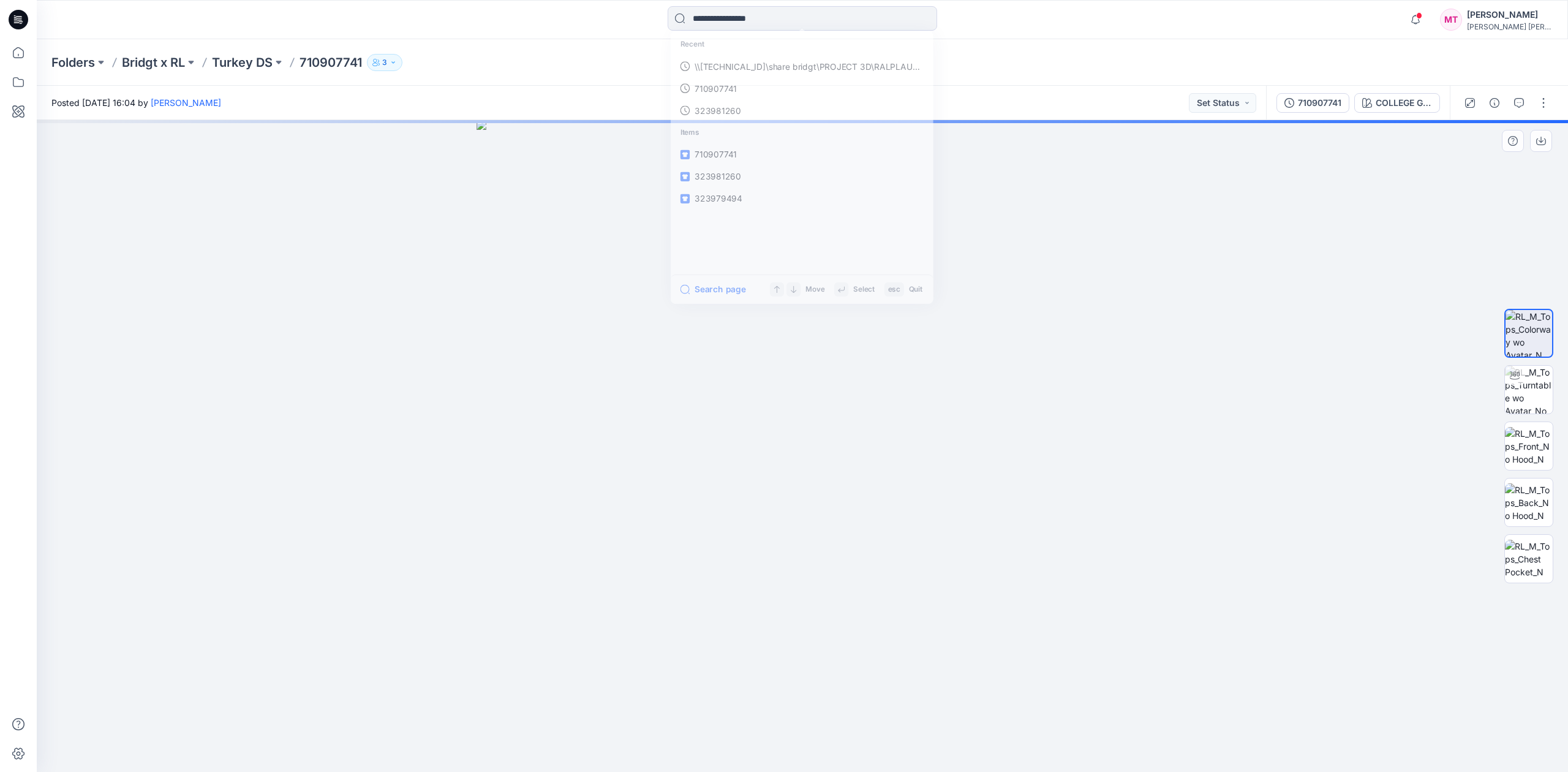
click at [1103, 344] on img at bounding box center [803, 446] width 652 height 652
click at [1540, 103] on button "button" at bounding box center [1543, 102] width 19 height 19
click at [1496, 165] on button "Edit" at bounding box center [1493, 166] width 112 height 23
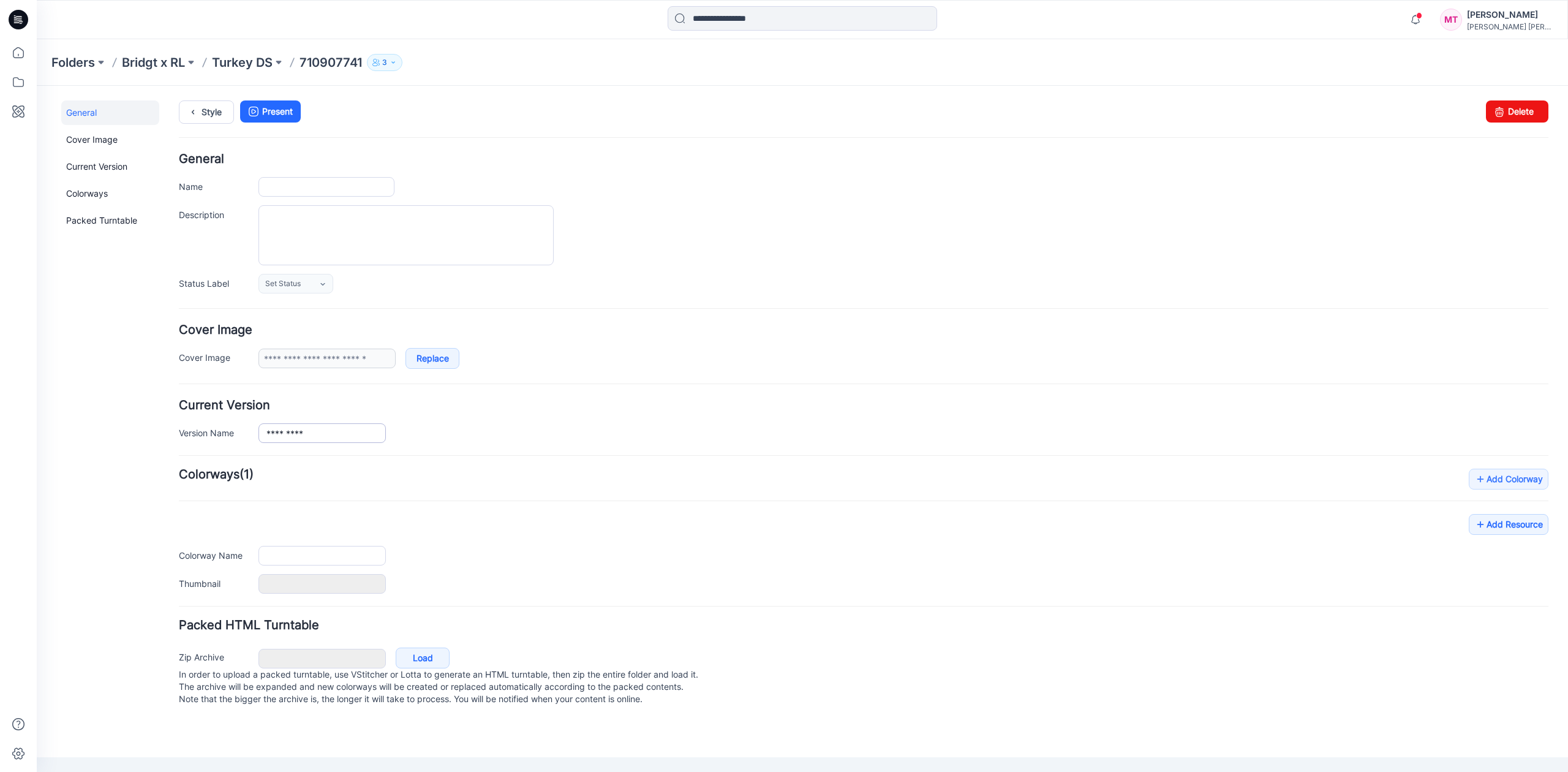
type input "*********"
type input "**********"
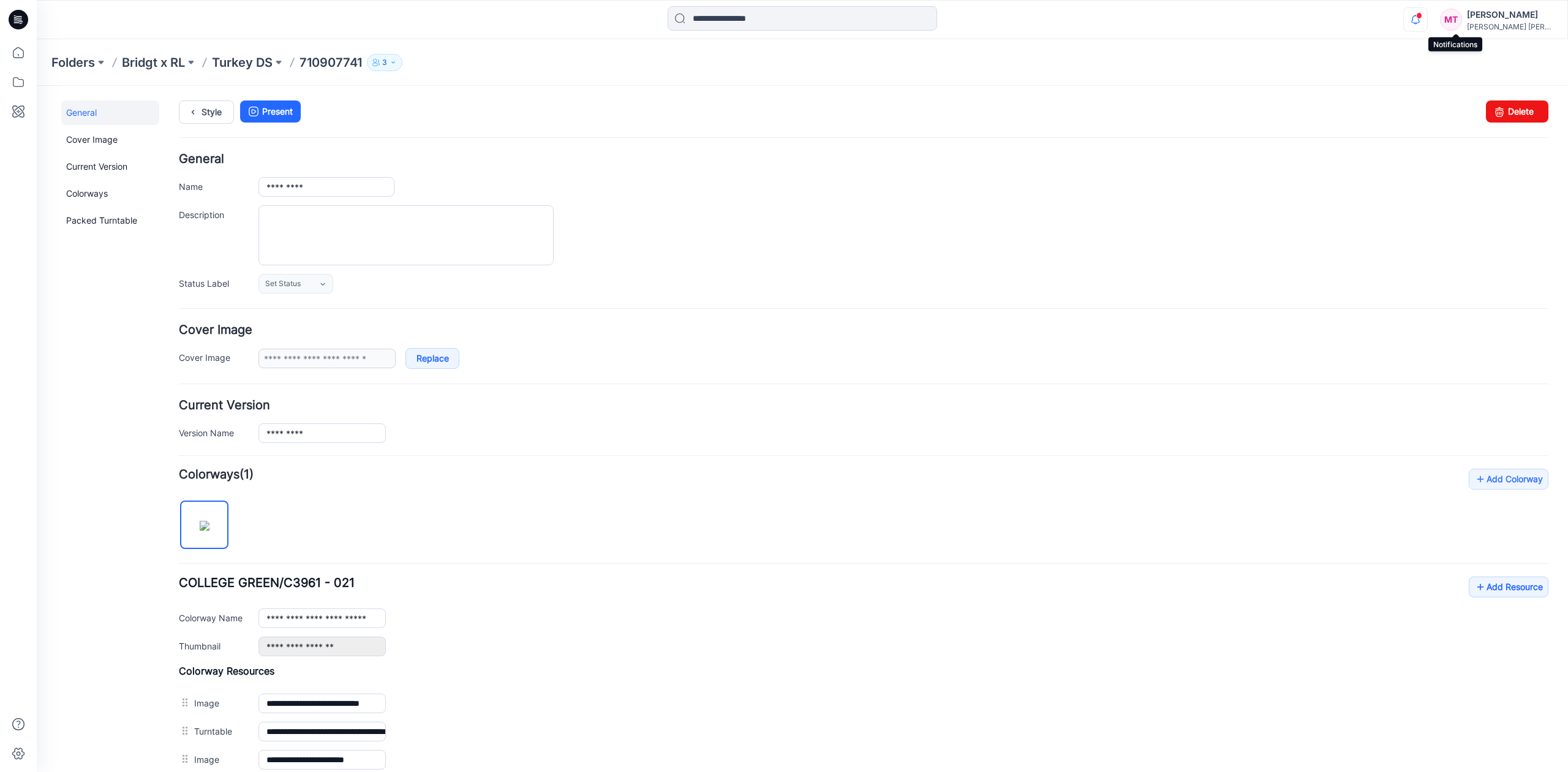
click at [1427, 23] on icon "button" at bounding box center [1415, 19] width 23 height 25
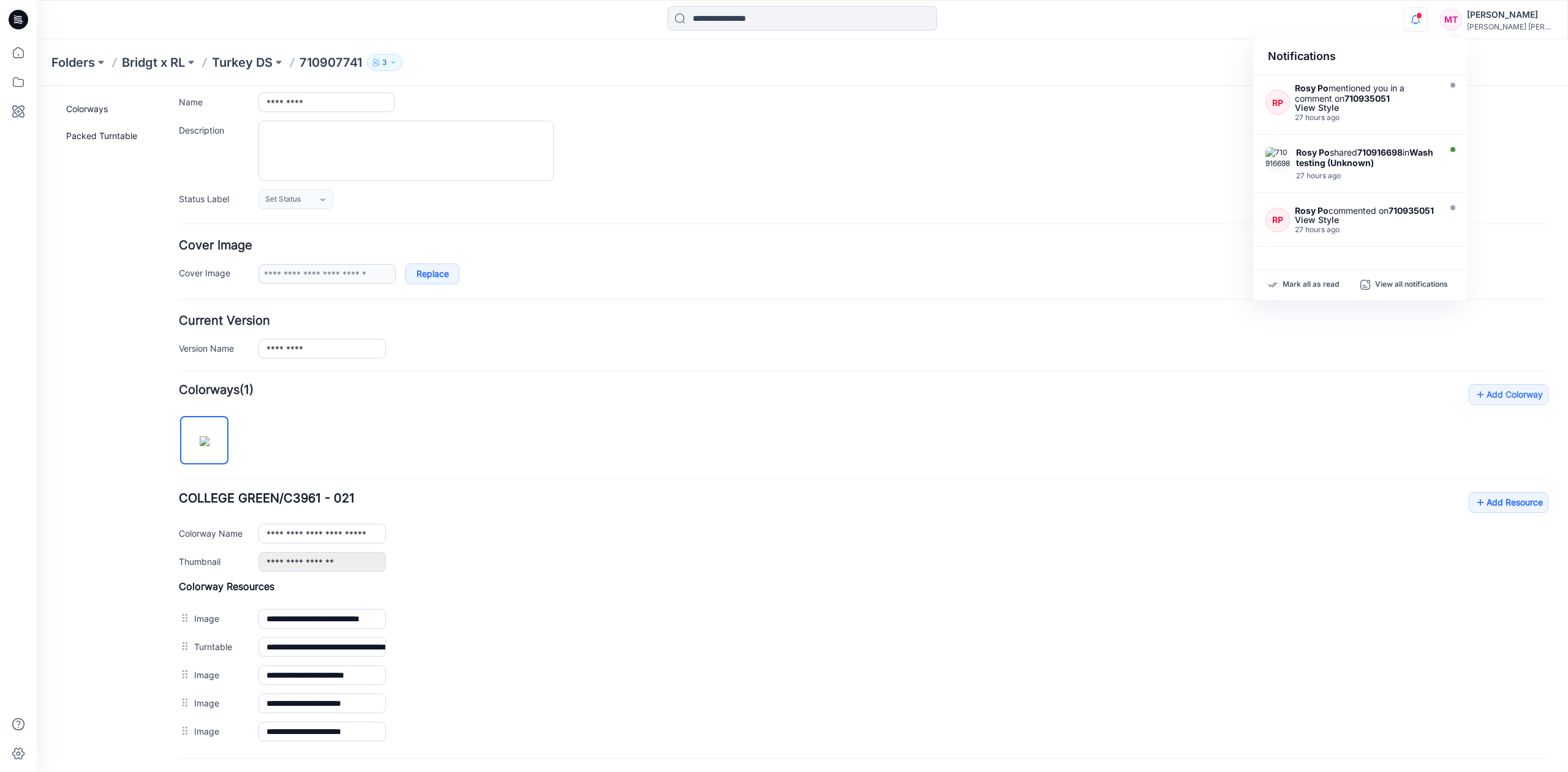
scroll to position [206, 0]
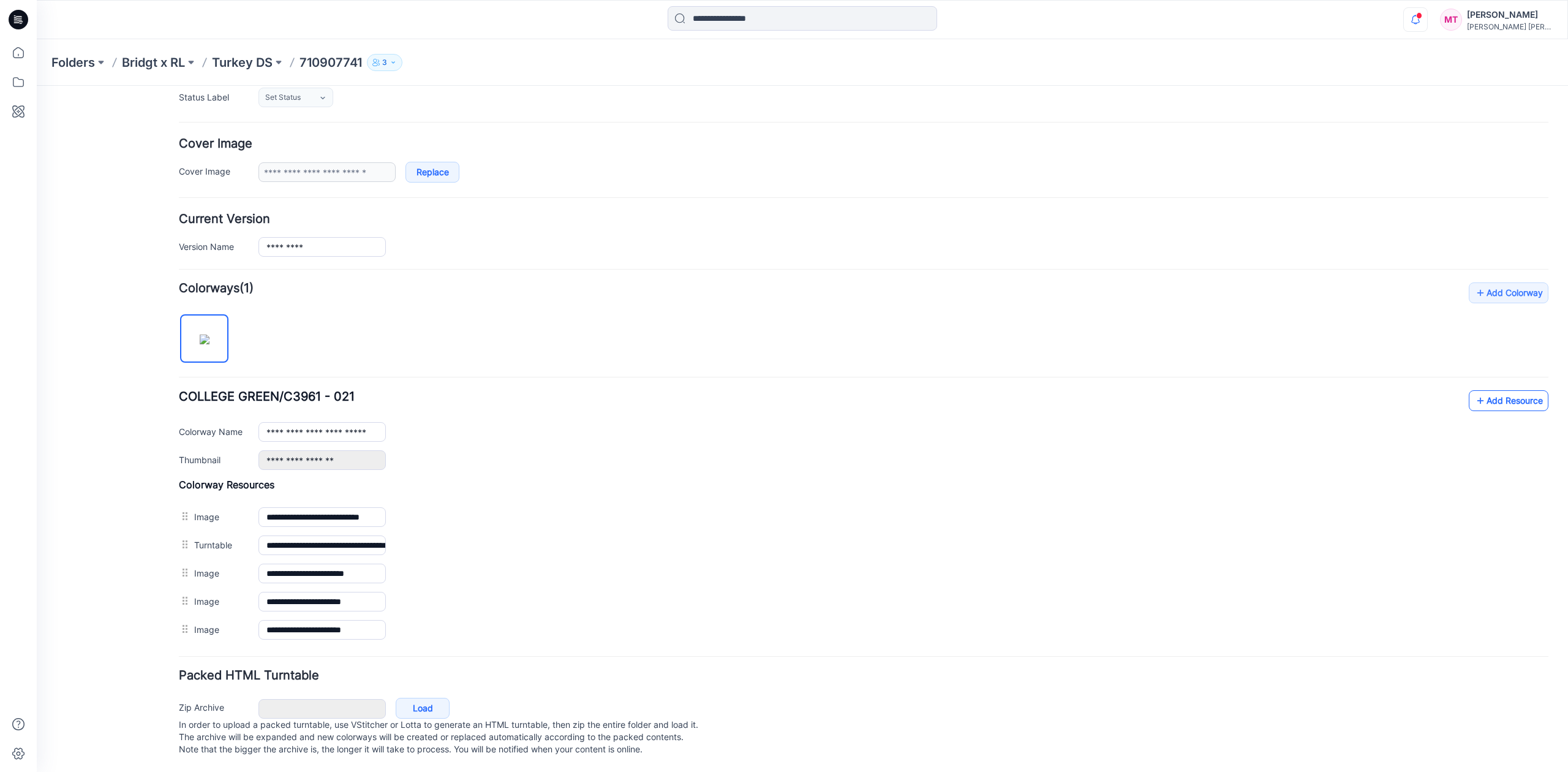
click at [1501, 391] on link "Add Resource" at bounding box center [1509, 401] width 80 height 21
